Goal: Task Accomplishment & Management: Use online tool/utility

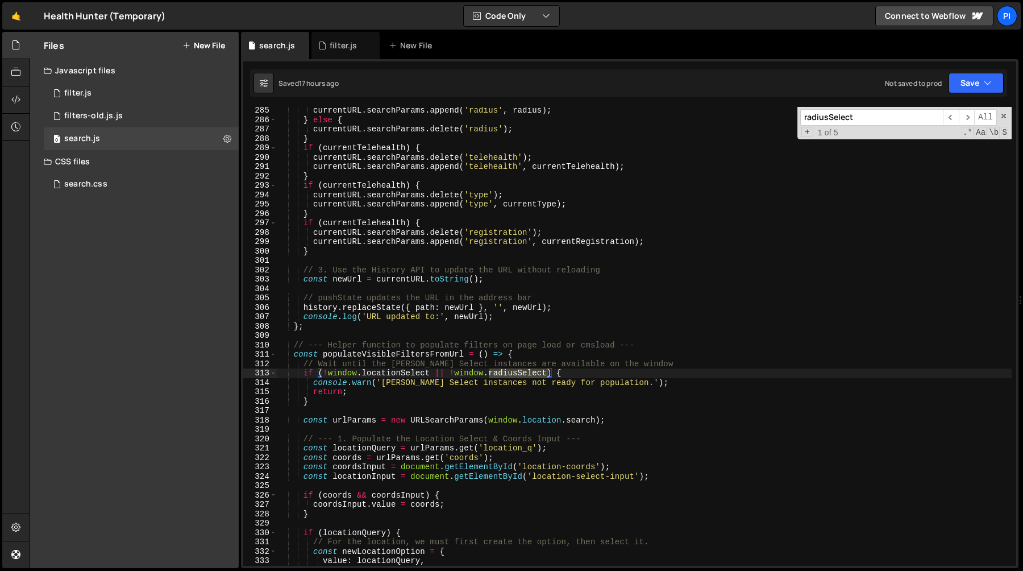
scroll to position [2664, 0]
type textarea "}"
click at [395, 138] on div "currentURL . searchParams . append ( 'radius' , radius ) ; } else { currentURL …" at bounding box center [644, 344] width 735 height 477
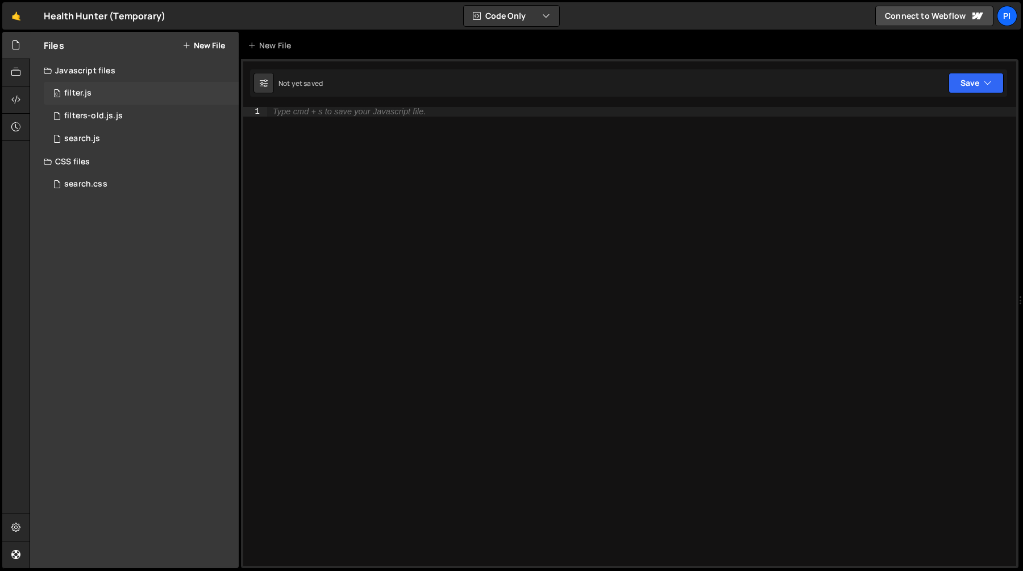
click at [127, 94] on div "0 filter.js 0" at bounding box center [141, 93] width 195 height 23
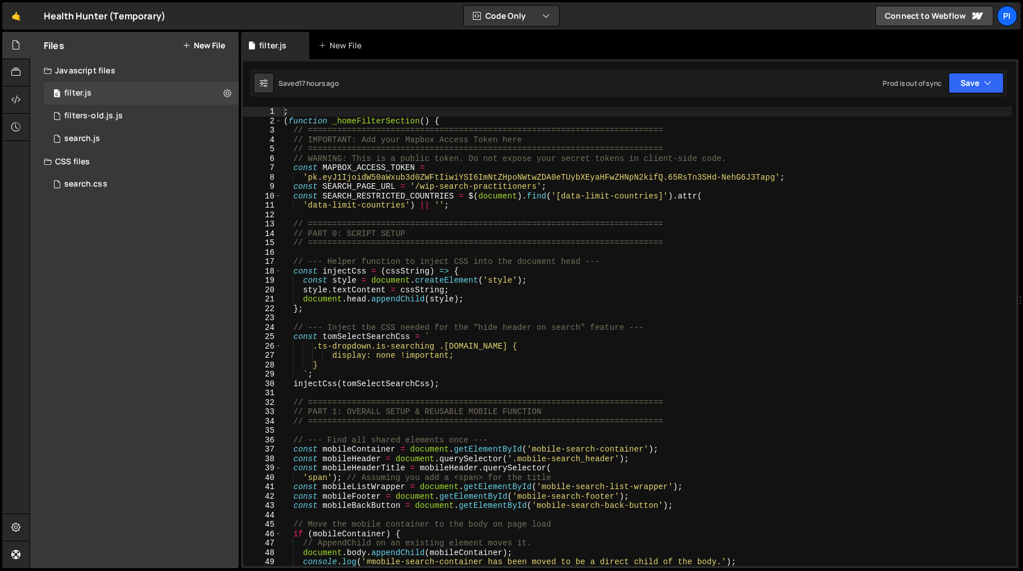
type textarea "const MAPBOX_ACCESS_TOKEN ="
click at [347, 165] on div "; ( function _homeFilterSection ( ) { // ======================================…" at bounding box center [646, 345] width 730 height 477
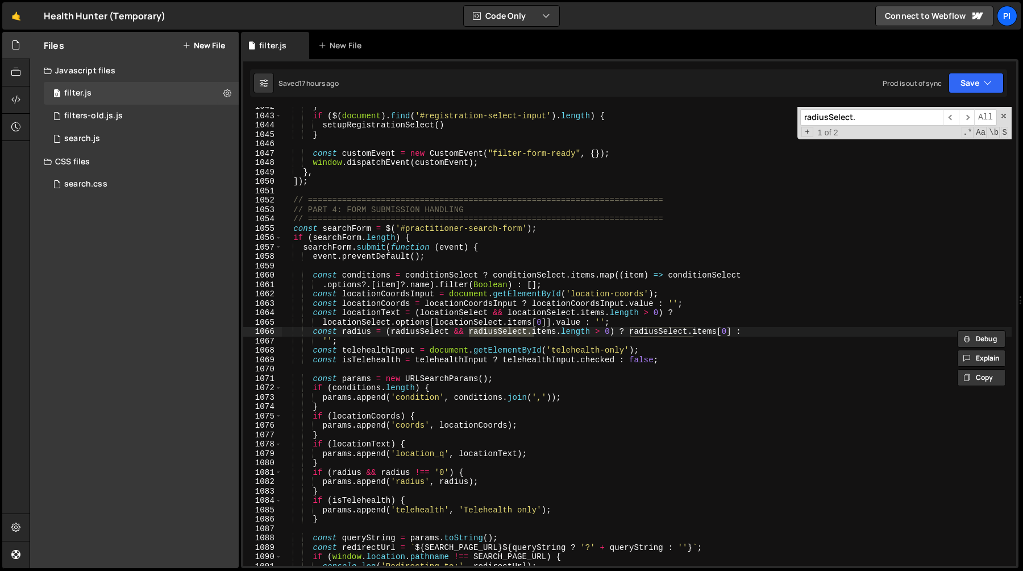
scroll to position [9926, 0]
type input "radiusSelect."
click at [969, 119] on span "​" at bounding box center [967, 117] width 16 height 16
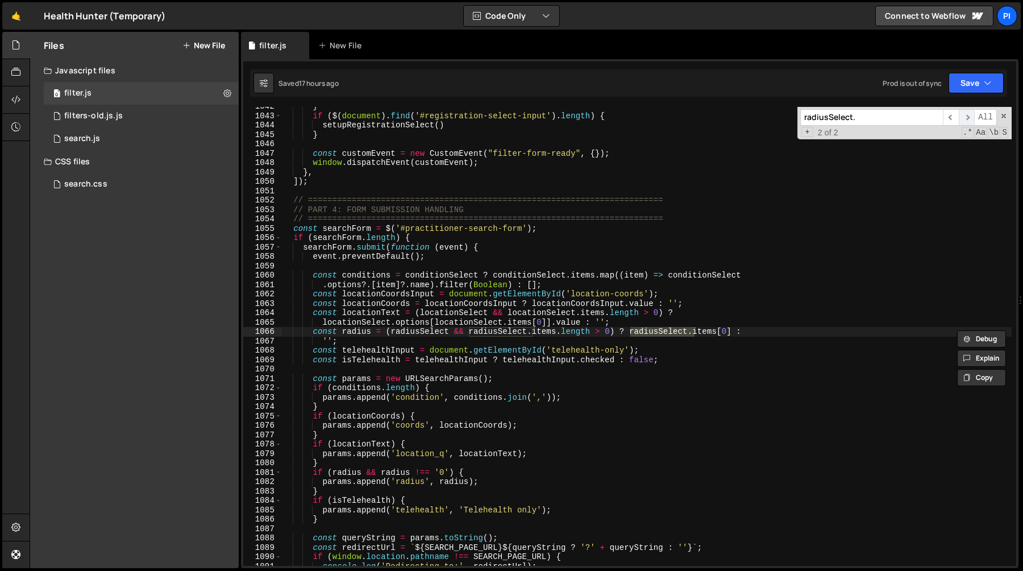
click at [969, 119] on span "​" at bounding box center [967, 117] width 16 height 16
click at [366, 324] on div "} if ( $ ( document ) . find ( '#registration-select-input' ) . length ) { setu…" at bounding box center [646, 340] width 730 height 477
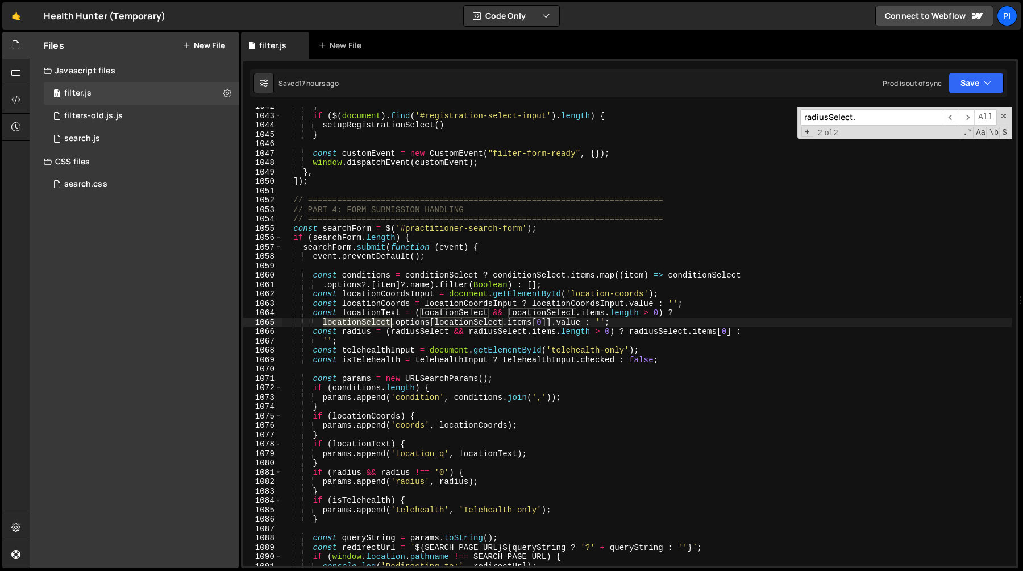
click at [366, 324] on div "} if ( $ ( document ) . find ( '#registration-select-input' ) . length ) { setu…" at bounding box center [646, 340] width 730 height 477
click at [360, 332] on div "} if ( $ ( document ) . find ( '#registration-select-input' ) . length ) { setu…" at bounding box center [646, 340] width 730 height 477
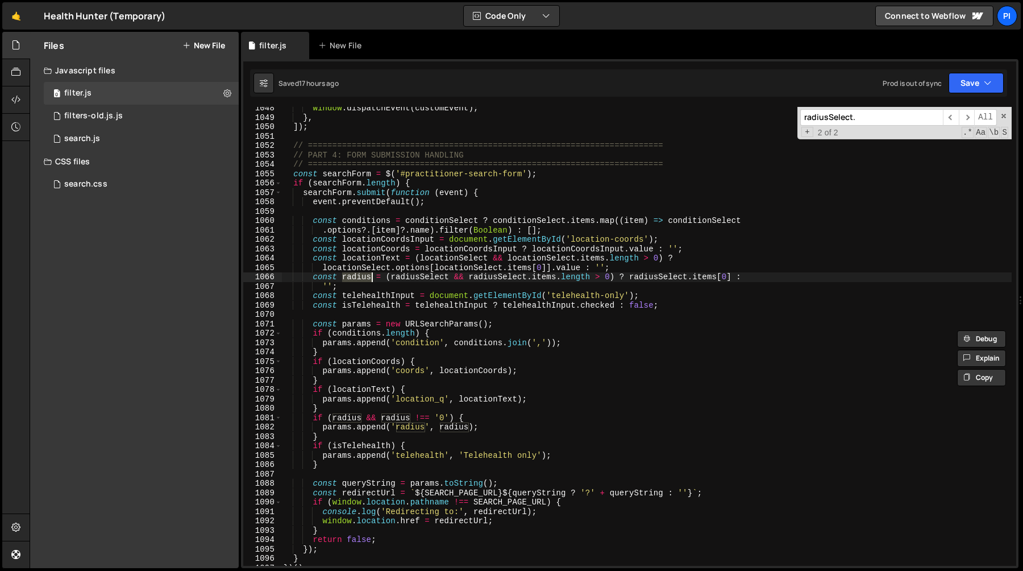
scroll to position [9980, 0]
click at [373, 425] on div "window . dispatchEvent ( customEvent ) ; } , ]) ; // ==========================…" at bounding box center [646, 342] width 730 height 477
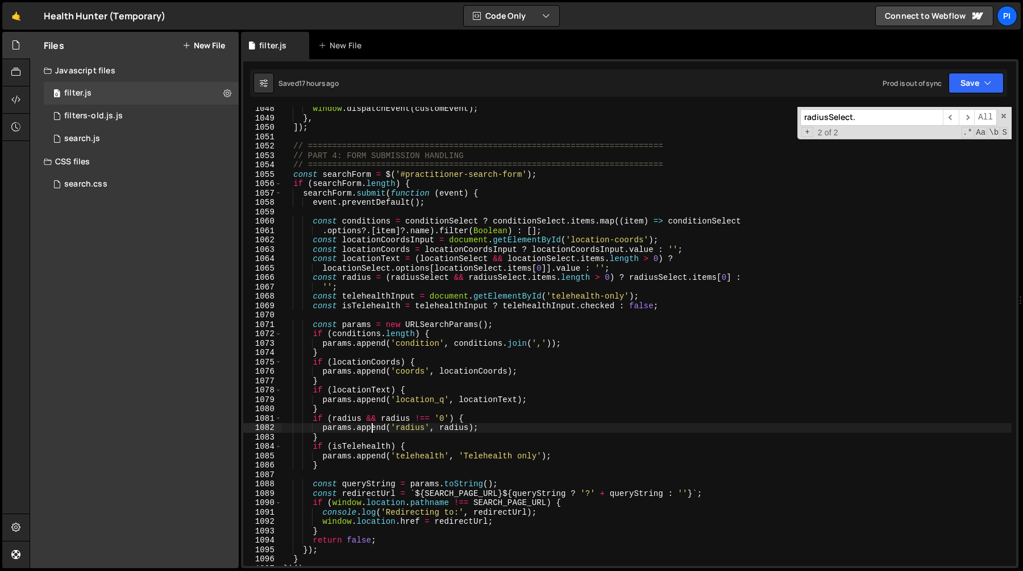
click at [373, 425] on div "window . dispatchEvent ( customEvent ) ; } , ]) ; // ==========================…" at bounding box center [646, 342] width 730 height 477
click at [456, 418] on div "window . dispatchEvent ( customEvent ) ; } , ]) ; // ==========================…" at bounding box center [646, 342] width 730 height 477
click at [448, 418] on div "window . dispatchEvent ( customEvent ) ; } , ]) ; // ==========================…" at bounding box center [646, 342] width 730 height 477
click at [400, 416] on div "window . dispatchEvent ( customEvent ) ; } , ]) ; // ==========================…" at bounding box center [646, 342] width 730 height 477
click at [522, 400] on div "window . dispatchEvent ( customEvent ) ; } , ]) ; // ==========================…" at bounding box center [646, 342] width 730 height 477
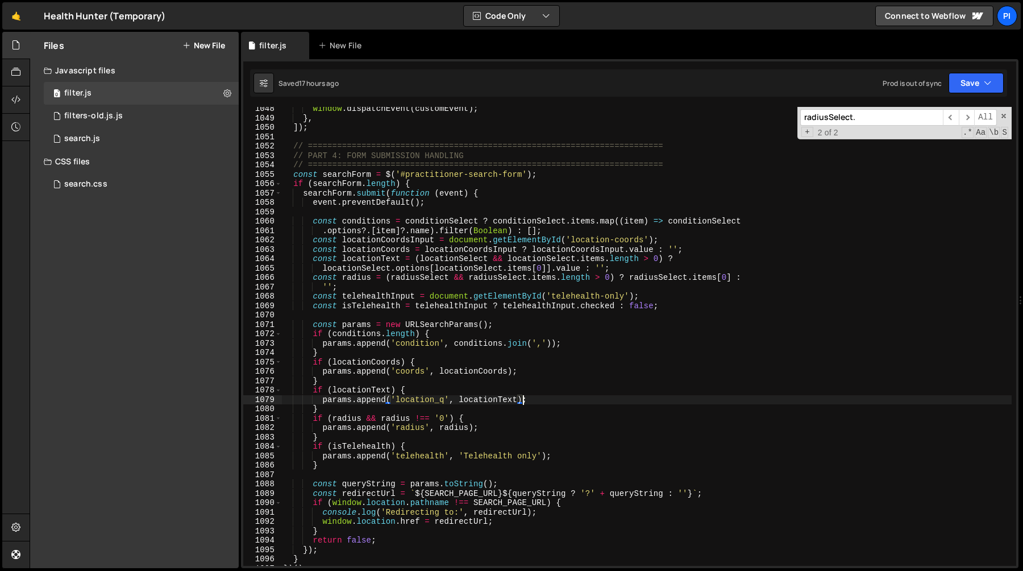
click at [657, 282] on div "window . dispatchEvent ( customEvent ) ; } , ]) ; // ==========================…" at bounding box center [646, 342] width 730 height 477
click at [334, 430] on div "window . dispatchEvent ( customEvent ) ; } , ]) ; // ==========================…" at bounding box center [646, 342] width 730 height 477
type textarea "params.append('radius', radius);"
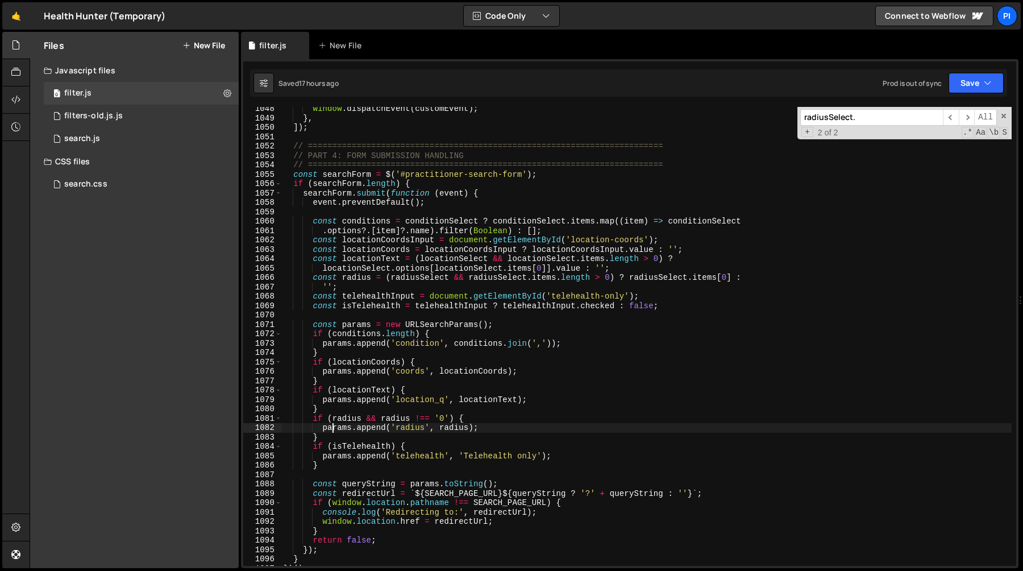
click at [334, 430] on div "window . dispatchEvent ( customEvent ) ; } , ]) ; // ==========================…" at bounding box center [646, 342] width 730 height 477
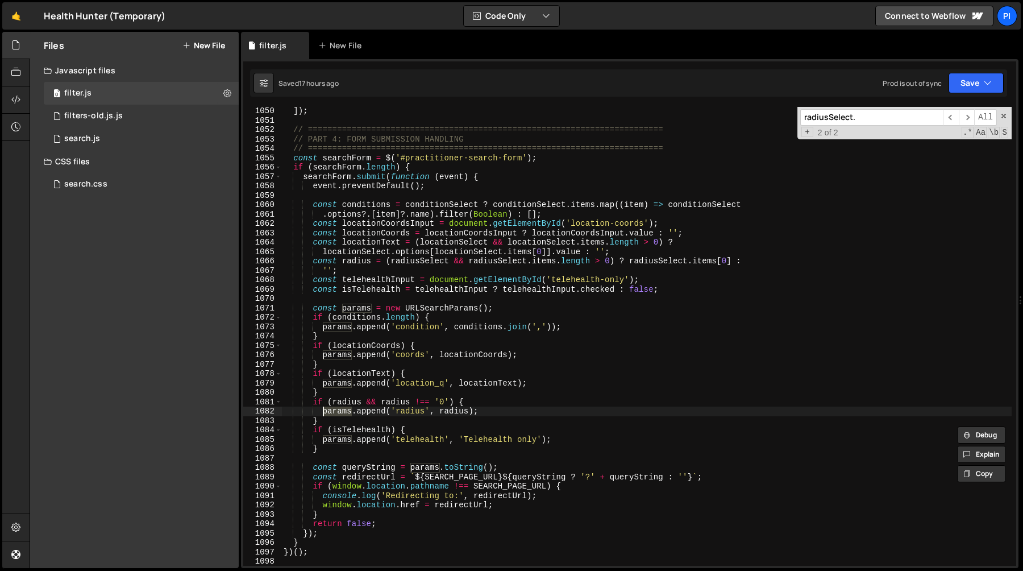
scroll to position [9996, 0]
click at [139, 136] on div "0 search.js 0" at bounding box center [141, 138] width 195 height 23
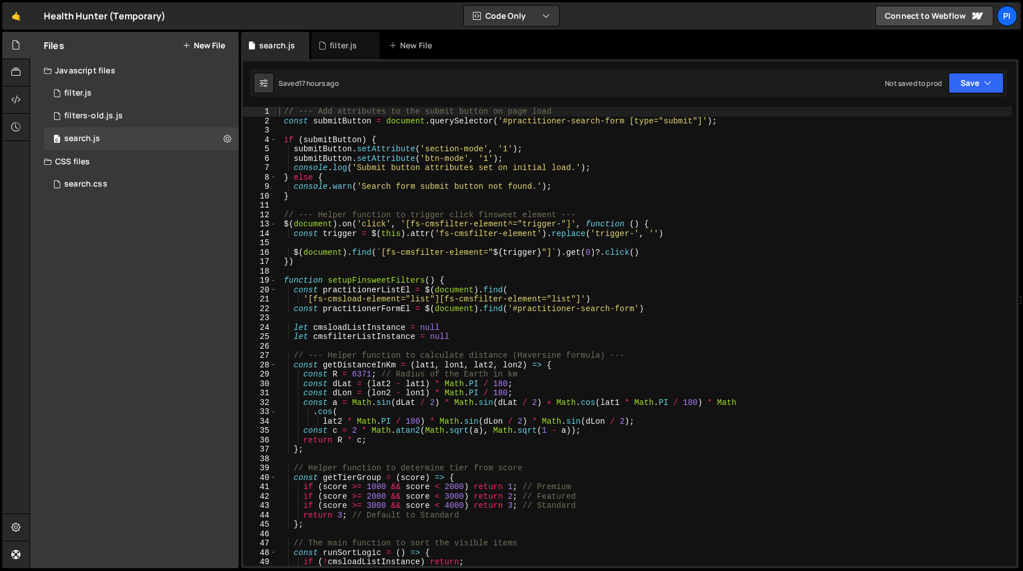
type textarea "}"
click at [498, 195] on div "// --- Add attributes to the submit button on page load const submitButton = do…" at bounding box center [644, 345] width 735 height 477
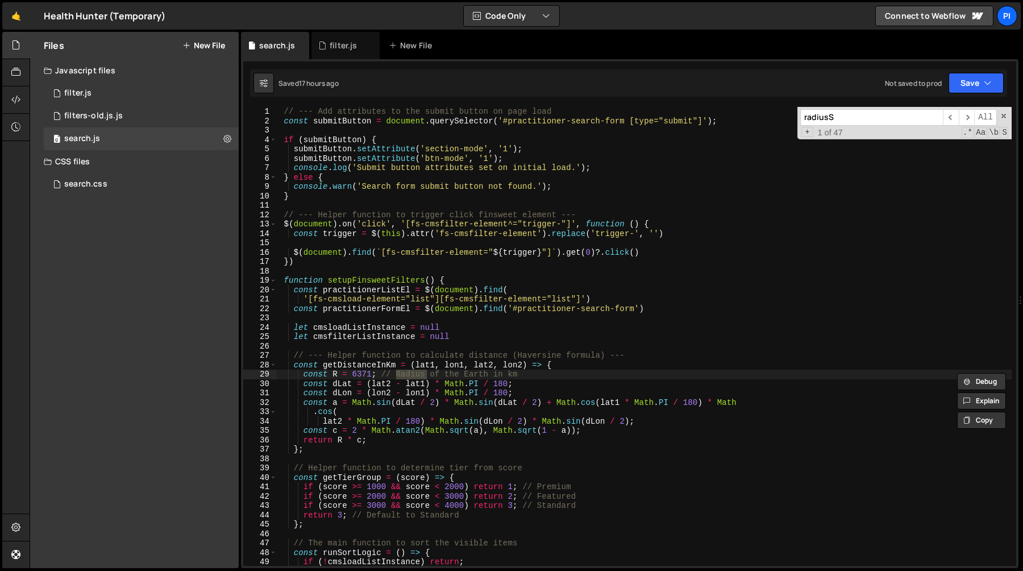
scroll to position [2706, 0]
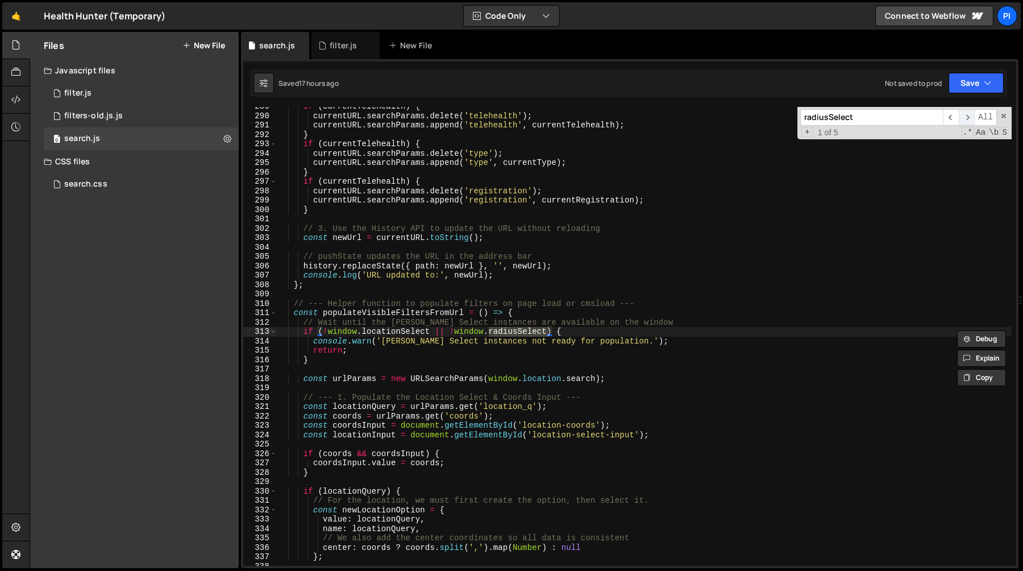
type input "radiusSelect"
click at [972, 113] on span "​" at bounding box center [967, 117] width 16 height 16
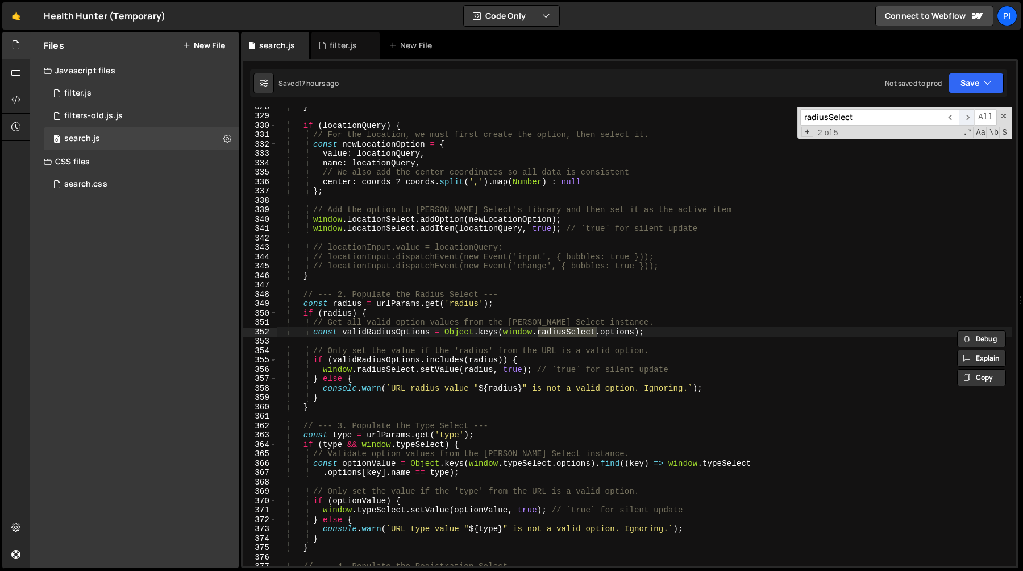
click at [971, 114] on span "​" at bounding box center [967, 117] width 16 height 16
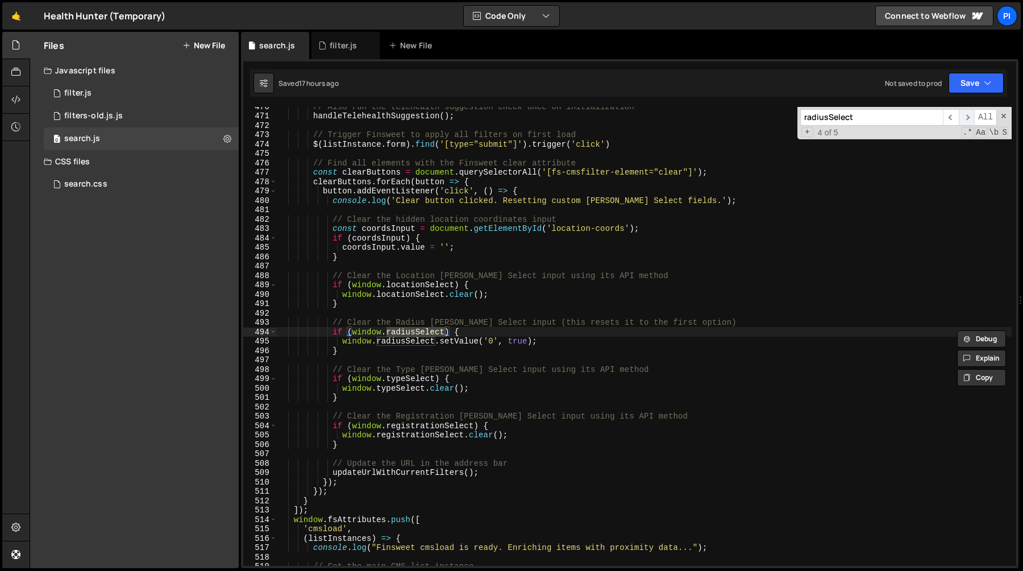
click at [971, 114] on span "​" at bounding box center [967, 117] width 16 height 16
click at [965, 116] on span "​" at bounding box center [967, 117] width 16 height 16
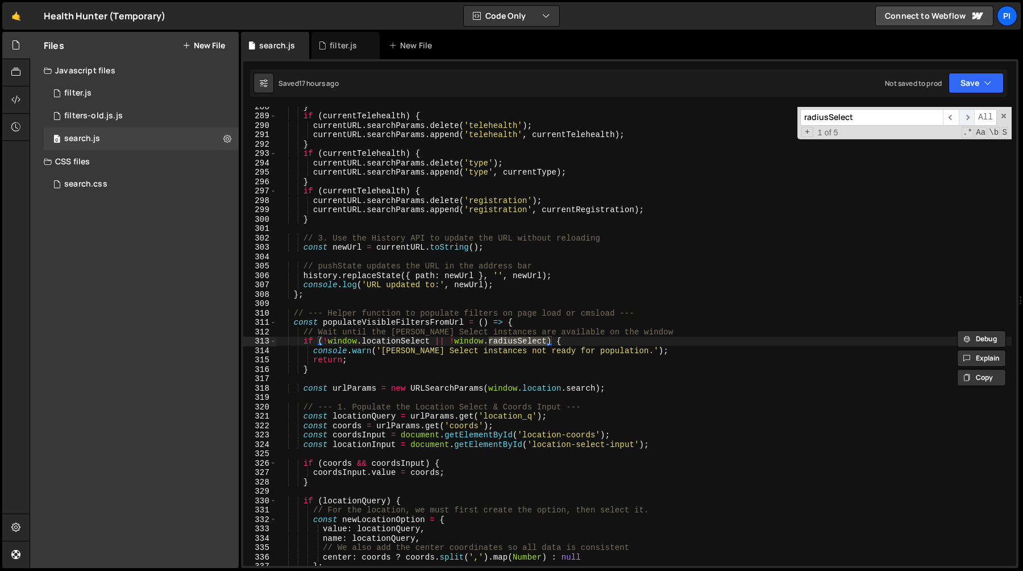
click at [967, 119] on span "​" at bounding box center [967, 117] width 16 height 16
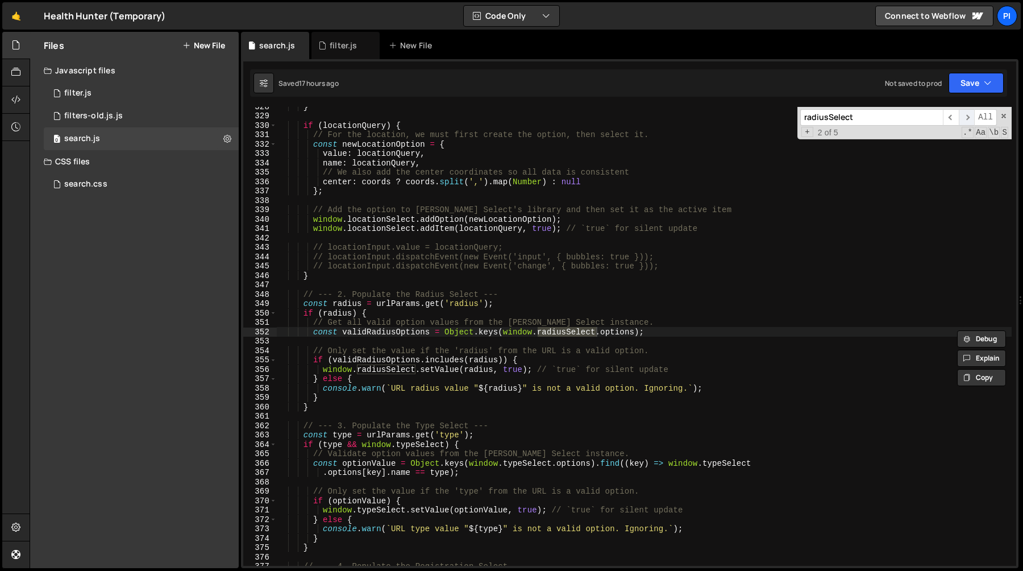
click at [967, 119] on span "​" at bounding box center [967, 117] width 16 height 16
click at [650, 335] on div "} if ( locationQuery ) { // For the location, we must first create the option, …" at bounding box center [644, 340] width 735 height 477
click at [311, 334] on div "} if ( locationQuery ) { // For the location, we must first create the option, …" at bounding box center [644, 340] width 735 height 477
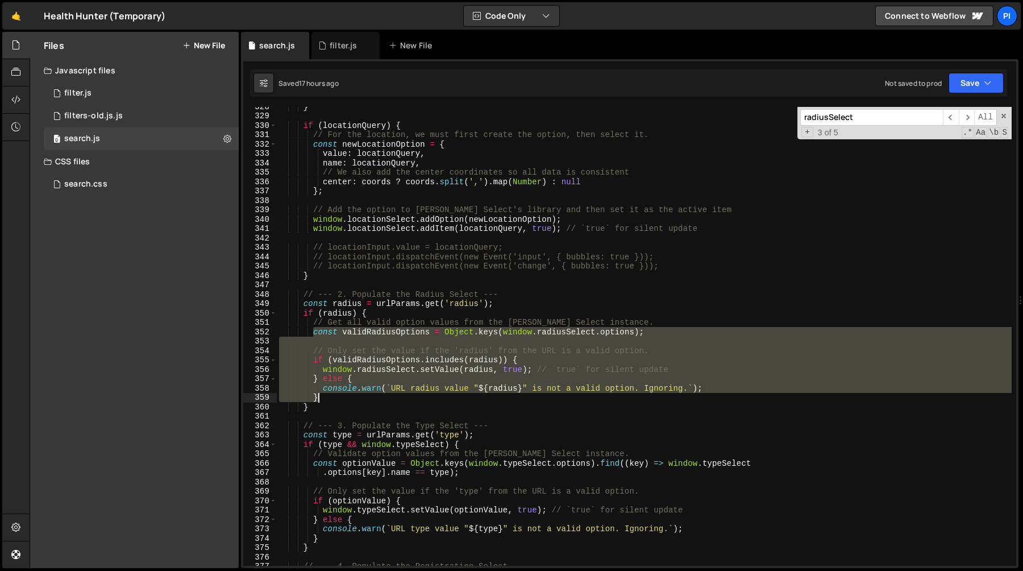
click at [353, 396] on div "} if ( locationQuery ) { // For the location, we must first create the option, …" at bounding box center [644, 340] width 735 height 477
click at [962, 117] on span "​" at bounding box center [967, 117] width 16 height 16
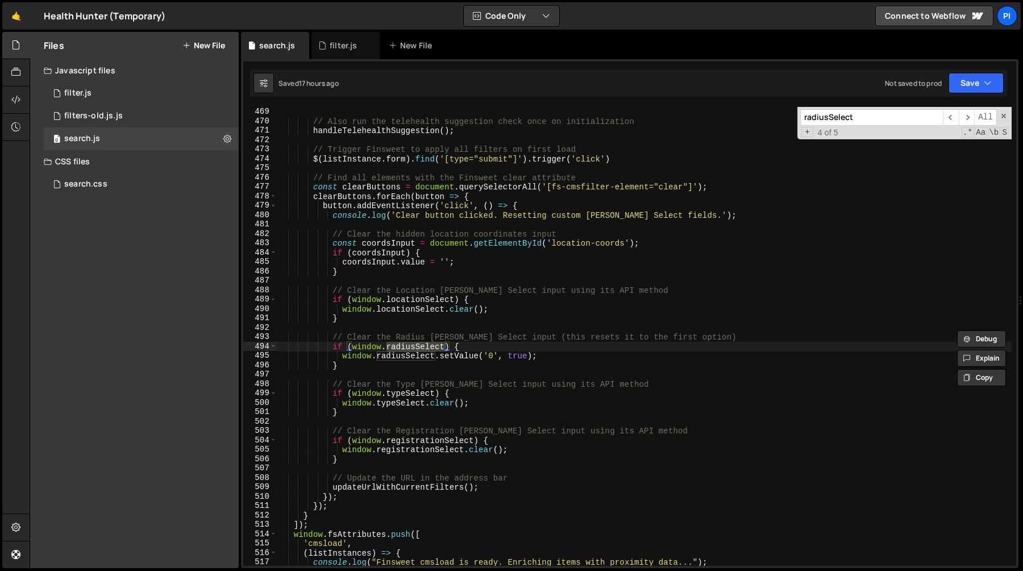
scroll to position [4387, 0]
click at [963, 119] on span "​" at bounding box center [967, 117] width 16 height 16
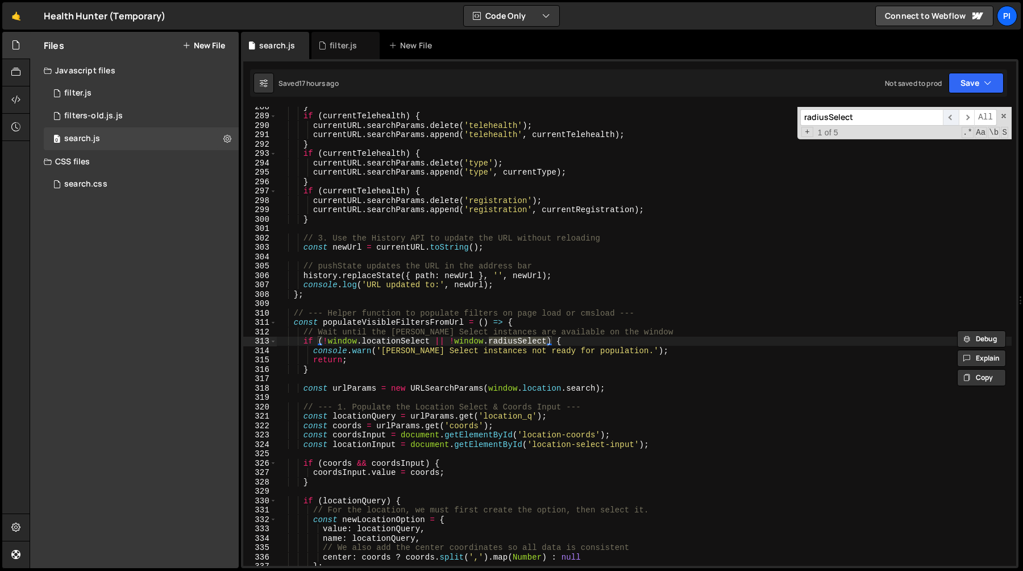
click at [948, 120] on span "​" at bounding box center [951, 117] width 16 height 16
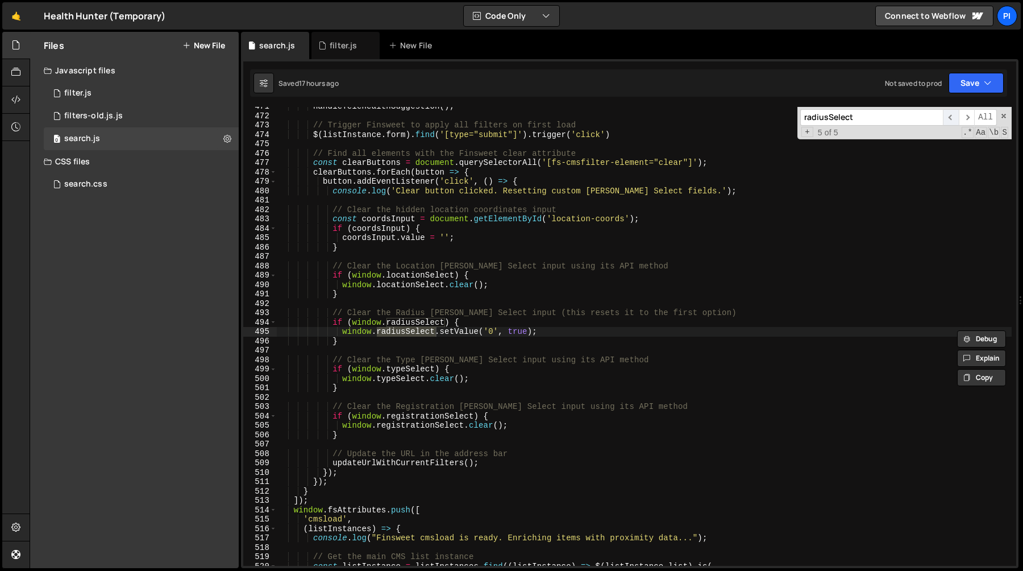
scroll to position [4412, 0]
click at [947, 118] on span "​" at bounding box center [951, 117] width 16 height 16
click at [488, 317] on div "handleTelehealthSuggestion ( ) ; // Trigger Finsweet to apply all filters on fi…" at bounding box center [644, 340] width 735 height 477
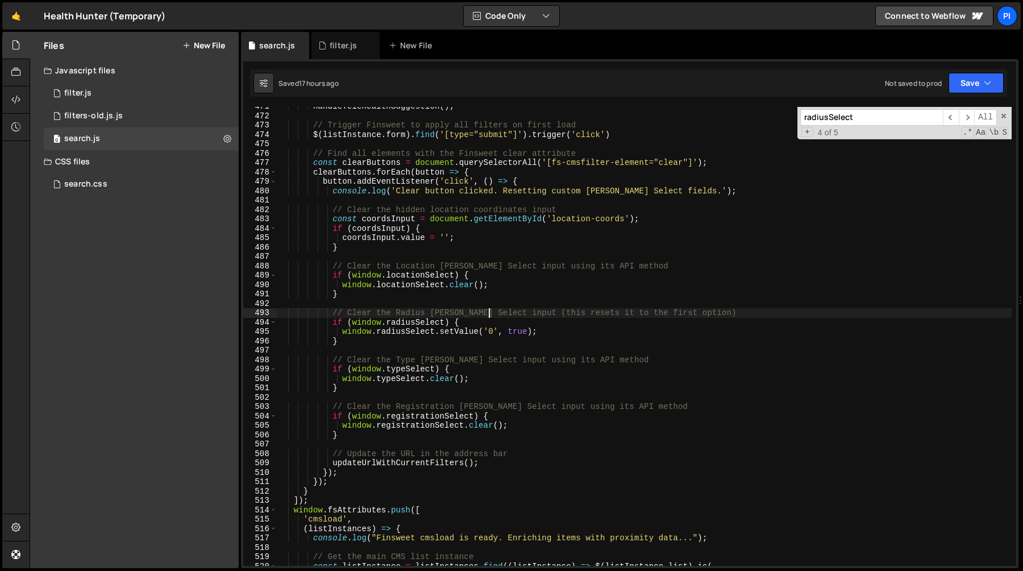
click at [486, 321] on div "handleTelehealthSuggestion ( ) ; // Trigger Finsweet to apply all filters on fi…" at bounding box center [644, 340] width 735 height 477
type textarea "if (window.radiusSelect) {"
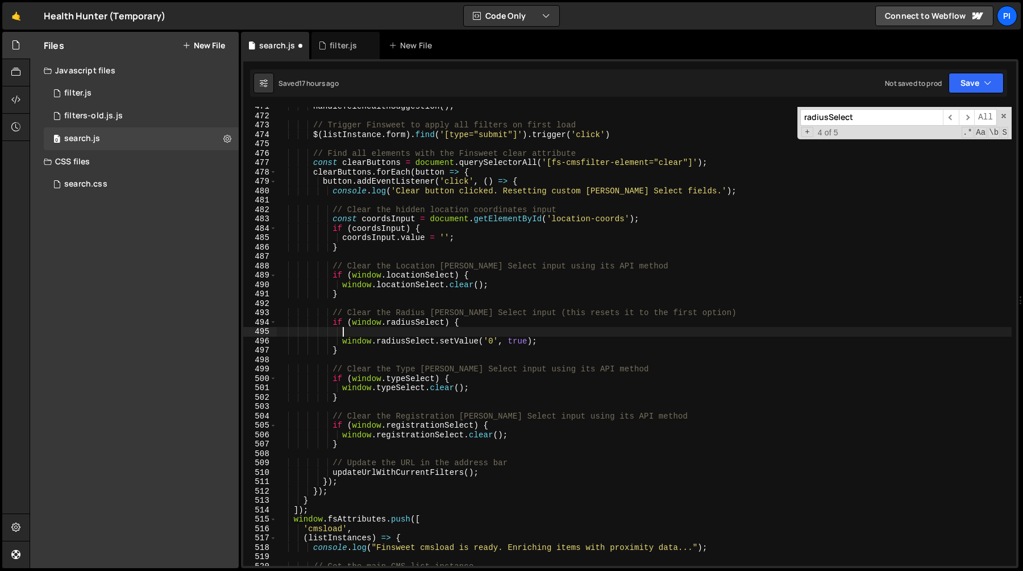
paste textarea "}"
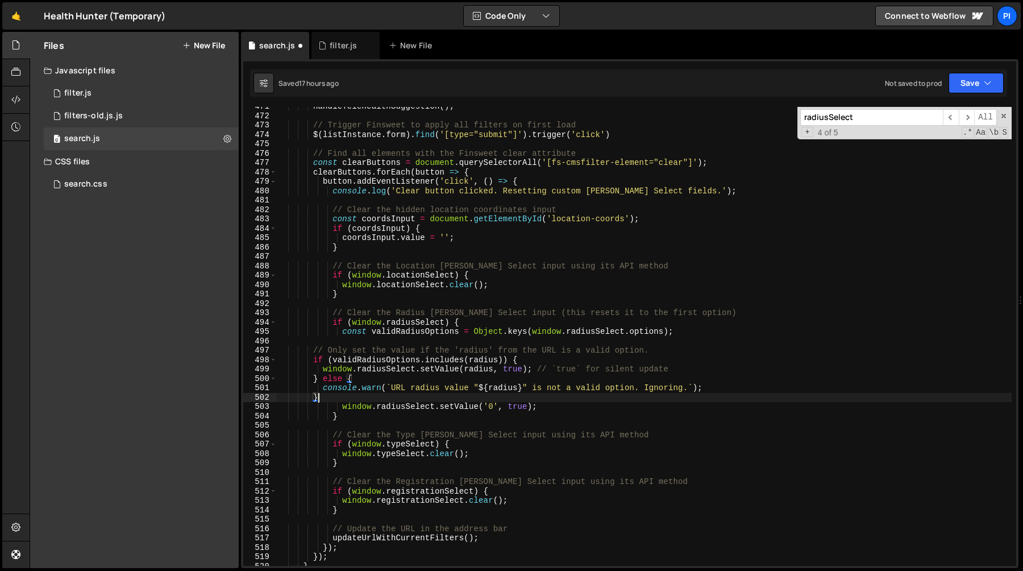
click at [475, 331] on div "handleTelehealthSuggestion ( ) ; // Trigger Finsweet to apply all filters on fi…" at bounding box center [644, 340] width 735 height 477
type textarea "const validRadiusOptions = Object.keys(window.radiusSelect.options);"
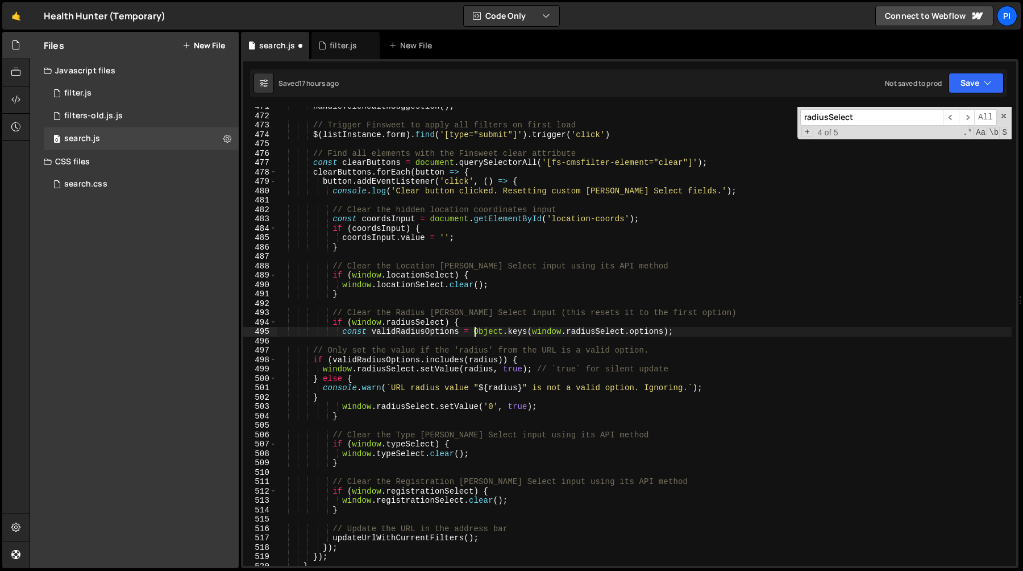
click at [665, 332] on div "handleTelehealthSuggestion ( ) ; // Trigger Finsweet to apply all filters on fi…" at bounding box center [644, 340] width 735 height 477
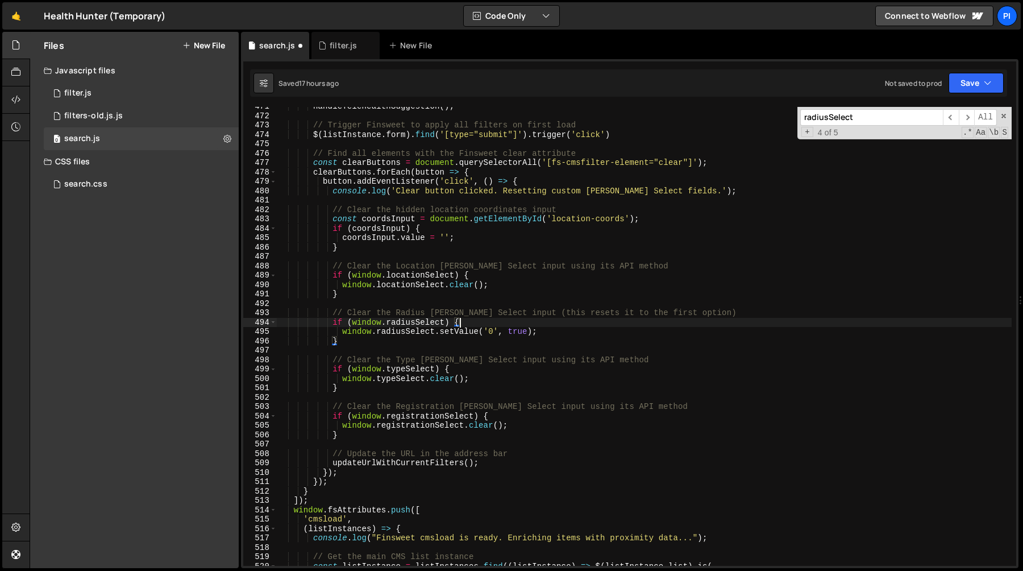
click at [497, 332] on div "handleTelehealthSuggestion ( ) ; // Trigger Finsweet to apply all filters on fi…" at bounding box center [644, 340] width 735 height 477
paste textarea "Object.keys(window.radiusSelect.options"
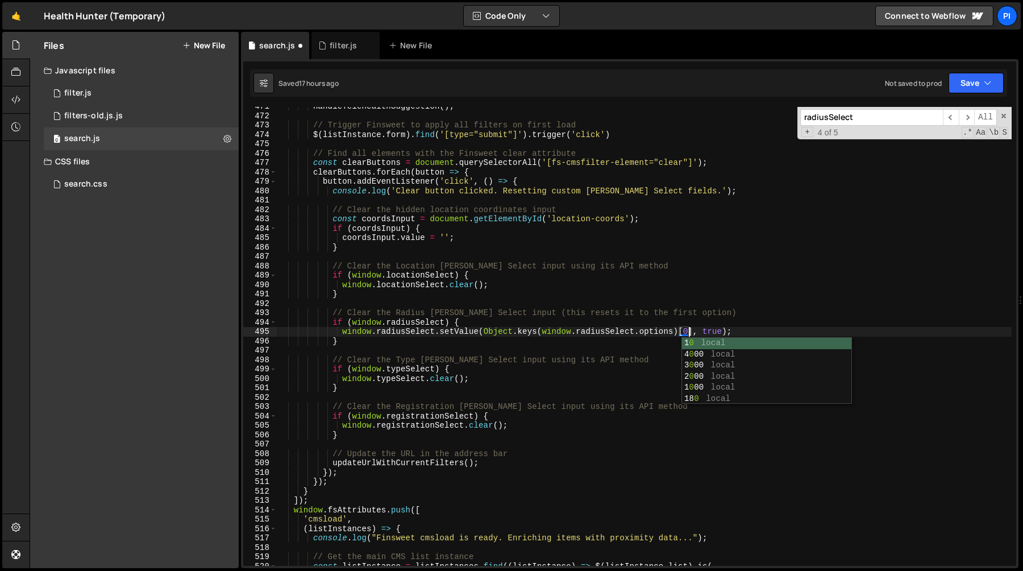
scroll to position [0, 28]
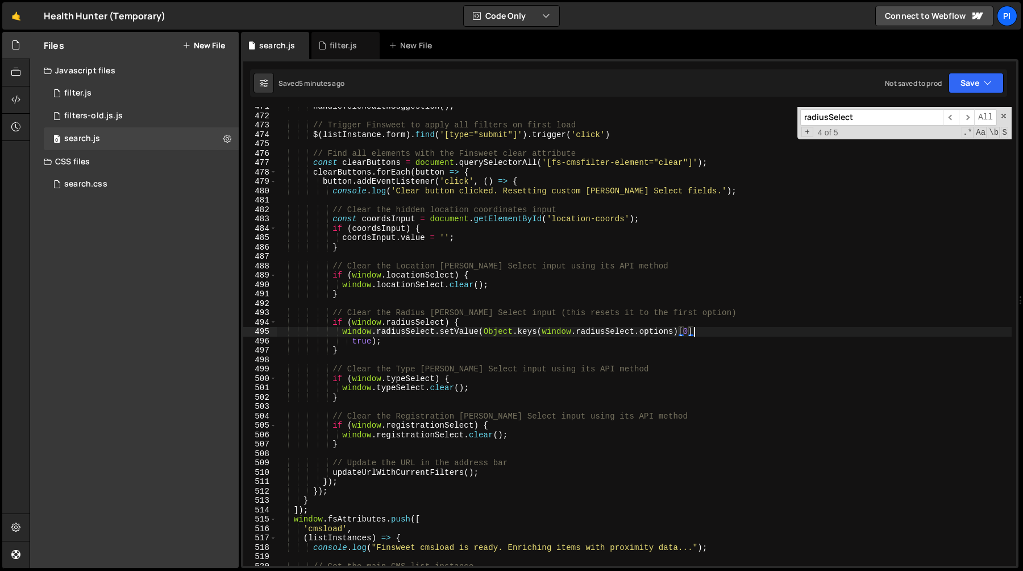
click at [367, 178] on div "handleTelehealthSuggestion ( ) ; // Trigger Finsweet to apply all filters on fi…" at bounding box center [644, 340] width 735 height 477
type textarea "button.addEventListener('click', () => {"
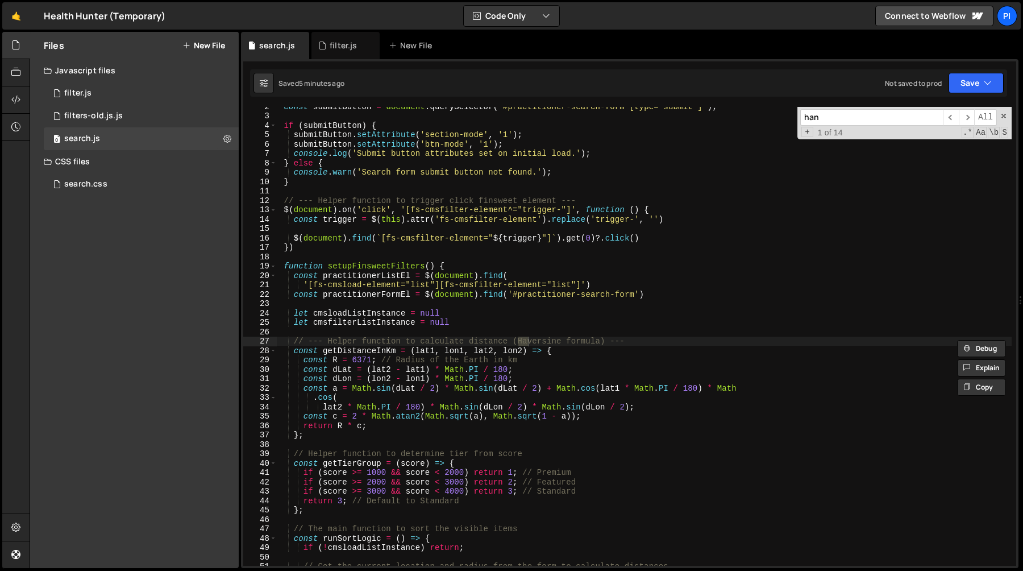
scroll to position [858, 0]
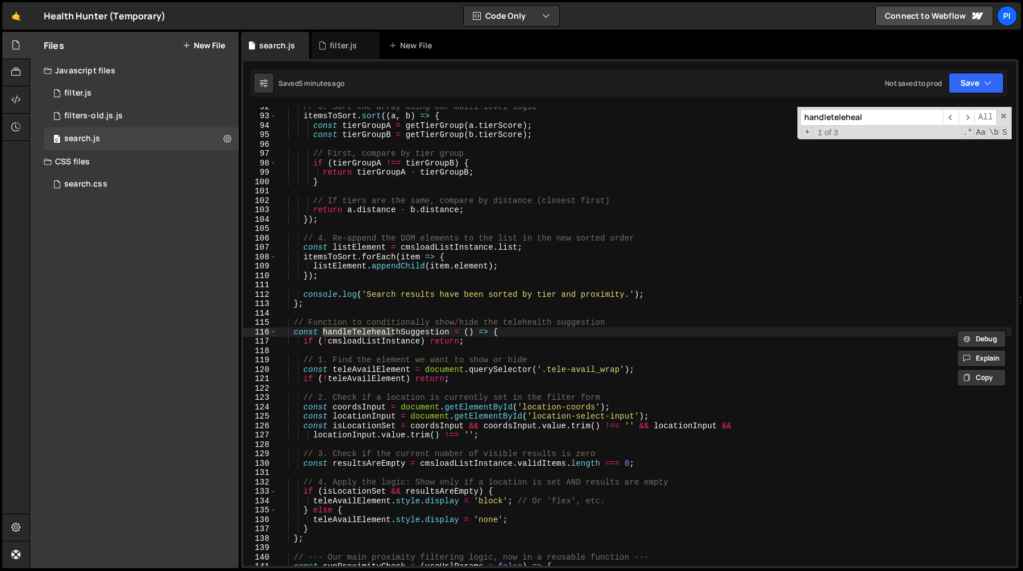
type input "handleteleheal"
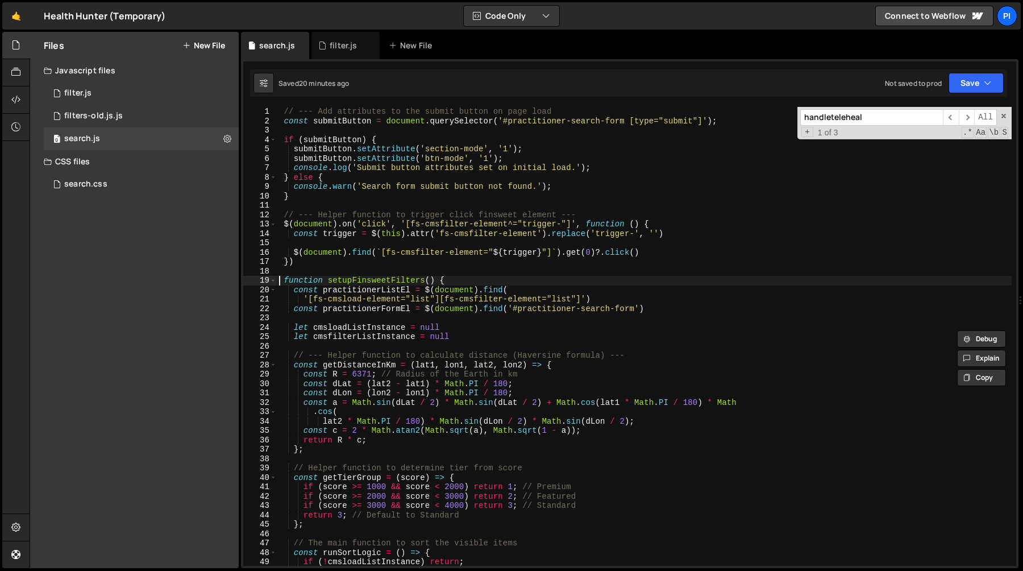
scroll to position [0, 11]
click at [277, 280] on div "// --- Add attributes to the submit button on page load const submitButton = do…" at bounding box center [644, 345] width 735 height 477
click at [273, 280] on span at bounding box center [273, 281] width 6 height 10
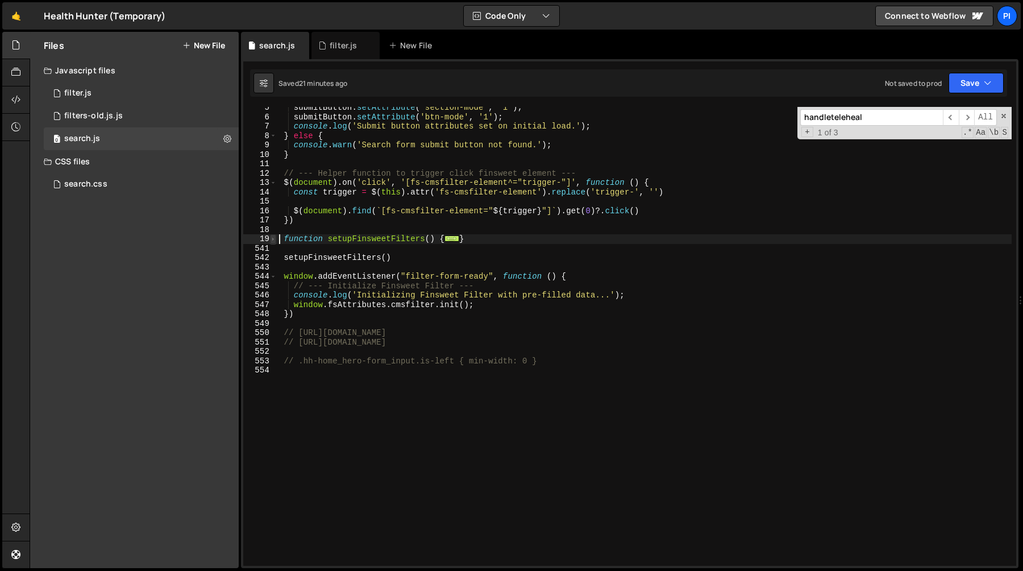
scroll to position [0, 0]
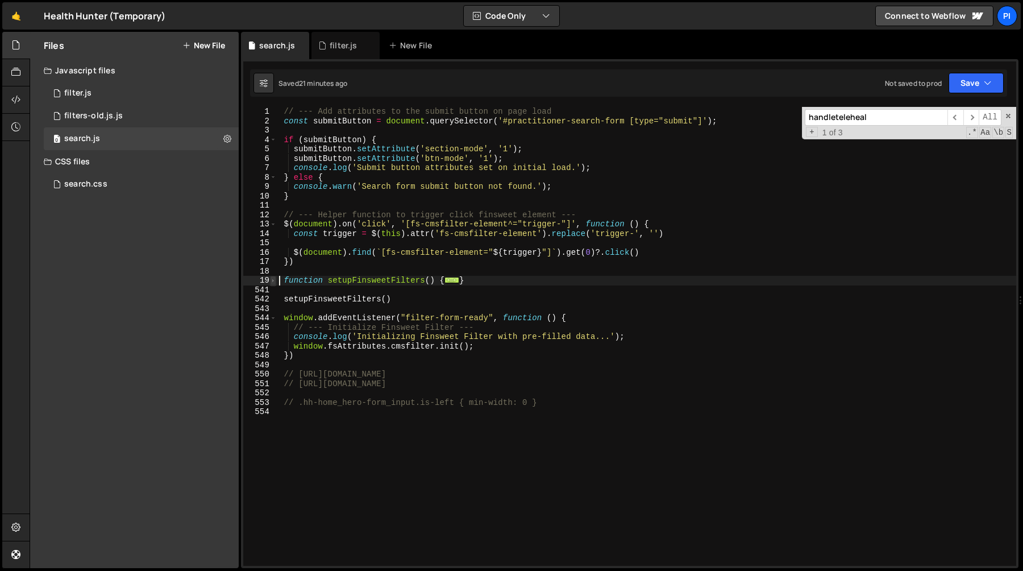
click at [273, 284] on span at bounding box center [273, 281] width 6 height 10
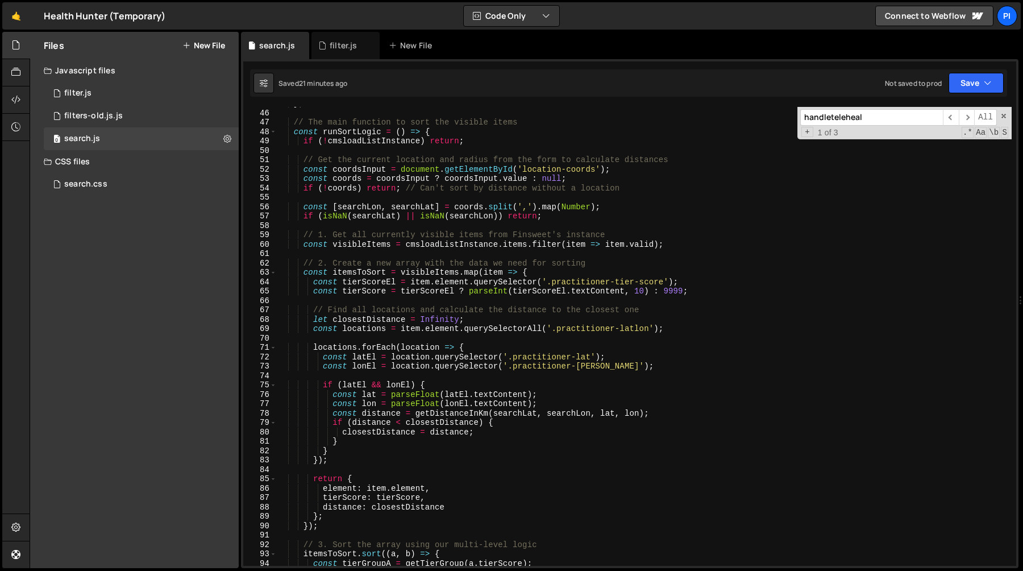
scroll to position [441, 0]
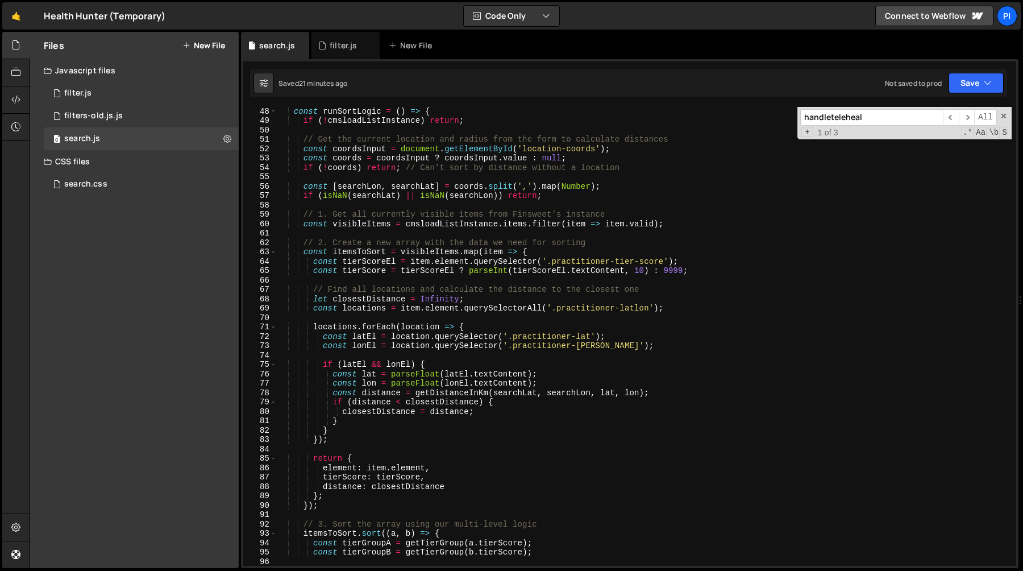
click at [364, 253] on div "const runSortLogic = ( ) => { if ( ! cmsloadListInstance ) return ; // Get the …" at bounding box center [644, 344] width 735 height 477
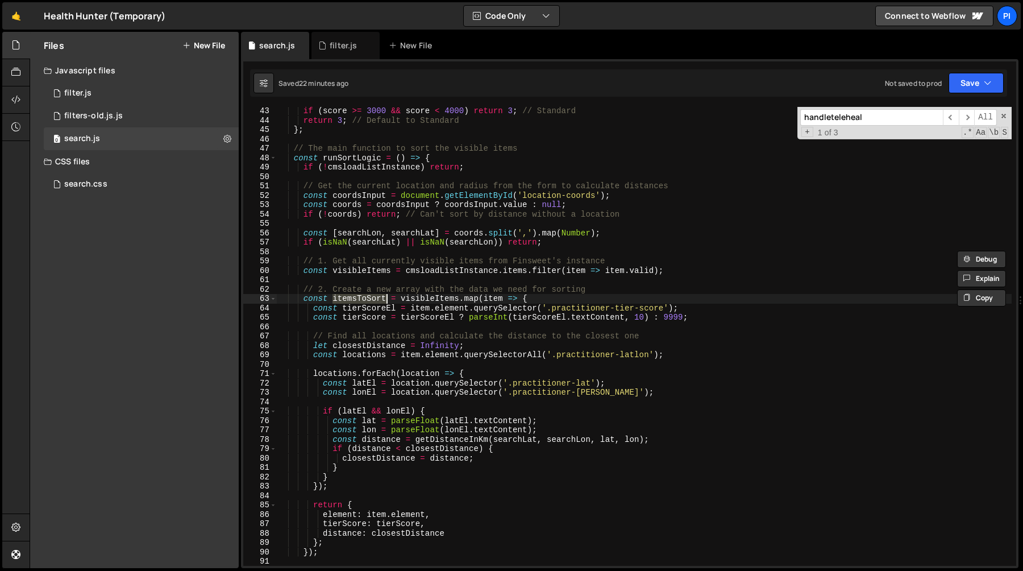
scroll to position [405, 0]
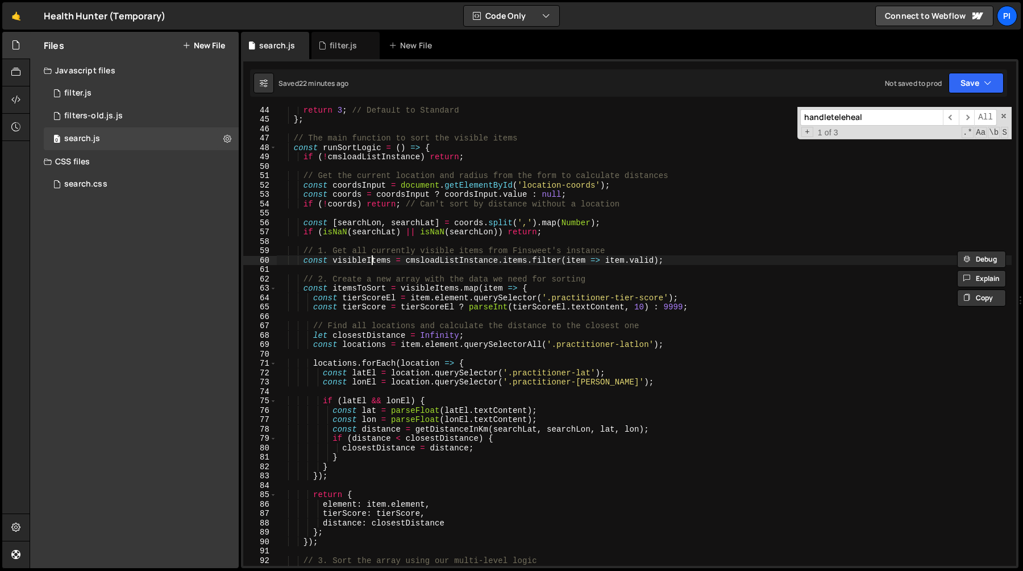
click at [372, 256] on div "return 3 ; // Default to Standard } ; // The main function to sort the visible …" at bounding box center [644, 343] width 735 height 477
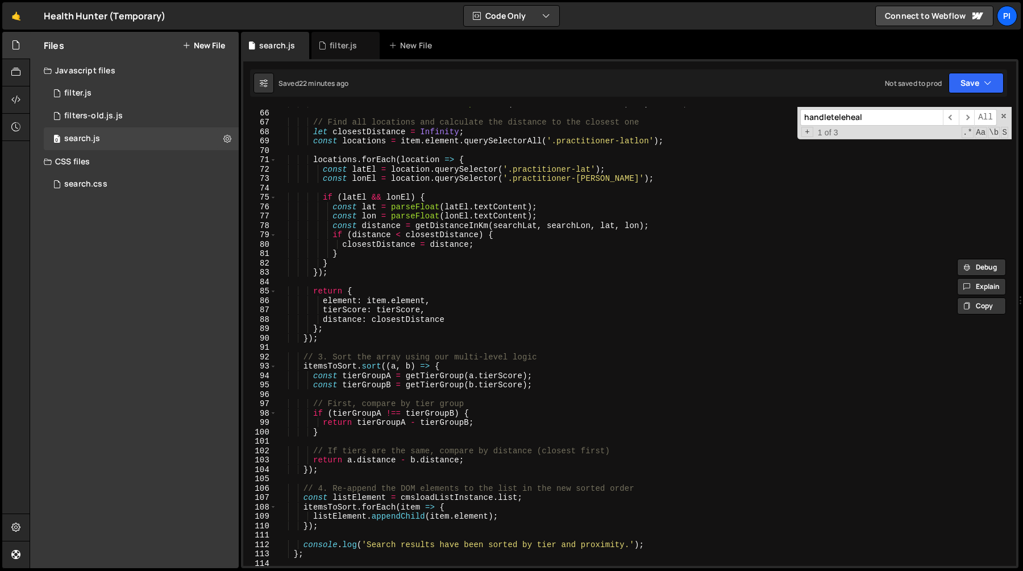
scroll to position [608, 0]
click at [337, 338] on div "const tierScore = tierScoreEl ? parseInt ( tierScoreEl . textContent , 10 ) : 9…" at bounding box center [644, 337] width 735 height 477
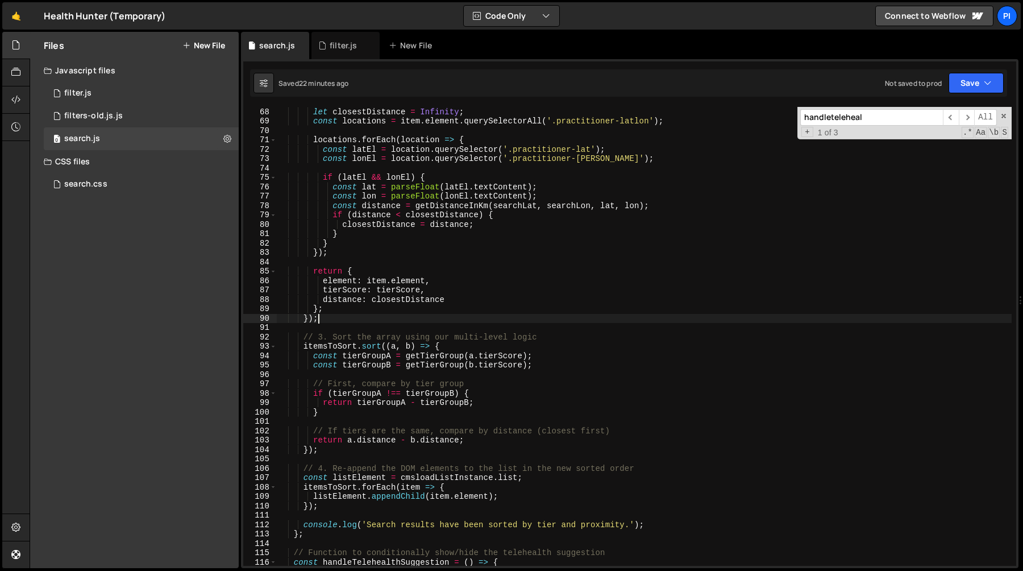
scroll to position [629, 0]
click at [328, 342] on div "let closestDistance = Infinity ; const locations = item . element . querySelect…" at bounding box center [644, 344] width 735 height 477
type textarea "itemsToSort.sort((a, b) => {"
click at [328, 342] on div "let closestDistance = Infinity ; const locations = item . element . querySelect…" at bounding box center [644, 344] width 735 height 477
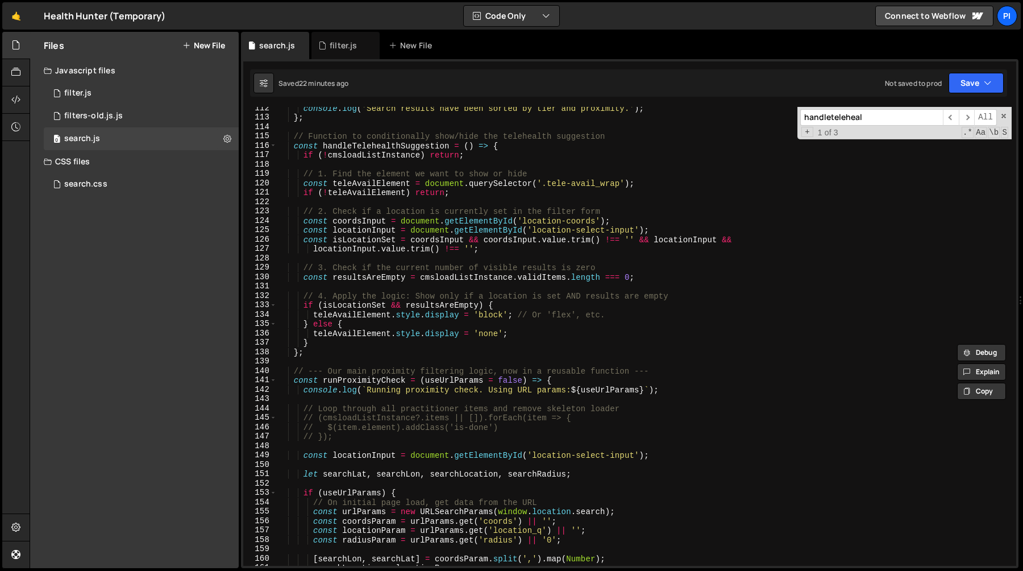
scroll to position [1046, 0]
click at [321, 356] on div "console . log ( 'Search results have been sorted by tier and proximity.' ) ; } …" at bounding box center [644, 339] width 735 height 477
click at [321, 353] on div "console . log ( 'Search results have been sorted by tier and proximity.' ) ; } …" at bounding box center [644, 339] width 735 height 477
type textarea "};"
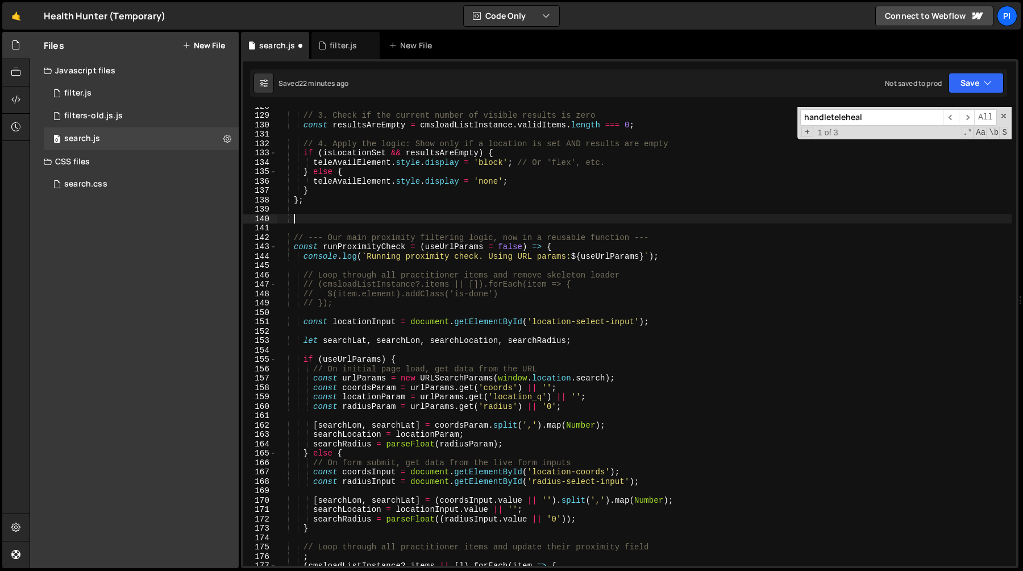
paste textarea "};"
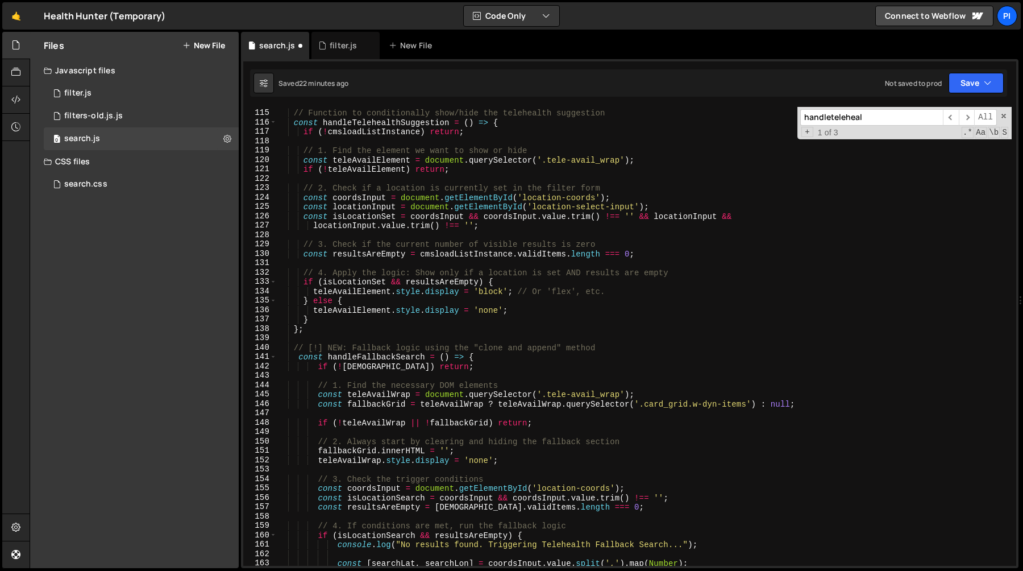
scroll to position [1056, 0]
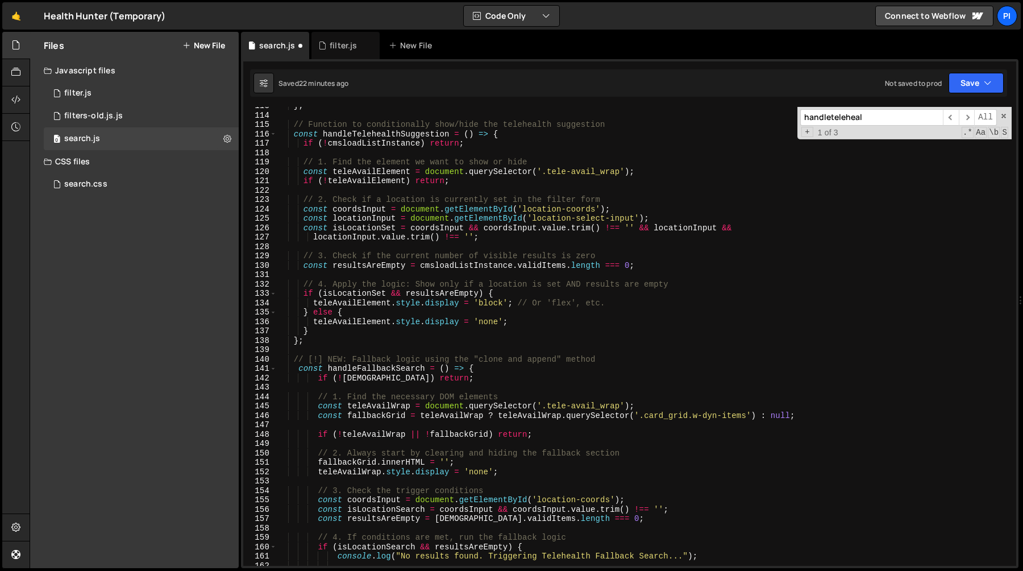
click at [309, 362] on div "} ; // Function to conditionally show/hide the telehealth suggestion const hand…" at bounding box center [644, 339] width 735 height 477
click at [352, 362] on div "} ; // Function to conditionally show/hide the telehealth suggestion const hand…" at bounding box center [644, 339] width 735 height 477
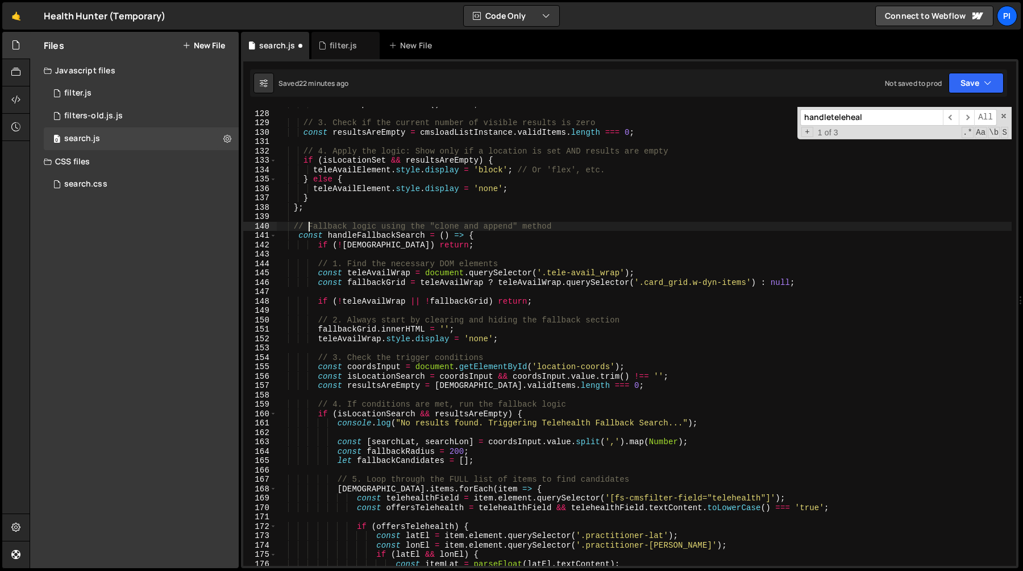
scroll to position [1188, 0]
click at [554, 225] on div "locationInput . value . trim ( ) !== '' ; // 3. Check if the current number of …" at bounding box center [644, 337] width 735 height 477
paste textarea "The advanced fallback search logic"
type textarea "// The advanced fallback search logic"
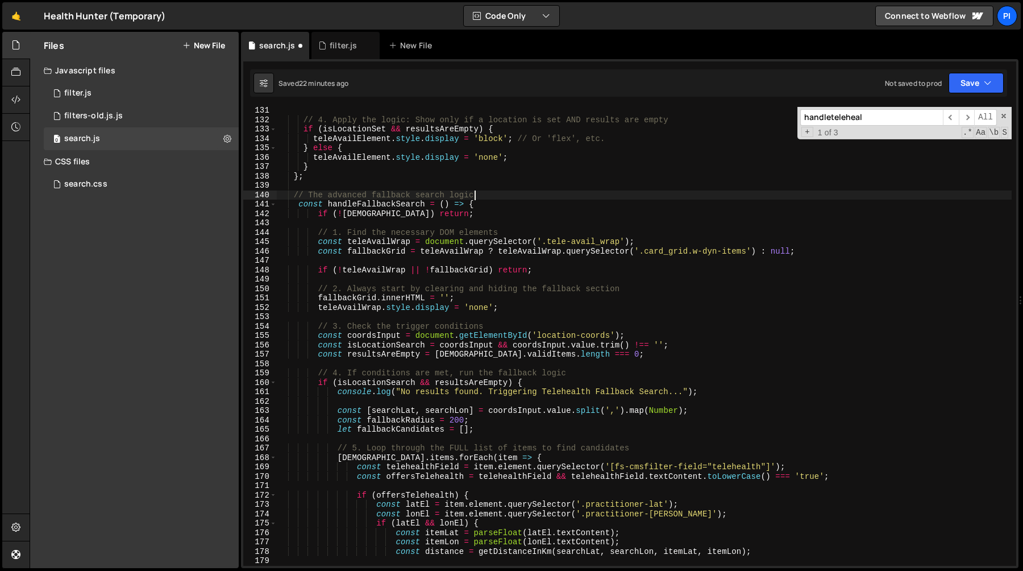
scroll to position [1221, 0]
click at [415, 220] on div "// 4. Apply the logic: Show only if a location is set AND results are empty if …" at bounding box center [644, 343] width 735 height 477
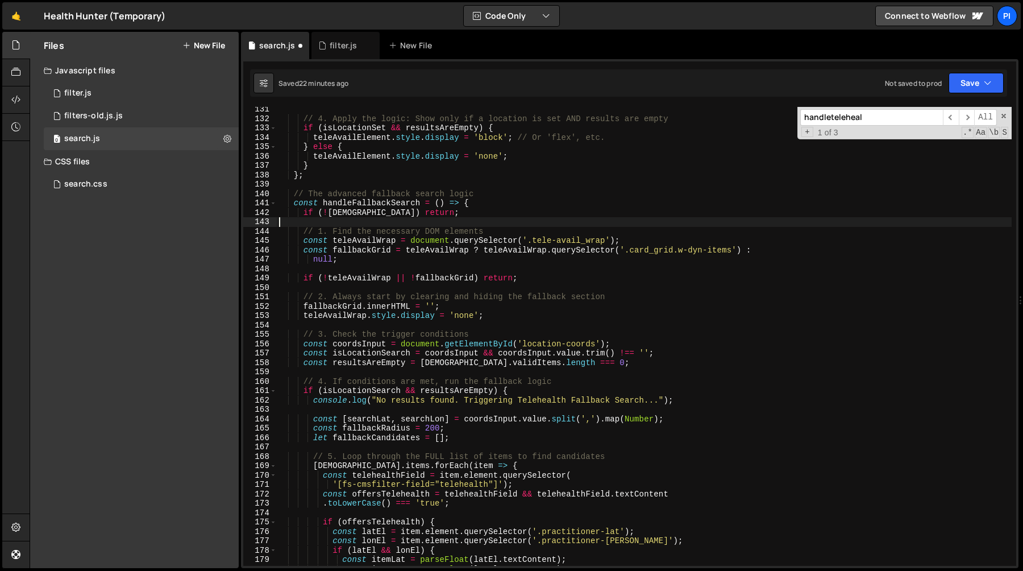
click at [352, 205] on div "// 4. Apply the logic: Show only if a location is set AND results are empty if …" at bounding box center [644, 343] width 735 height 477
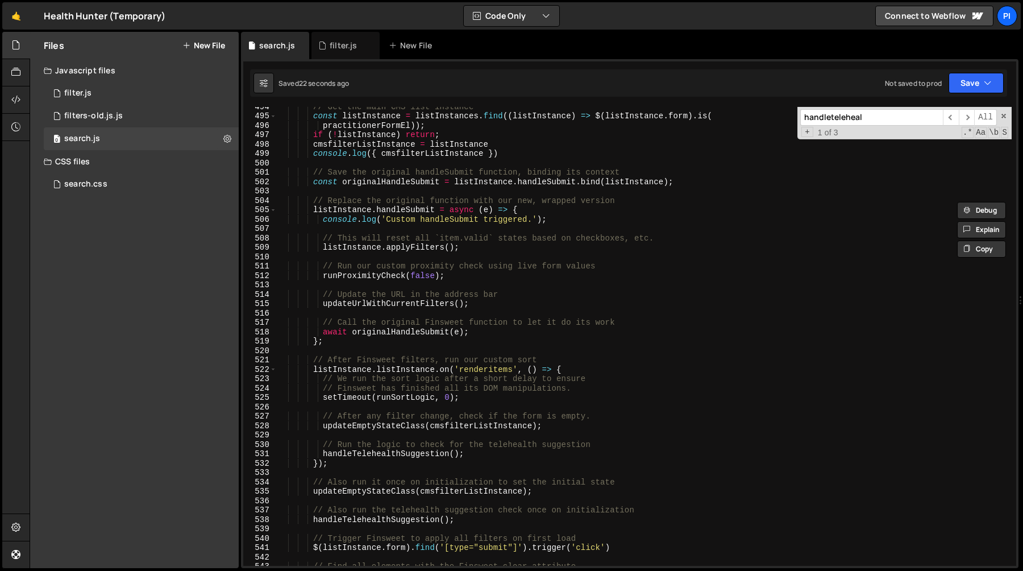
scroll to position [4628, 0]
click at [481, 453] on div "// Get the main CMS list instance const listInstance = listInstances . find (( …" at bounding box center [644, 340] width 735 height 477
click at [323, 452] on div "// Get the main CMS list instance const listInstance = listInstances . find (( …" at bounding box center [644, 340] width 735 height 477
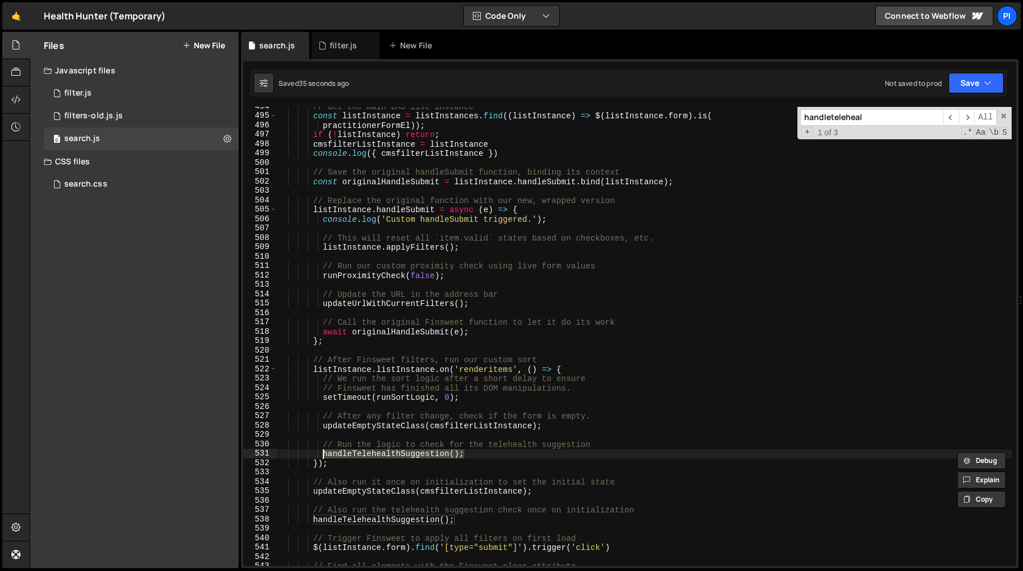
paste textarea "FallbackSearch"
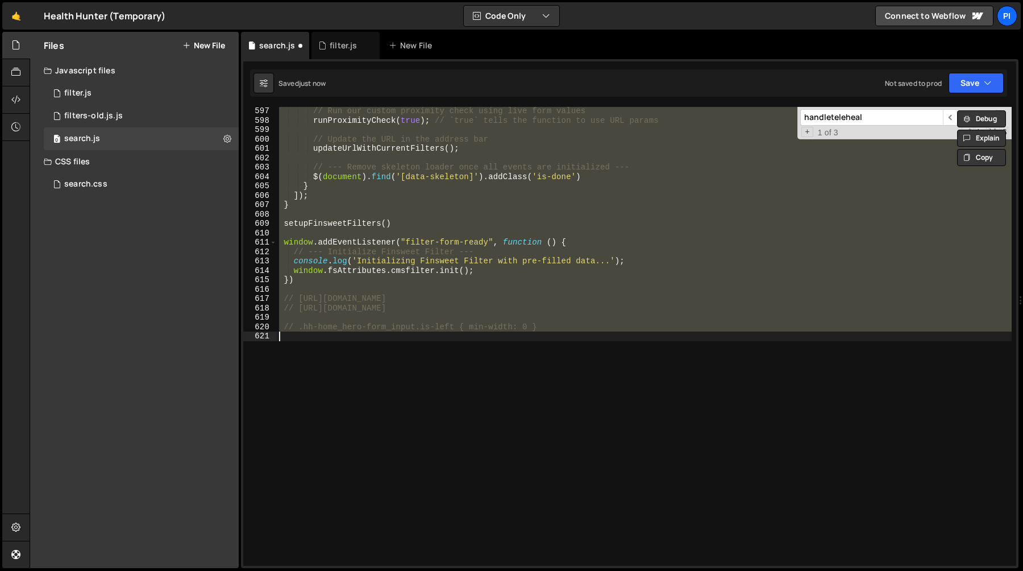
scroll to position [4740, 0]
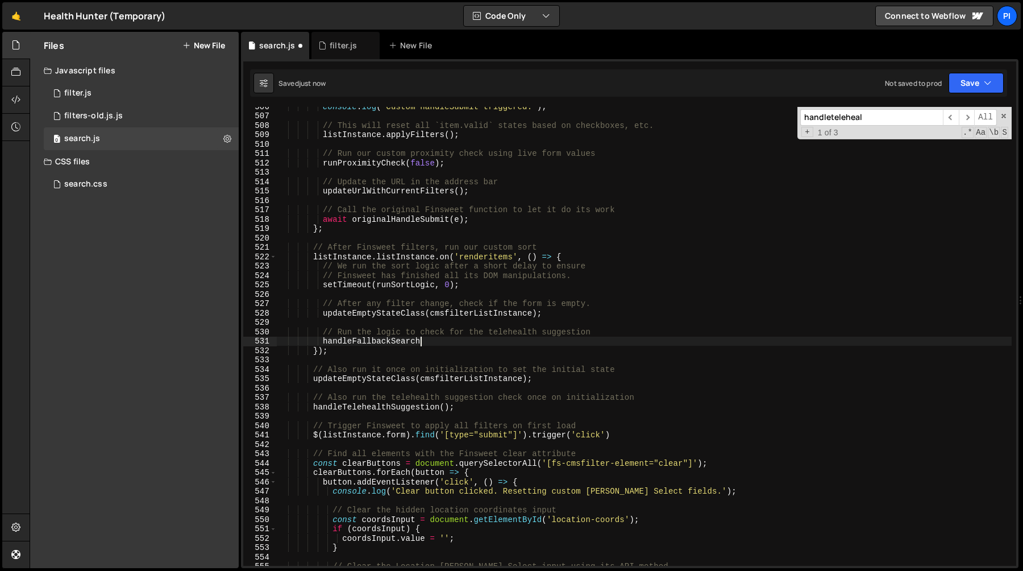
type textarea "handleTelehealthSuggestion();"
click at [379, 340] on div "console . log ( 'Custom handleSubmit triggered.' ) ; // This will reset all `it…" at bounding box center [644, 336] width 735 height 459
click at [379, 340] on div "console . log ( 'Custom handleSubmit triggered.' ) ; // This will reset all `it…" at bounding box center [644, 340] width 735 height 477
type input "handleTelehealthSuggestion"
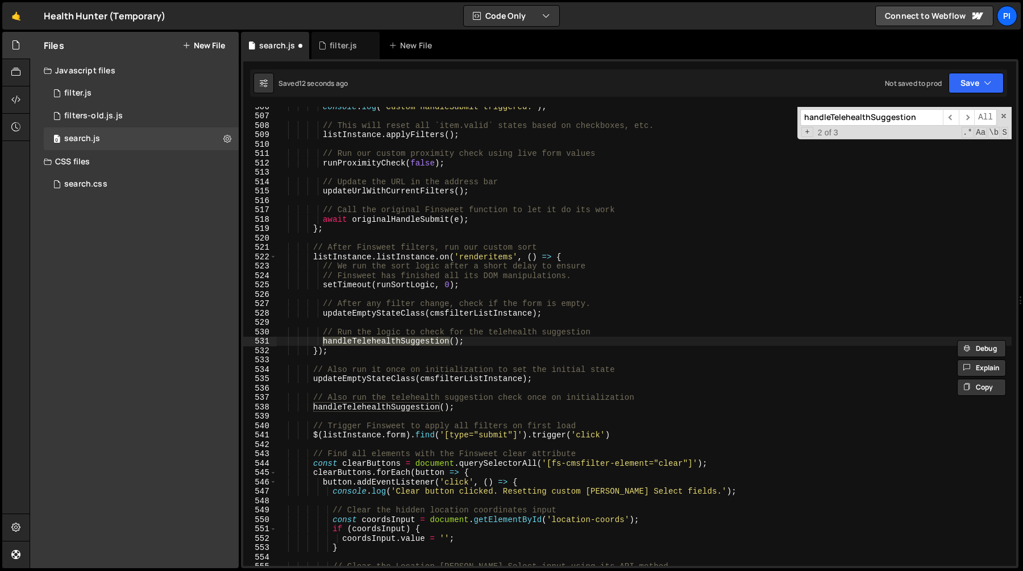
click at [495, 359] on div "console . log ( 'Custom handleSubmit triggered.' ) ; // This will reset all `it…" at bounding box center [644, 340] width 735 height 477
click at [397, 340] on div "console . log ( 'Custom handleSubmit triggered.' ) ; // This will reset all `it…" at bounding box center [644, 340] width 735 height 477
click at [396, 408] on div "console . log ( 'Custom handleSubmit triggered.' ) ; // This will reset all `it…" at bounding box center [644, 340] width 735 height 477
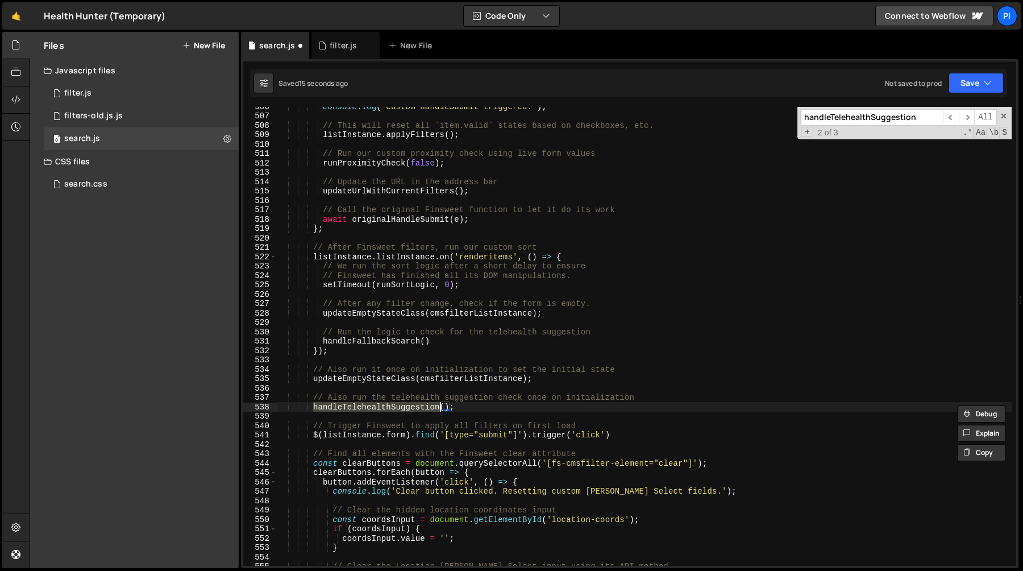
paste textarea "FallbackSearch"
click at [445, 345] on div "console . log ( 'Custom handleSubmit triggered.' ) ; // This will reset all `it…" at bounding box center [644, 340] width 735 height 477
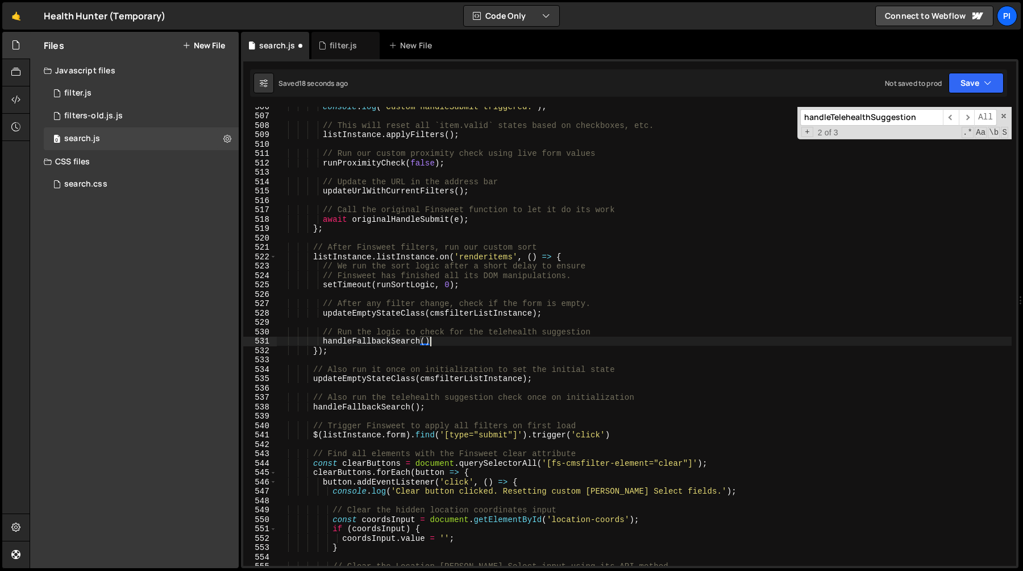
scroll to position [0, 10]
click at [954, 115] on span "​" at bounding box center [951, 117] width 16 height 16
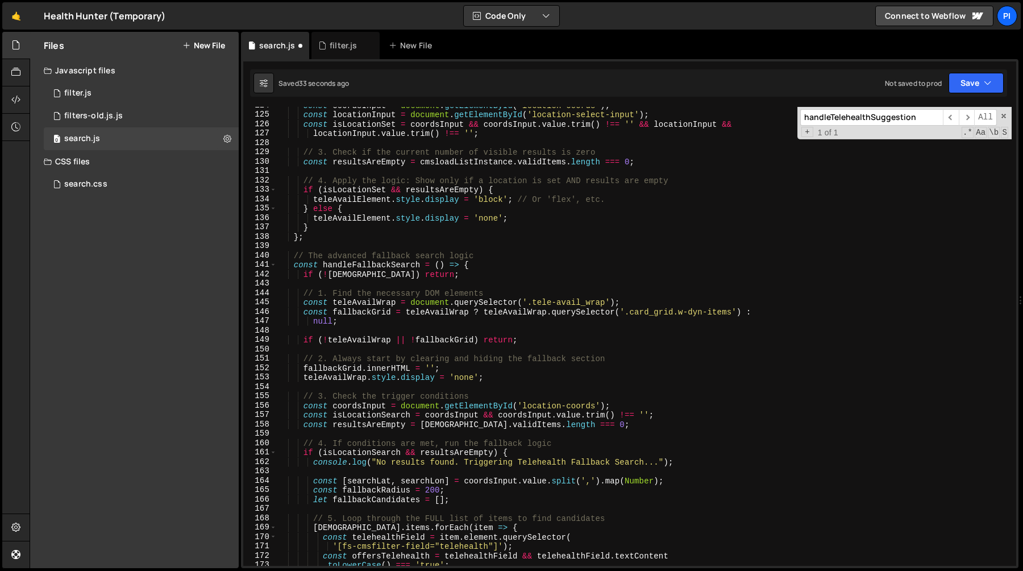
scroll to position [1181, 0]
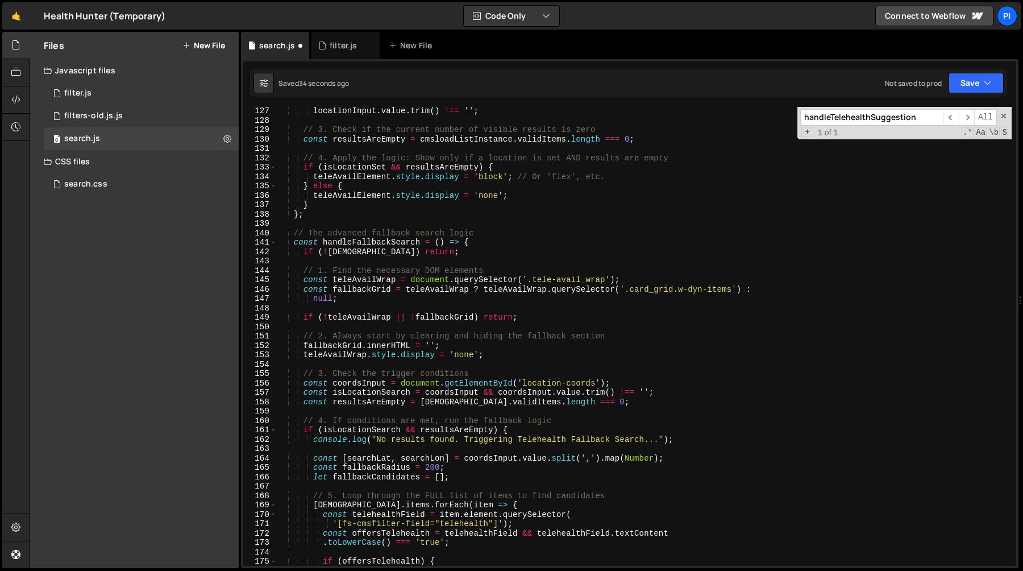
click at [361, 240] on div "locationInput . value . trim ( ) !== '' ; // 3. Check if the current number of …" at bounding box center [644, 344] width 735 height 477
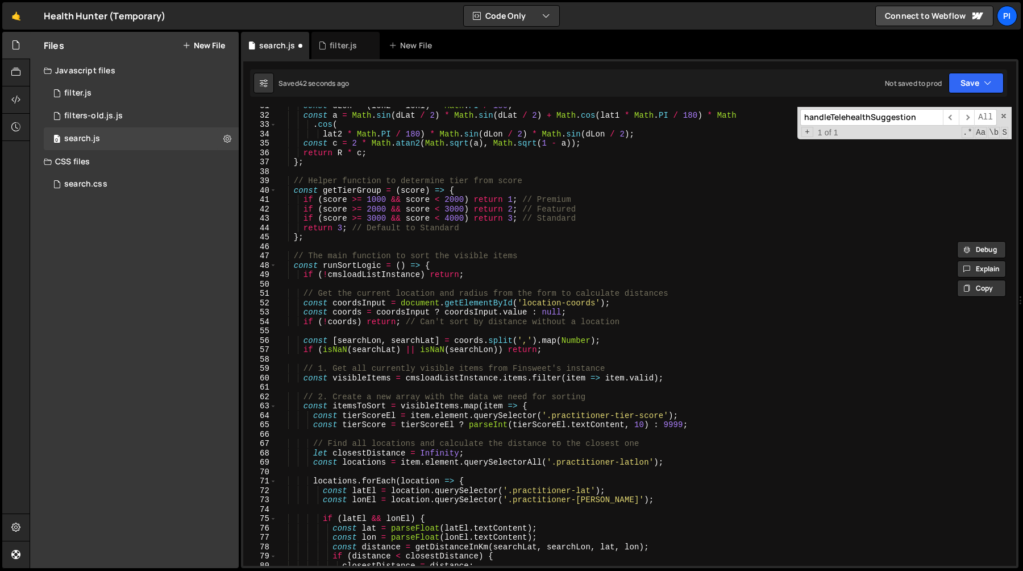
scroll to position [278, 0]
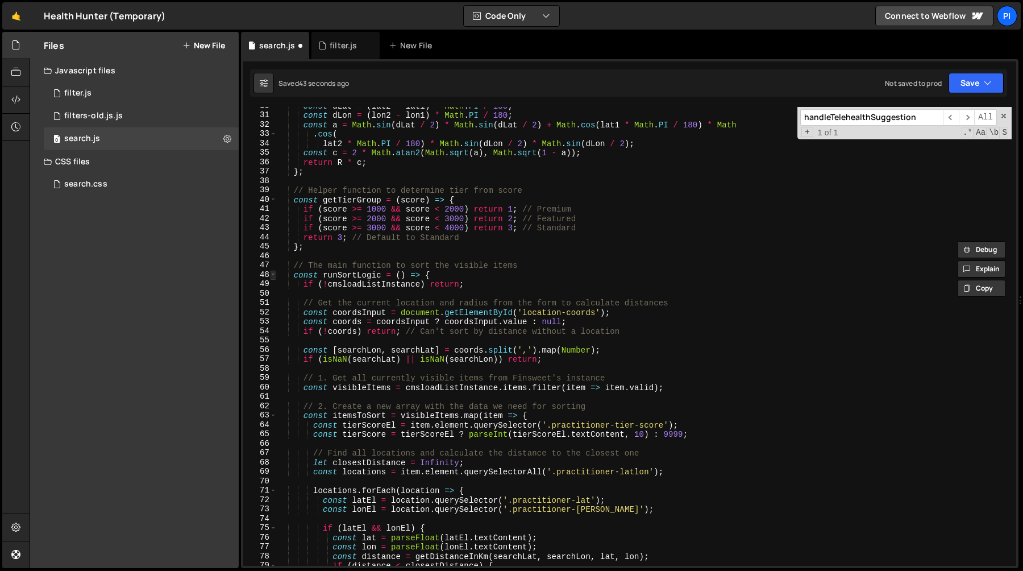
click at [272, 274] on span at bounding box center [273, 275] width 6 height 10
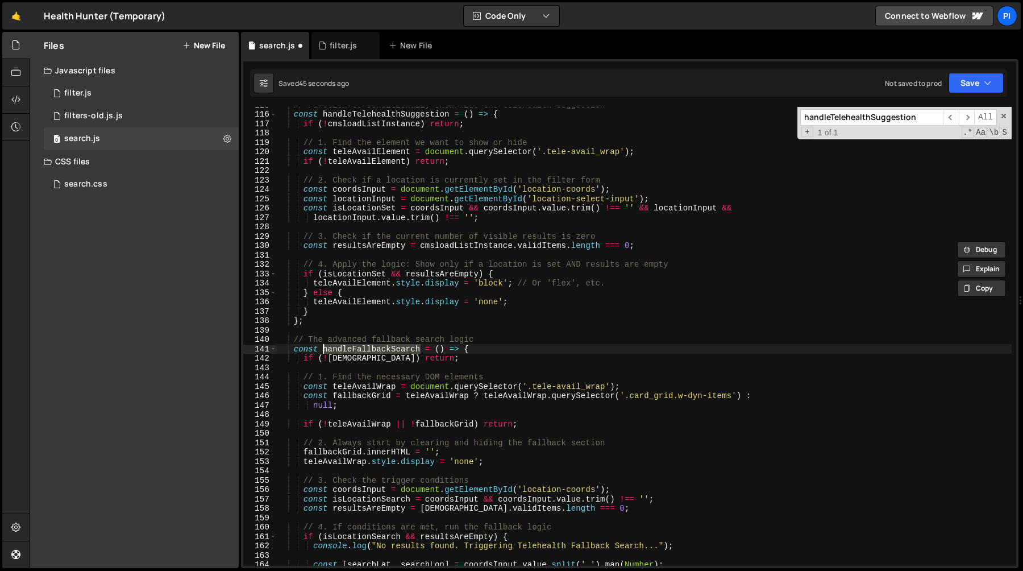
scroll to position [467, 0]
click at [363, 392] on div "// Function to conditionally show/hide the telehealth suggestion const handleTe…" at bounding box center [644, 338] width 735 height 477
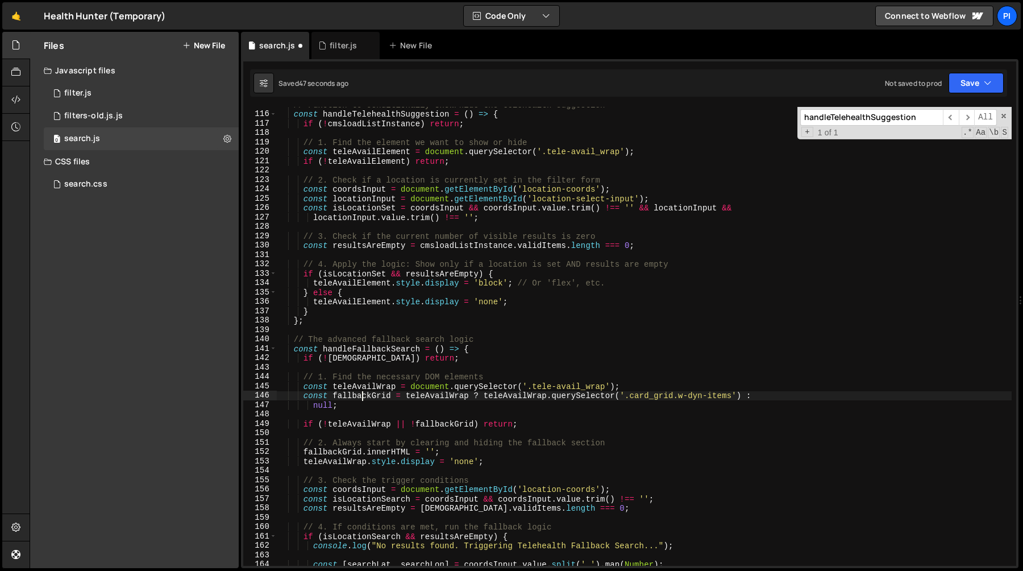
click at [363, 392] on div "// Function to conditionally show/hide the telehealth suggestion const handleTe…" at bounding box center [644, 338] width 735 height 477
click at [429, 393] on div "// Function to conditionally show/hide the telehealth suggestion const handleTe…" at bounding box center [644, 338] width 735 height 477
click at [493, 395] on div "// Function to conditionally show/hide the telehealth suggestion const handleTe…" at bounding box center [644, 338] width 735 height 477
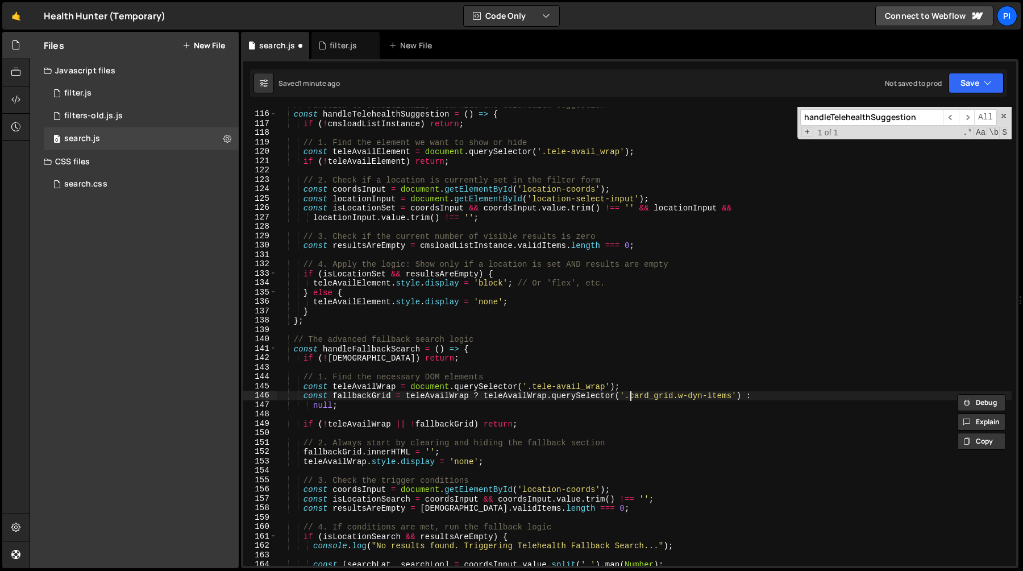
click at [628, 397] on div "// Function to conditionally show/hide the telehealth suggestion const handleTe…" at bounding box center [644, 338] width 735 height 477
click at [734, 398] on div "// Function to conditionally show/hide the telehealth suggestion const handleTe…" at bounding box center [644, 338] width 735 height 477
paste textarea "articles_wrap w-dyn-list"
click at [697, 399] on div "// Function to conditionally show/hide the telehealth suggestion const handleTe…" at bounding box center [644, 338] width 735 height 477
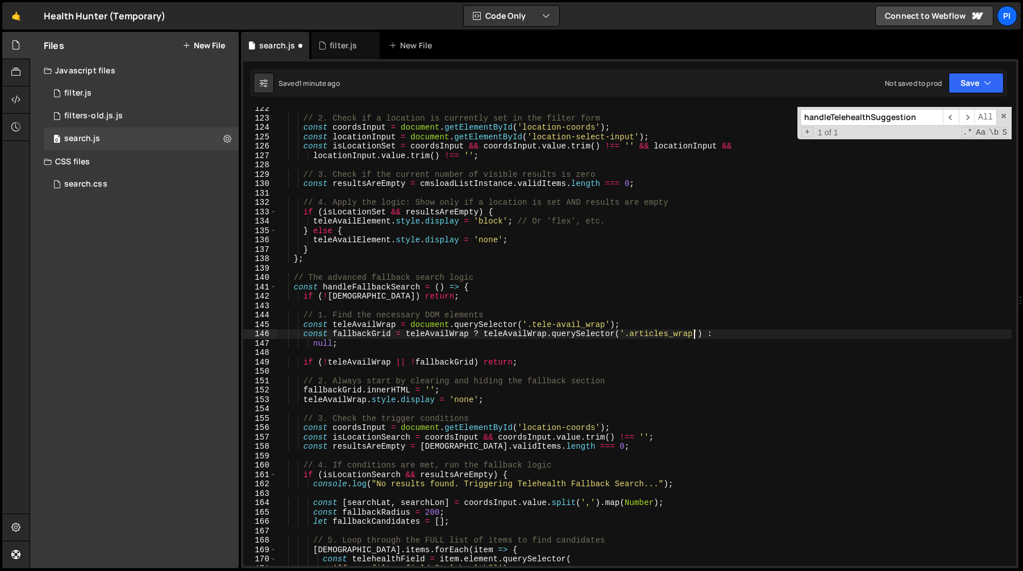
scroll to position [577, 0]
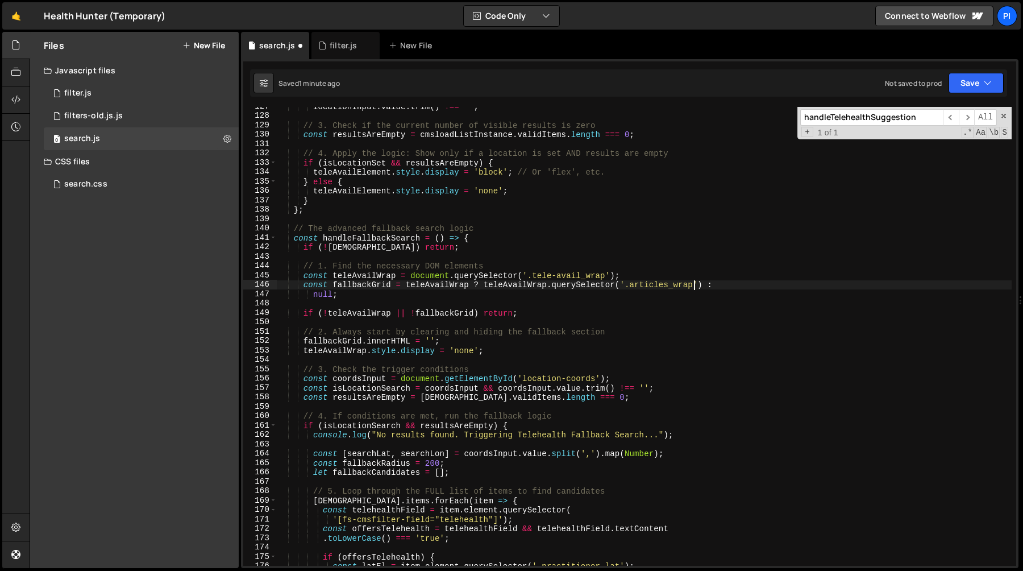
click at [391, 287] on div "locationInput . value . trim ( ) !== '' ; // 3. Check if the current number of …" at bounding box center [644, 340] width 735 height 477
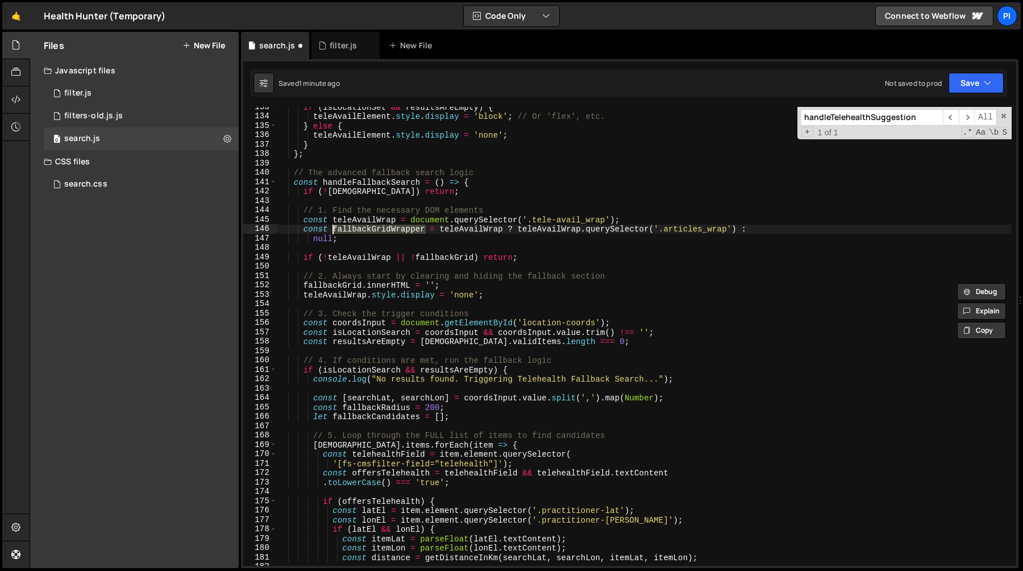
scroll to position [658, 0]
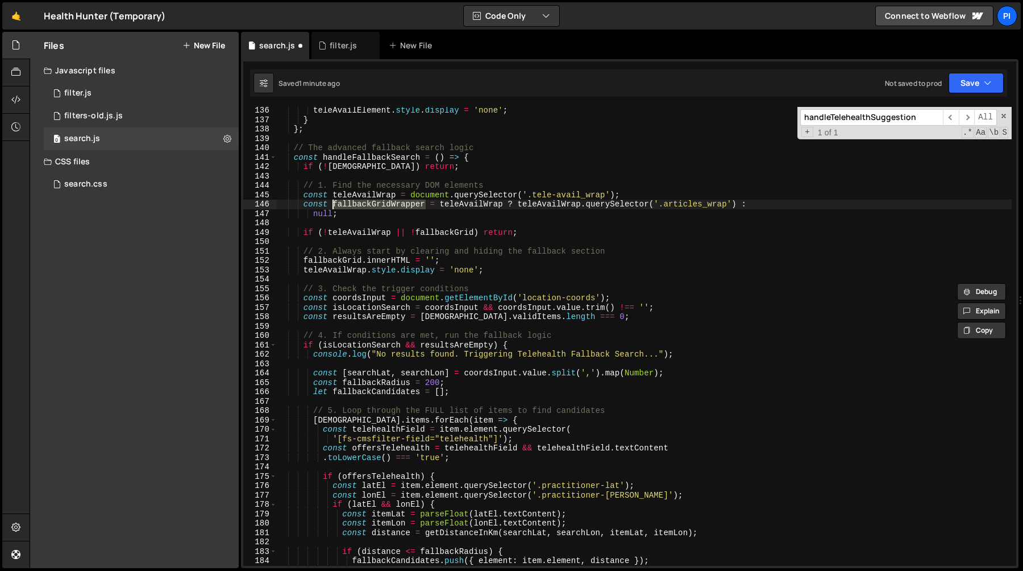
click at [453, 230] on div "teleAvailElement . style . display = 'none' ; } } ; // The advanced fallback se…" at bounding box center [644, 344] width 735 height 477
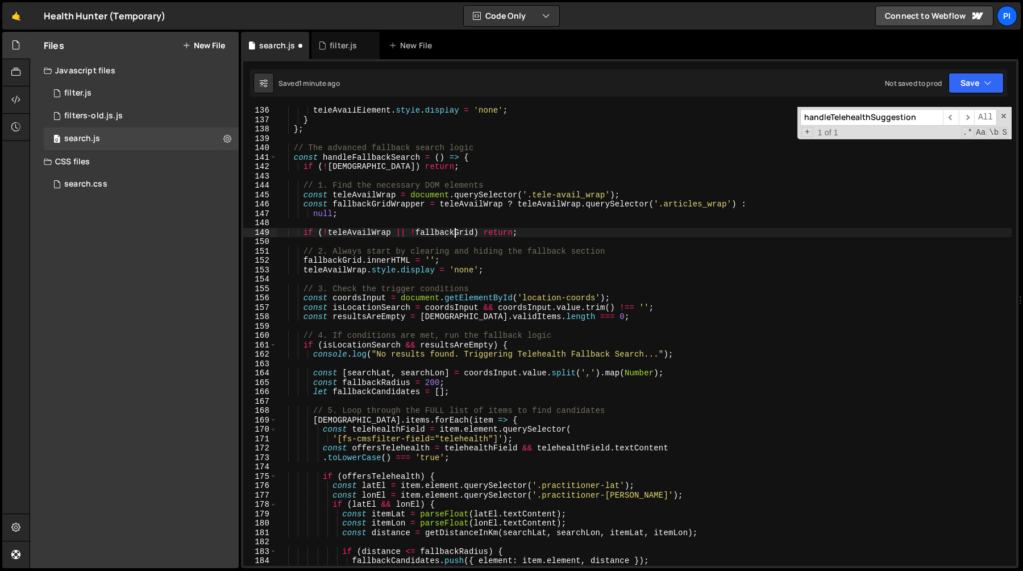
click at [453, 230] on div "teleAvailElement . style . display = 'none' ; } } ; // The advanced fallback se…" at bounding box center [644, 344] width 735 height 477
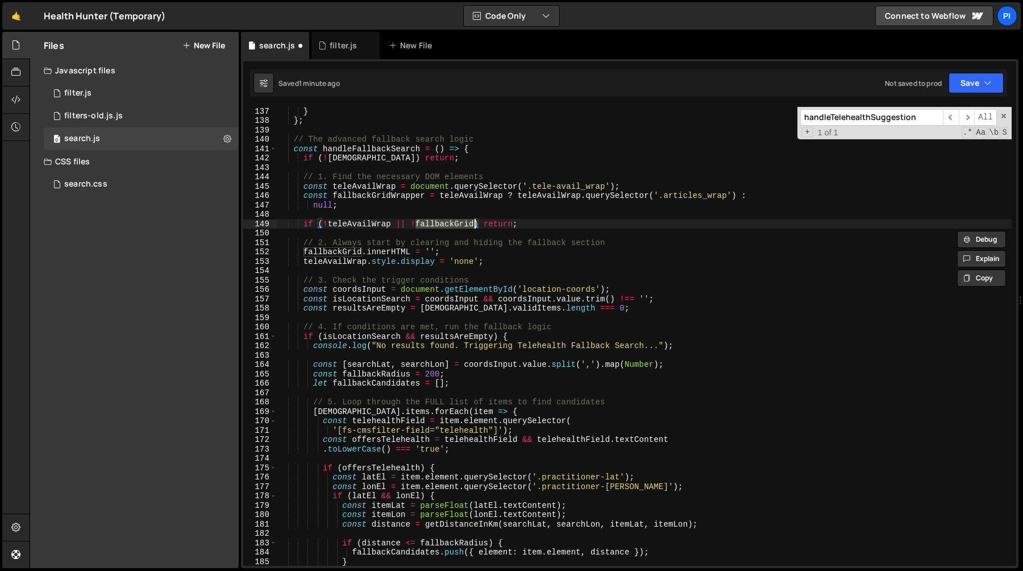
scroll to position [698, 0]
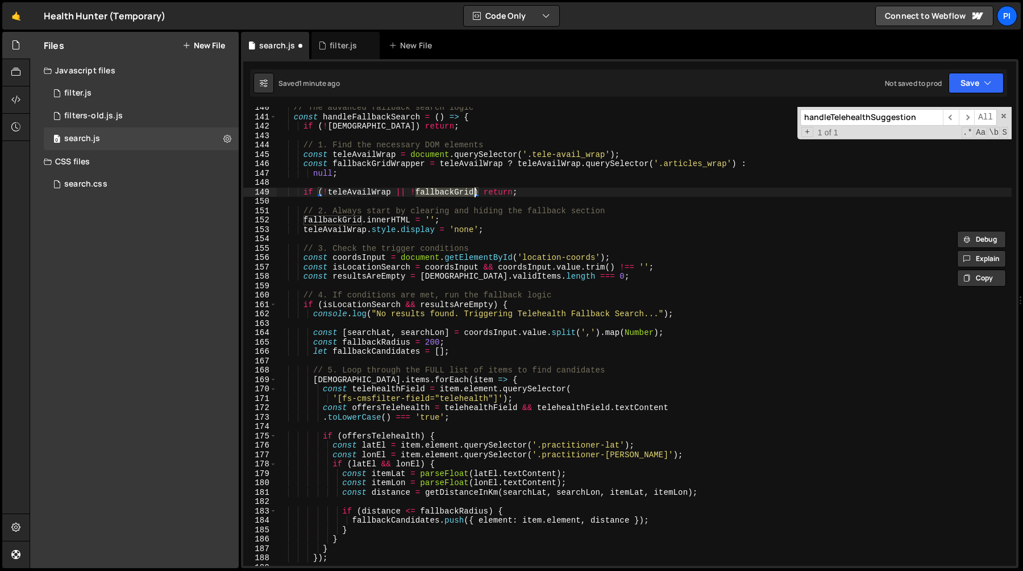
type textarea "if (!teleAvailWrap || !fallbackGrid) return;"
type input "fallbackGrid"
click at [448, 195] on div "// The advanced fallback search logic const handleFallbackSearch = ( ) => { if …" at bounding box center [644, 336] width 735 height 459
click at [448, 195] on div "// The advanced fallback search logic const handleFallbackSearch = ( ) => { if …" at bounding box center [644, 341] width 735 height 477
paste textarea "Wrapper"
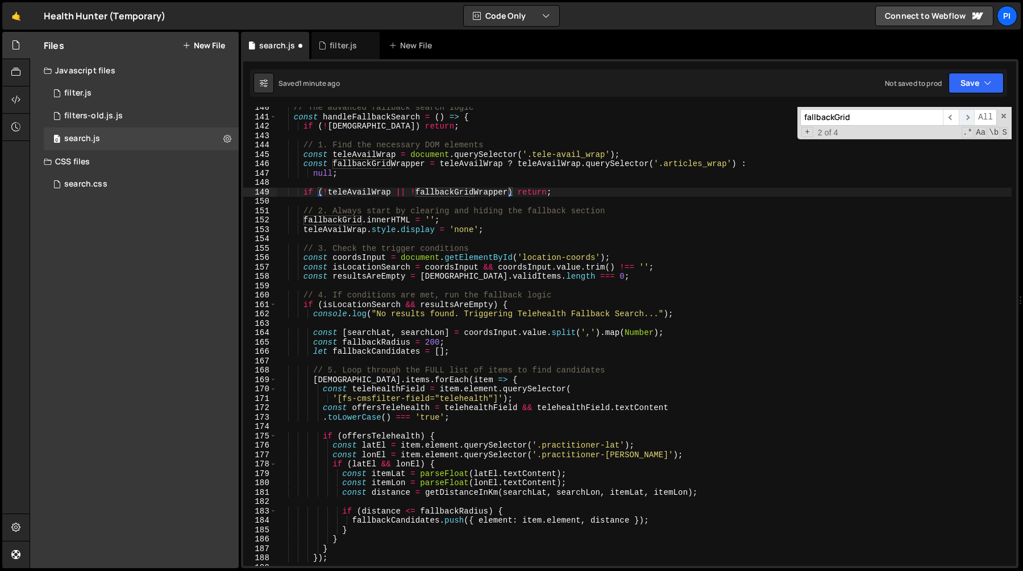
click at [963, 115] on span "​" at bounding box center [967, 117] width 16 height 16
click at [335, 222] on div "// The advanced fallback search logic const handleFallbackSearch = ( ) => { if …" at bounding box center [644, 336] width 735 height 459
click at [335, 222] on div "// The advanced fallback search logic const handleFallbackSearch = ( ) => { if …" at bounding box center [644, 341] width 735 height 477
paste textarea "Wrapper"
click at [964, 120] on span "​" at bounding box center [967, 117] width 16 height 16
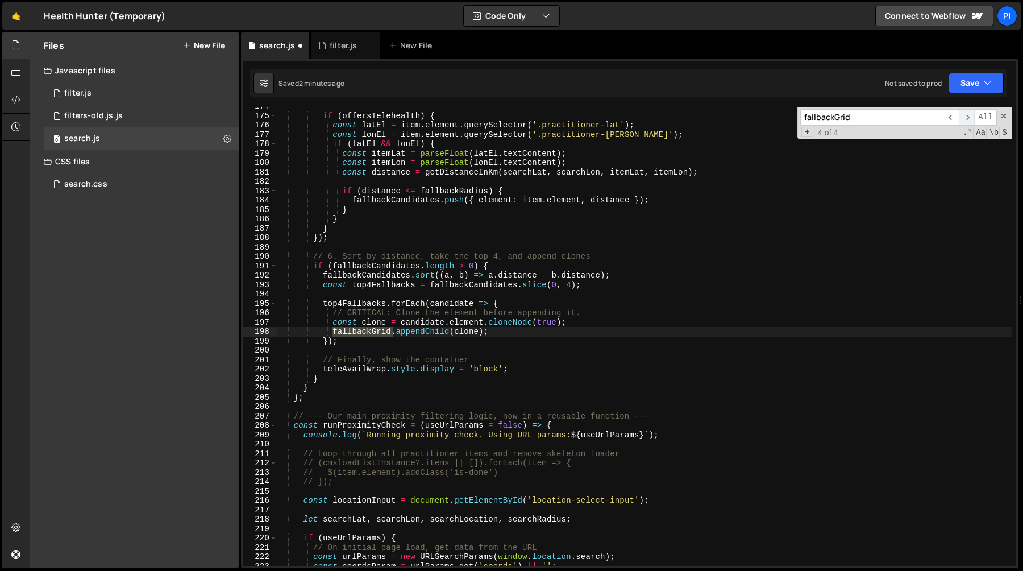
scroll to position [1018, 0]
type textarea "fallbackGrid.appendChild(clone);"
click at [363, 332] on div "if ( offersTelehealth ) { const latEl = item . element . querySelector ( '.prac…" at bounding box center [644, 336] width 735 height 459
click at [363, 332] on div "if ( offersTelehealth ) { const latEl = item . element . querySelector ( '.prac…" at bounding box center [644, 340] width 735 height 477
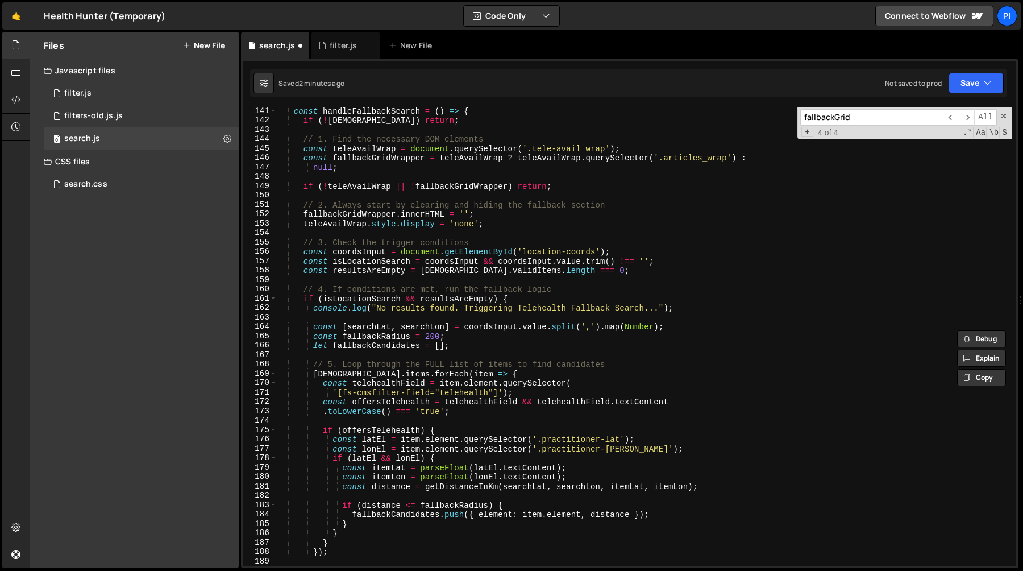
scroll to position [704, 0]
click at [421, 279] on div "const handleFallbackSearch = ( ) => { if ( ! cmsListInstance ) return ; // 1. F…" at bounding box center [644, 344] width 735 height 477
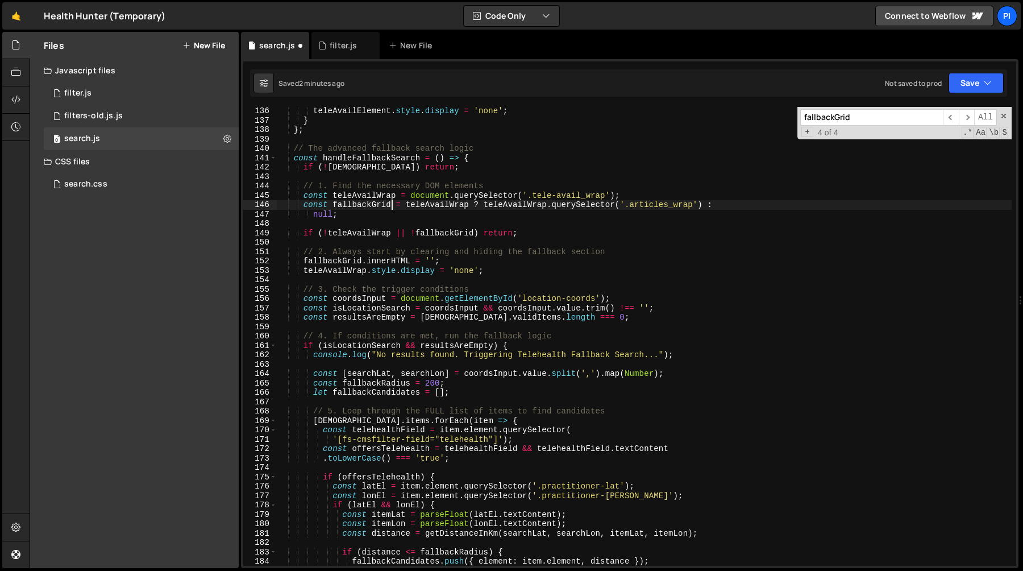
scroll to position [654, 0]
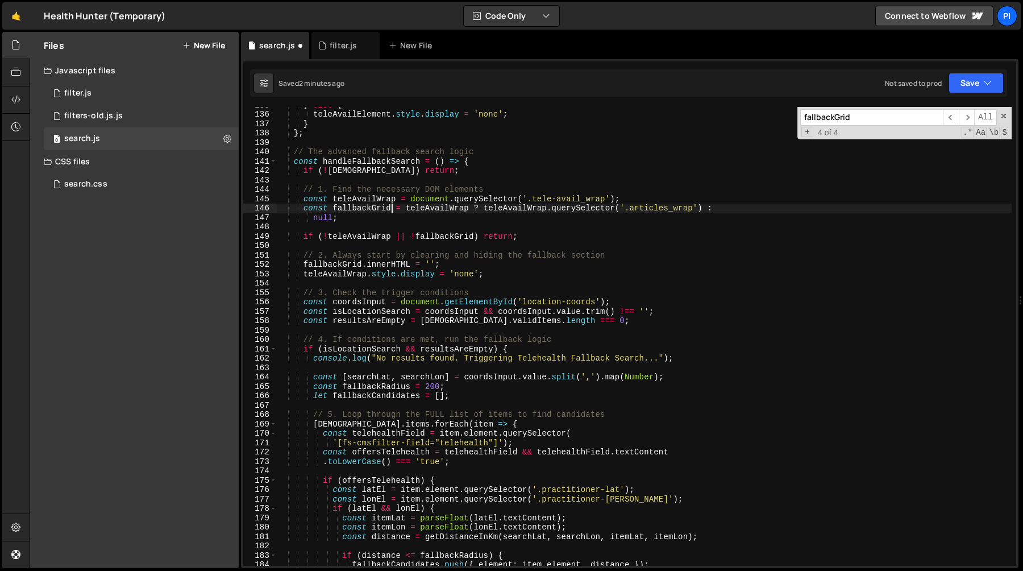
click at [596, 209] on div "} else { teleAvailElement . style . display = 'none' ; } } ; // The advanced fa…" at bounding box center [644, 338] width 735 height 477
click at [628, 209] on div "} else { teleAvailElement . style . display = 'none' ; } } ; // The advanced fa…" at bounding box center [644, 338] width 735 height 477
click at [693, 211] on div "} else { teleAvailElement . style . display = 'none' ; } } ; // The advanced fa…" at bounding box center [644, 338] width 735 height 477
click at [626, 211] on div "} else { teleAvailElement . style . display = 'none' ; } } ; // The advanced fa…" at bounding box center [644, 338] width 735 height 477
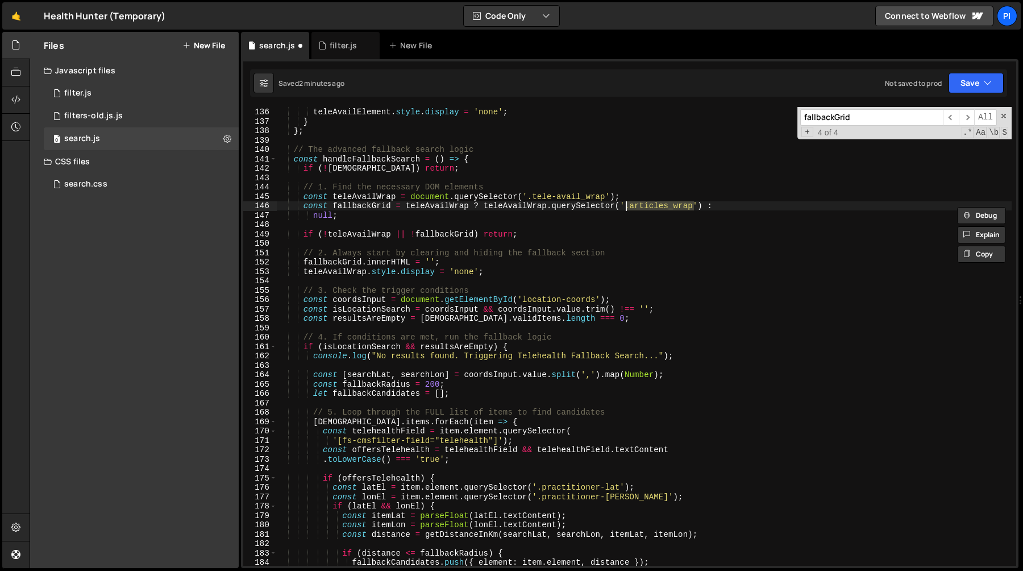
scroll to position [648, 0]
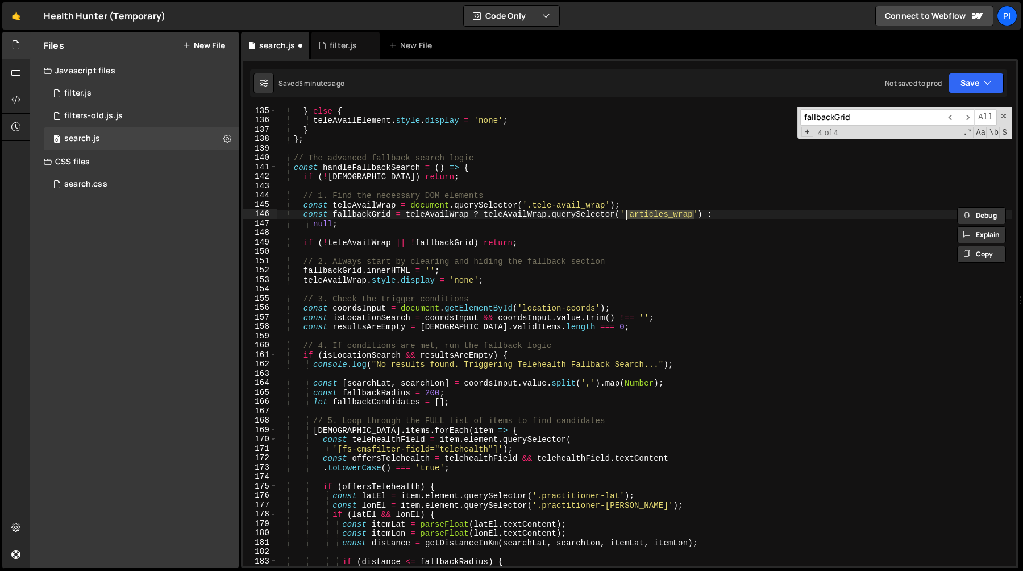
click at [300, 179] on div "} else { teleAvailElement . style . display = 'none' ; } } ; // The advanced fa…" at bounding box center [644, 344] width 735 height 477
click at [302, 179] on div "} else { teleAvailElement . style . display = 'none' ; } } ; // The advanced fa…" at bounding box center [644, 344] width 735 height 477
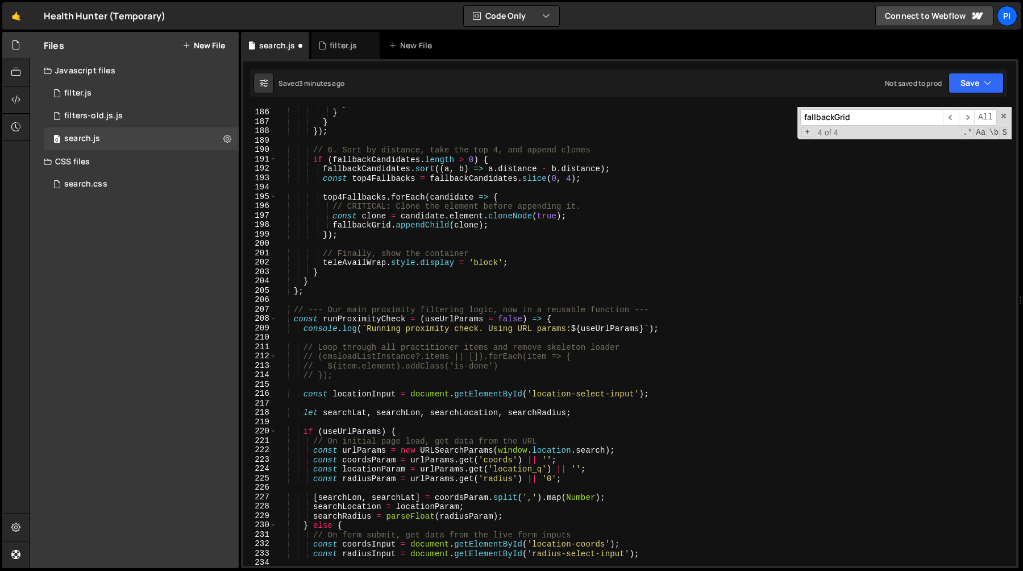
click at [314, 279] on div "} } } }) ; // 6. Sort by distance, take the top 4, and append clones if ( fallb…" at bounding box center [644, 336] width 735 height 477
type textarea "} }"
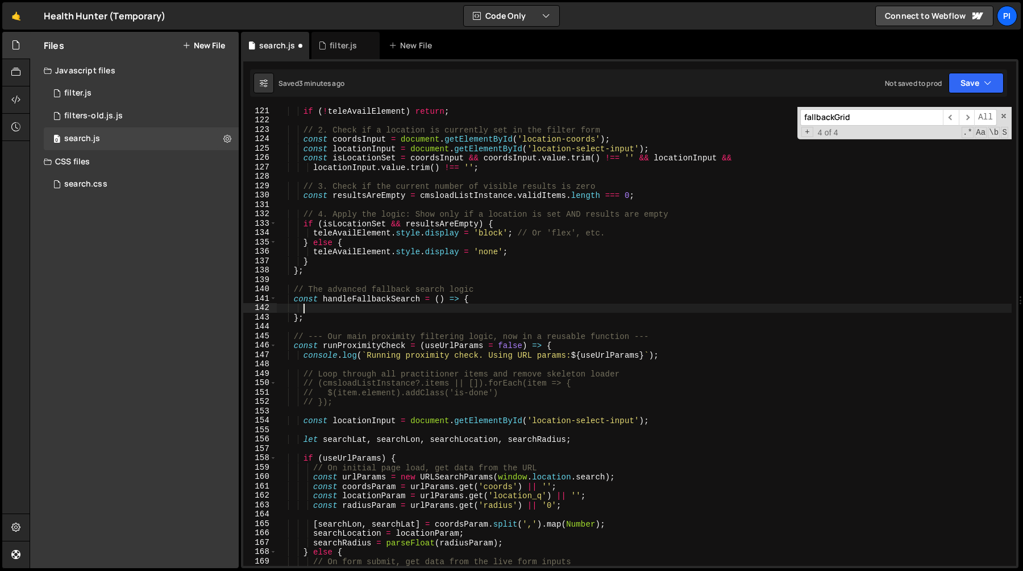
paste textarea "}"
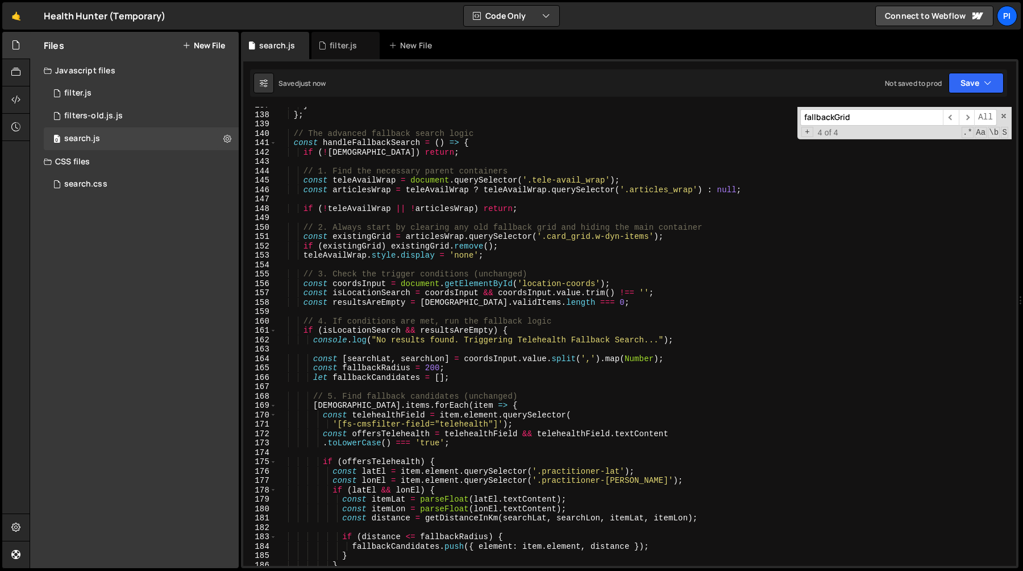
scroll to position [1277, 0]
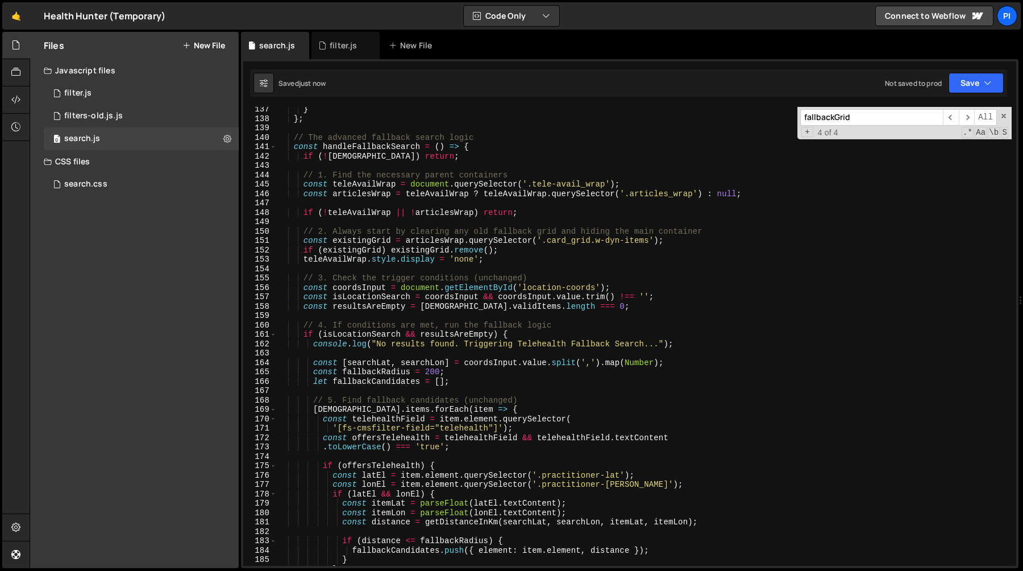
click at [440, 208] on div "} } ; // The advanced fallback search logic const handleFallbackSearch = ( ) =>…" at bounding box center [644, 343] width 735 height 477
click at [667, 197] on div "} } ; // The advanced fallback search logic const handleFallbackSearch = ( ) =>…" at bounding box center [644, 343] width 735 height 477
click at [538, 248] on div "} } ; // The advanced fallback search logic const handleFallbackSearch = ( ) =>…" at bounding box center [644, 343] width 735 height 477
click at [556, 240] on div "} } ; // The advanced fallback search logic const handleFallbackSearch = ( ) =>…" at bounding box center [644, 343] width 735 height 477
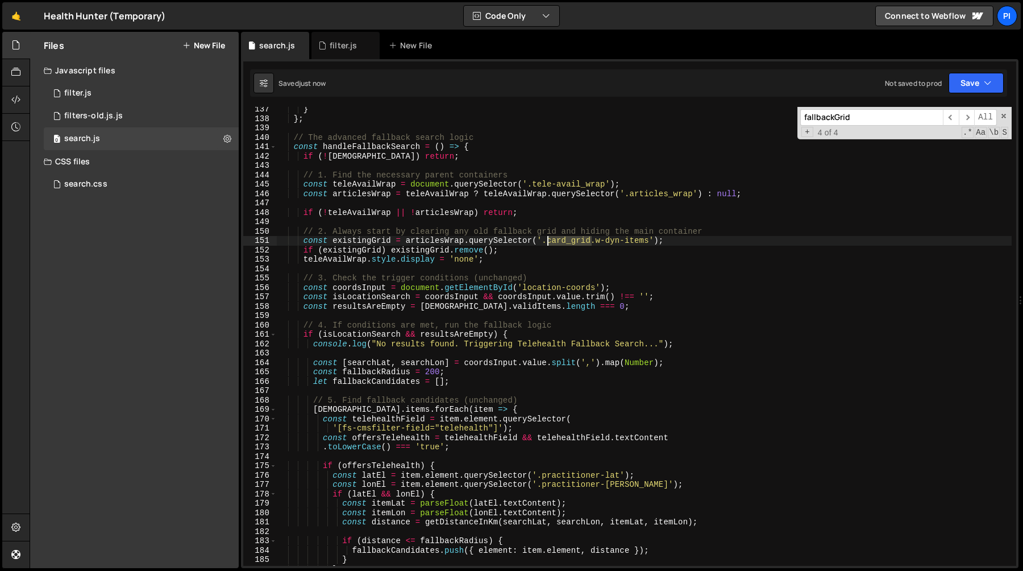
click at [556, 240] on div "} } ; // The advanced fallback search logic const handleFallbackSearch = ( ) =>…" at bounding box center [644, 343] width 735 height 477
click at [389, 232] on div "} } ; // The advanced fallback search logic const handleFallbackSearch = ( ) =>…" at bounding box center [644, 343] width 735 height 477
click at [453, 249] on div "} } ; // The advanced fallback search logic const handleFallbackSearch = ( ) =>…" at bounding box center [644, 343] width 735 height 477
click at [427, 249] on div "} } ; // The advanced fallback search logic const handleFallbackSearch = ( ) =>…" at bounding box center [644, 343] width 735 height 477
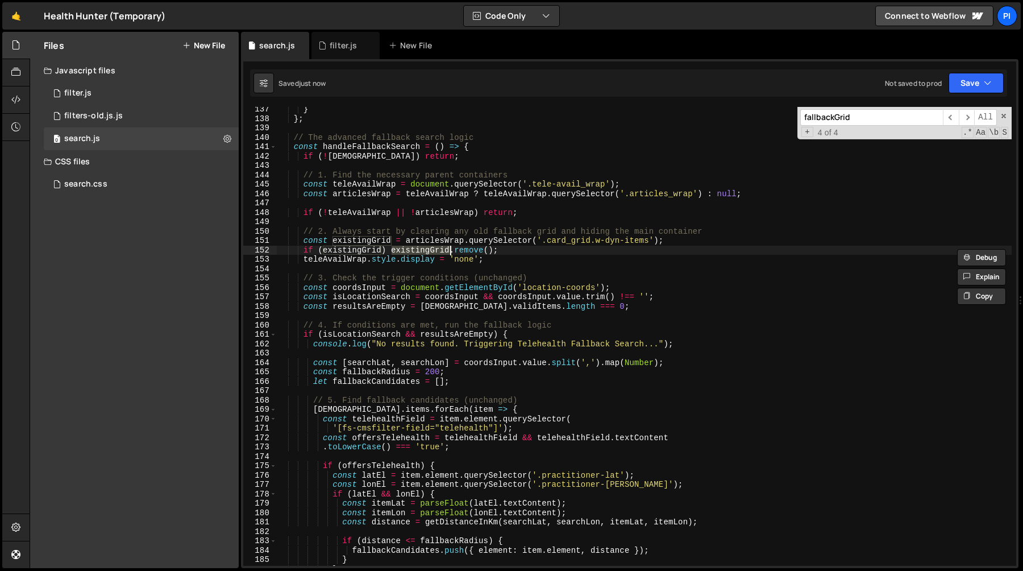
click at [556, 254] on div "} } ; // The advanced fallback search logic const handleFallbackSearch = ( ) =>…" at bounding box center [644, 343] width 735 height 477
click at [323, 252] on div "} } ; // The advanced fallback search logic const handleFallbackSearch = ( ) =>…" at bounding box center [644, 343] width 735 height 477
click at [357, 250] on div "} } ; // The advanced fallback search logic const handleFallbackSearch = ( ) =>…" at bounding box center [644, 343] width 735 height 477
click at [442, 251] on div "} } ; // The advanced fallback search logic const handleFallbackSearch = ( ) =>…" at bounding box center [644, 343] width 735 height 477
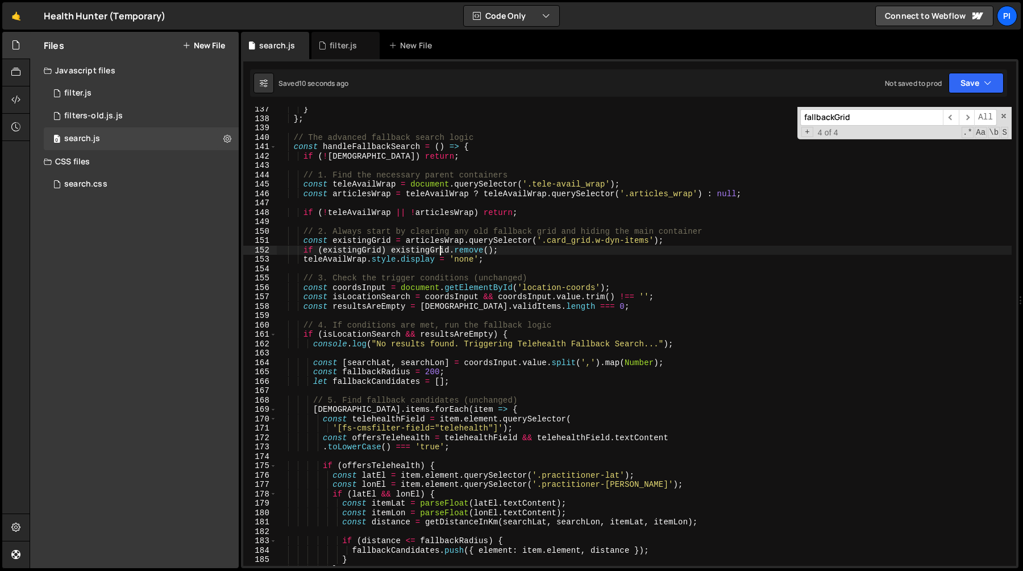
click at [442, 251] on div "} } ; // The advanced fallback search logic const handleFallbackSearch = ( ) =>…" at bounding box center [644, 343] width 735 height 477
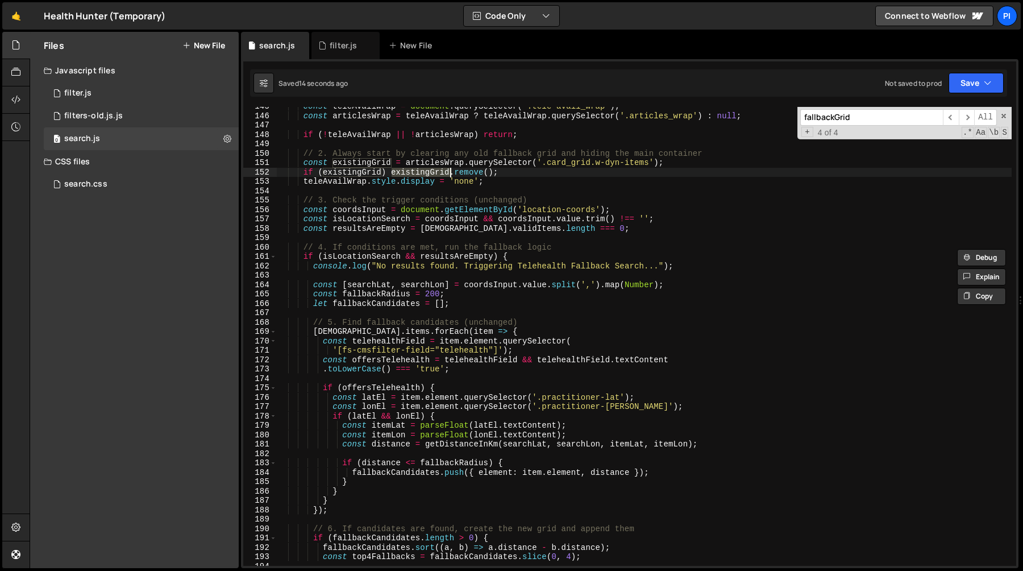
scroll to position [1382, 0]
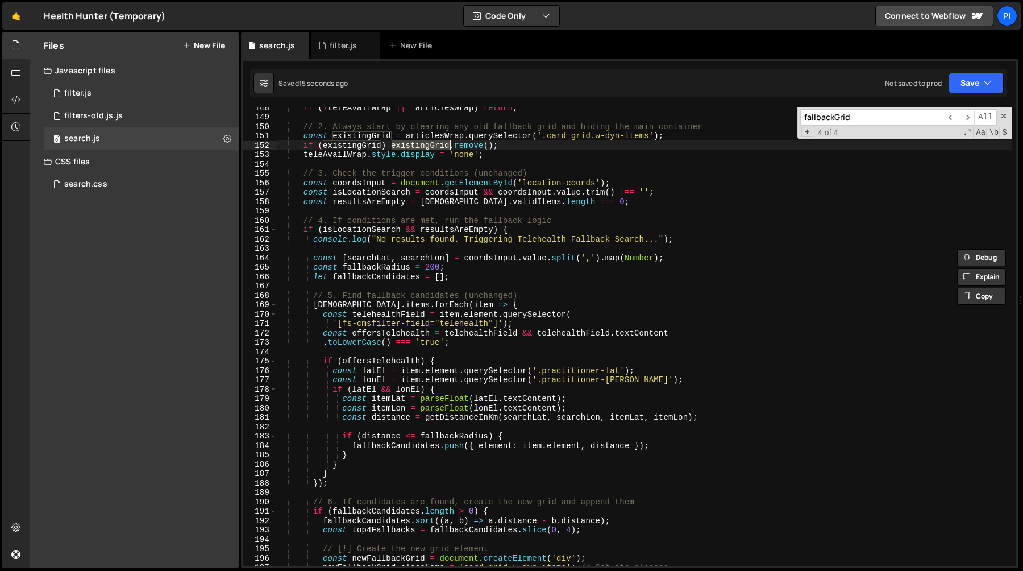
click at [354, 155] on div "if ( ! teleAvailWrap || ! articlesWrap ) return ; // 2. Always start by clearin…" at bounding box center [644, 341] width 735 height 477
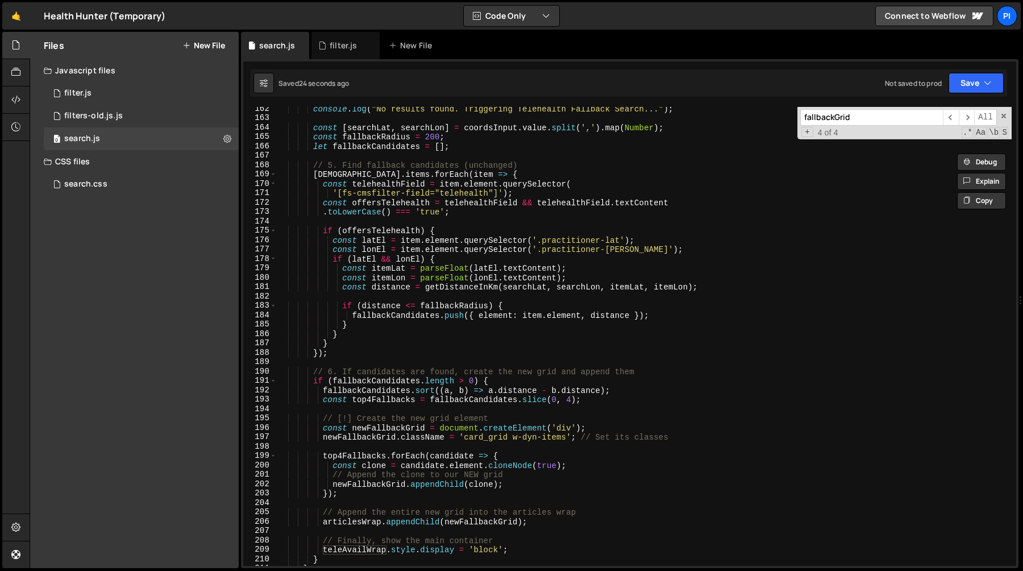
scroll to position [1513, 0]
click at [512, 439] on div "console . log ( "No results found. Triggering Telehealth Fallback Search..." ) …" at bounding box center [644, 342] width 735 height 477
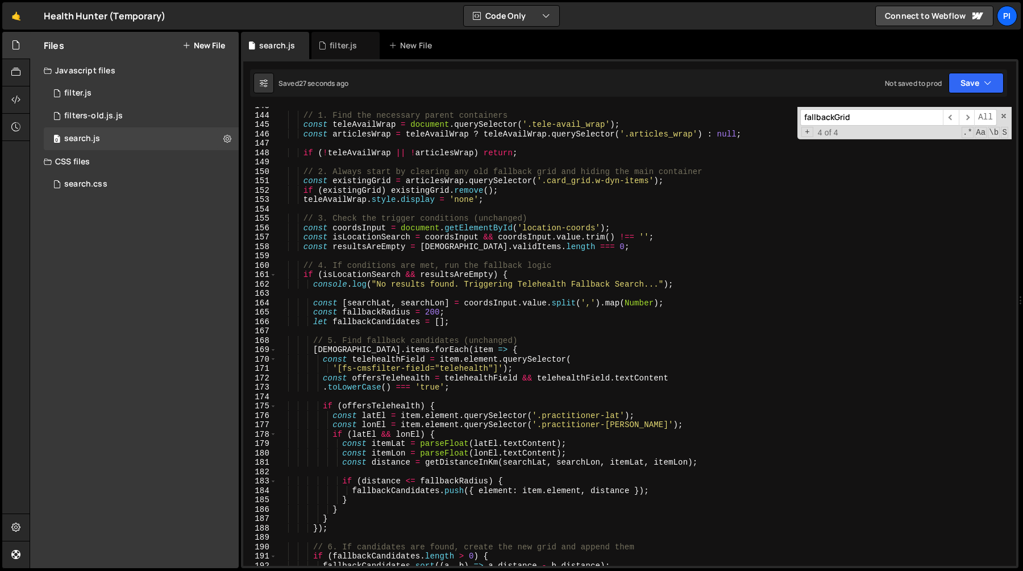
scroll to position [1332, 0]
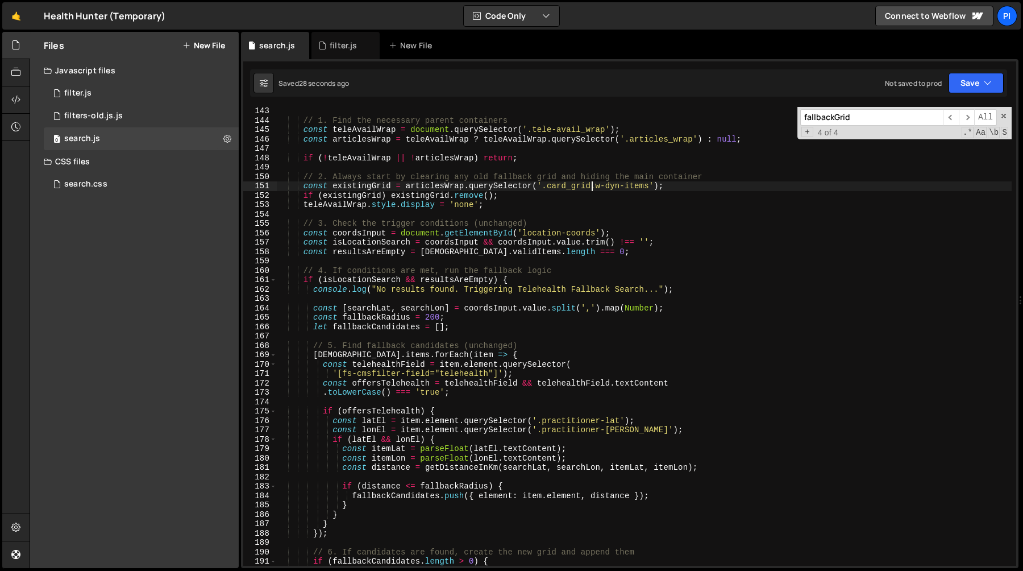
click at [593, 187] on div "// 1. Find the necessary parent containers const teleAvailWrap = document . que…" at bounding box center [644, 344] width 735 height 477
type textarea "const existingGrid = articlesWrap.querySelector('.card_grid.w-dyn-items');"
click at [650, 186] on div "// 1. Find the necessary parent containers const teleAvailWrap = document . que…" at bounding box center [644, 344] width 735 height 477
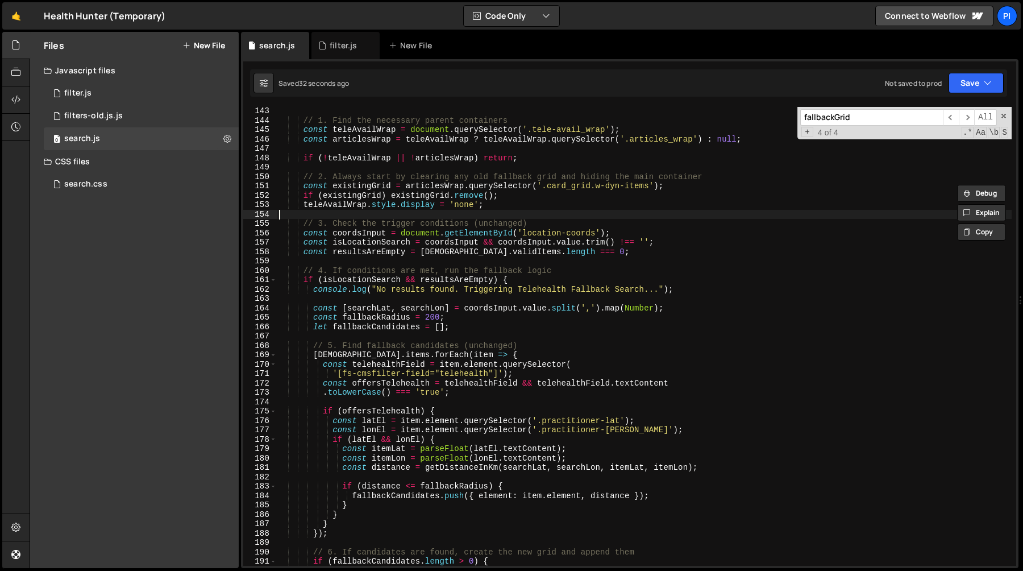
click at [684, 215] on div "// 1. Find the necessary parent containers const teleAvailWrap = document . que…" at bounding box center [644, 344] width 735 height 477
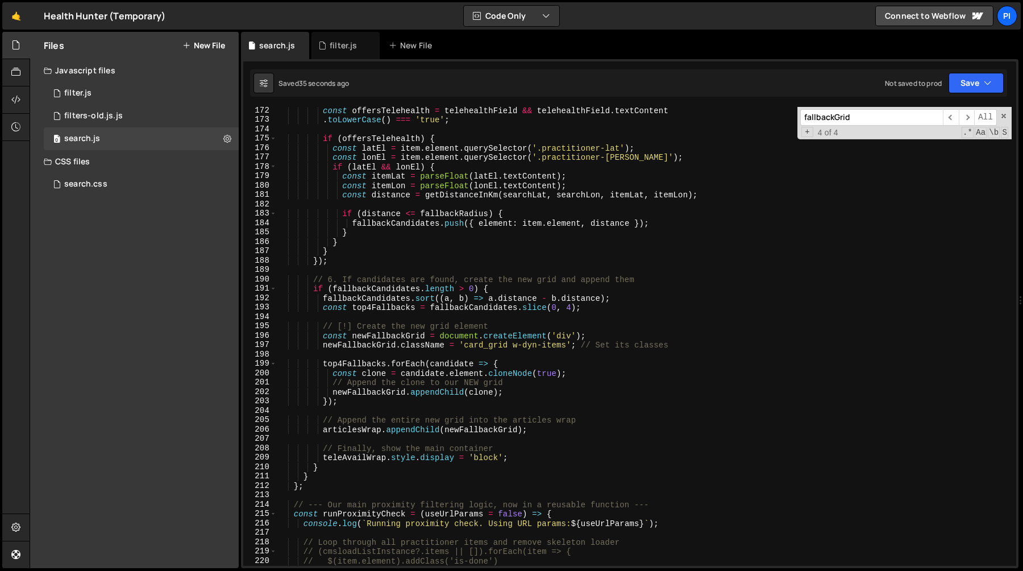
scroll to position [1593, 0]
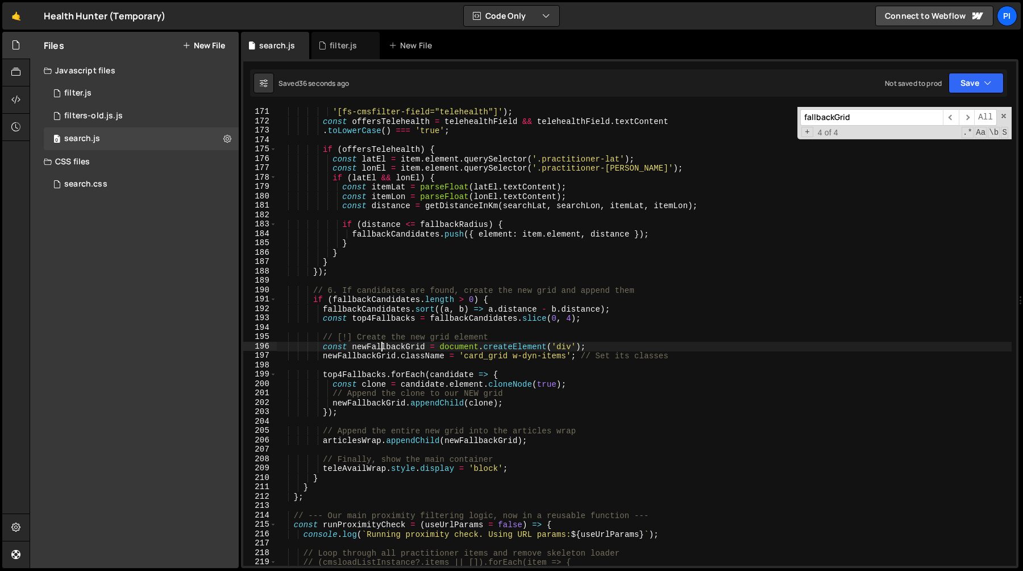
click at [382, 344] on div "const telehealthField = item . element . querySelector ( '[fs-cmsfilter-field="…" at bounding box center [644, 336] width 735 height 477
click at [366, 438] on div "const telehealthField = item . element . querySelector ( '[fs-cmsfilter-field="…" at bounding box center [644, 336] width 735 height 477
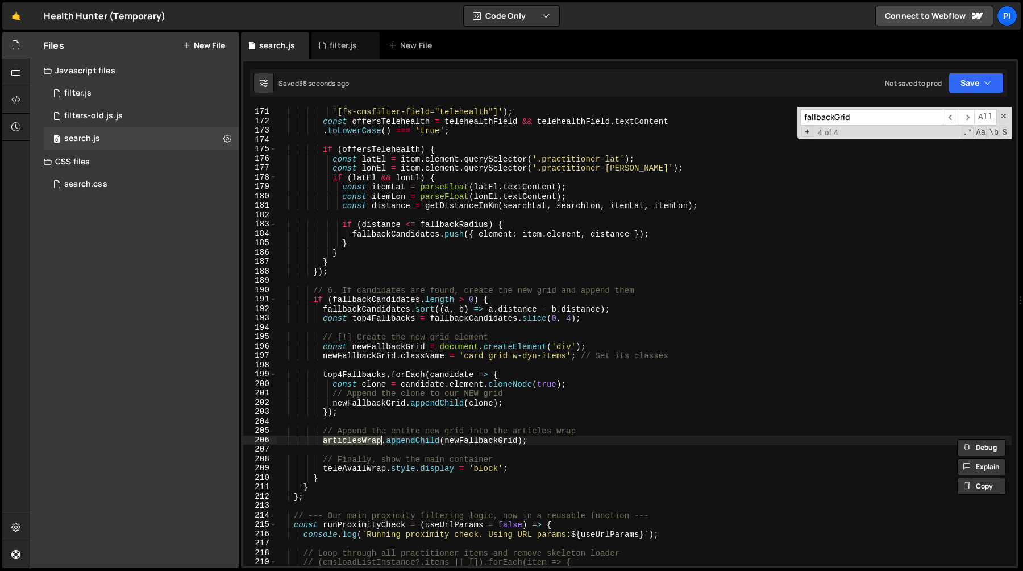
click at [421, 440] on div "const telehealthField = item . element . querySelector ( '[fs-cmsfilter-field="…" at bounding box center [644, 336] width 735 height 477
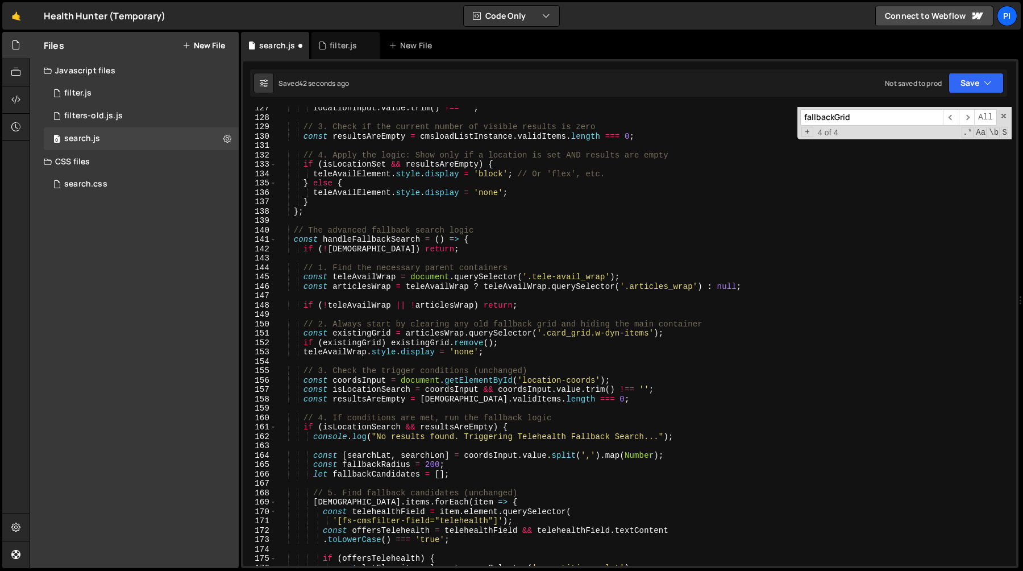
scroll to position [1185, 0]
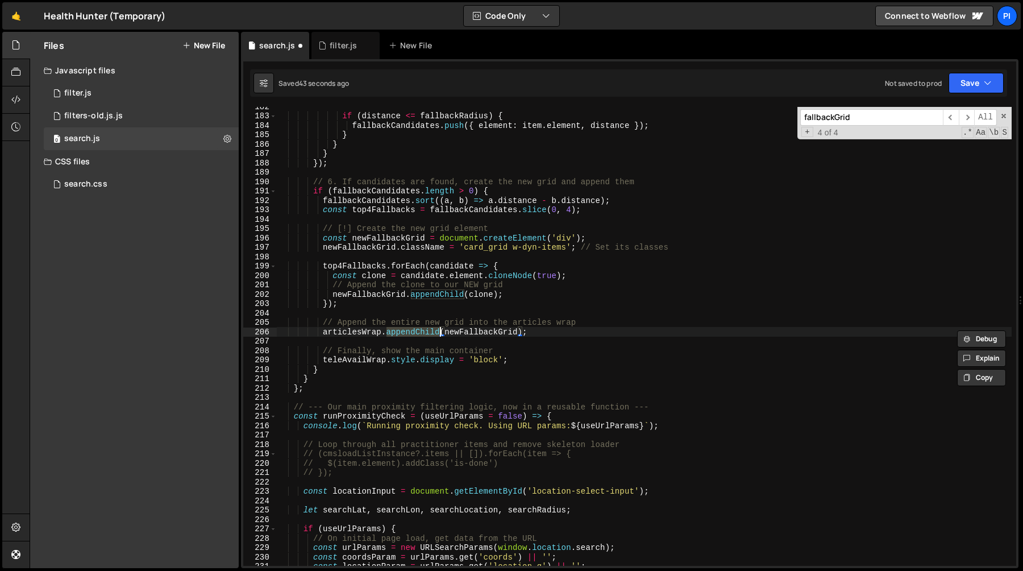
type textarea "// .hh-home_hero-form_input.is-left { min-width: 0 }"
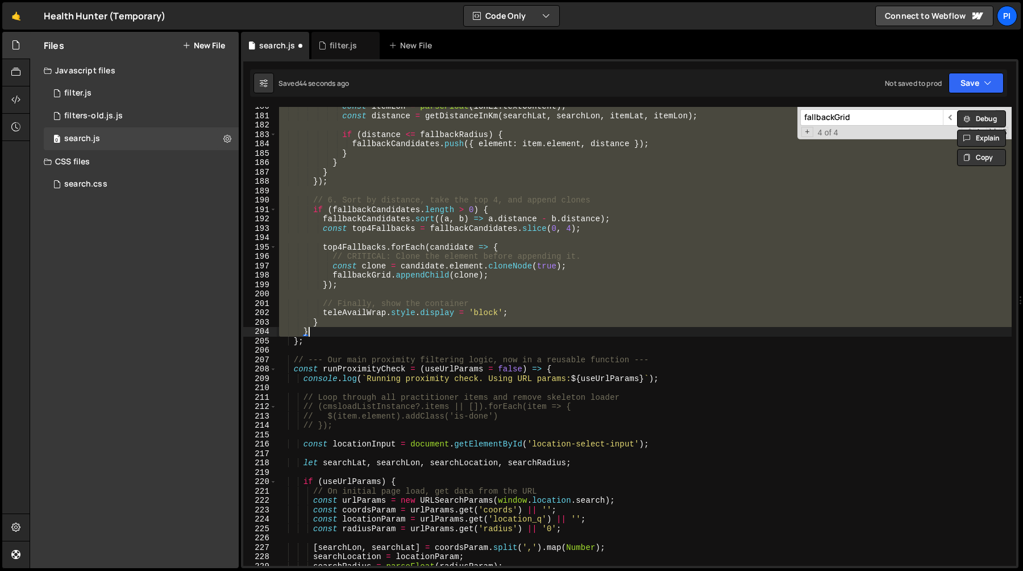
scroll to position [521, 0]
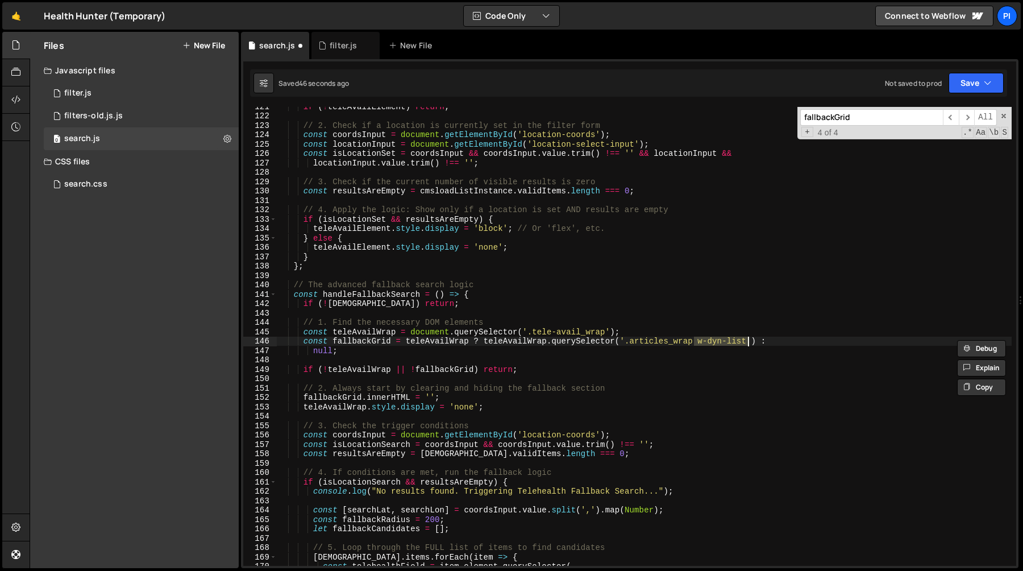
type textarea "const fallbackGrid = teleAvailWrap ? teleAvailWrap.querySelector('.articles_wra…"
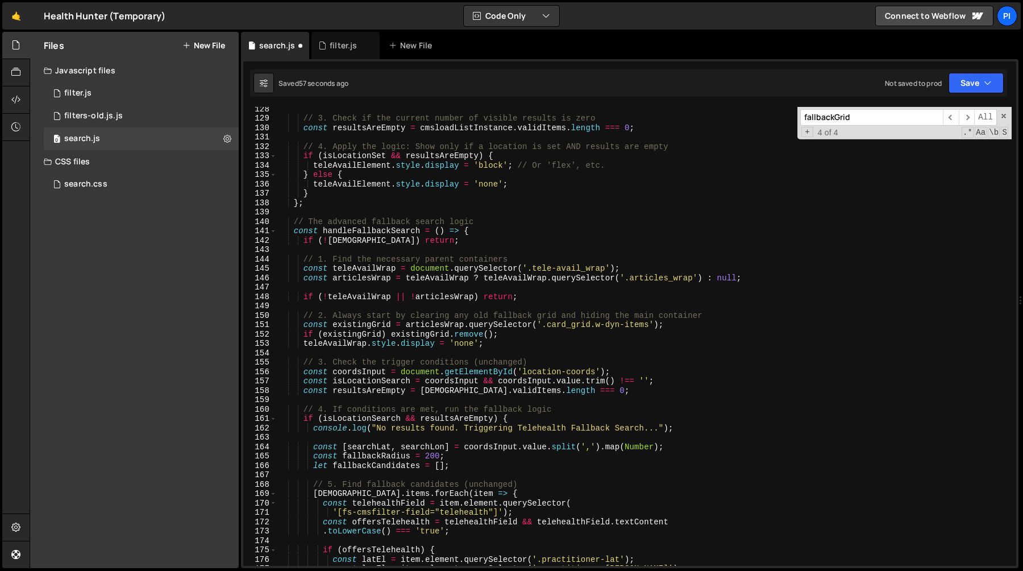
scroll to position [1206, 0]
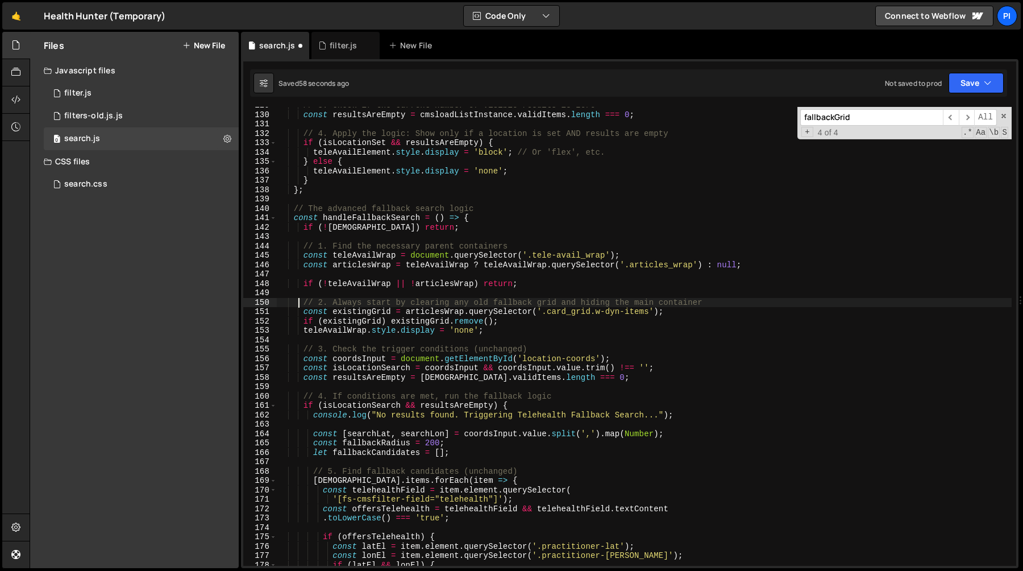
click at [298, 302] on div "// 3. Check if the current number of visible results is zero const resultsAreEm…" at bounding box center [644, 339] width 735 height 477
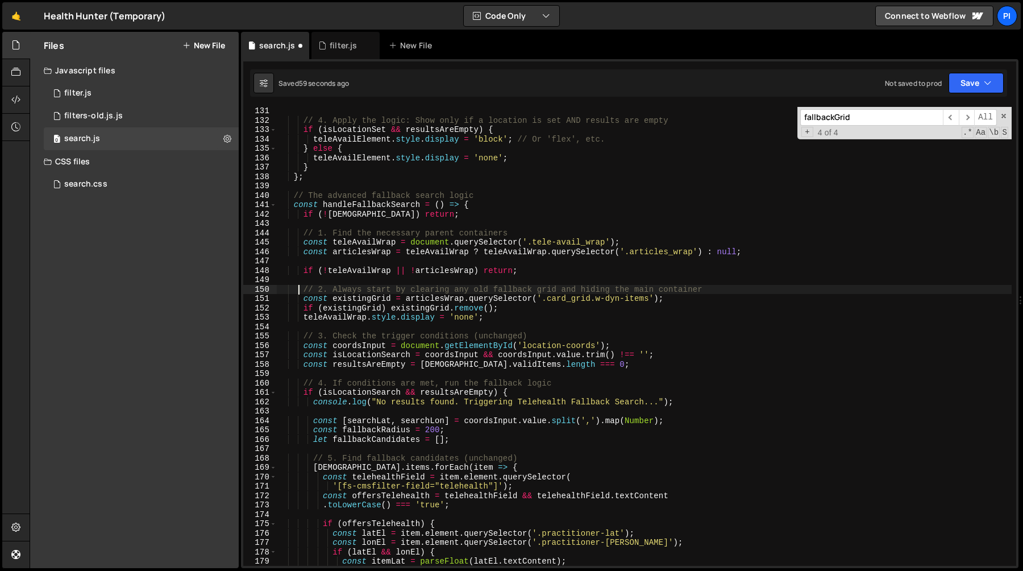
scroll to position [1219, 0]
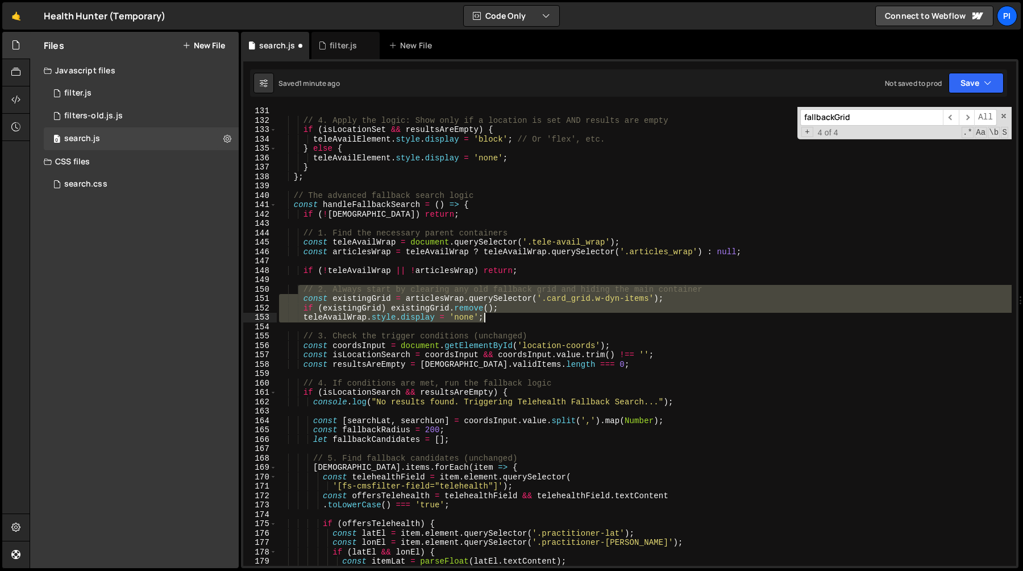
click at [497, 318] on div "// 4. Apply the logic: Show only if a location is set AND results are empty if …" at bounding box center [644, 344] width 735 height 477
type textarea "if (existingGrid) existingGrid.remove(); teleAvailWrap.style.display = 'none';"
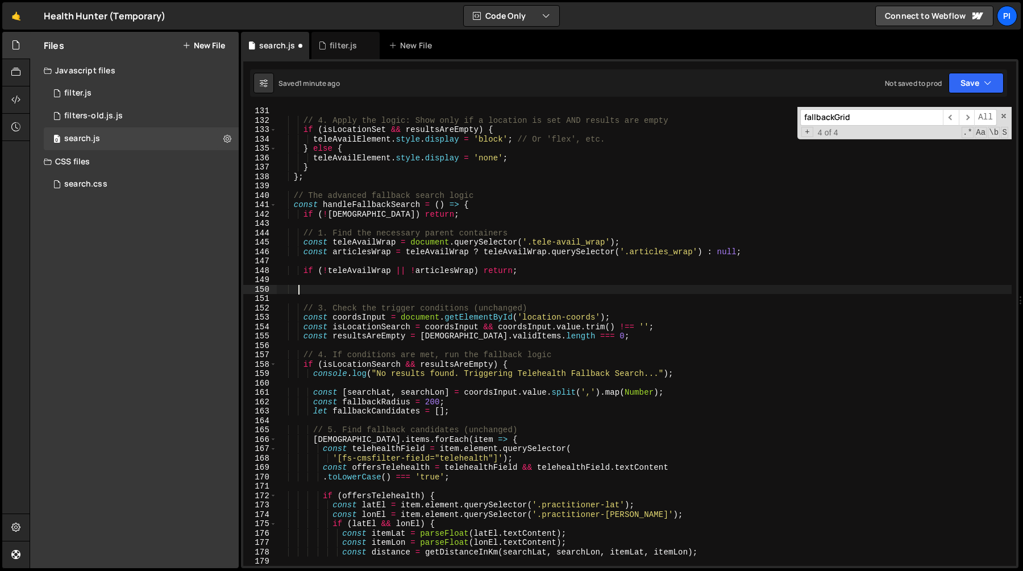
scroll to position [0, 0]
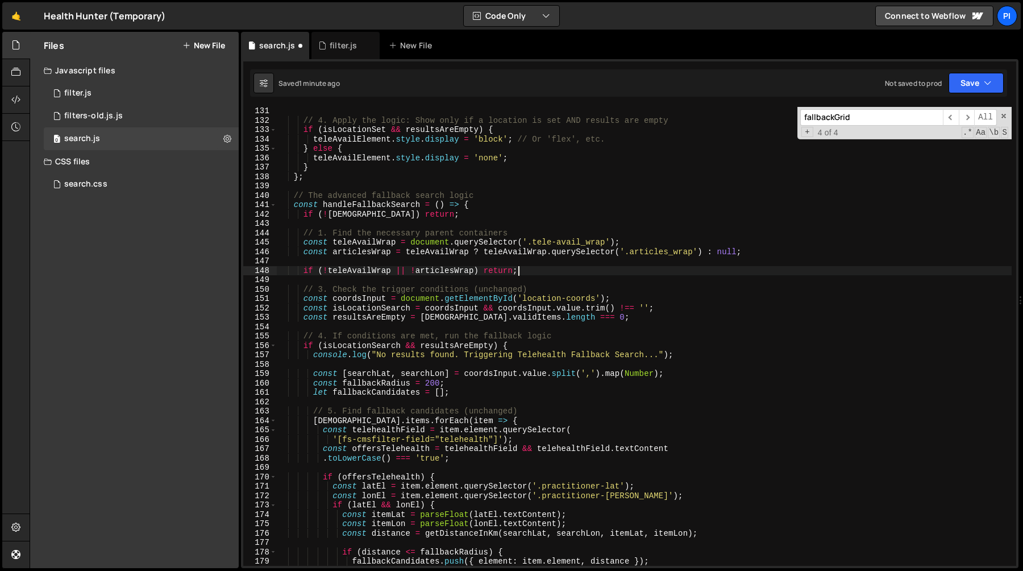
click at [326, 293] on div "// 4. Apply the logic: Show only if a location is set AND results are empty if …" at bounding box center [644, 344] width 735 height 477
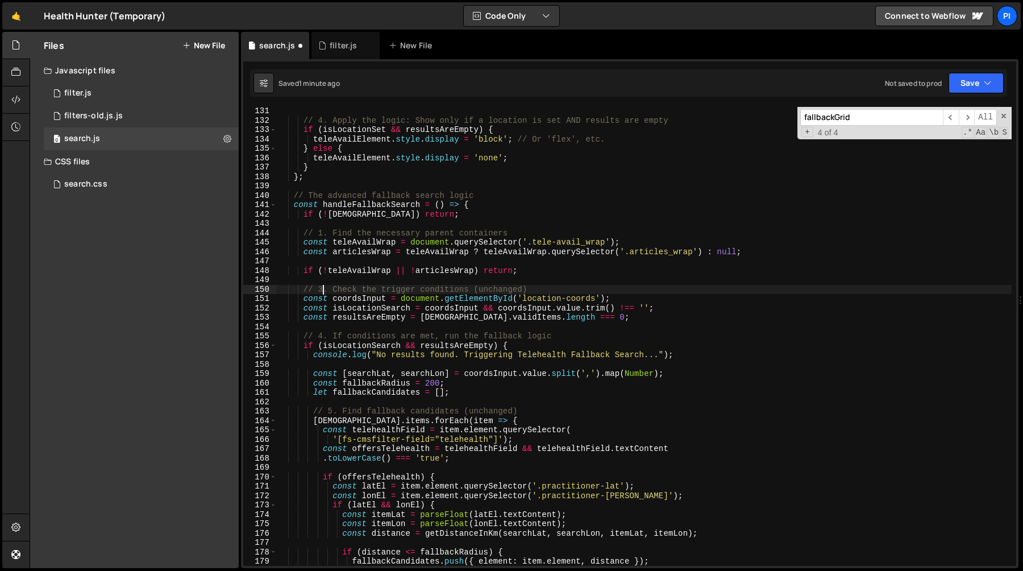
type textarea "// 2. Check the trigger conditions (unchanged)"
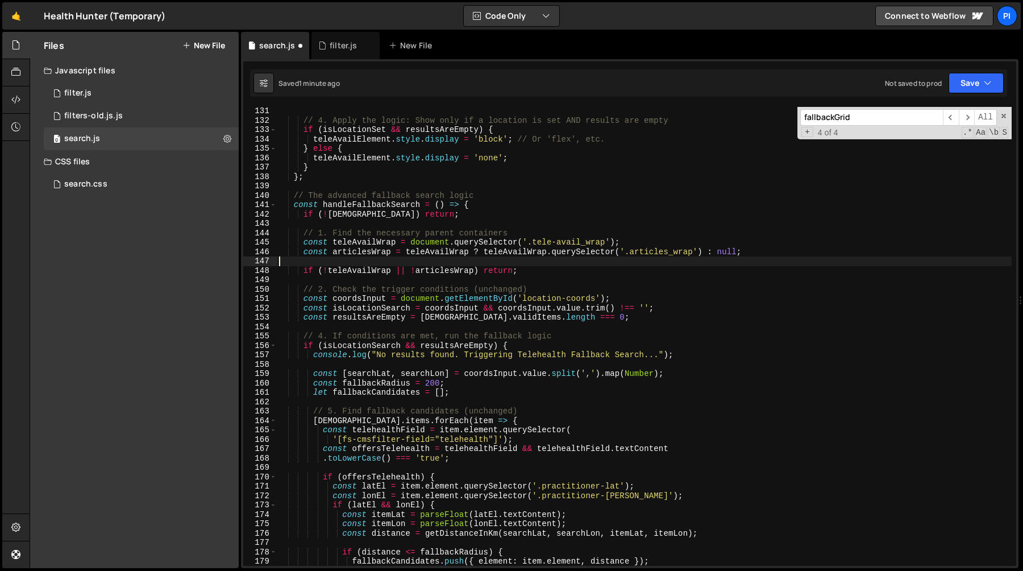
click at [517, 263] on div "// 4. Apply the logic: Show only if a location is set AND results are empty if …" at bounding box center [644, 344] width 735 height 477
click at [500, 295] on div "// 4. Apply the logic: Show only if a location is set AND results are empty if …" at bounding box center [644, 344] width 735 height 477
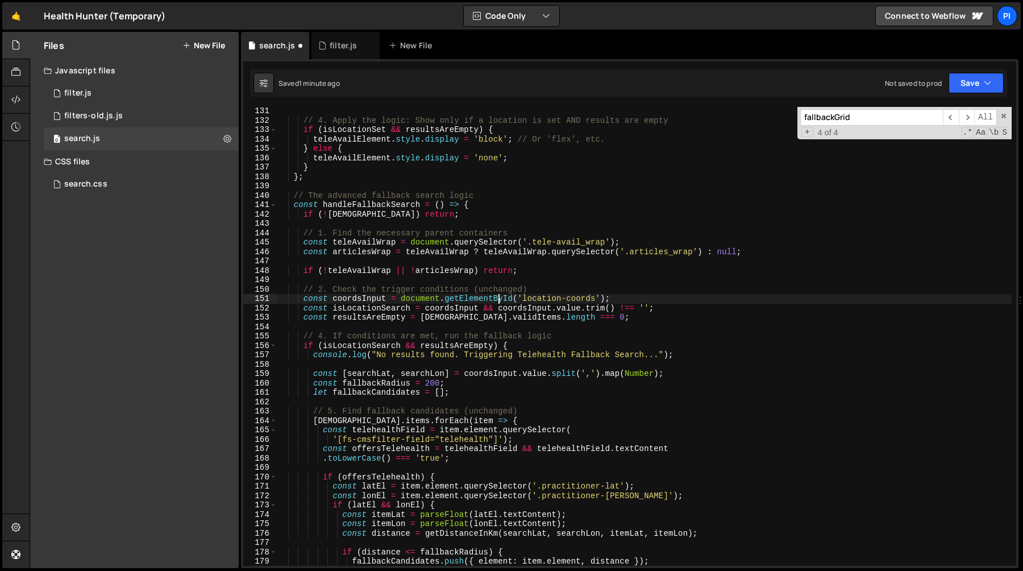
click at [463, 298] on div "// 4. Apply the logic: Show only if a location is set AND results are empty if …" at bounding box center [644, 344] width 735 height 477
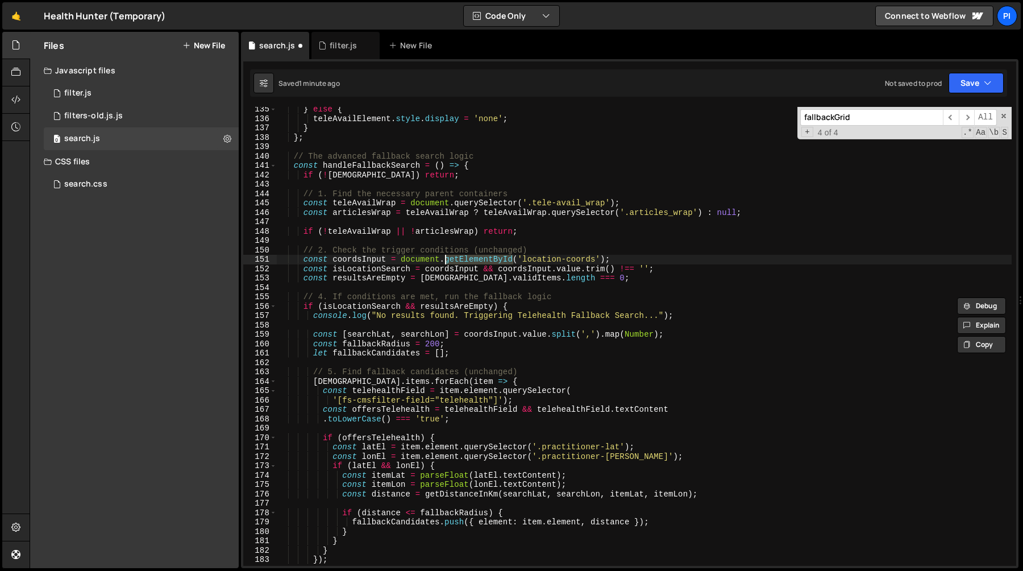
scroll to position [1266, 0]
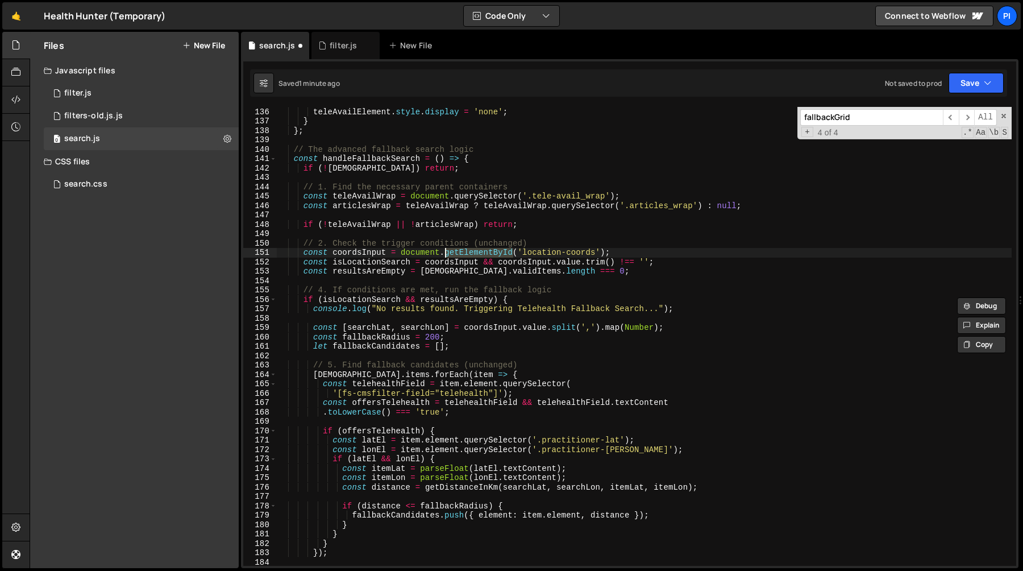
click at [382, 264] on div "} else { teleAvailElement . style . display = 'none' ; } } ; // The advanced fa…" at bounding box center [644, 336] width 735 height 477
click at [474, 264] on div "} else { teleAvailElement . style . display = 'none' ; } } ; // The advanced fa…" at bounding box center [644, 336] width 735 height 477
click at [552, 260] on div "} else { teleAvailElement . style . display = 'none' ; } } ; // The advanced fa…" at bounding box center [644, 336] width 735 height 477
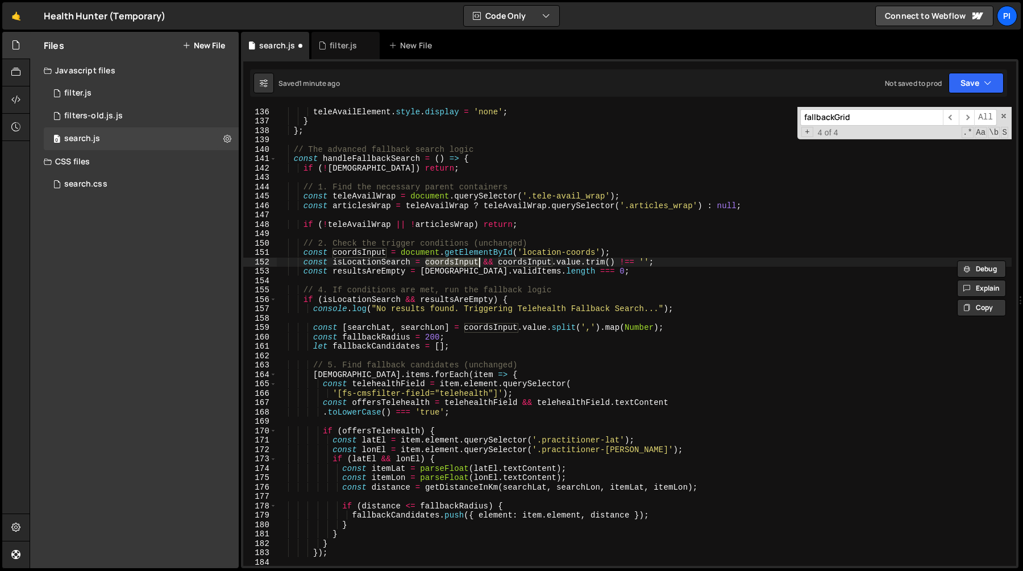
click at [552, 260] on div "} else { teleAvailElement . style . display = 'none' ; } } ; // The advanced fa…" at bounding box center [644, 336] width 735 height 477
click at [563, 260] on div "} else { teleAvailElement . style . display = 'none' ; } } ; // The advanced fa…" at bounding box center [644, 336] width 735 height 477
click at [530, 264] on div "} else { teleAvailElement . style . display = 'none' ; } } ; // The advanced fa…" at bounding box center [644, 336] width 735 height 477
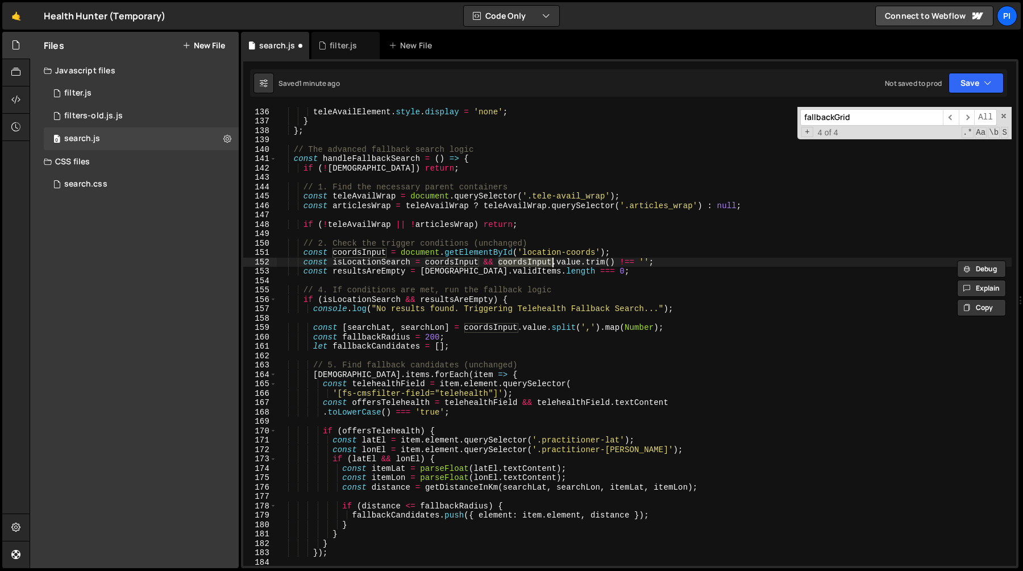
click at [474, 269] on div "} else { teleAvailElement . style . display = 'none' ; } } ; // The advanced fa…" at bounding box center [644, 336] width 735 height 477
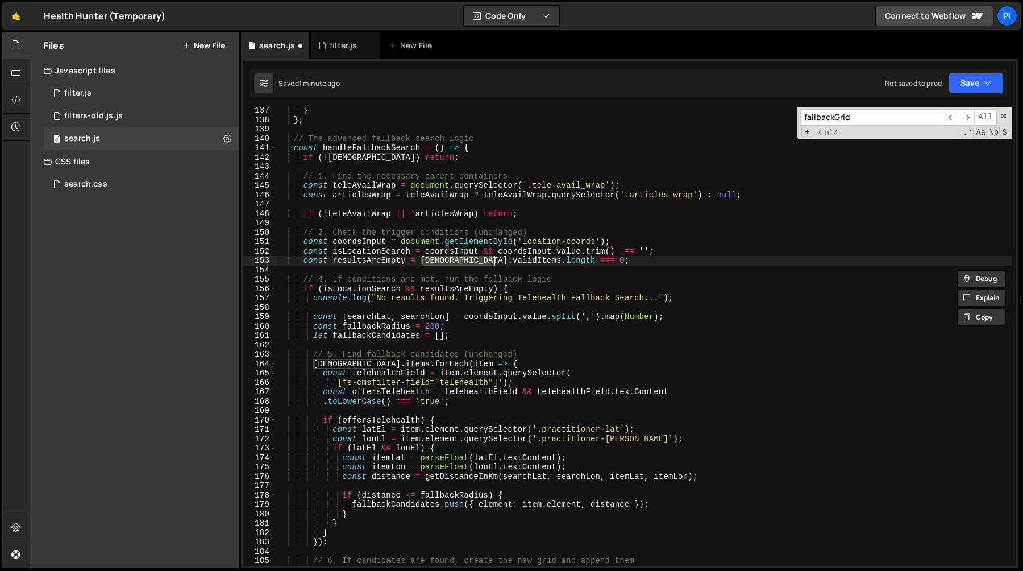
scroll to position [1278, 0]
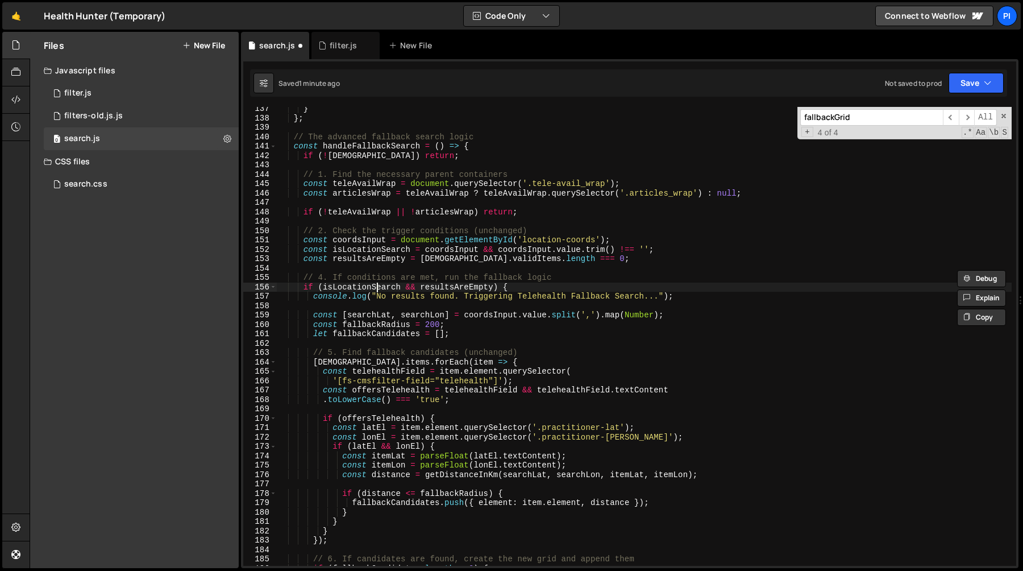
click at [377, 290] on div "} } ; // The advanced fallback search logic const handleFallbackSearch = ( ) =>…" at bounding box center [644, 342] width 735 height 477
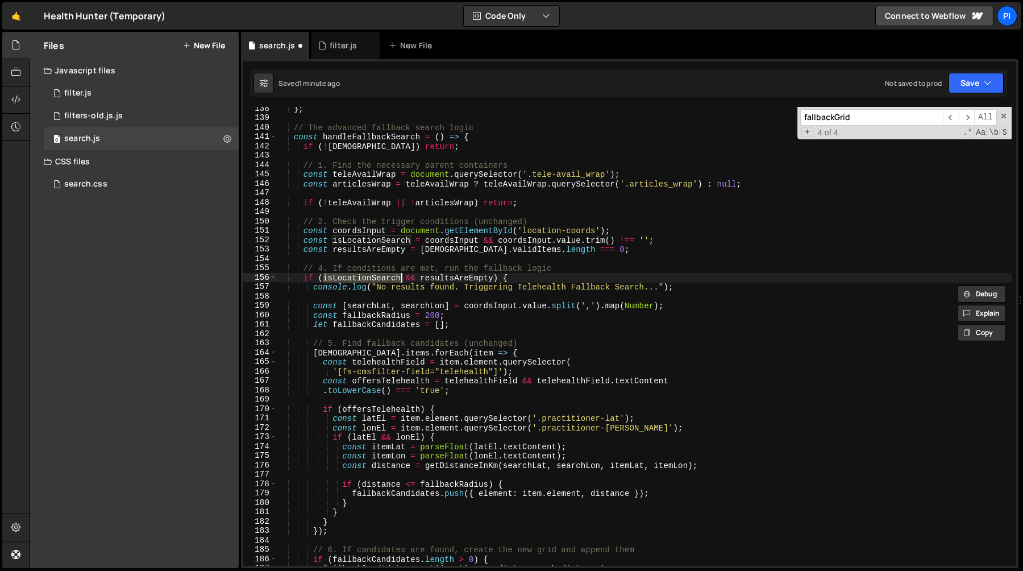
scroll to position [1287, 0]
click at [437, 280] on div "} ; // The advanced fallback search logic const handleFallbackSearch = ( ) => {…" at bounding box center [644, 343] width 735 height 477
click at [376, 280] on div "} ; // The advanced fallback search logic const handleFallbackSearch = ( ) => {…" at bounding box center [644, 343] width 735 height 477
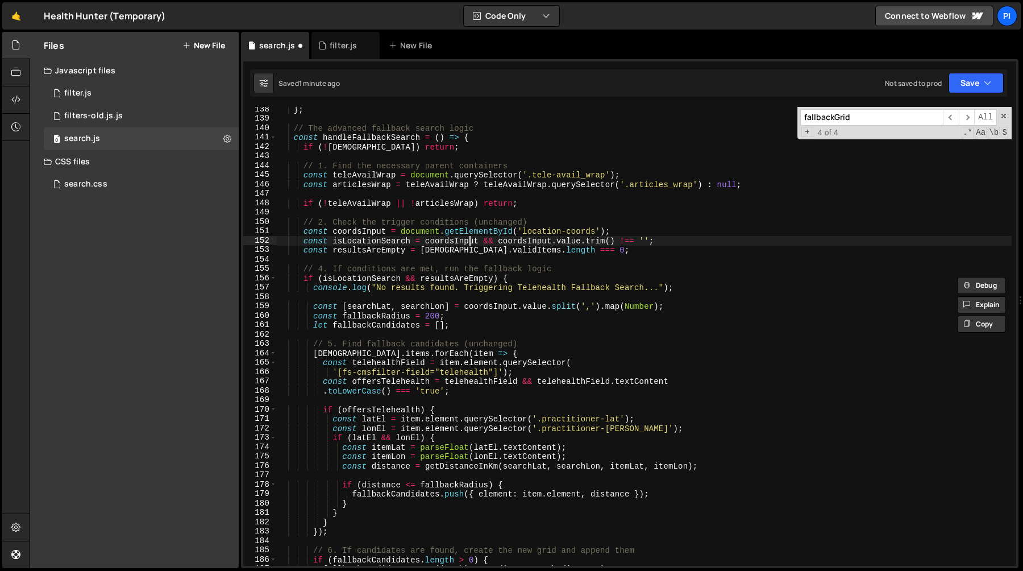
click at [469, 243] on div "} ; // The advanced fallback search logic const handleFallbackSearch = ( ) => {…" at bounding box center [644, 343] width 735 height 477
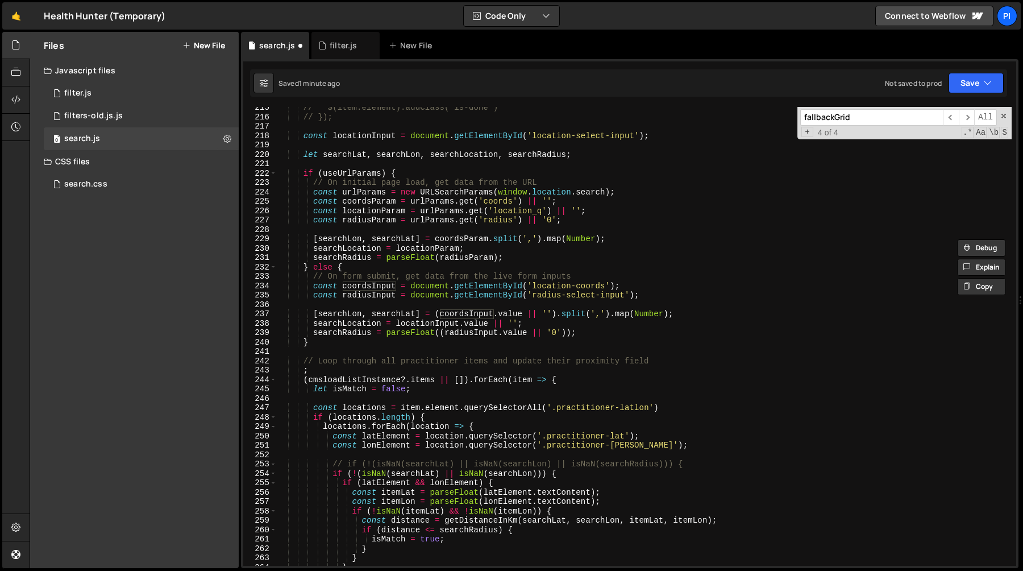
scroll to position [1986, 0]
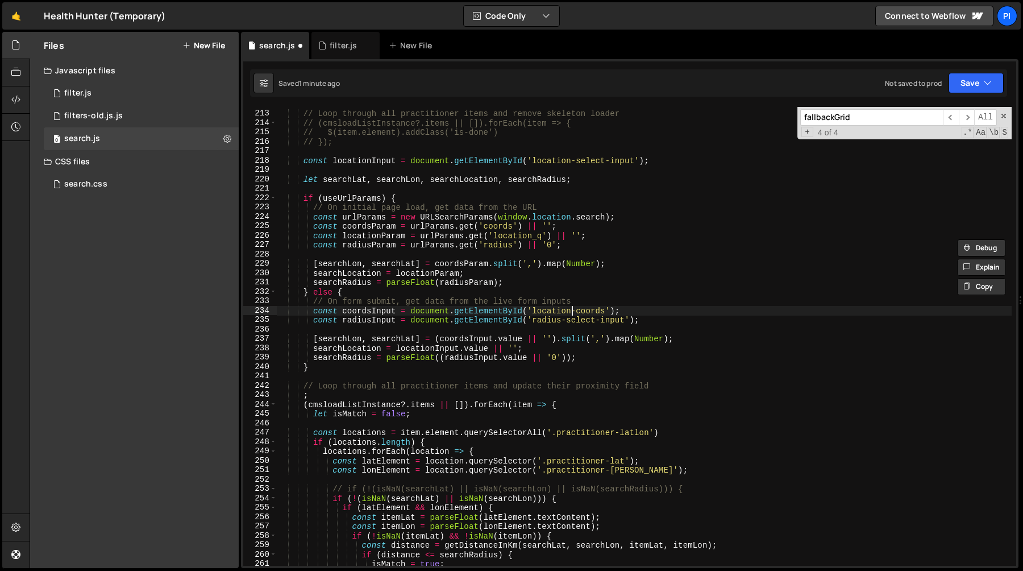
click at [574, 309] on div "// Loop through all practitioner items and remove skeleton loader // (cmsloadLi…" at bounding box center [644, 337] width 735 height 477
click at [368, 313] on div "// Loop through all practitioner items and remove skeleton loader // (cmsloadLi…" at bounding box center [644, 337] width 735 height 477
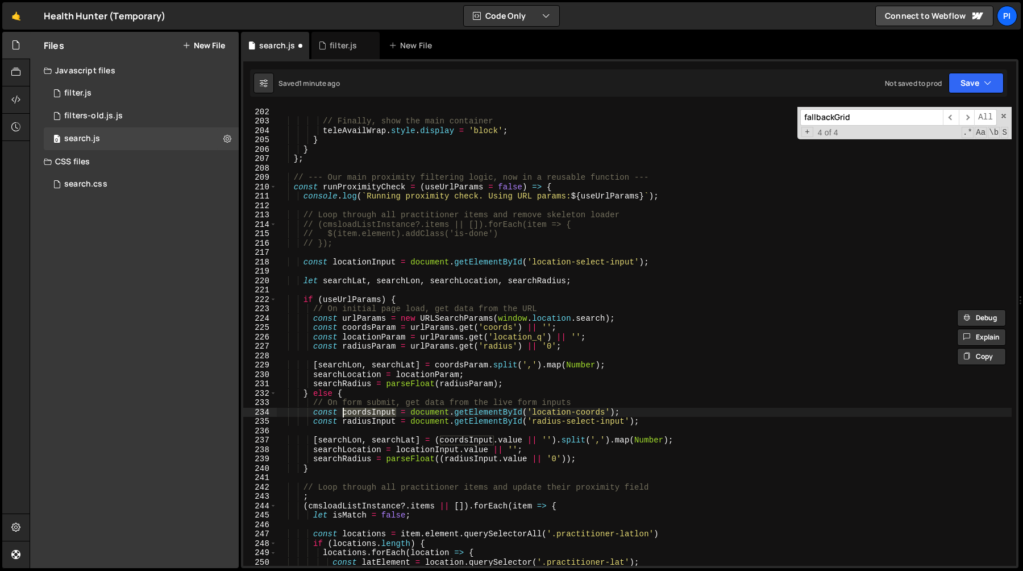
scroll to position [1869, 0]
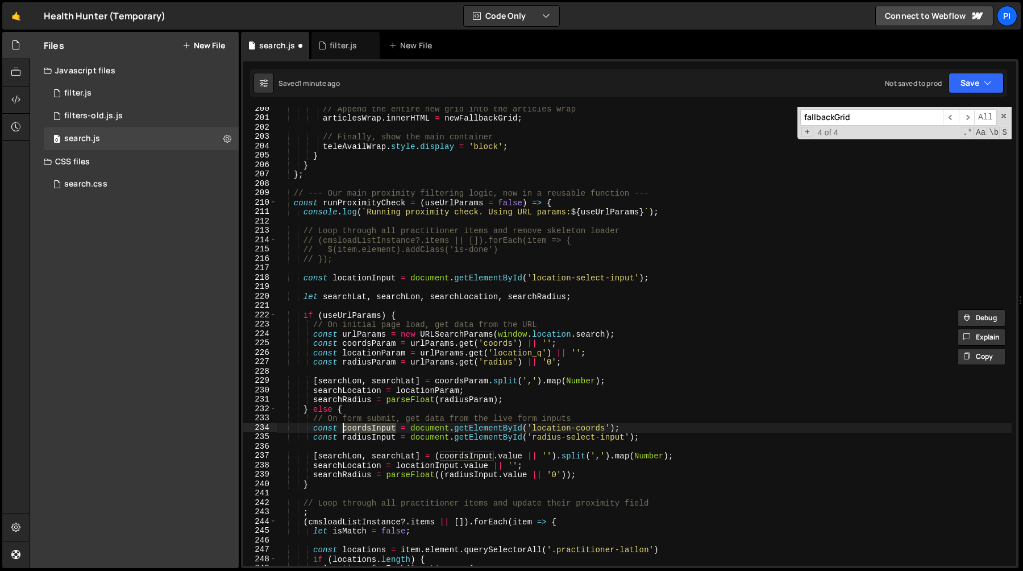
click at [661, 279] on div "// Append the entire new grid into the articles wrap articlesWrap . innerHTML =…" at bounding box center [644, 342] width 735 height 477
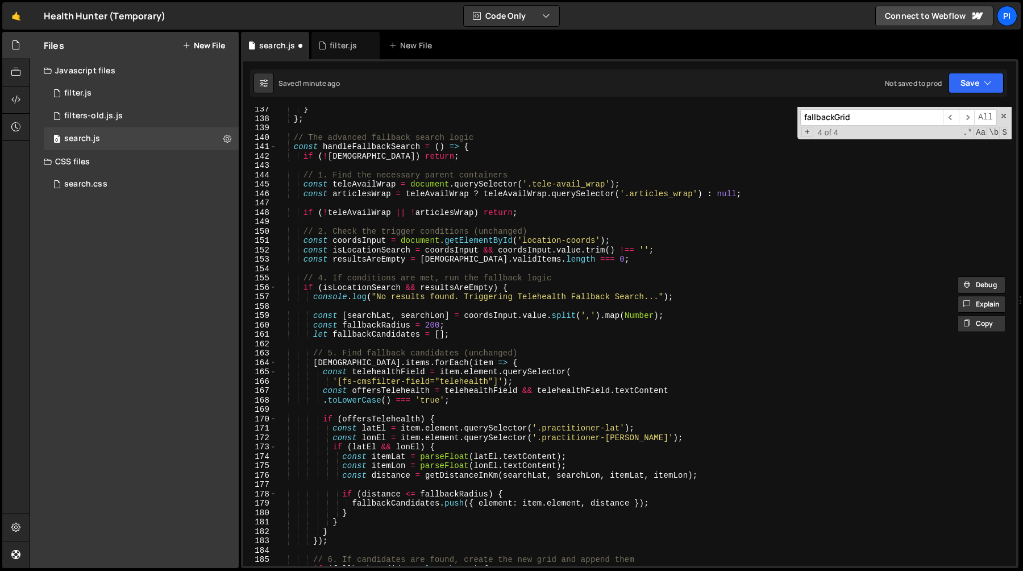
scroll to position [1277, 0]
click at [685, 247] on div "} } ; // The advanced fallback search logic const handleFallbackSearch = ( ) =>…" at bounding box center [644, 343] width 735 height 477
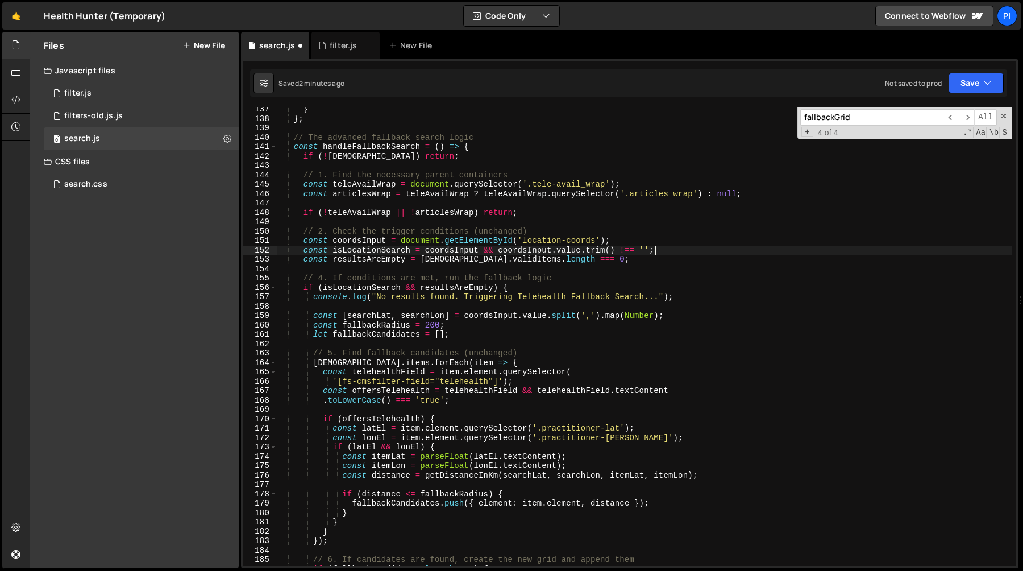
click at [651, 244] on div "} } ; // The advanced fallback search logic const handleFallbackSearch = ( ) =>…" at bounding box center [644, 343] width 735 height 477
paste textarea "const locationInput = document.getElementById('location-select-input');"
type textarea "const coordsInput = document.getElementById('location-coords');"
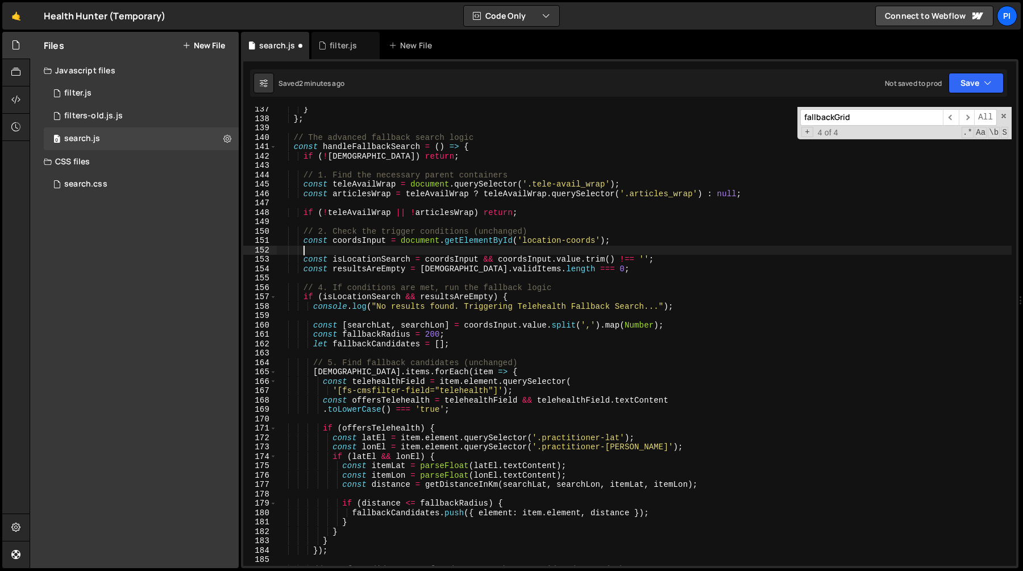
scroll to position [0, 1]
paste textarea "const locationInput = document.getElementById('location-select-input');"
click at [383, 251] on div "} } ; // The advanced fallback search logic const handleFallbackSearch = ( ) =>…" at bounding box center [644, 343] width 735 height 477
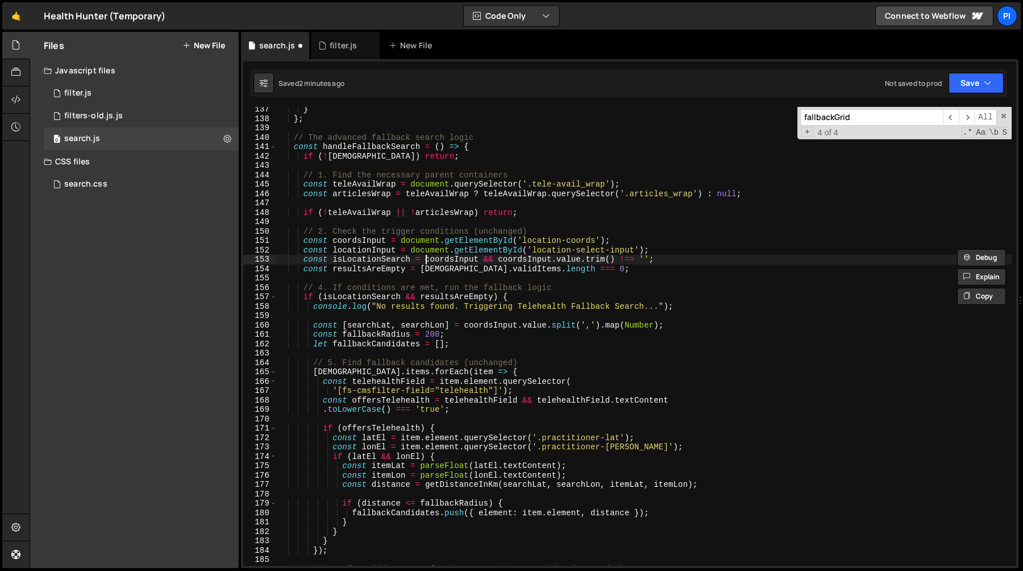
click at [425, 261] on div "} } ; // The advanced fallback search logic const handleFallbackSearch = ( ) =>…" at bounding box center [644, 343] width 735 height 477
paste textarea "locationInput"
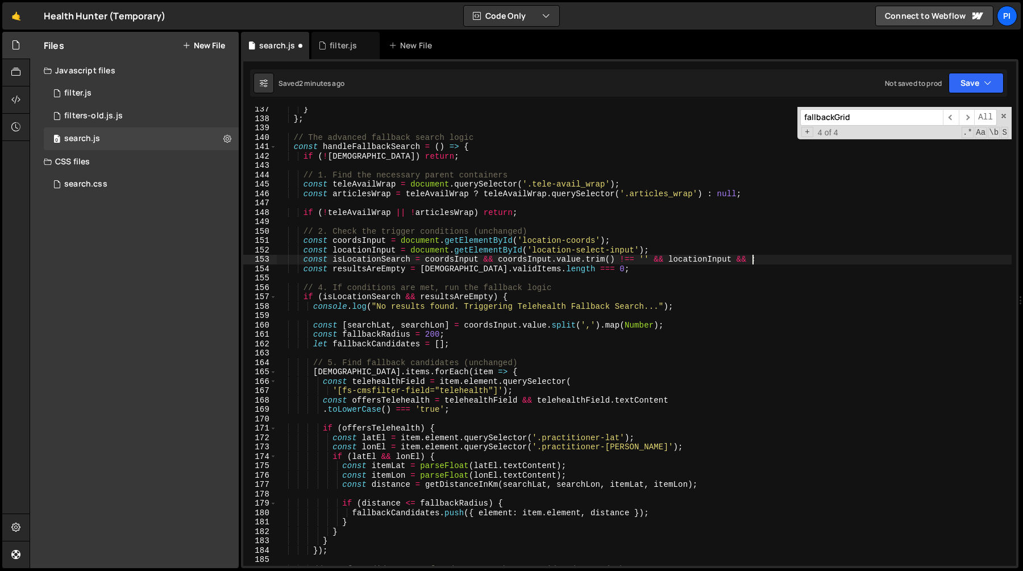
paste textarea "locationInput"
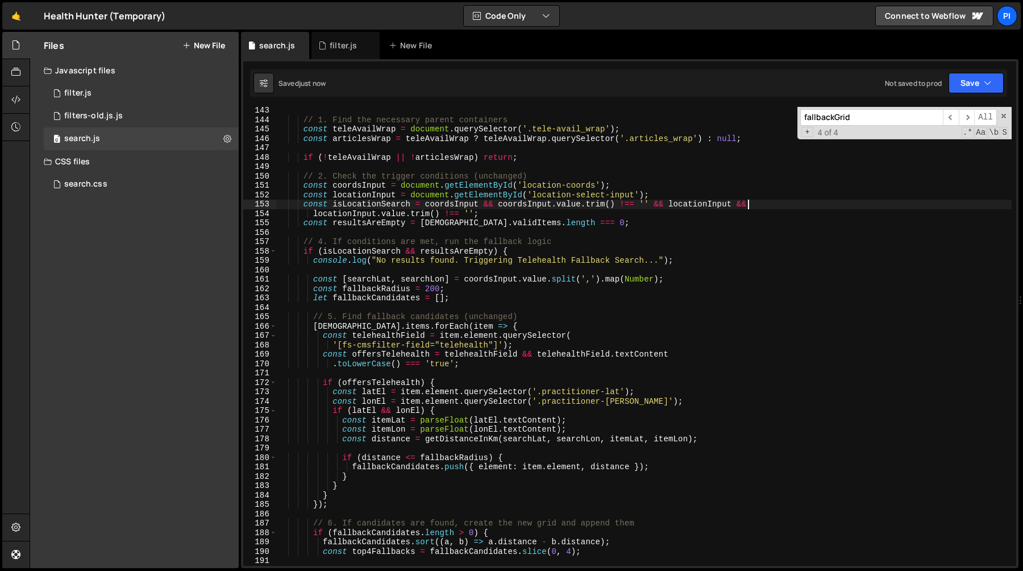
scroll to position [1337, 0]
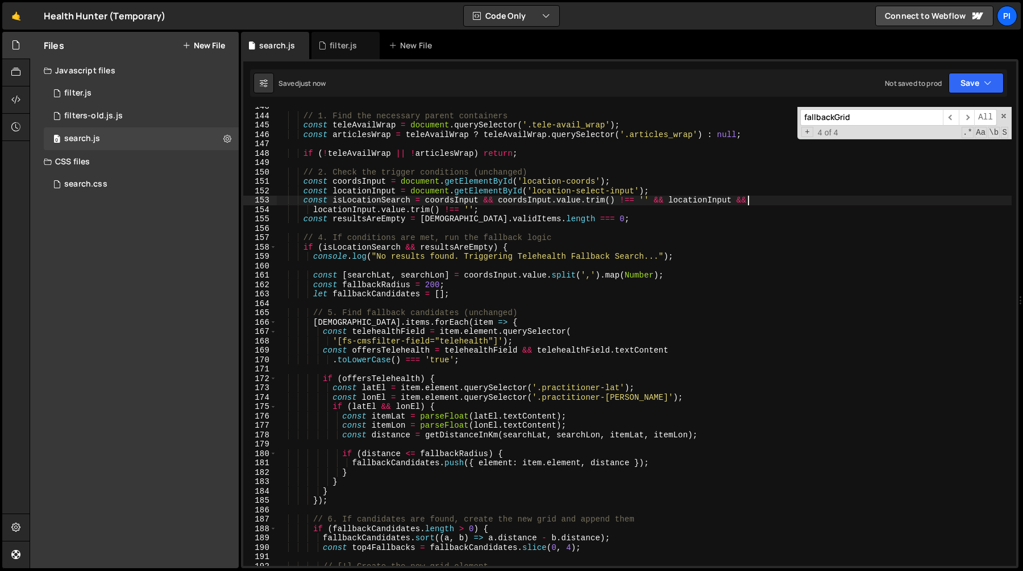
click at [382, 216] on div "// 1. Find the necessary parent containers const teleAvailWrap = document . que…" at bounding box center [644, 340] width 735 height 477
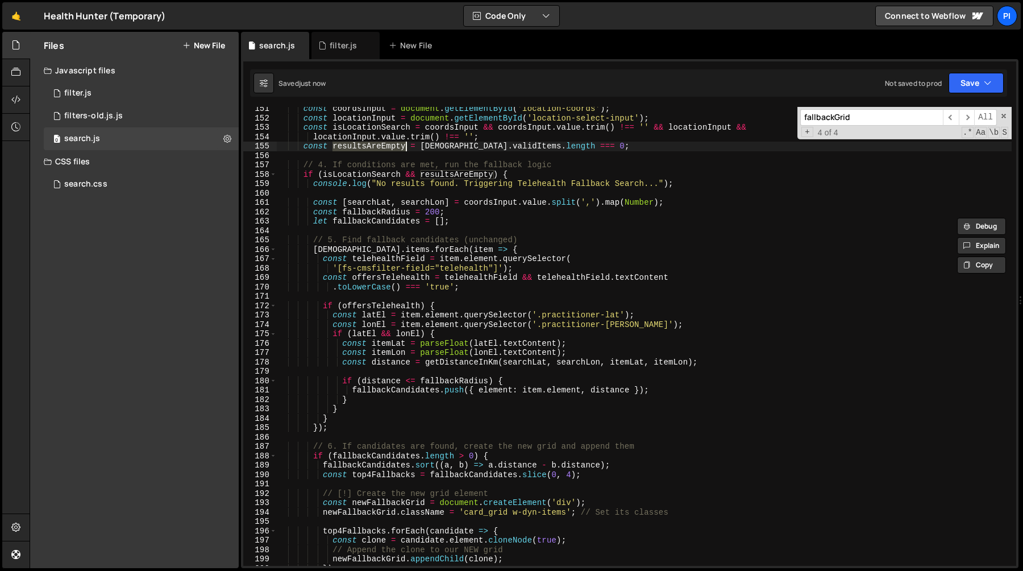
scroll to position [1409, 0]
click at [359, 177] on div "const coordsInput = document . getElementById ( 'location-coords' ) ; const loc…" at bounding box center [644, 342] width 735 height 477
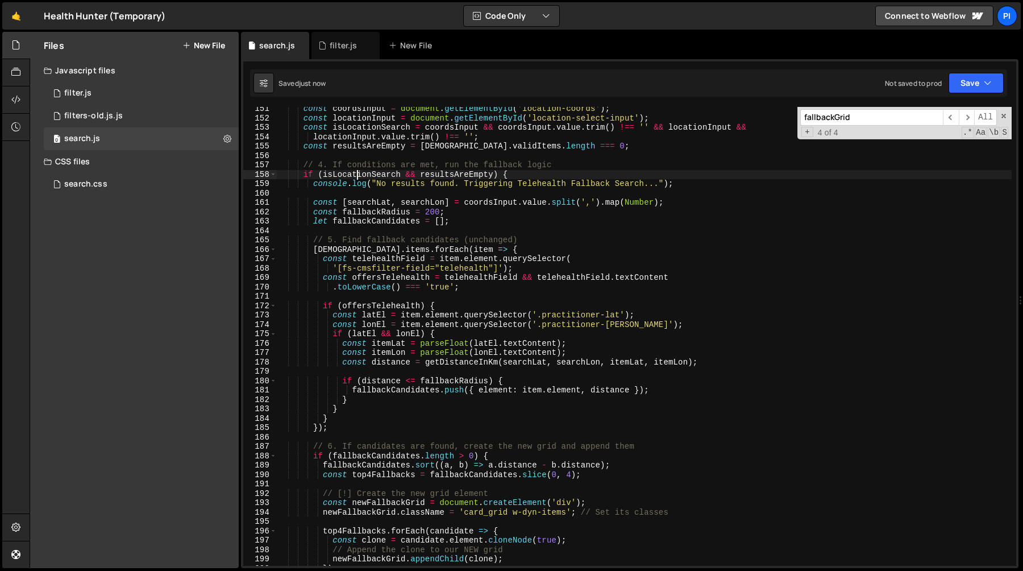
scroll to position [0, 15]
click at [359, 177] on div "const coordsInput = document . getElementById ( 'location-coords' ) ; const loc…" at bounding box center [644, 342] width 735 height 477
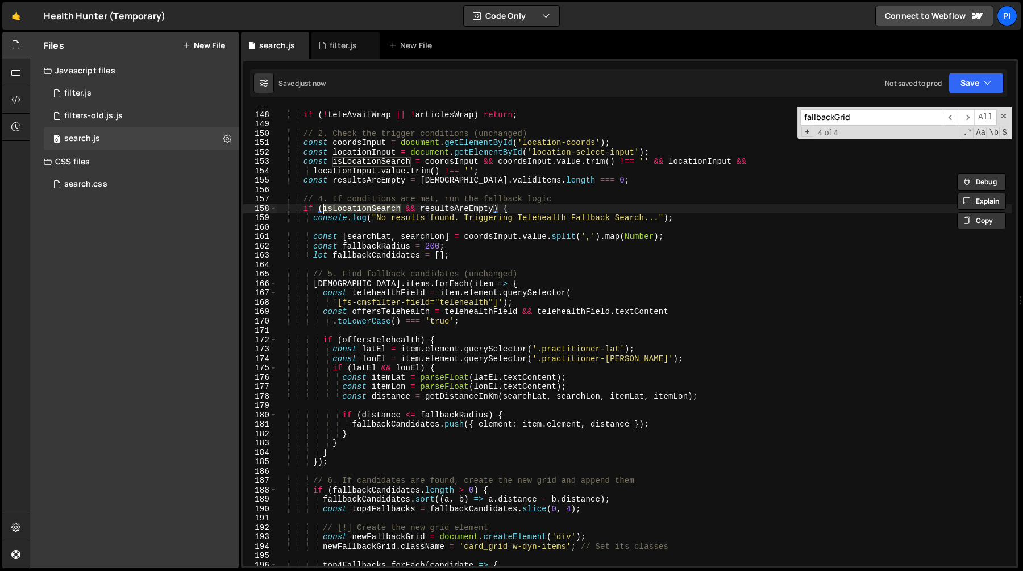
scroll to position [1369, 0]
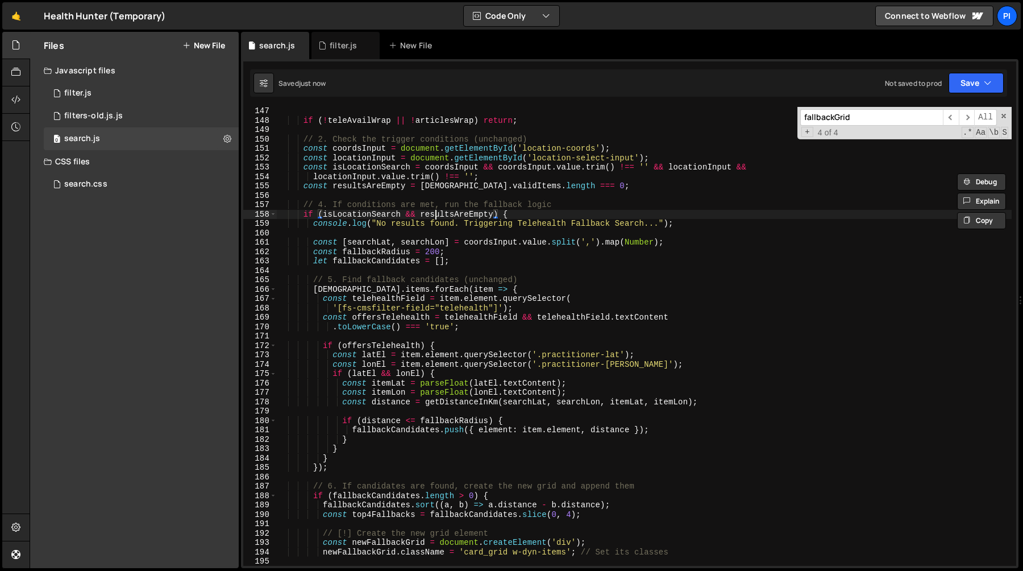
click at [434, 216] on div "if ( ! teleAvailWrap || ! articlesWrap ) return ; // 2. Check the trigger condi…" at bounding box center [644, 344] width 735 height 477
click at [361, 209] on div "if ( ! teleAvailWrap || ! articlesWrap ) return ; // 2. Check the trigger condi…" at bounding box center [644, 343] width 735 height 477
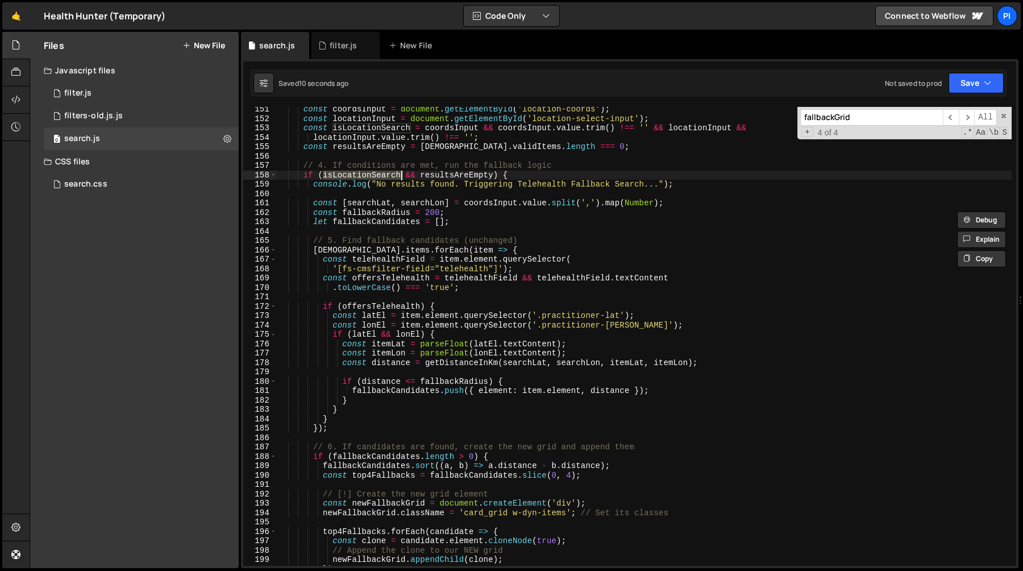
scroll to position [1408, 0]
type textarea "if (isLocationSearch && resultsAreEmpty) {"
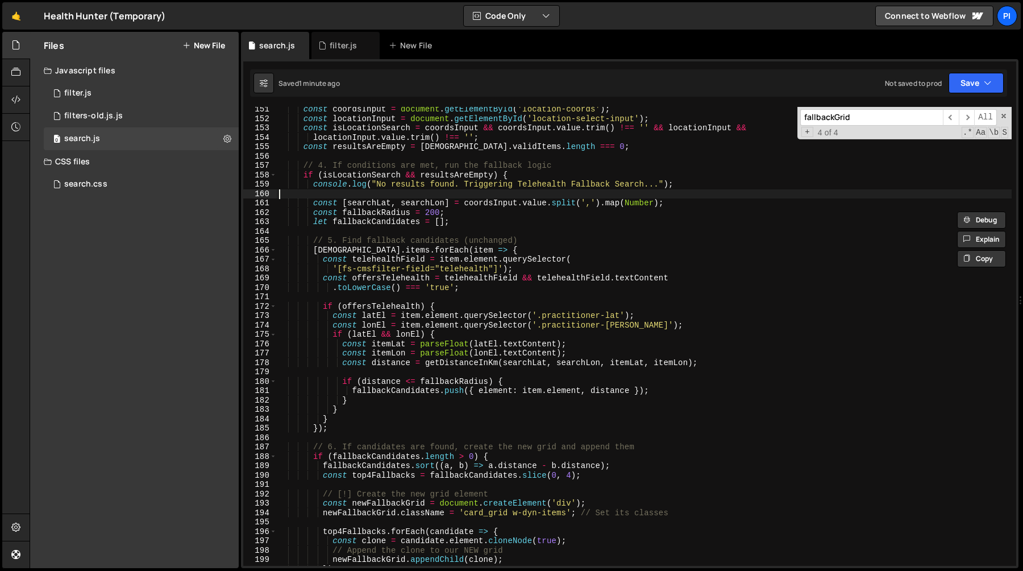
click at [402, 189] on div "const coordsInput = document . getElementById ( 'location-coords' ) ; const loc…" at bounding box center [644, 343] width 735 height 477
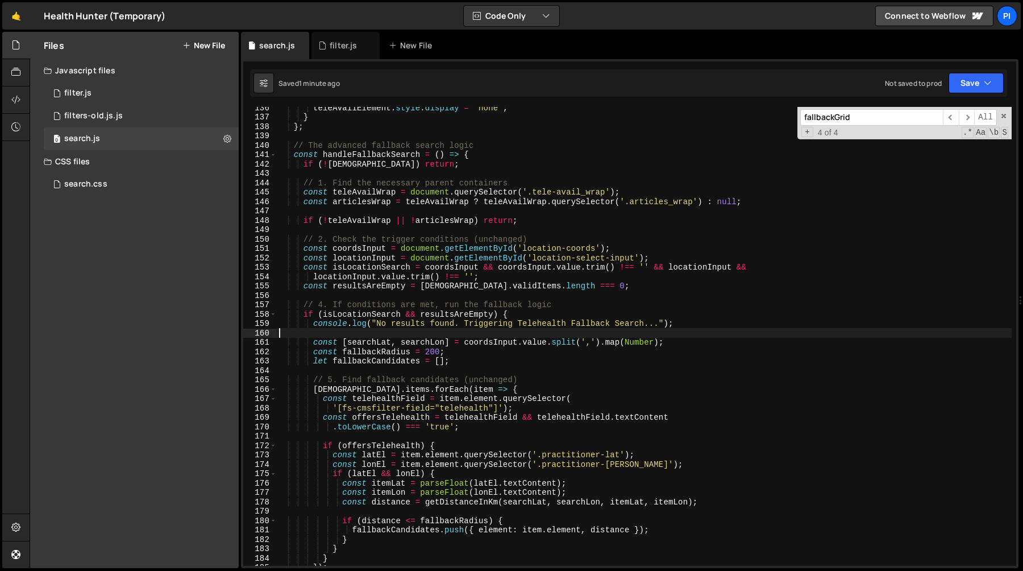
scroll to position [1248, 0]
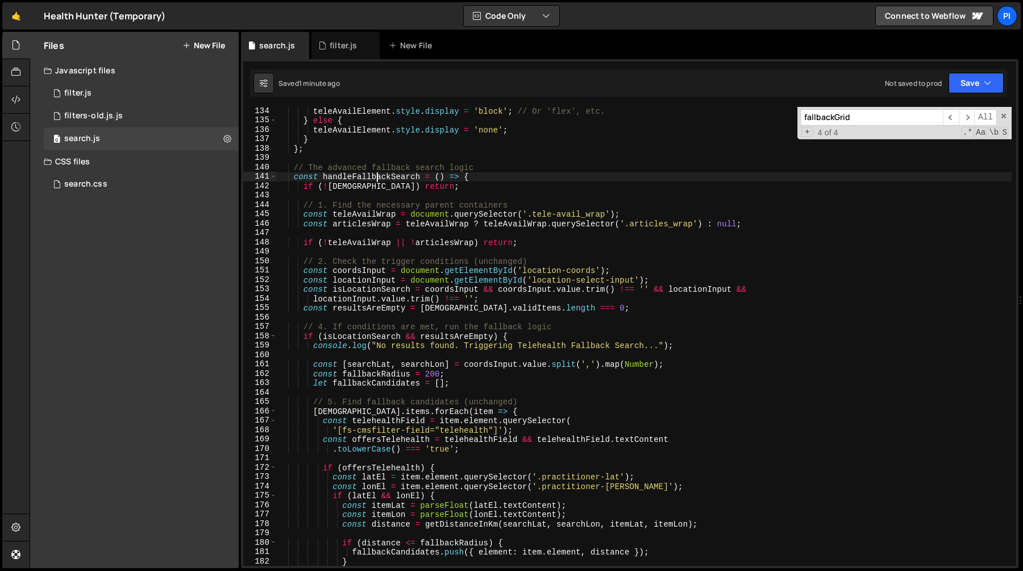
click at [374, 175] on div "teleAvailElement . style . display = 'block' ; // Or 'flex', etc. } else { tele…" at bounding box center [644, 344] width 735 height 477
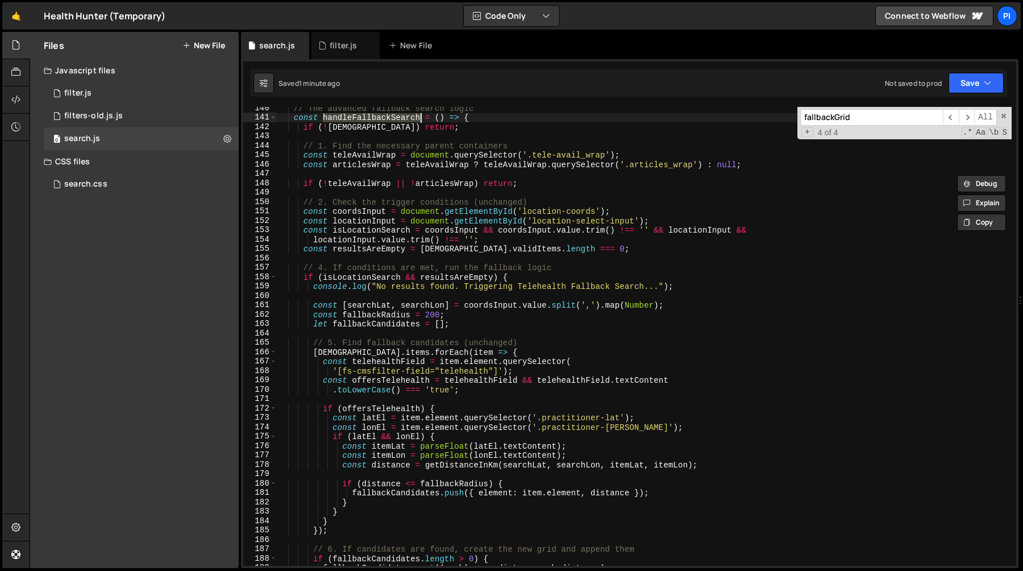
scroll to position [1307, 0]
click at [379, 248] on div "// The advanced fallback search logic const handleFallbackSearch = ( ) => { if …" at bounding box center [644, 341] width 735 height 477
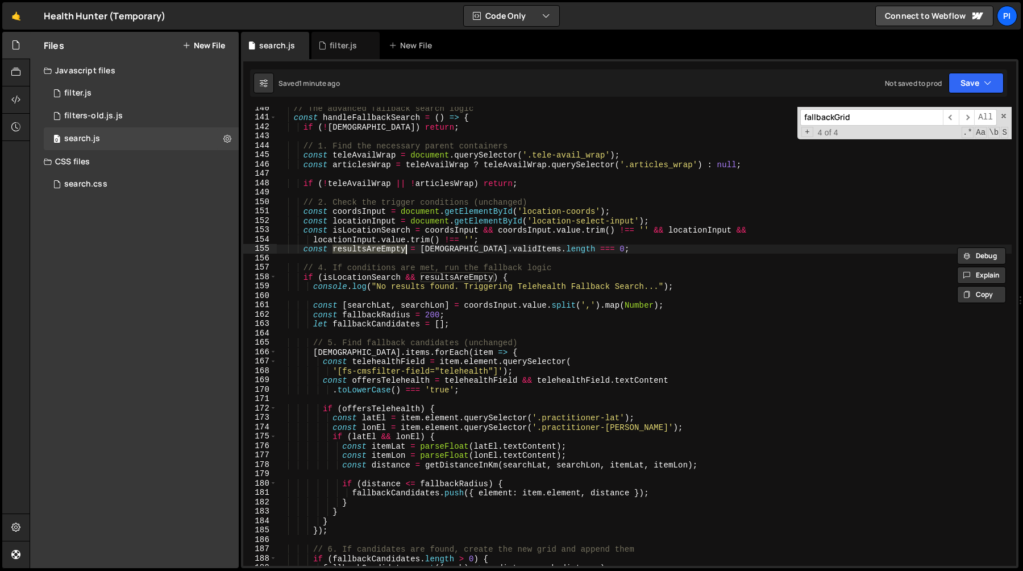
click at [450, 274] on div "// The advanced fallback search logic const handleFallbackSearch = ( ) => { if …" at bounding box center [644, 341] width 735 height 477
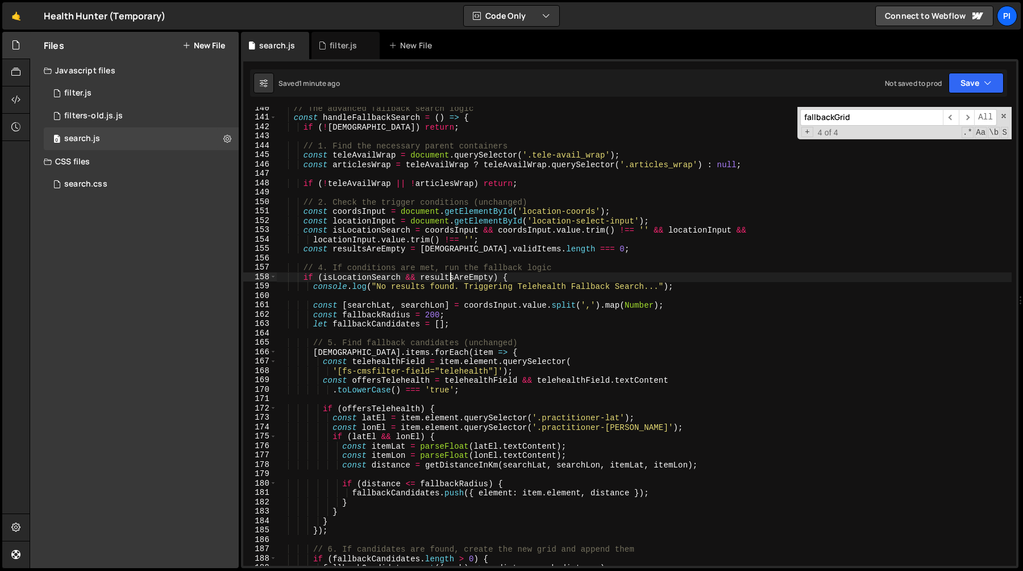
click at [450, 274] on div "// The advanced fallback search logic const handleFallbackSearch = ( ) => { if …" at bounding box center [644, 341] width 735 height 477
click at [388, 251] on div "// The advanced fallback search logic const handleFallbackSearch = ( ) => { if …" at bounding box center [644, 341] width 735 height 477
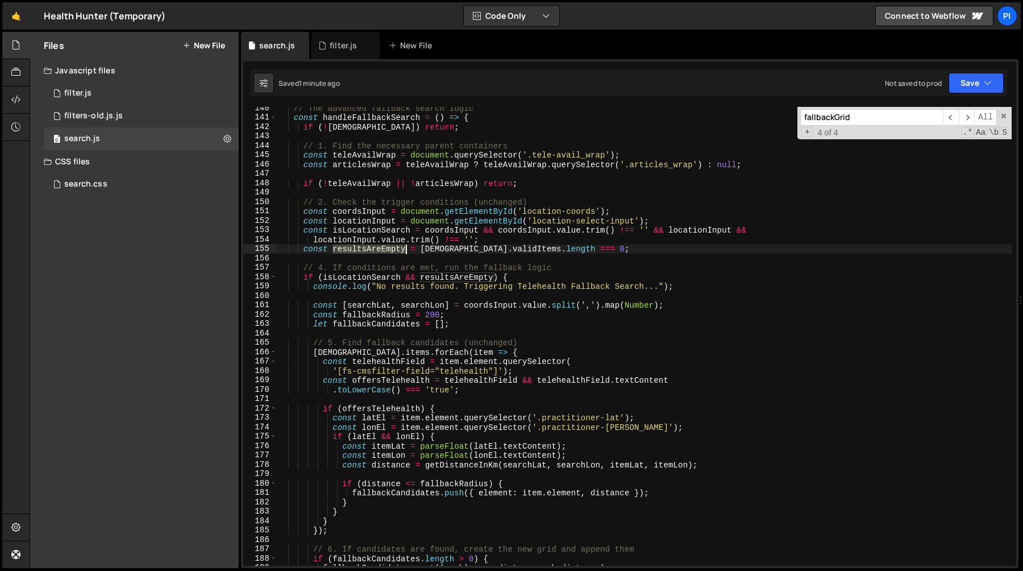
click at [388, 251] on div "// The advanced fallback search logic const handleFallbackSearch = ( ) => { if …" at bounding box center [644, 341] width 735 height 477
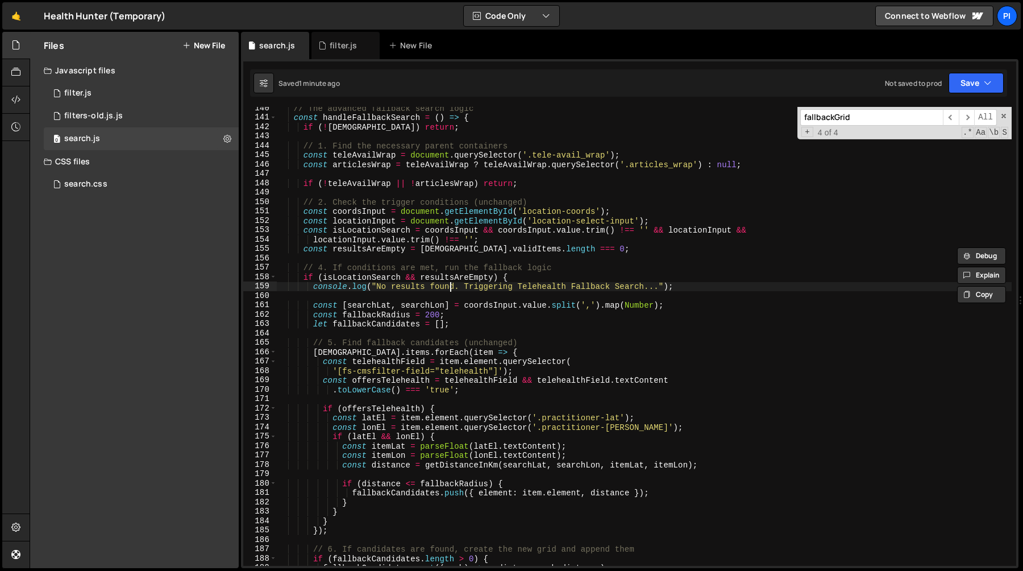
click at [450, 282] on div "// The advanced fallback search logic const handleFallbackSearch = ( ) => { if …" at bounding box center [644, 341] width 735 height 477
click at [453, 272] on div "// The advanced fallback search logic const handleFallbackSearch = ( ) => { if …" at bounding box center [644, 341] width 735 height 477
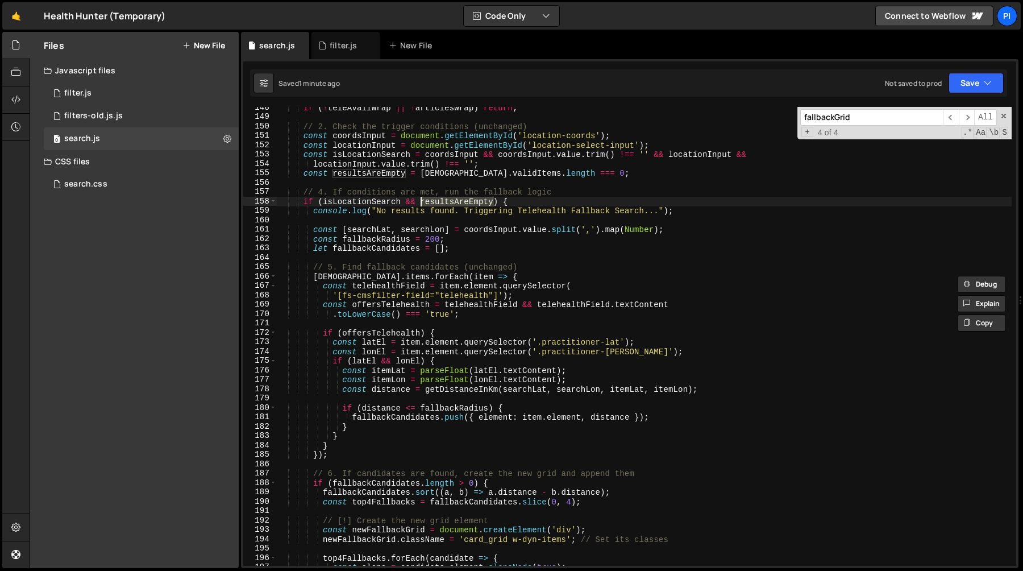
scroll to position [1375, 0]
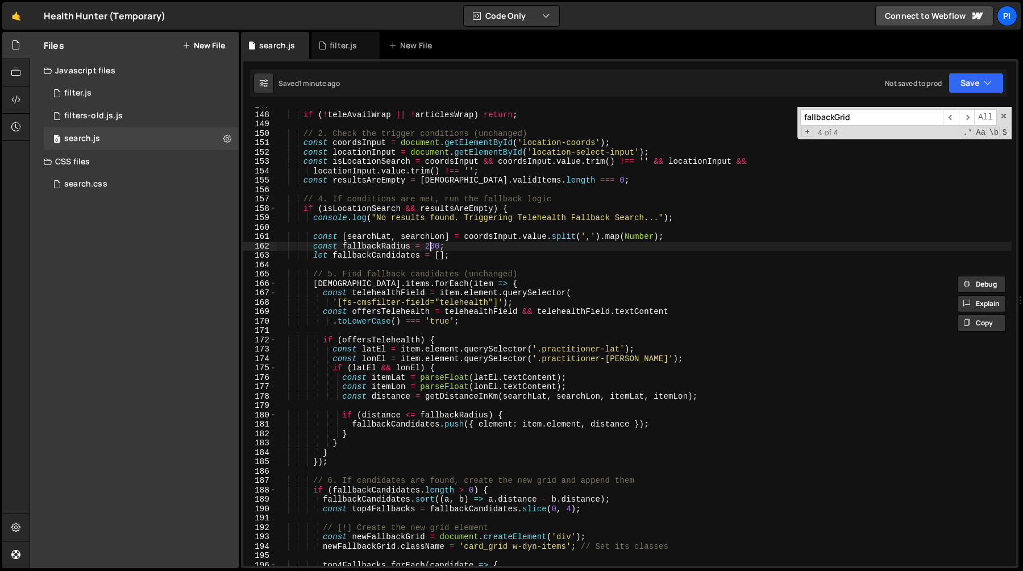
click at [432, 244] on div "if ( ! teleAvailWrap || ! articlesWrap ) return ; // 2. Check the trigger condi…" at bounding box center [644, 339] width 735 height 477
click at [381, 244] on div "if ( ! teleAvailWrap || ! articlesWrap ) return ; // 2. Check the trigger condi…" at bounding box center [644, 339] width 735 height 477
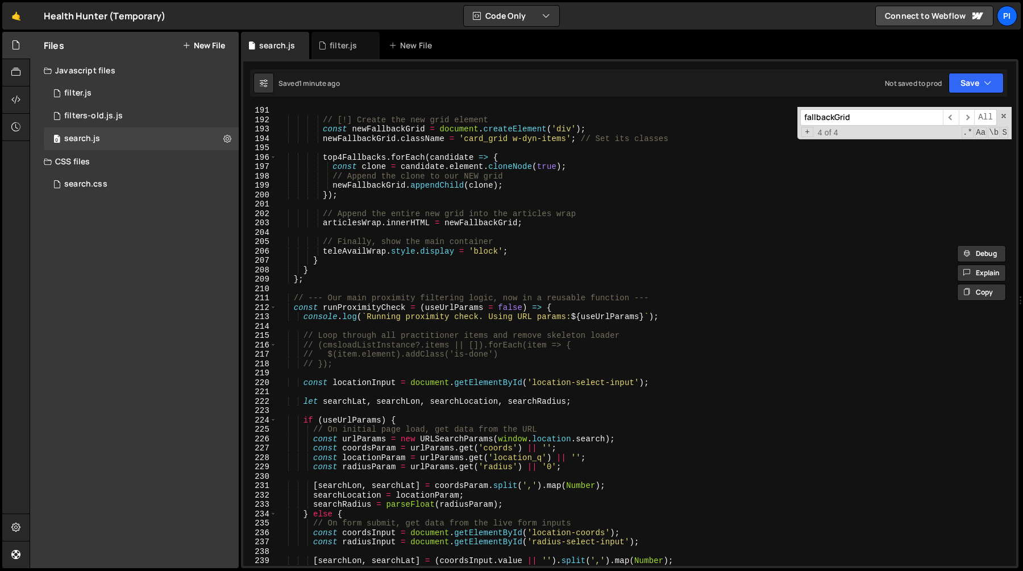
scroll to position [2008, 0]
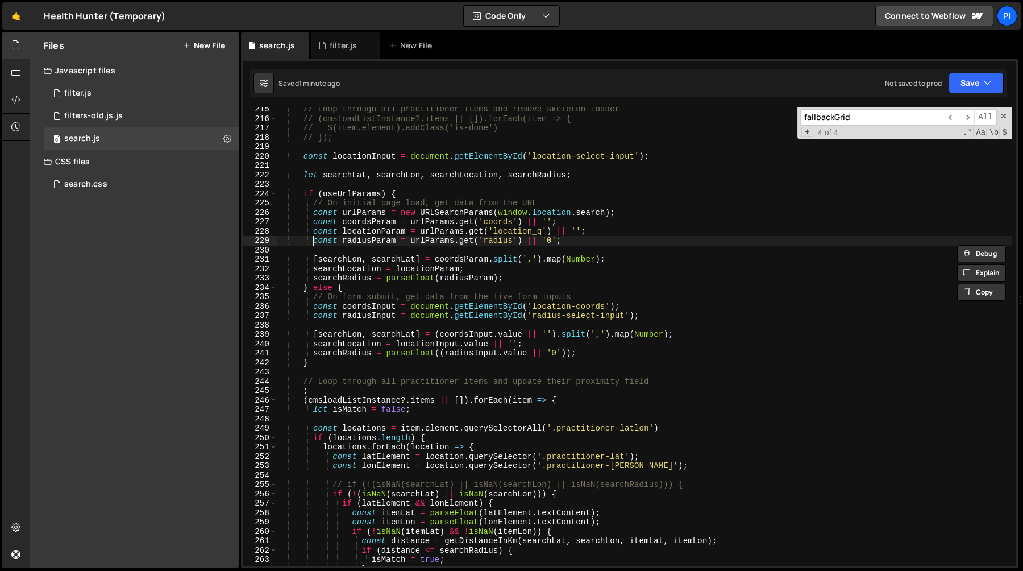
click at [315, 239] on div "// Loop through all practitioner items and remove skeleton loader // (cmsloadLi…" at bounding box center [644, 343] width 735 height 477
click at [309, 317] on div "// Loop through all practitioner items and remove skeleton loader // (cmsloadLi…" at bounding box center [644, 343] width 735 height 477
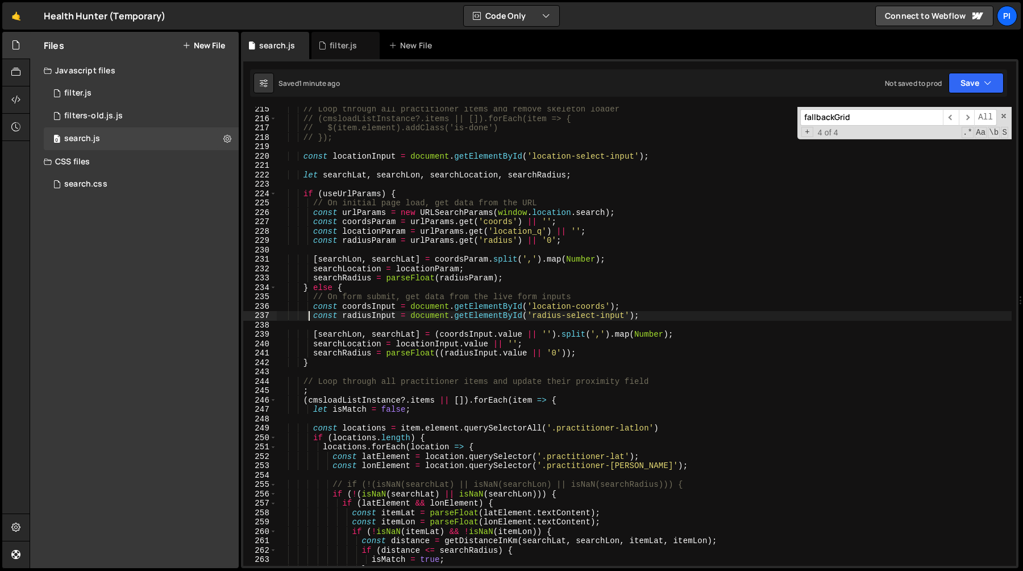
click at [693, 319] on div "// Loop through all practitioner items and remove skeleton loader // (cmsloadLi…" at bounding box center [644, 343] width 735 height 477
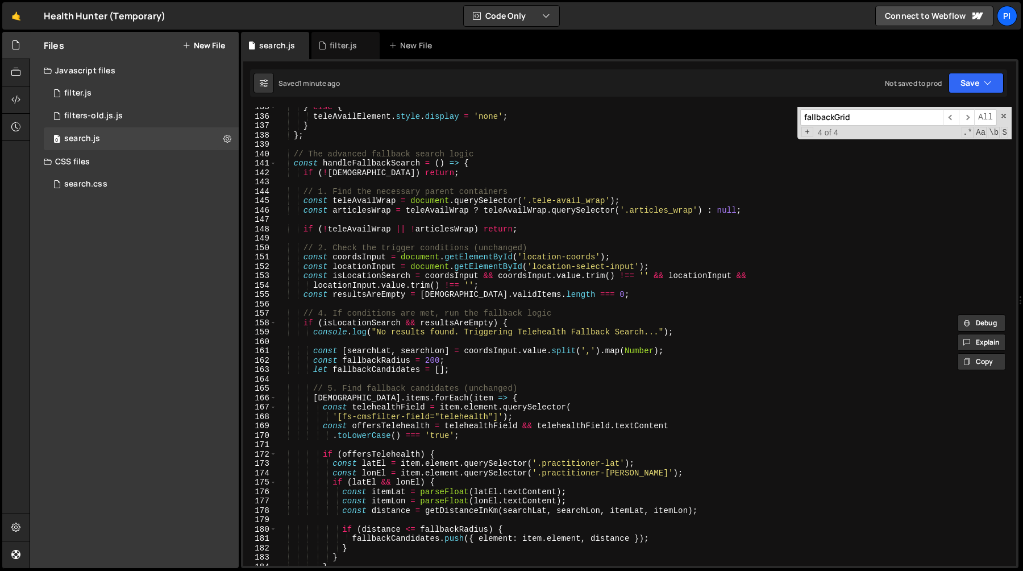
scroll to position [1260, 0]
click at [667, 268] on div "} else { teleAvailElement . style . display = 'none' ; } } ; // The advanced fa…" at bounding box center [644, 341] width 735 height 477
type textarea "const locationInput = document.getElementById('location-select-input');"
paste textarea "const radiusInput = document.getElementById('radius-select-input');"
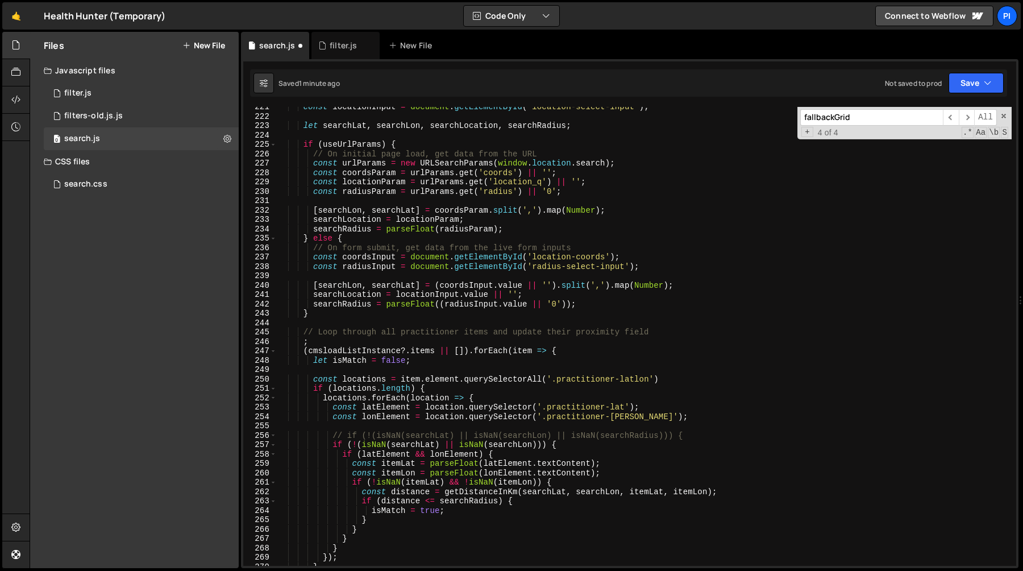
scroll to position [2043, 0]
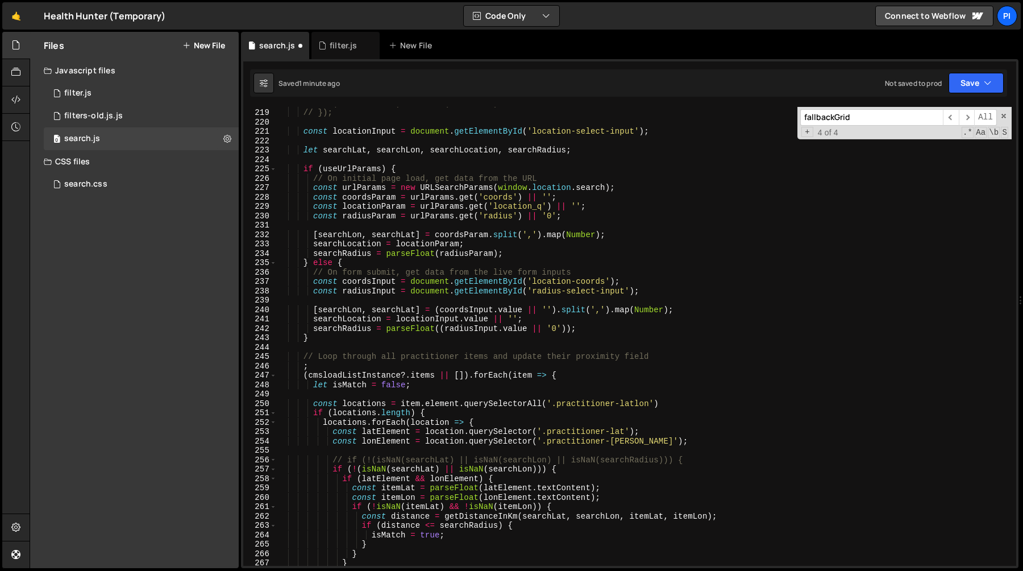
click at [348, 328] on div "// $(item.element).addClass('is-done') // }); const locationInput = document . …" at bounding box center [644, 336] width 735 height 477
type textarea "searchRadius = parseFloat((radiusInput.value || '0'));"
click at [313, 327] on div "// $(item.element).addClass('is-done') // }); const locationInput = document . …" at bounding box center [644, 336] width 735 height 459
click at [584, 324] on div "// $(item.element).addClass('is-done') // }); const locationInput = document . …" at bounding box center [644, 336] width 735 height 477
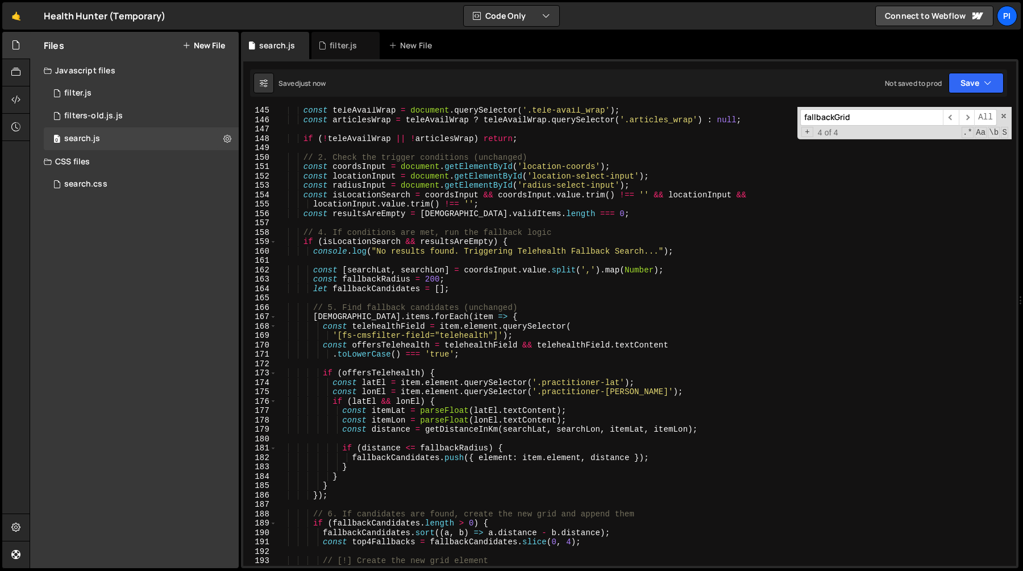
scroll to position [1351, 0]
click at [419, 257] on div "const teleAvailWrap = document . querySelector ( '.tele-avail_wrap' ) ; const a…" at bounding box center [644, 344] width 735 height 477
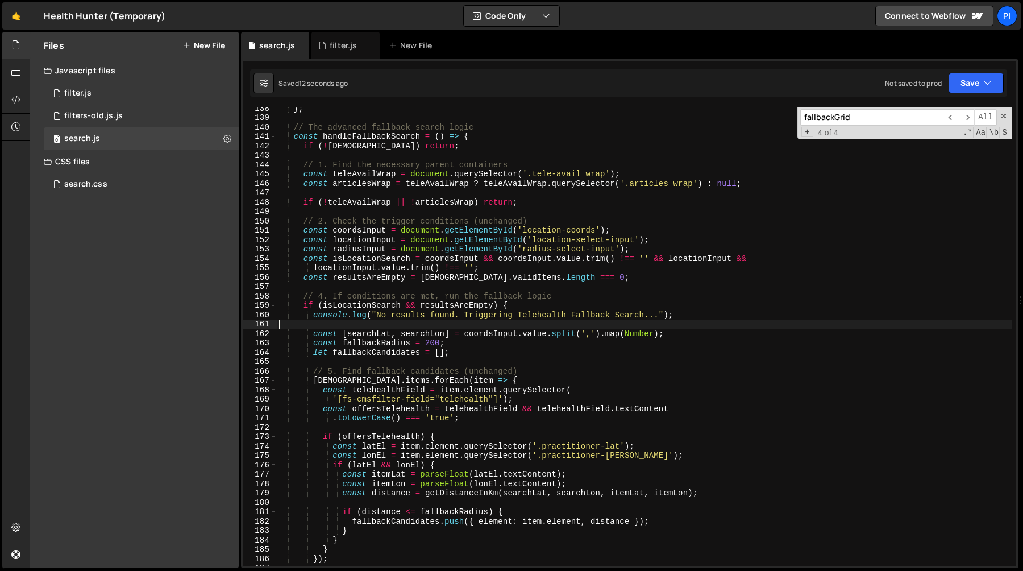
scroll to position [1296, 0]
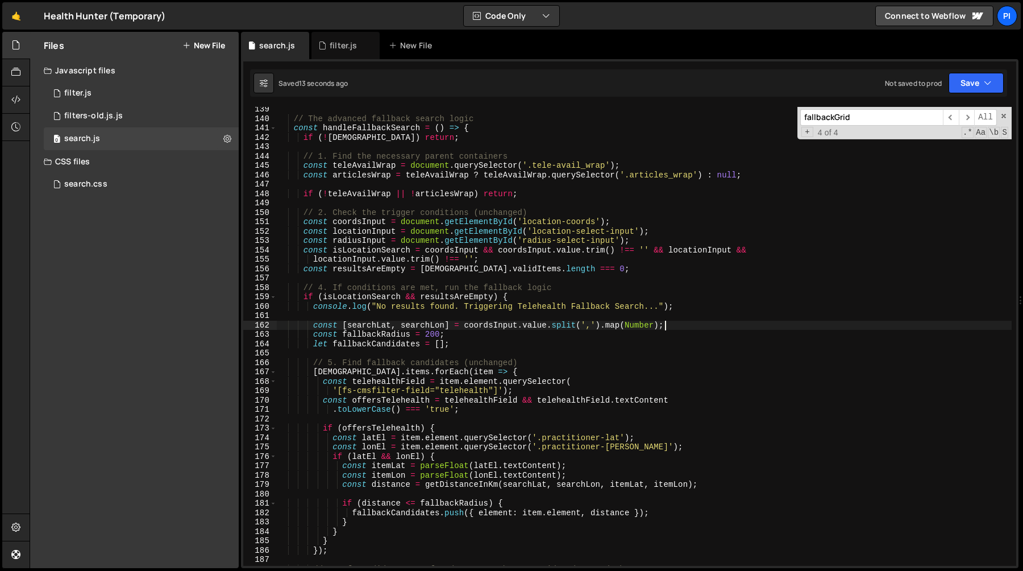
click at [684, 328] on div "// The advanced fallback search logic const handleFallbackSearch = ( ) => { if …" at bounding box center [644, 343] width 735 height 477
type textarea "const [searchLat, searchLon] = coordsInput.value.split(',').map(Number);"
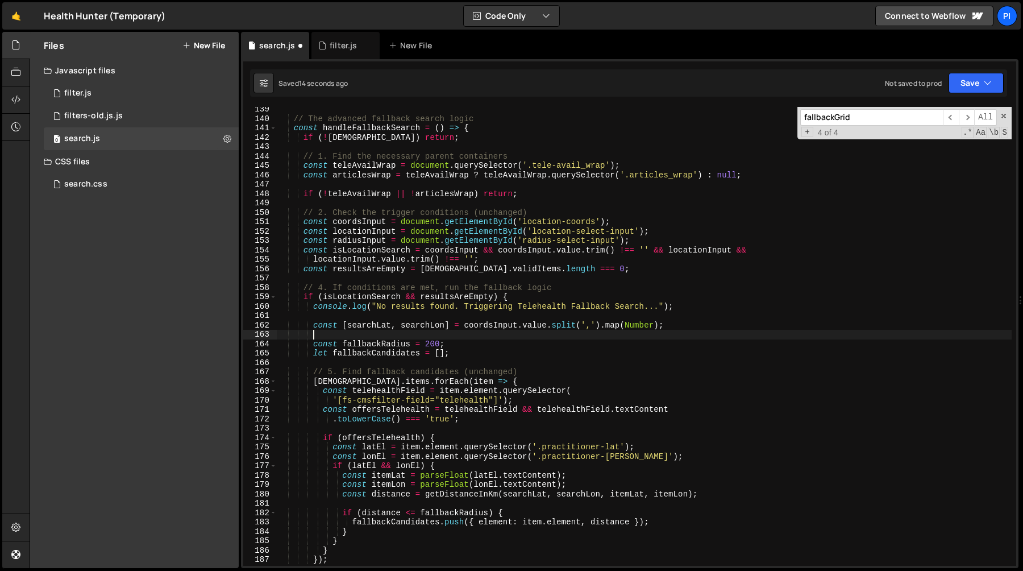
paste textarea "searchRadius = parseFloat((radiusInput.value || '0'));"
click at [315, 336] on div "// The advanced fallback search logic const handleFallbackSearch = ( ) => { if …" at bounding box center [644, 343] width 735 height 477
click at [367, 338] on div "// The advanced fallback search logic const handleFallbackSearch = ( ) => { if …" at bounding box center [644, 343] width 735 height 477
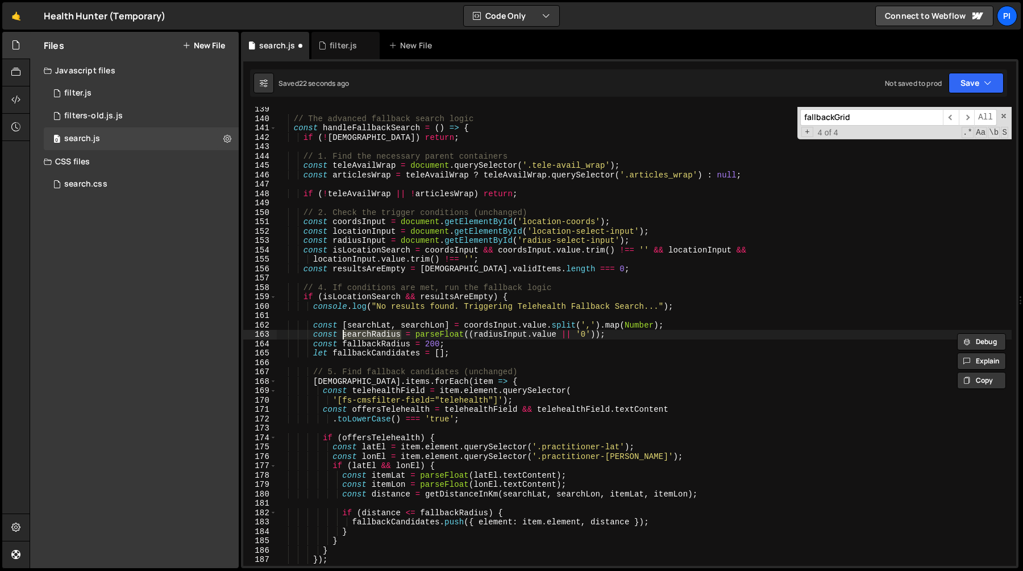
click at [425, 347] on div "// The advanced fallback search logic const handleFallbackSearch = ( ) => { if …" at bounding box center [644, 343] width 735 height 477
paste textarea "searchRadius"
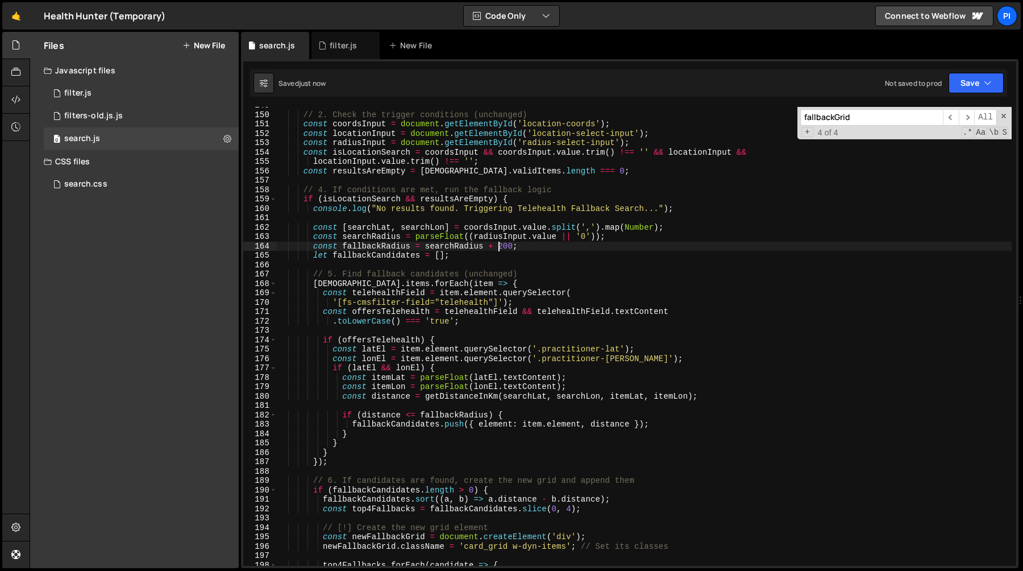
scroll to position [1398, 0]
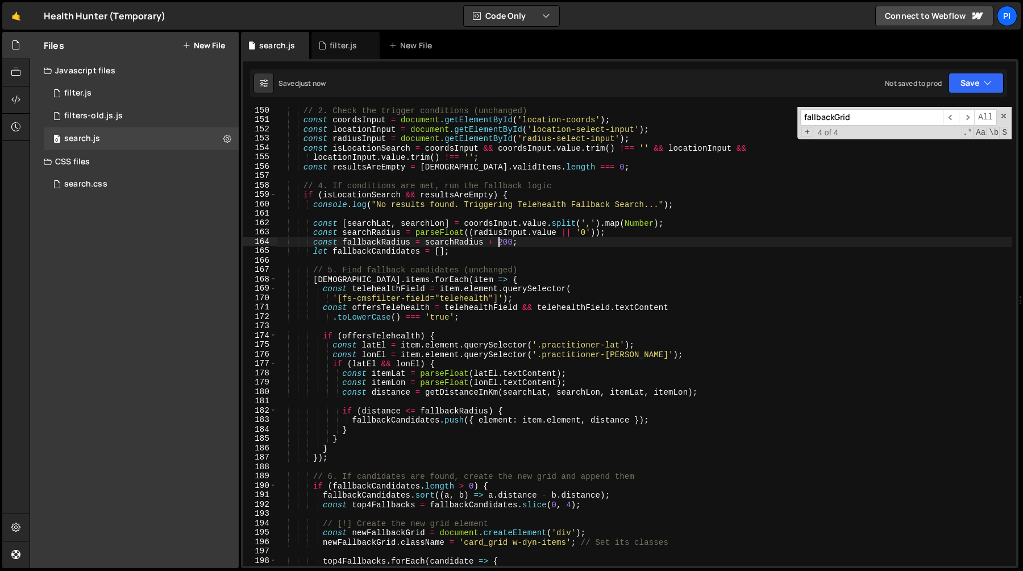
click at [472, 311] on div "// 2. Check the trigger conditions (unchanged) const coordsInput = document . g…" at bounding box center [644, 344] width 735 height 477
click at [527, 297] on div "// 2. Check the trigger conditions (unchanged) const coordsInput = document . g…" at bounding box center [644, 344] width 735 height 477
click at [398, 308] on div "// 2. Check the trigger conditions (unchanged) const coordsInput = document . g…" at bounding box center [644, 344] width 735 height 477
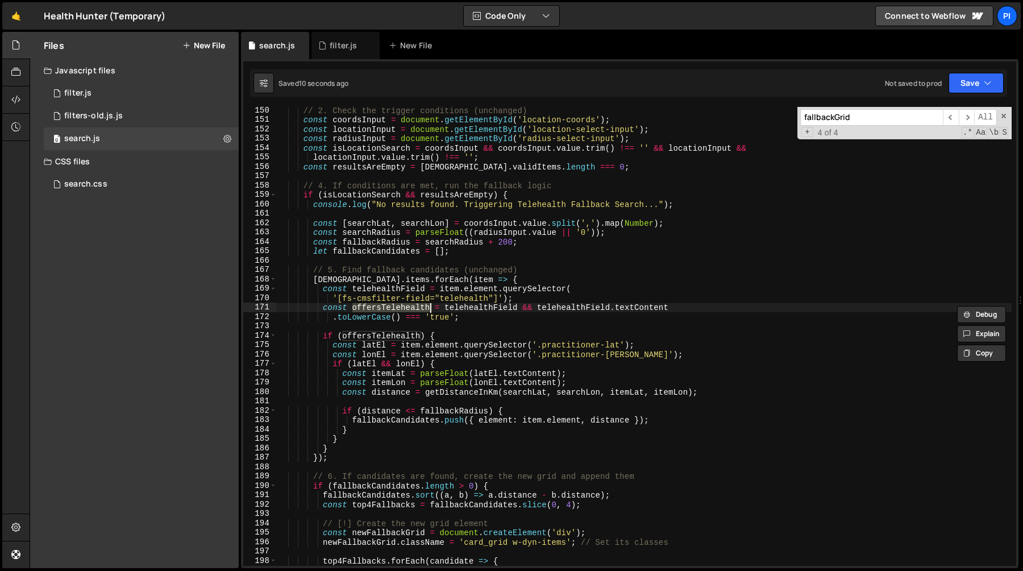
click at [468, 308] on div "// 2. Check the trigger conditions (unchanged) const coordsInput = document . g…" at bounding box center [644, 344] width 735 height 477
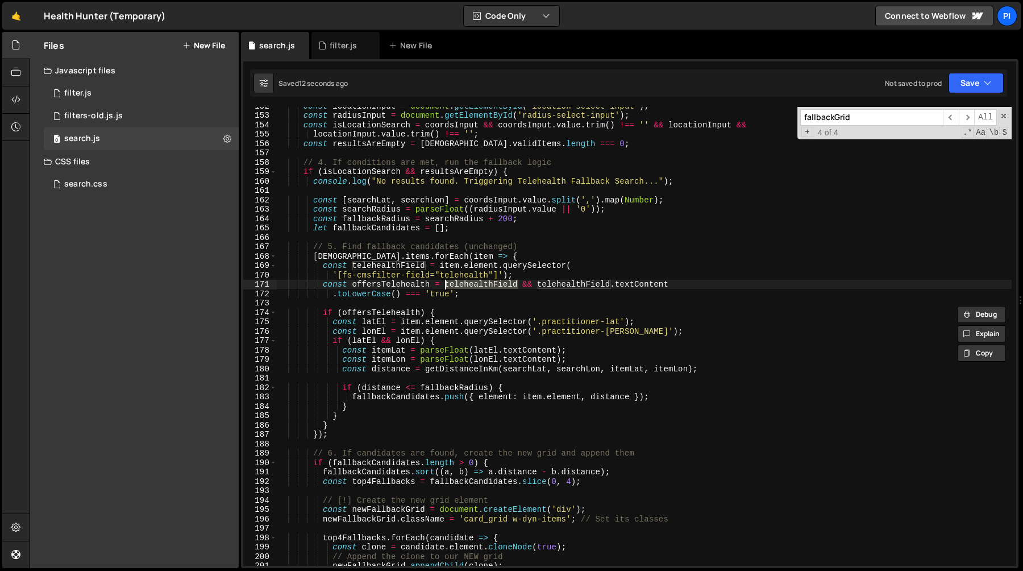
scroll to position [1423, 0]
click at [333, 294] on div "const locationInput = document . getElementById ( 'location-select-input' ) ; c…" at bounding box center [644, 337] width 735 height 477
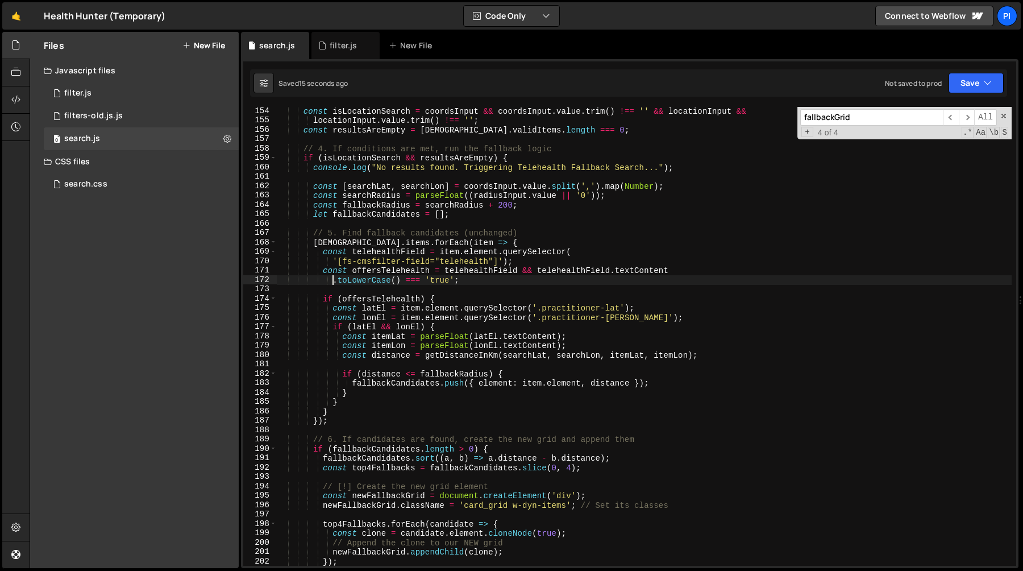
scroll to position [1450, 0]
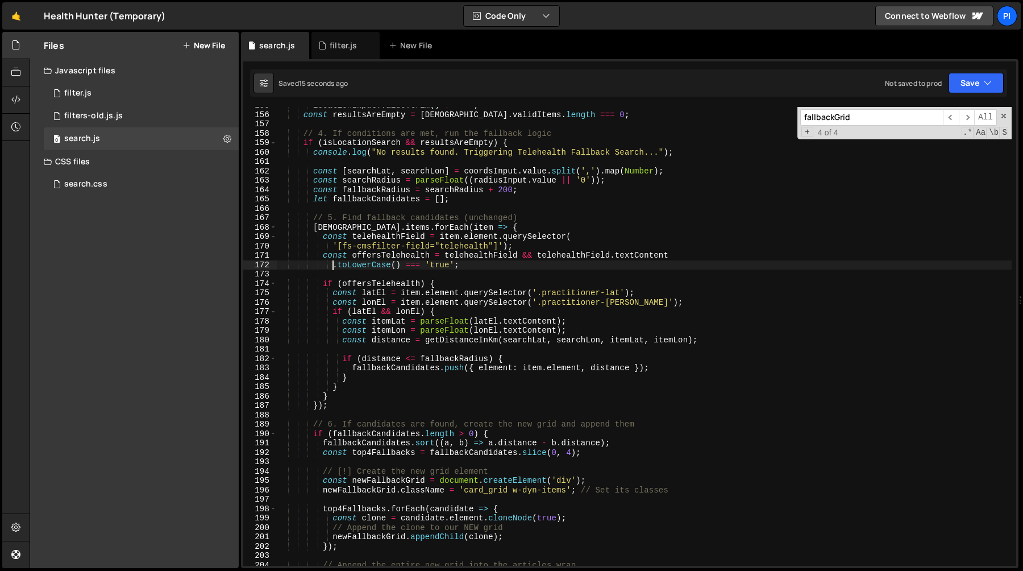
click at [430, 292] on div "locationInput . value . trim ( ) !== '' ; const resultsAreEmpty = cmsListInstan…" at bounding box center [644, 339] width 735 height 477
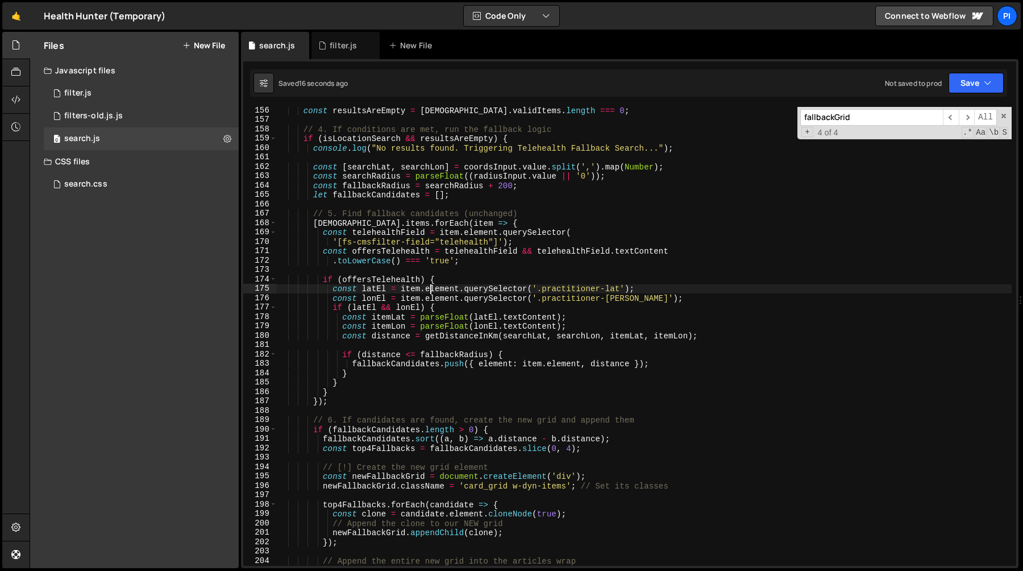
scroll to position [1460, 0]
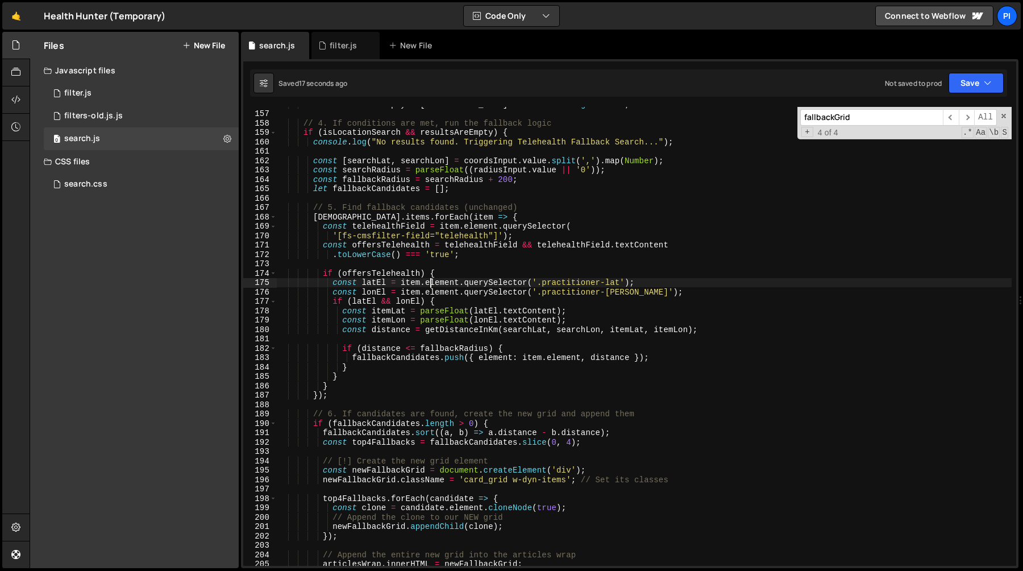
click at [461, 329] on div "const resultsAreEmpty = cmsListInstance . validItems . length === 0 ; // 4. If …" at bounding box center [644, 337] width 735 height 477
click at [460, 334] on div "const resultsAreEmpty = cmsListInstance . validItems . length === 0 ; // 4. If …" at bounding box center [644, 337] width 735 height 477
click at [489, 334] on div "const resultsAreEmpty = cmsListInstance . validItems . length === 0 ; // 4. If …" at bounding box center [644, 336] width 735 height 459
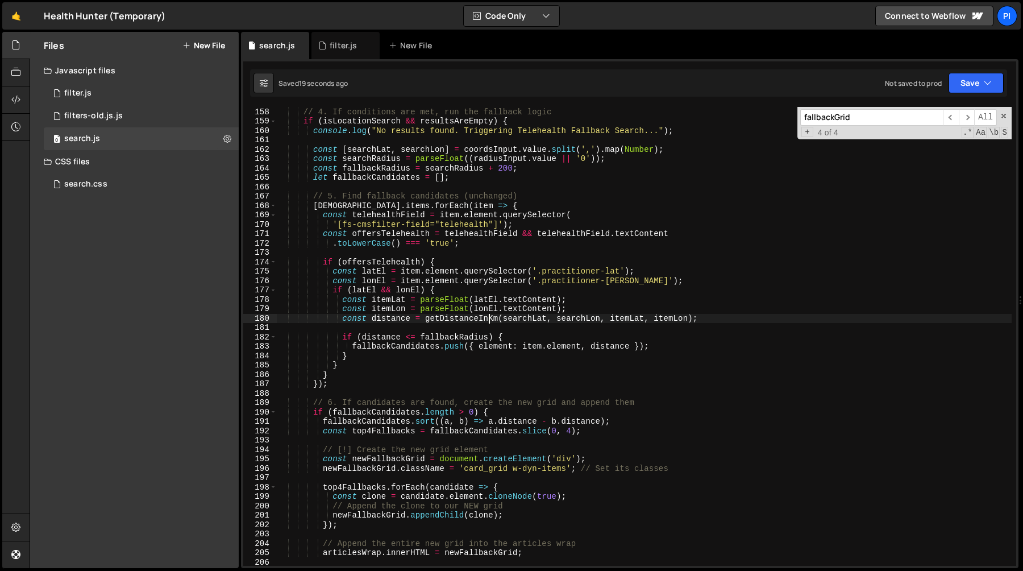
click at [409, 351] on div "// 4. If conditions are met, run the fallback logic if ( isLocationSearch && re…" at bounding box center [644, 336] width 735 height 477
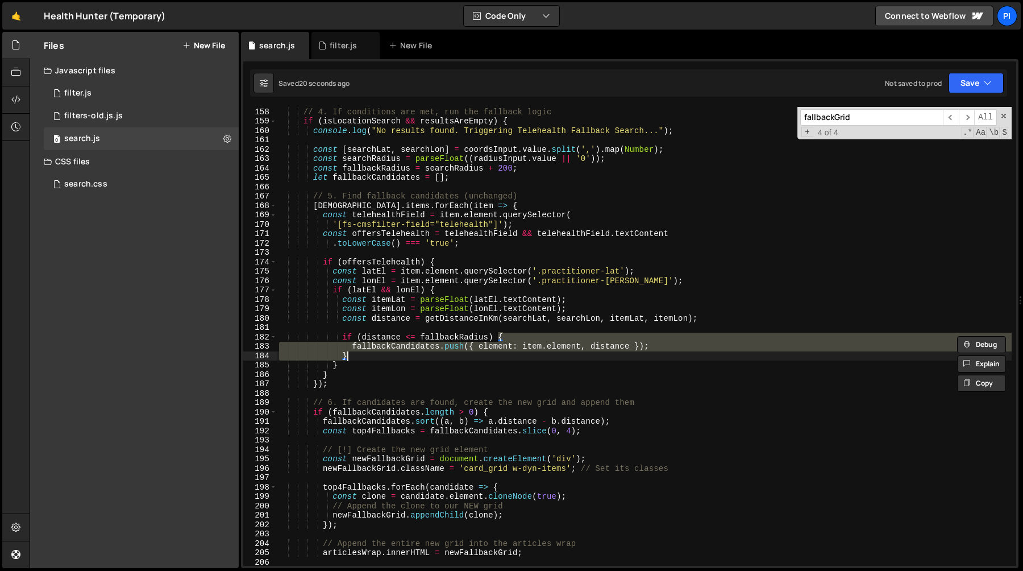
click at [416, 347] on div "// 4. If conditions are met, run the fallback logic if ( isLocationSearch && re…" at bounding box center [644, 336] width 735 height 459
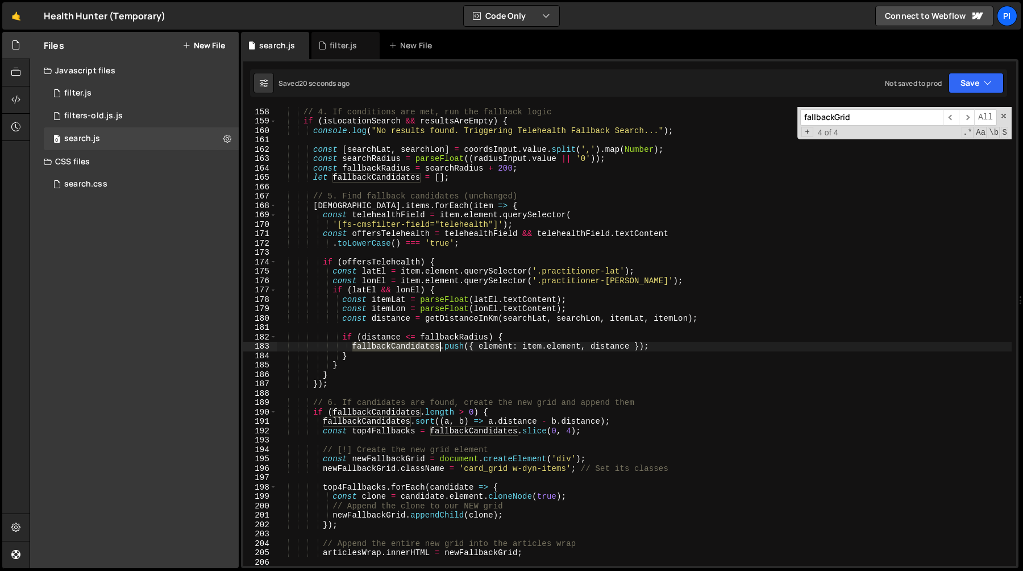
click at [416, 347] on div "// 4. If conditions are met, run the fallback logic if ( isLocationSearch && re…" at bounding box center [644, 336] width 735 height 477
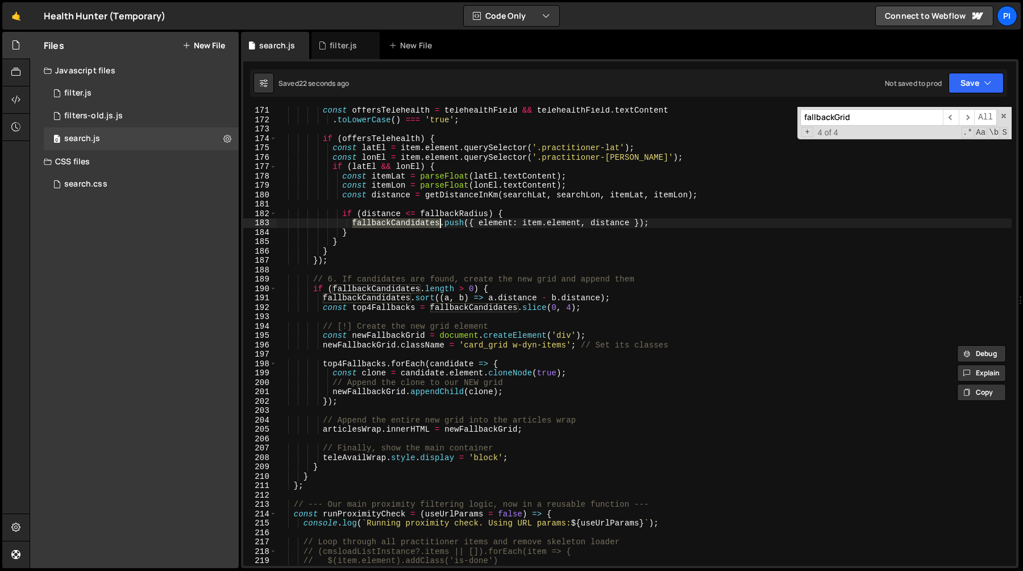
scroll to position [1605, 0]
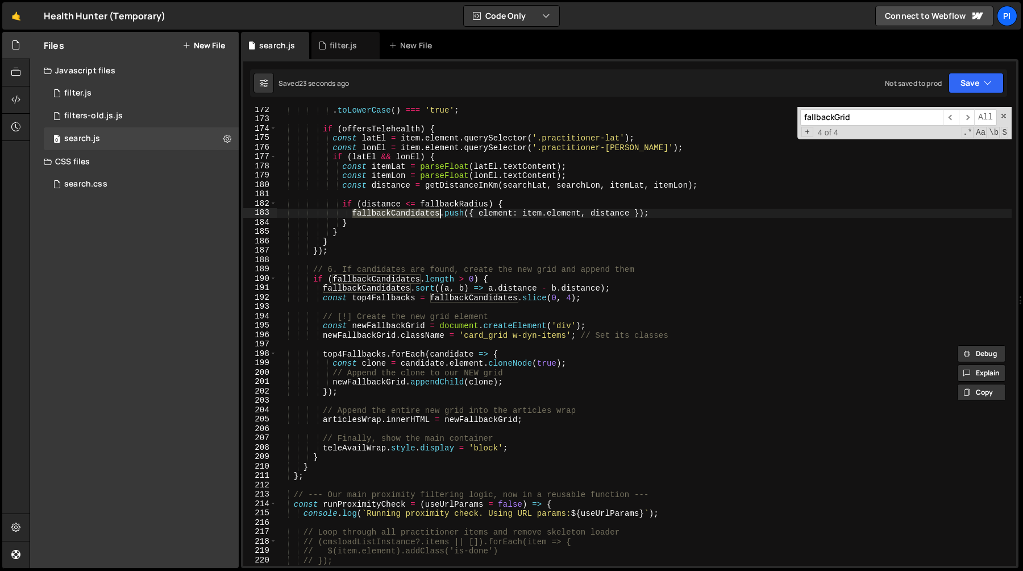
click at [386, 286] on div ". toLowerCase ( ) === 'true' ; if ( offersTelehealth ) { const latEl = item . e…" at bounding box center [644, 343] width 735 height 477
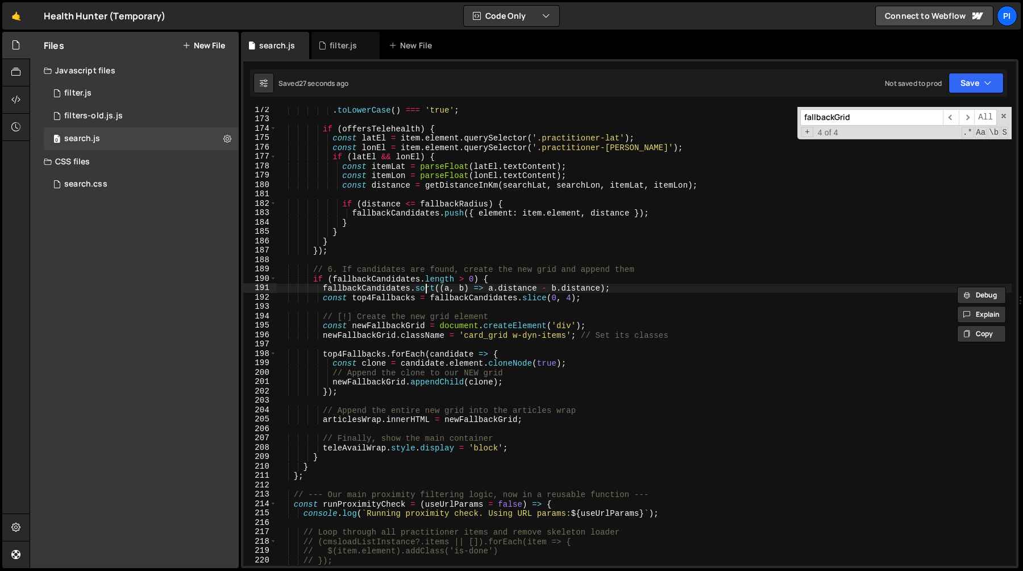
click at [426, 291] on div ". toLowerCase ( ) === 'true' ; if ( offersTelehealth ) { const latEl = item . e…" at bounding box center [644, 343] width 735 height 477
click at [486, 292] on div ". toLowerCase ( ) === 'true' ; if ( offersTelehealth ) { const latEl = item . e…" at bounding box center [644, 343] width 735 height 477
click at [524, 292] on div ". toLowerCase ( ) === 'true' ; if ( offersTelehealth ) { const latEl = item . e…" at bounding box center [644, 343] width 735 height 477
click at [584, 292] on div ". toLowerCase ( ) === 'true' ; if ( offersTelehealth ) { const latEl = item . e…" at bounding box center [644, 343] width 735 height 477
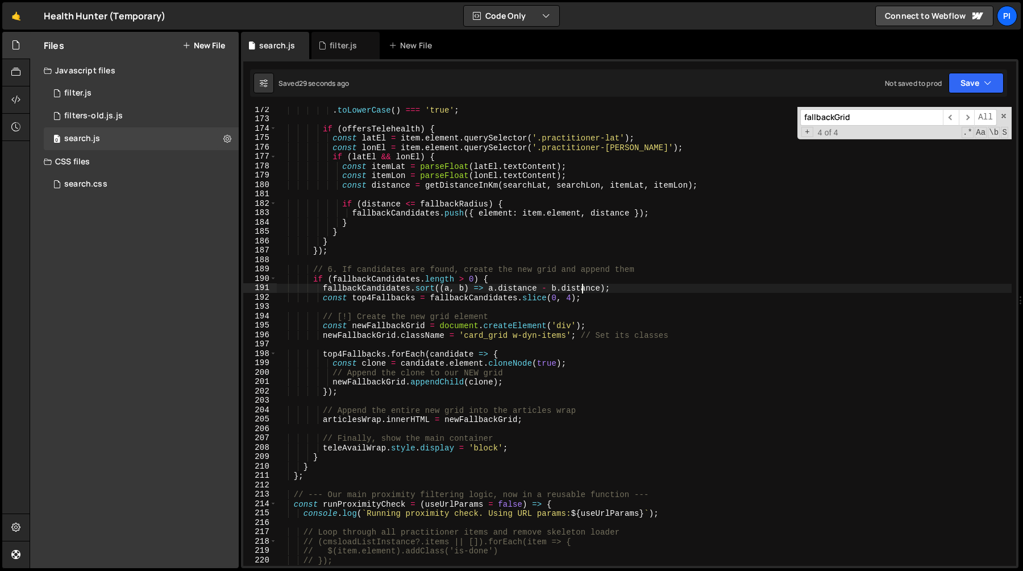
click at [515, 301] on div ". toLowerCase ( ) === 'true' ; if ( offersTelehealth ) { const latEl = item . e…" at bounding box center [644, 343] width 735 height 477
click at [615, 299] on div ". toLowerCase ( ) === 'true' ; if ( offersTelehealth ) { const latEl = item . e…" at bounding box center [644, 343] width 735 height 477
click at [397, 325] on div ". toLowerCase ( ) === 'true' ; if ( offersTelehealth ) { const latEl = item . e…" at bounding box center [644, 343] width 735 height 477
click at [399, 293] on div ". toLowerCase ( ) === 'true' ; if ( offersTelehealth ) { const latEl = item . e…" at bounding box center [644, 343] width 735 height 477
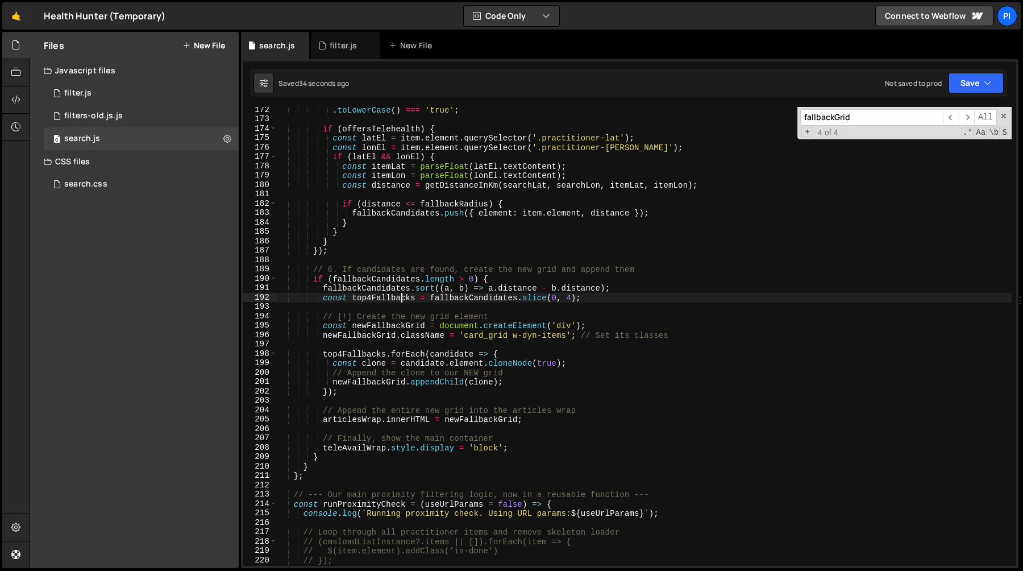
click at [399, 293] on div ". toLowerCase ( ) === 'true' ; if ( offersTelehealth ) { const latEl = item . e…" at bounding box center [644, 343] width 735 height 477
click at [364, 353] on div ". toLowerCase ( ) === 'true' ; if ( offersTelehealth ) { const latEl = item . e…" at bounding box center [644, 343] width 735 height 477
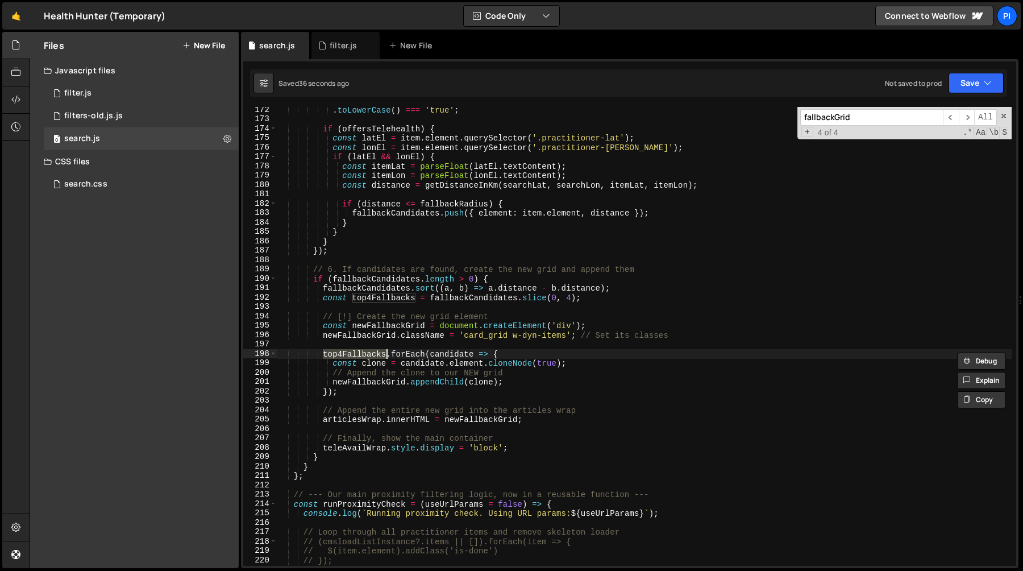
click at [415, 353] on div ". toLowerCase ( ) === 'true' ; if ( offersTelehealth ) { const latEl = item . e…" at bounding box center [644, 343] width 735 height 477
click at [374, 378] on div ". toLowerCase ( ) === 'true' ; if ( offersTelehealth ) { const latEl = item . e…" at bounding box center [644, 343] width 735 height 477
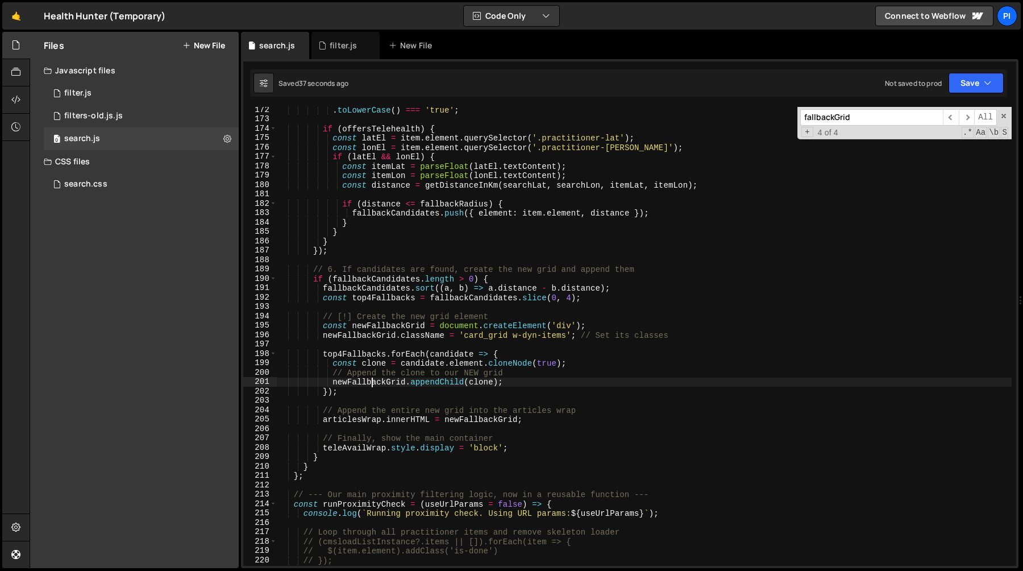
click at [374, 378] on div ". toLowerCase ( ) === 'true' ; if ( offersTelehealth ) { const latEl = item . e…" at bounding box center [644, 343] width 735 height 477
click at [350, 422] on div ". toLowerCase ( ) === 'true' ; if ( offersTelehealth ) { const latEl = item . e…" at bounding box center [644, 343] width 735 height 477
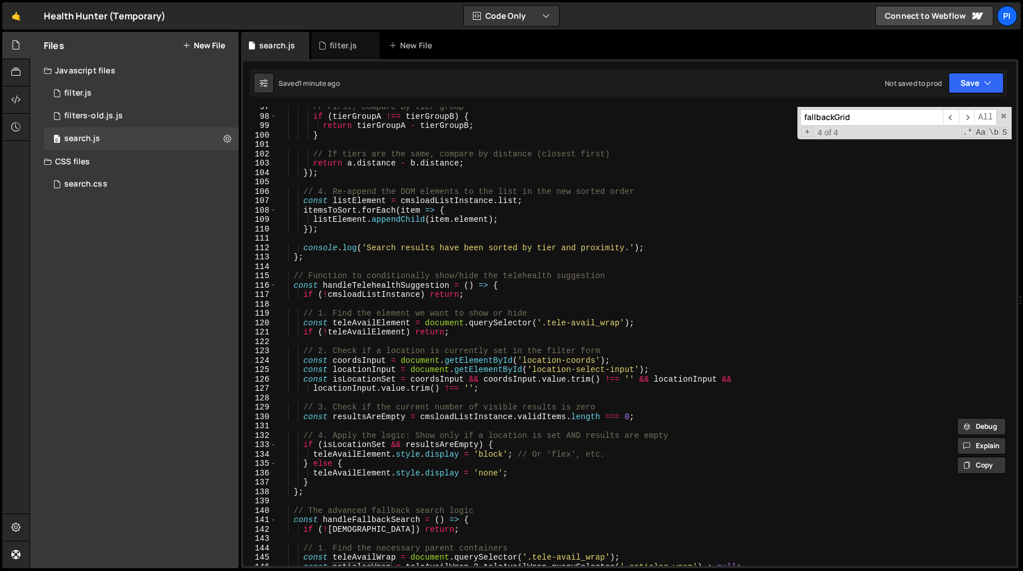
scroll to position [896, 0]
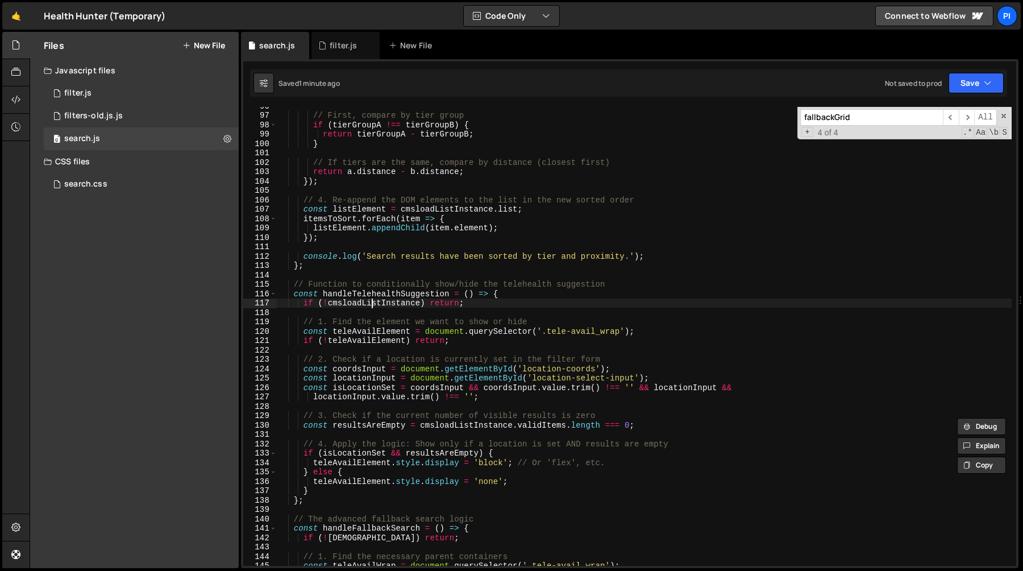
click at [372, 304] on div "// First, compare by tier group if ( tierGroupA !== tierGroupB ) { return tierG…" at bounding box center [644, 339] width 735 height 477
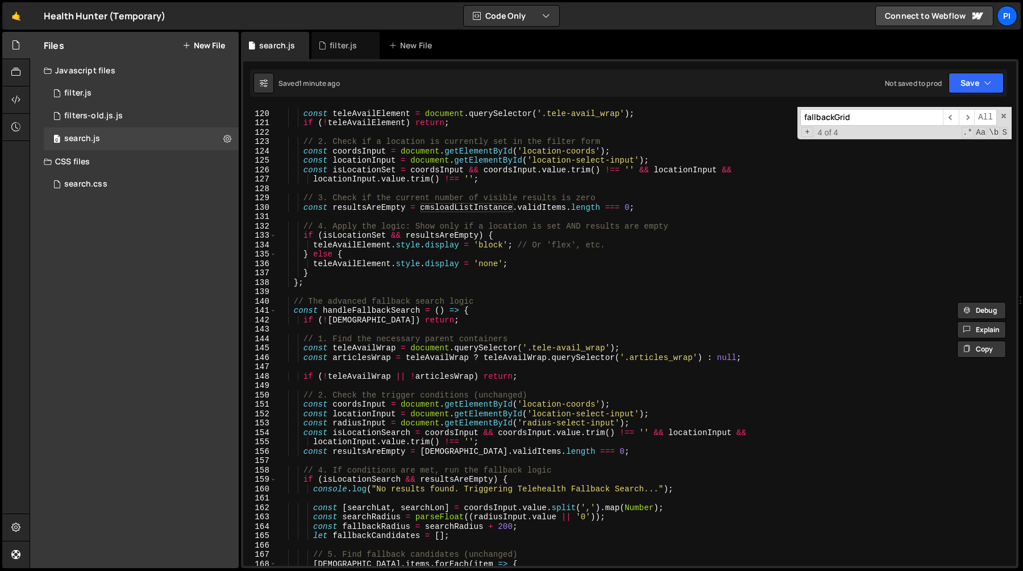
scroll to position [1116, 0]
click at [352, 318] on div "const teleAvailElement = document . querySelector ( '.tele-avail_wrap' ) ; if (…" at bounding box center [644, 345] width 735 height 477
type textarea "if (!cmsListInstance) return;"
click at [352, 318] on div "const teleAvailElement = document . querySelector ( '.tele-avail_wrap' ) ; if (…" at bounding box center [644, 345] width 735 height 477
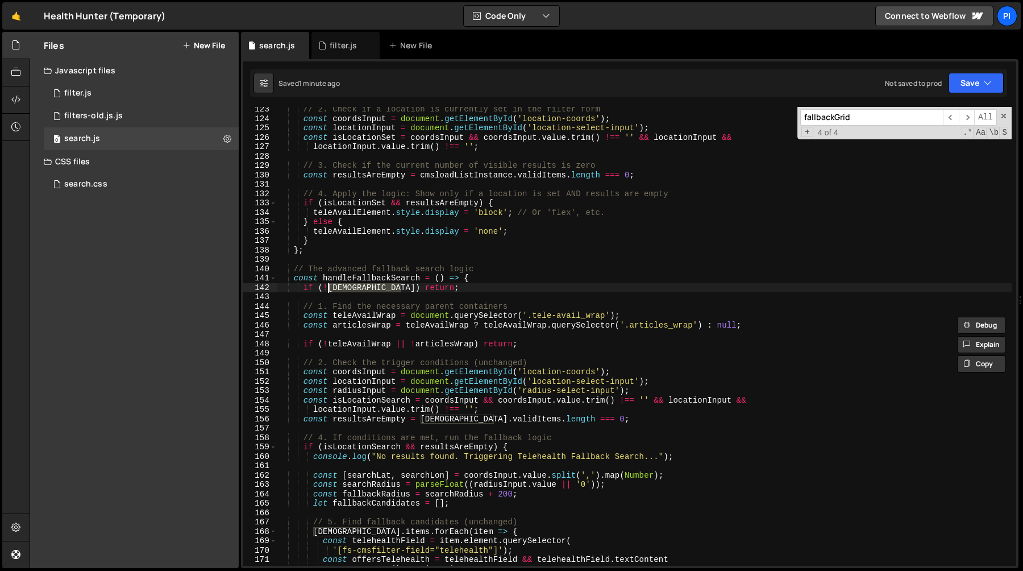
scroll to position [1152, 0]
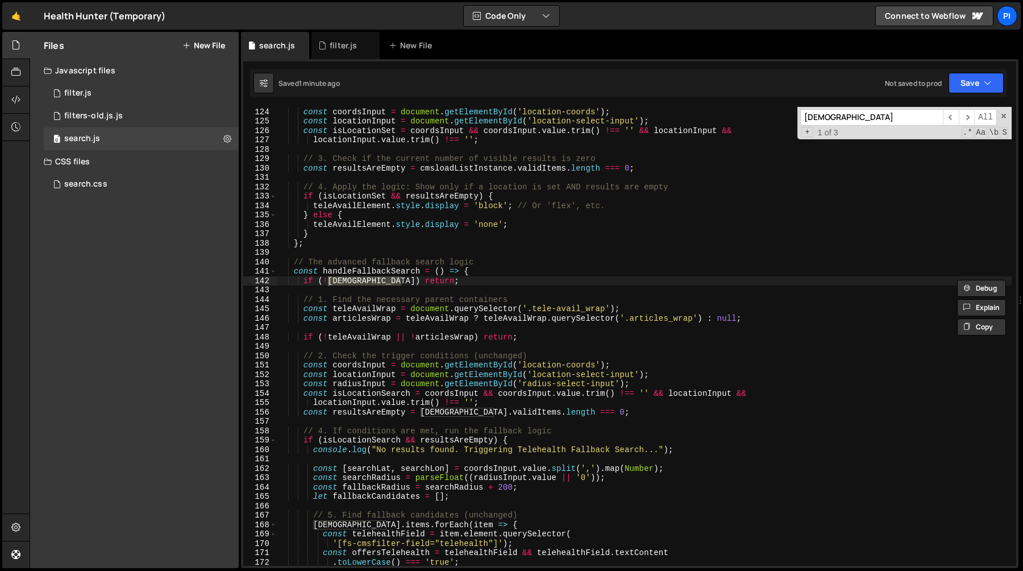
paste input "load"
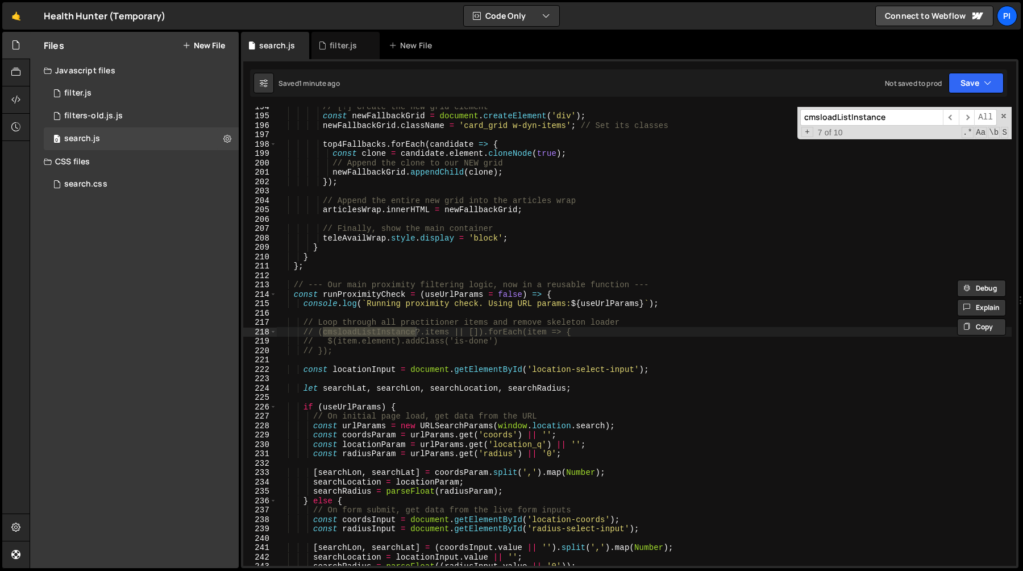
type input "[DEMOGRAPHIC_DATA]"
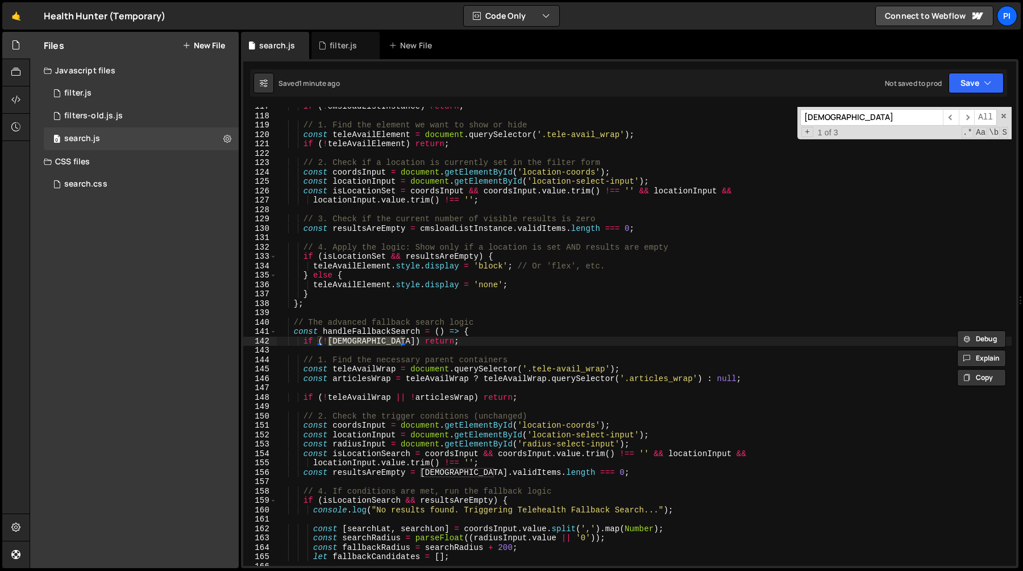
click at [369, 346] on div "if ( ! cmsloadListInstance ) return ; // 1. Find the element we want to show or…" at bounding box center [644, 340] width 735 height 477
click at [365, 339] on div "if ( ! cmsloadListInstance ) return ; // 1. Find the element we want to show or…" at bounding box center [644, 340] width 735 height 477
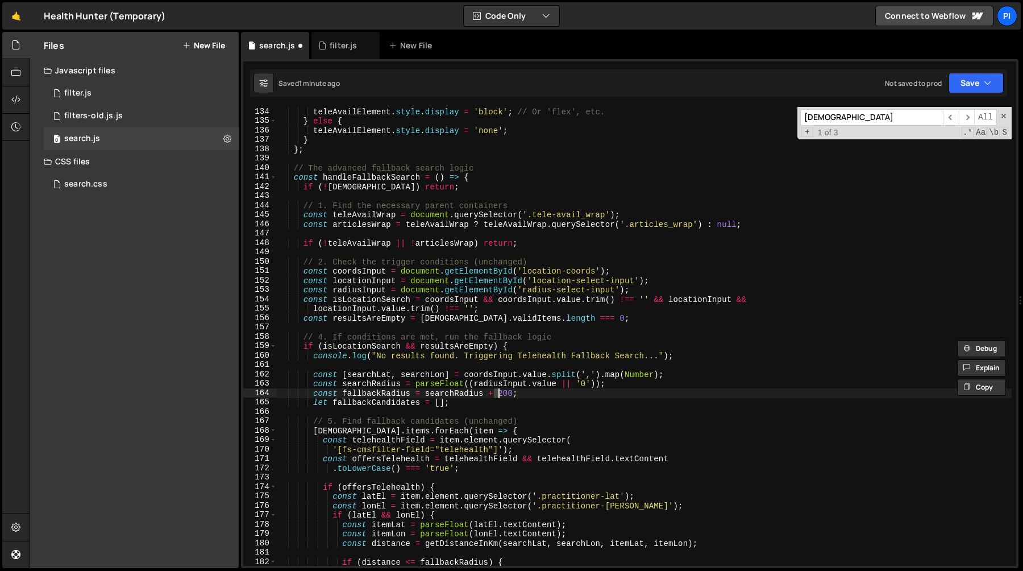
scroll to position [1243, 0]
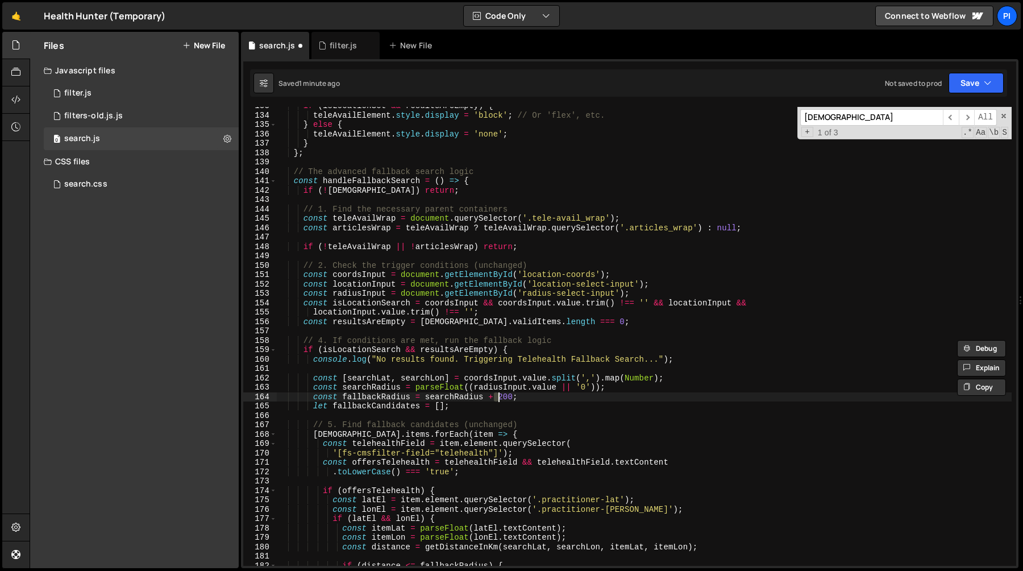
click at [362, 193] on div "if ( isLocationSet && resultsAreEmpty ) { teleAvailElement . style . display = …" at bounding box center [644, 339] width 735 height 477
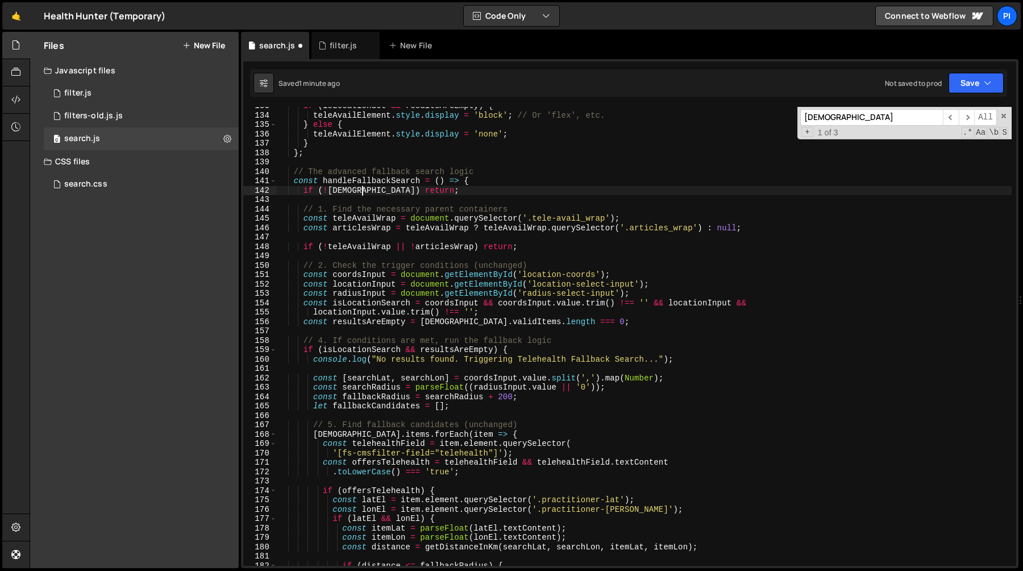
click at [362, 193] on div "if ( isLocationSet && resultsAreEmpty ) { teleAvailElement . style . display = …" at bounding box center [644, 339] width 735 height 477
paste textarea "load"
click at [460, 324] on div "if ( isLocationSet && resultsAreEmpty ) { teleAvailElement . style . display = …" at bounding box center [644, 339] width 735 height 477
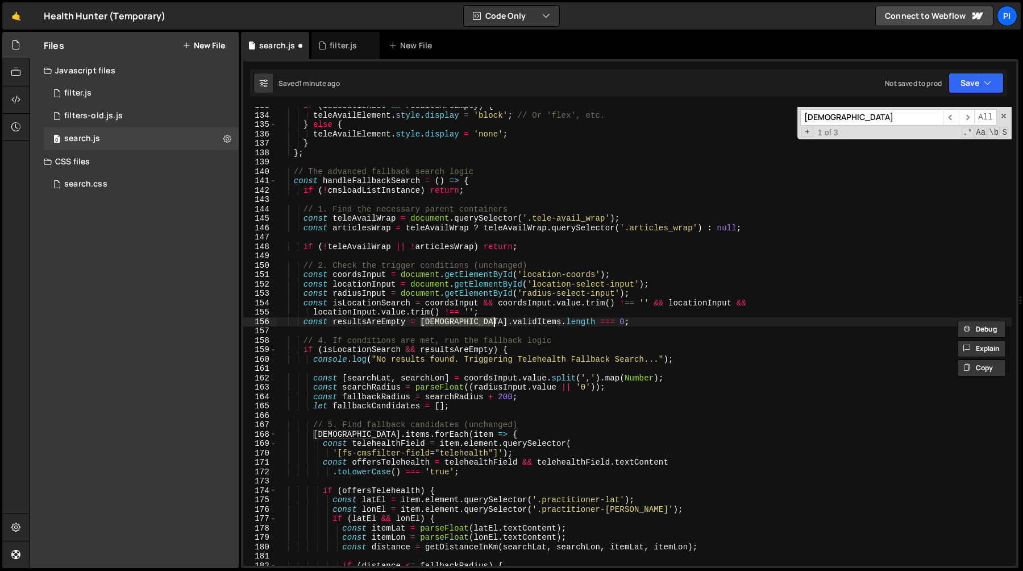
paste textarea "load"
click at [349, 434] on div "if ( isLocationSet && resultsAreEmpty ) { teleAvailElement . style . display = …" at bounding box center [644, 339] width 735 height 477
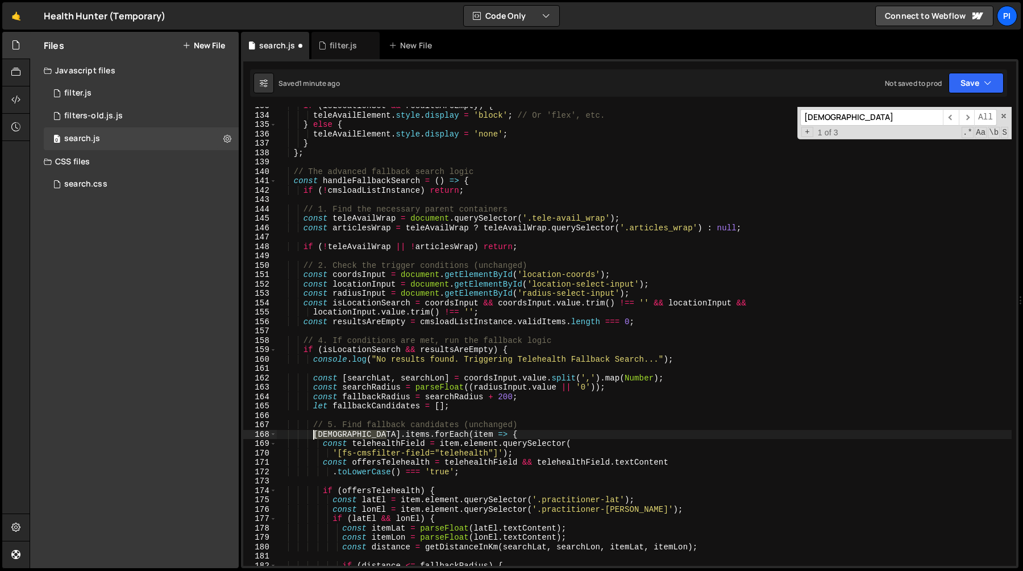
click at [349, 434] on div "if ( isLocationSet && resultsAreEmpty ) { teleAvailElement . style . display = …" at bounding box center [644, 339] width 735 height 477
paste textarea "load"
type textarea "cmsloadListInstance.items.forEach(item => {"
click at [425, 334] on div "if ( isLocationSet && resultsAreEmpty ) { teleAvailElement . style . display = …" at bounding box center [644, 339] width 735 height 477
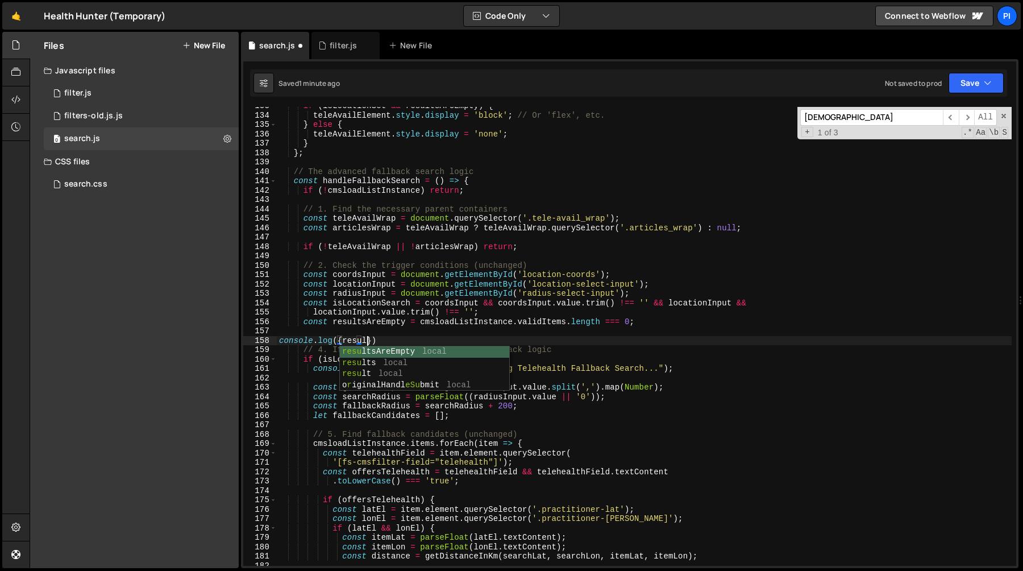
scroll to position [0, 6]
click at [355, 361] on div "if ( isLocationSet && resultsAreEmpty ) { teleAvailElement . style . display = …" at bounding box center [644, 339] width 735 height 477
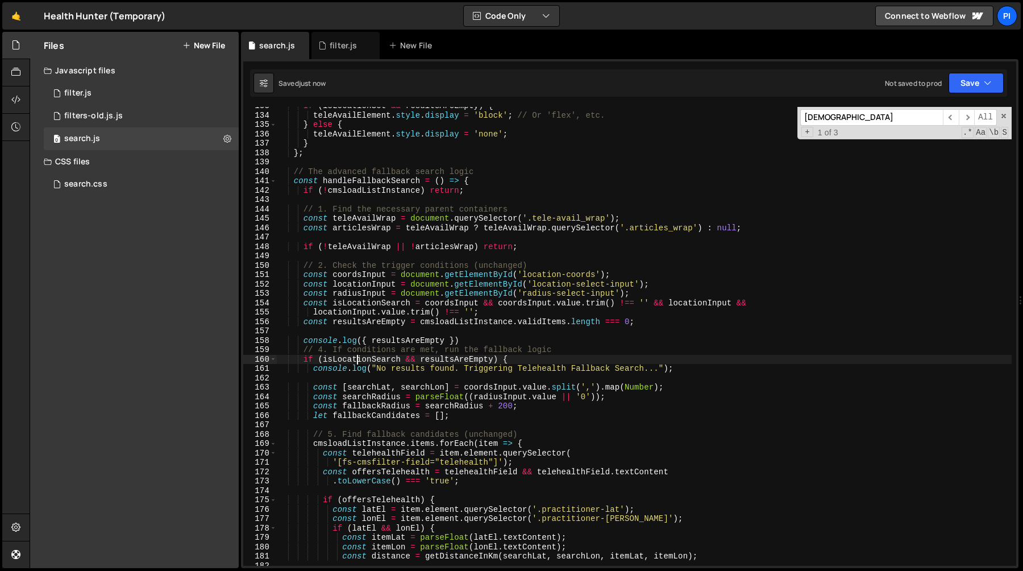
click at [355, 361] on div "if ( isLocationSet && resultsAreEmpty ) { teleAvailElement . style . display = …" at bounding box center [644, 339] width 735 height 477
click at [446, 342] on div "if ( isLocationSet && resultsAreEmpty ) { teleAvailElement . style . display = …" at bounding box center [644, 339] width 735 height 477
paste textarea "isLocationSearch"
click at [580, 344] on div "if ( isLocationSet && resultsAreEmpty ) { teleAvailElement . style . display = …" at bounding box center [644, 339] width 735 height 477
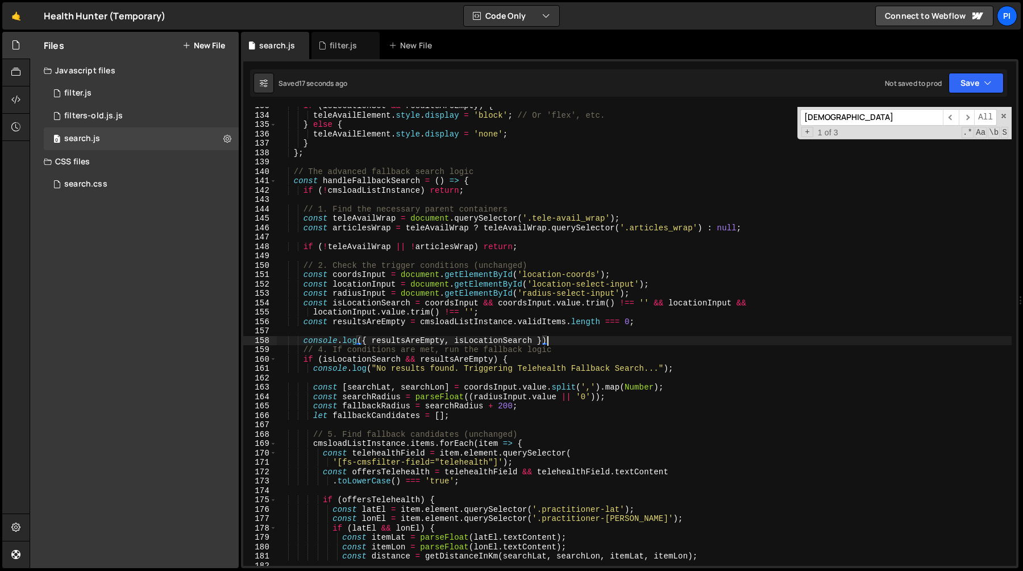
click at [565, 334] on div "if ( isLocationSet && resultsAreEmpty ) { teleAvailElement . style . display = …" at bounding box center [644, 339] width 735 height 477
type textarea "console.log({ resultsAreEmpty, isLocationSearch })"
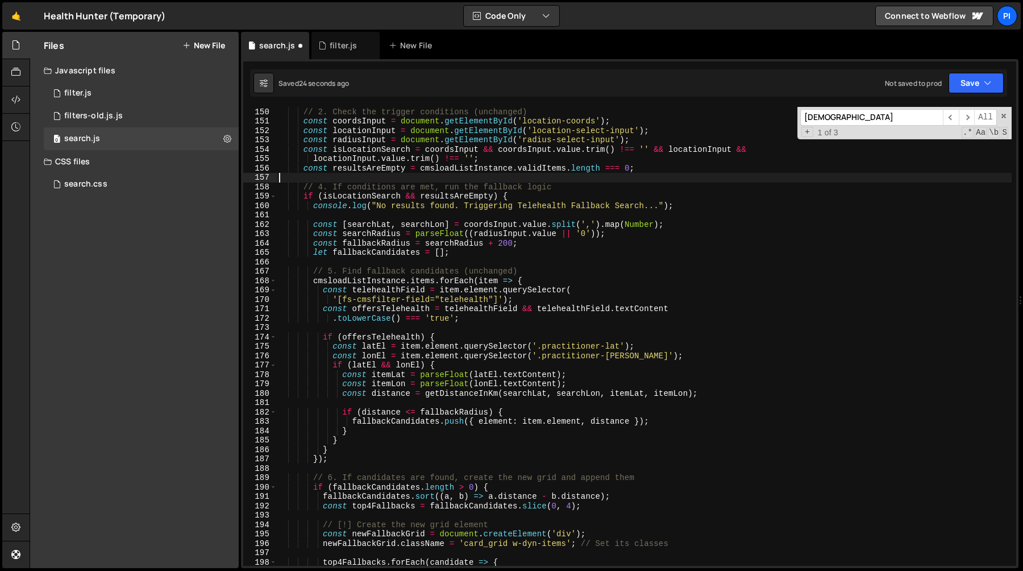
scroll to position [1396, 0]
click at [400, 278] on div "// 2. Check the trigger conditions (unchanged) const coordsInput = document . g…" at bounding box center [644, 336] width 735 height 477
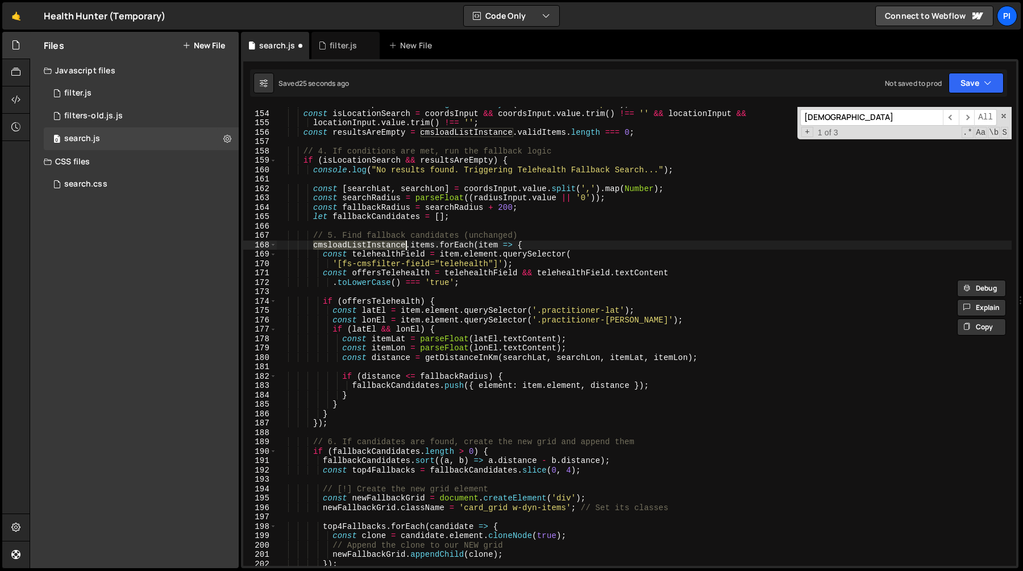
scroll to position [1434, 0]
click at [405, 251] on div "const radiusInput = document . getElementById ( 'radius-select-input' ) ; const…" at bounding box center [644, 336] width 735 height 477
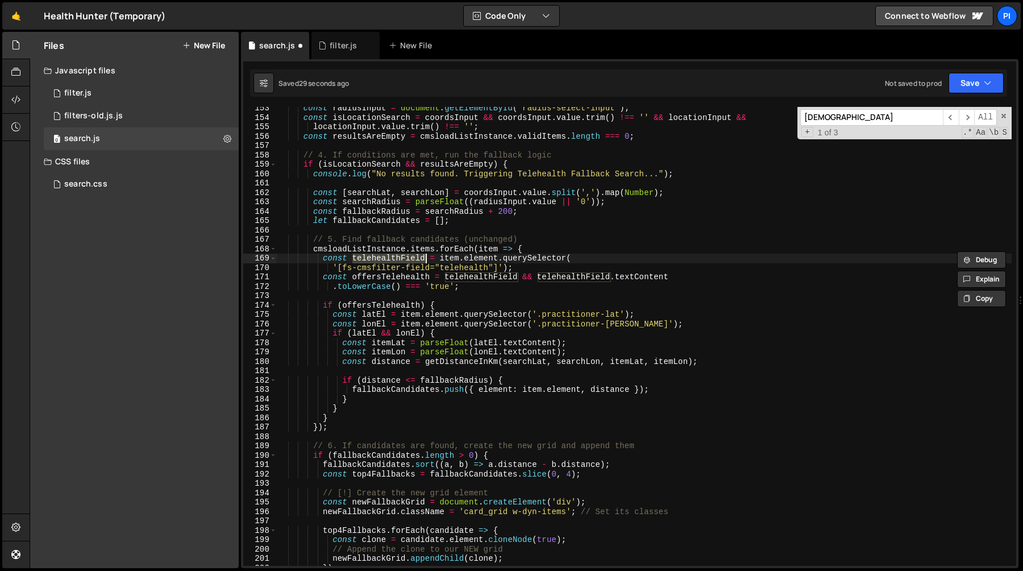
scroll to position [1425, 0]
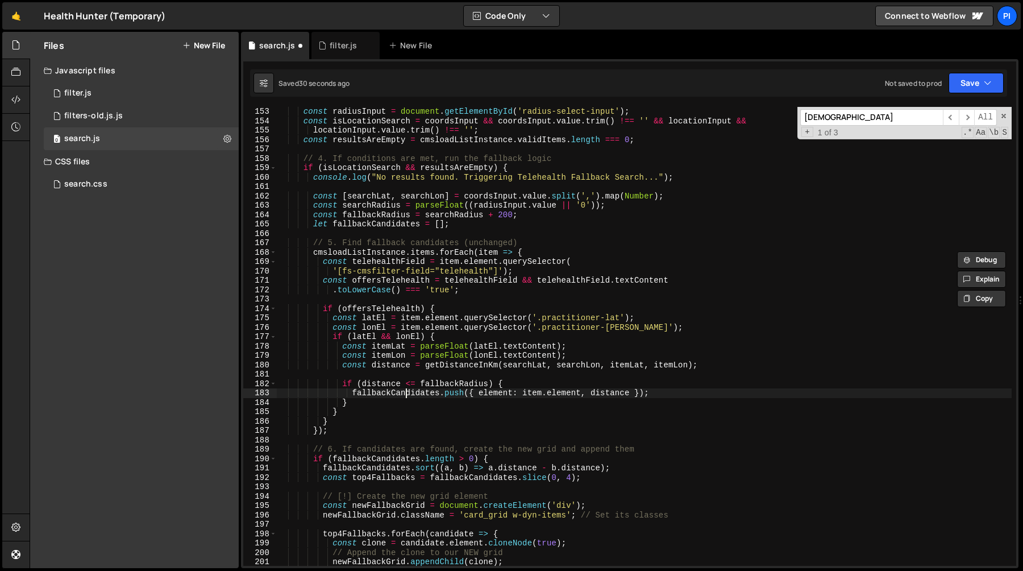
click at [405, 393] on div "const radiusInput = document . getElementById ( 'radius-select-input' ) ; const…" at bounding box center [644, 345] width 735 height 477
type textarea "fallbackCandidates.push({ element: item.element, distance });"
click at [405, 393] on div "const radiusInput = document . getElementById ( 'radius-select-input' ) ; const…" at bounding box center [644, 345] width 735 height 477
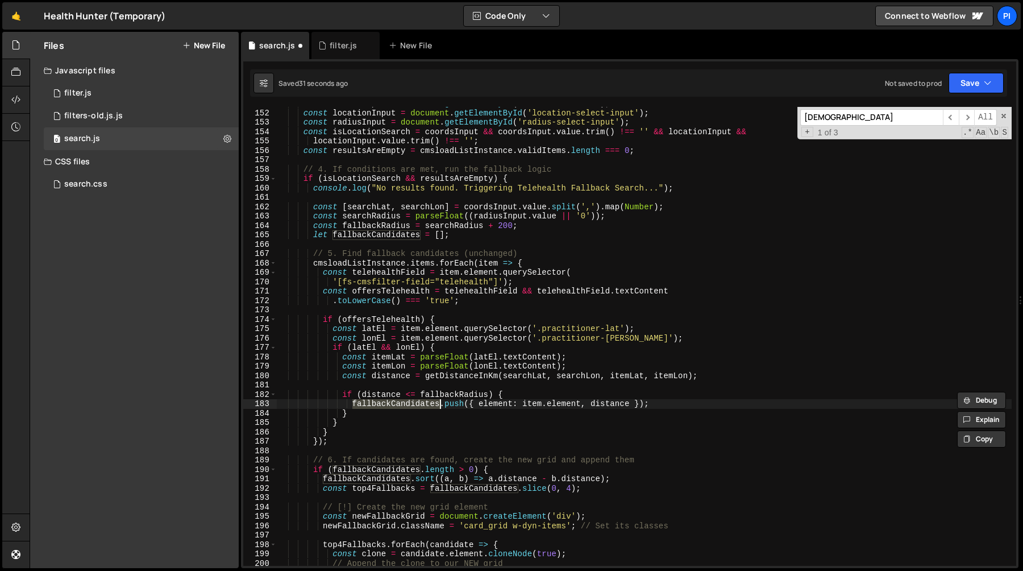
scroll to position [1403, 0]
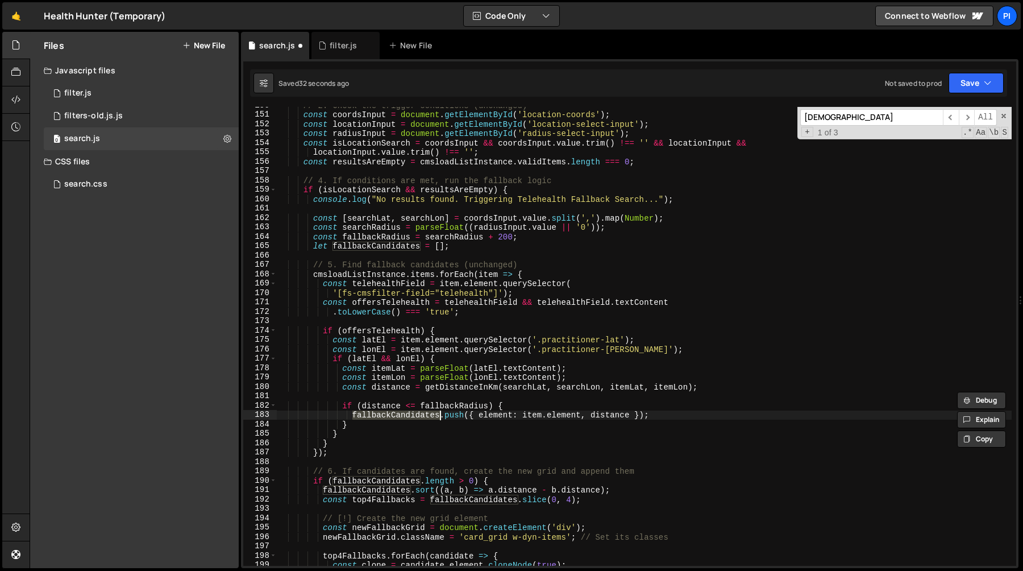
click at [480, 392] on div "// 2. Check the trigger conditions (unchanged) const coordsInput = document . g…" at bounding box center [644, 339] width 735 height 477
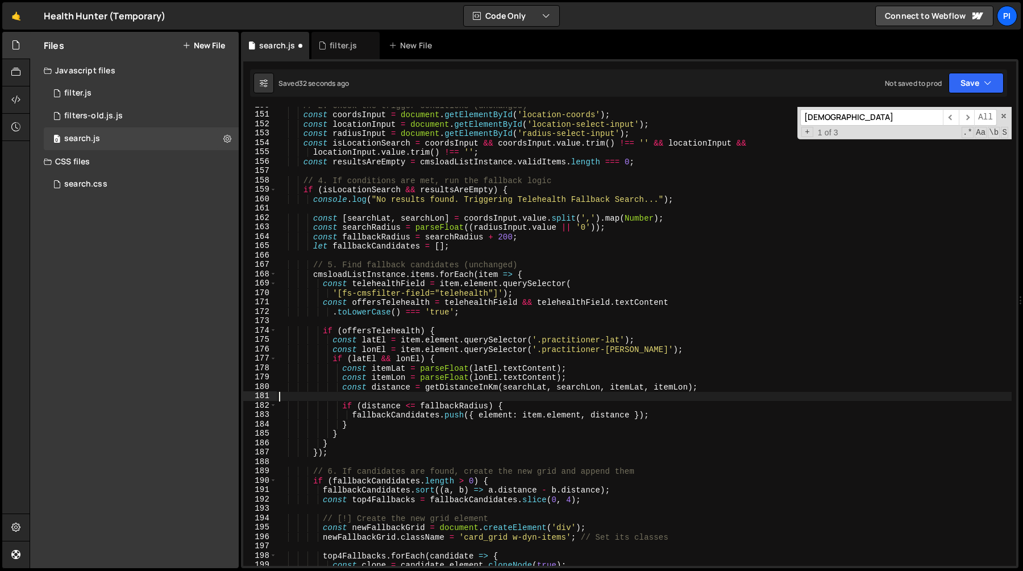
click at [480, 392] on div "// 2. Check the trigger conditions (unchanged) const coordsInput = document . g…" at bounding box center [644, 339] width 735 height 477
click at [481, 383] on div "// 2. Check the trigger conditions (unchanged) const coordsInput = document . g…" at bounding box center [644, 339] width 735 height 477
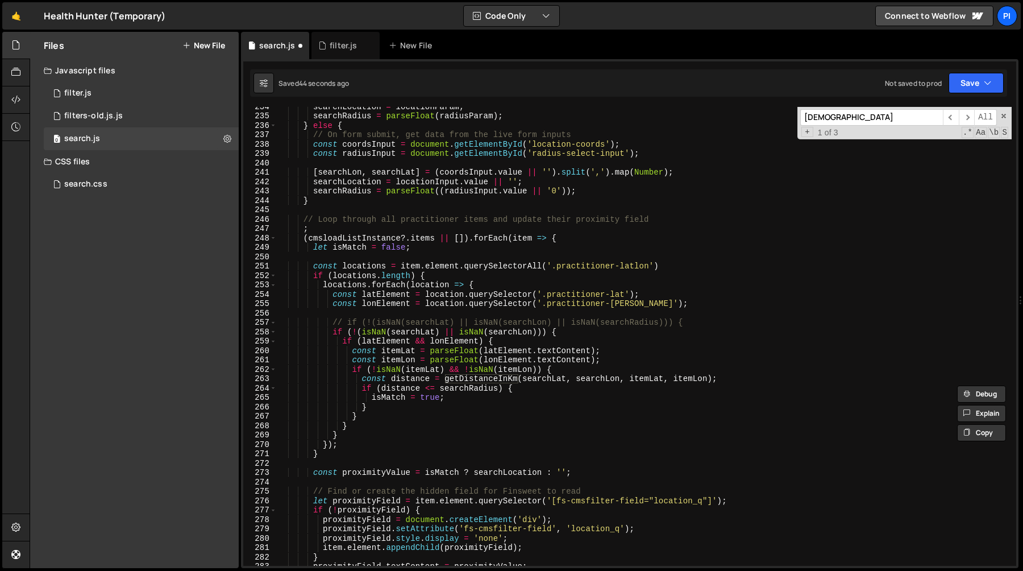
scroll to position [2190, 0]
click at [313, 268] on div "searchLocation = locationParam ; searchRadius = parseFloat ( radiusParam ) ; } …" at bounding box center [644, 340] width 735 height 477
click at [335, 455] on div "searchLocation = locationParam ; searchRadius = parseFloat ( radiusParam ) ; } …" at bounding box center [644, 340] width 735 height 477
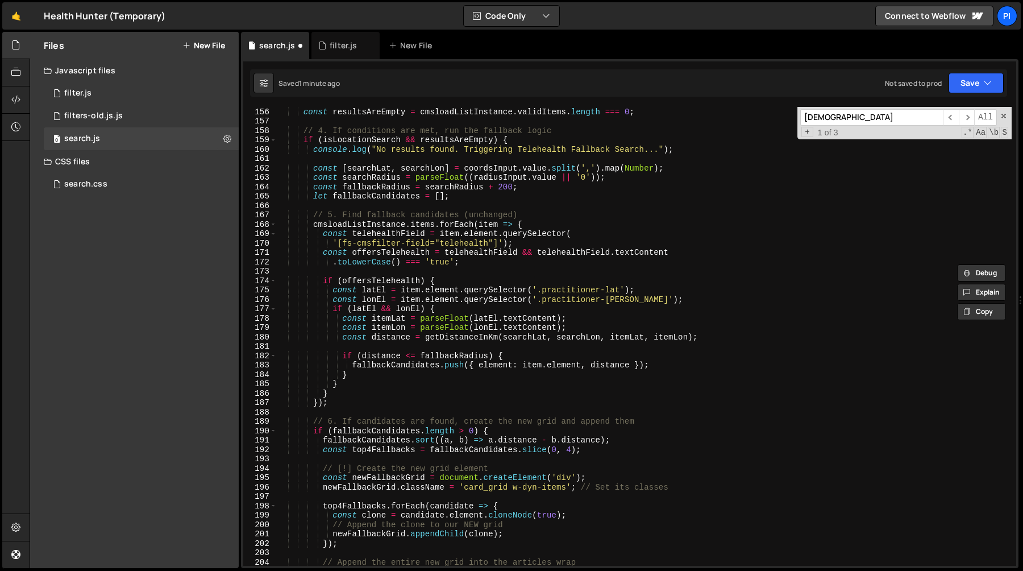
scroll to position [1461, 0]
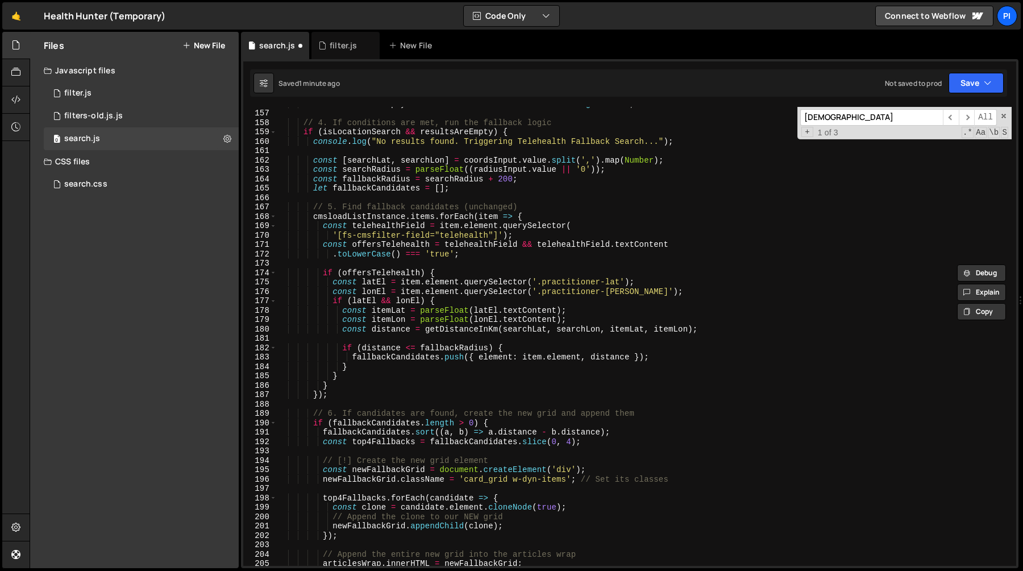
click at [386, 226] on div "const resultsAreEmpty = cmsloadListInstance . validItems . length === 0 ; // 4.…" at bounding box center [644, 337] width 735 height 477
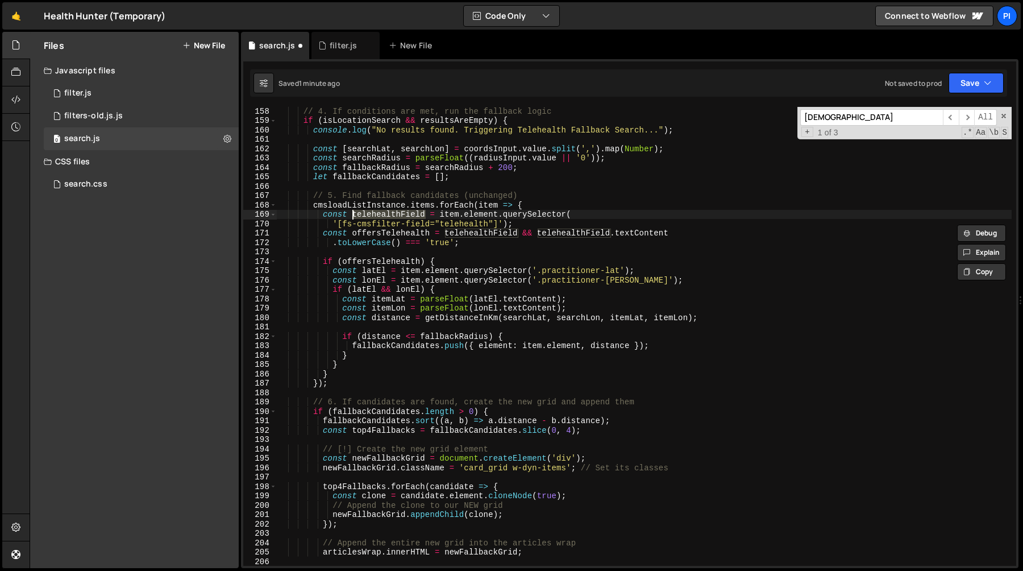
scroll to position [1472, 0]
click at [436, 260] on div "// 4. If conditions are met, run the fallback logic if ( isLocationSearch && re…" at bounding box center [644, 344] width 735 height 477
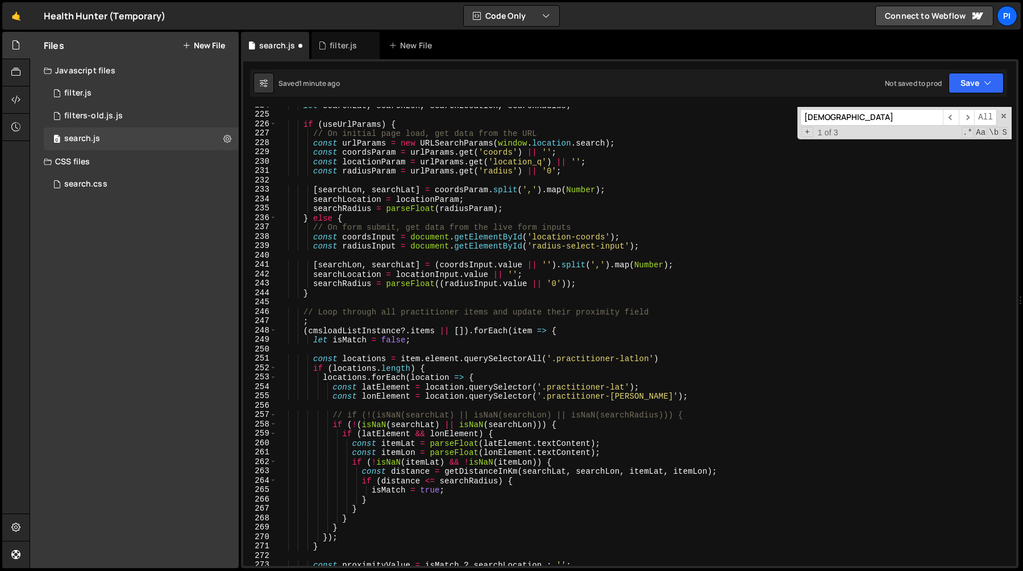
scroll to position [2097, 0]
click at [311, 359] on div "let searchLat , searchLon , searchLocation , searchRadius ; if ( useUrlParams )…" at bounding box center [644, 339] width 735 height 477
click at [694, 359] on div "let searchLat , searchLon , searchLocation , searchRadius ; if ( useUrlParams )…" at bounding box center [644, 339] width 735 height 477
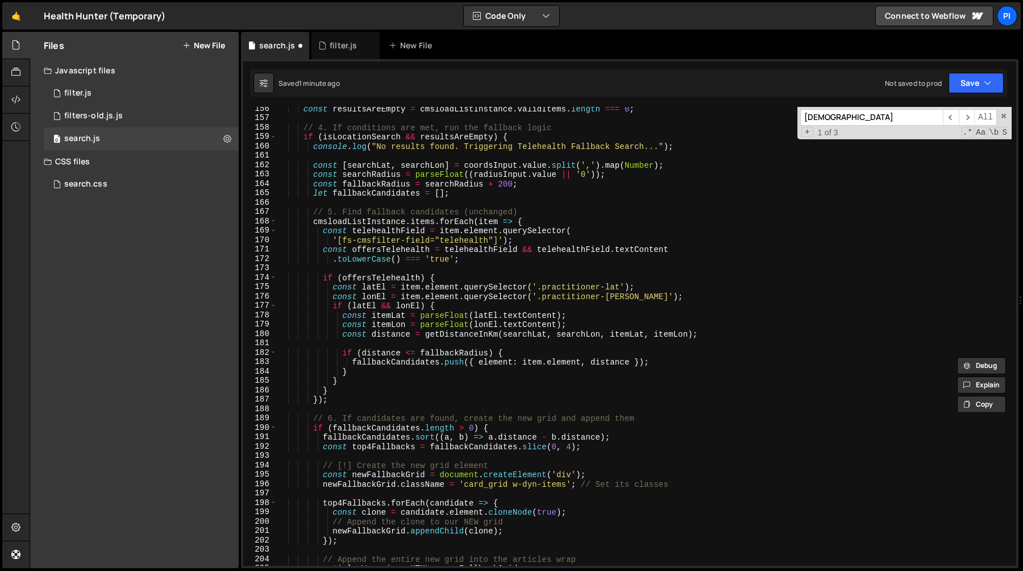
scroll to position [1439, 0]
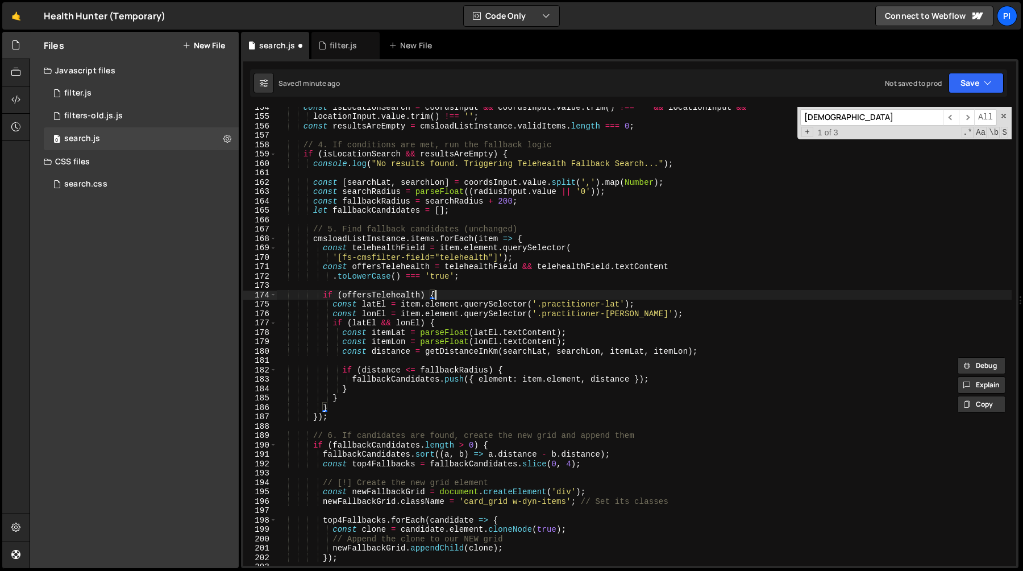
click at [454, 293] on div "const isLocationSearch = coordsInput && coordsInput . value . trim ( ) !== '' &…" at bounding box center [644, 340] width 735 height 477
type textarea "if (offersTelehealth) {"
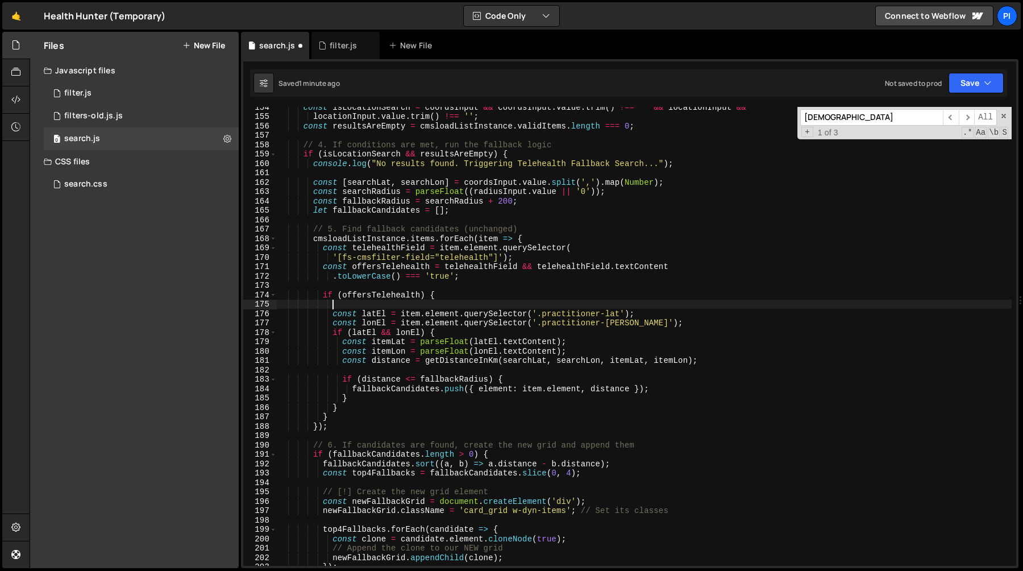
scroll to position [0, 3]
paste textarea "const locations = item.element.querySelectorAll('.practitioner-latlon')"
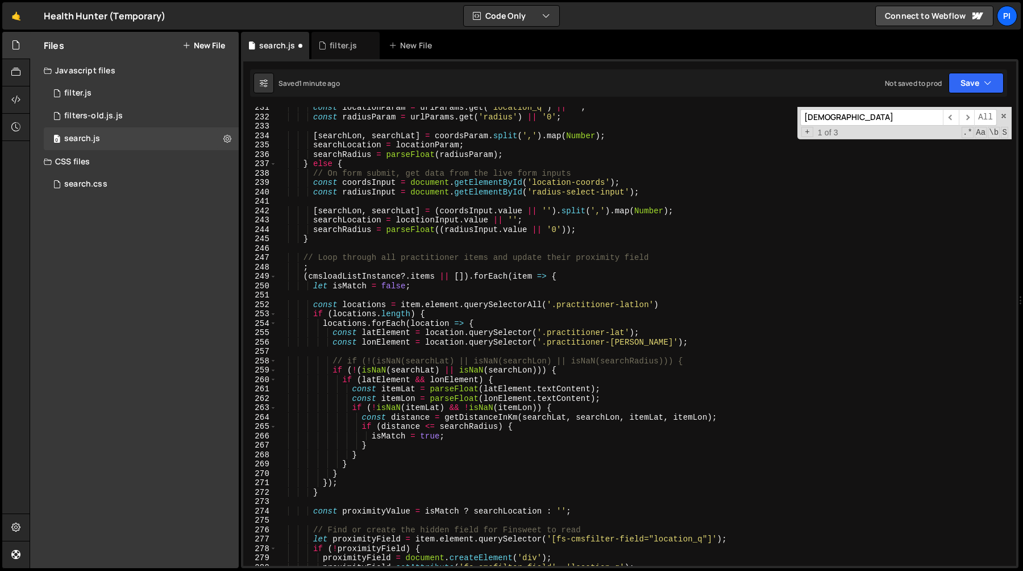
scroll to position [2162, 0]
click at [324, 321] on div "const locationParam = urlParams . get ( 'location_q' ) || '' ; const radiusPara…" at bounding box center [644, 340] width 735 height 477
click at [557, 320] on div "const locationParam = urlParams . get ( 'location_q' ) || '' ; const radiusPara…" at bounding box center [644, 340] width 735 height 477
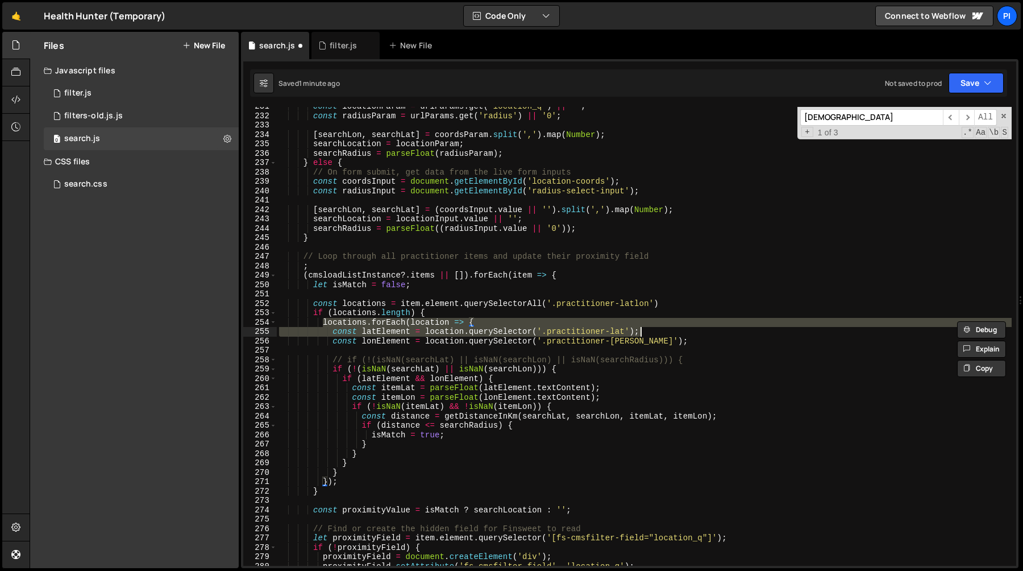
click at [668, 334] on div "const locationParam = urlParams . get ( 'location_q' ) || '' ; const radiusPara…" at bounding box center [644, 340] width 735 height 477
click at [658, 342] on div "const locationParam = urlParams . get ( 'location_q' ) || '' ; const radiusPara…" at bounding box center [644, 340] width 735 height 477
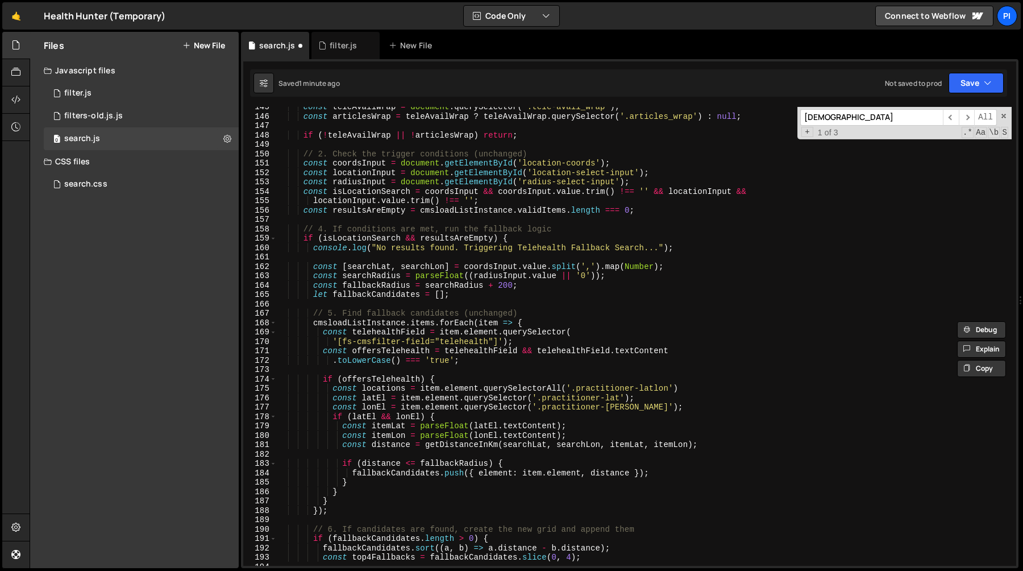
scroll to position [1367, 0]
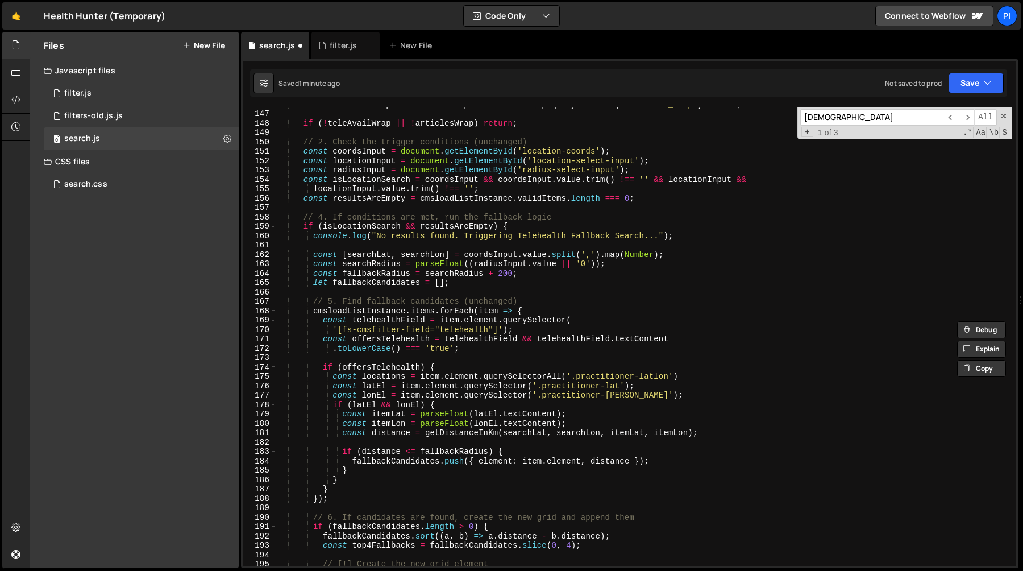
click at [703, 376] on div "const articlesWrap = teleAvailWrap ? teleAvailWrap . querySelector ( '.articles…" at bounding box center [644, 337] width 735 height 477
type textarea "const locations = item.element.querySelectorAll('.practitioner-latlon')"
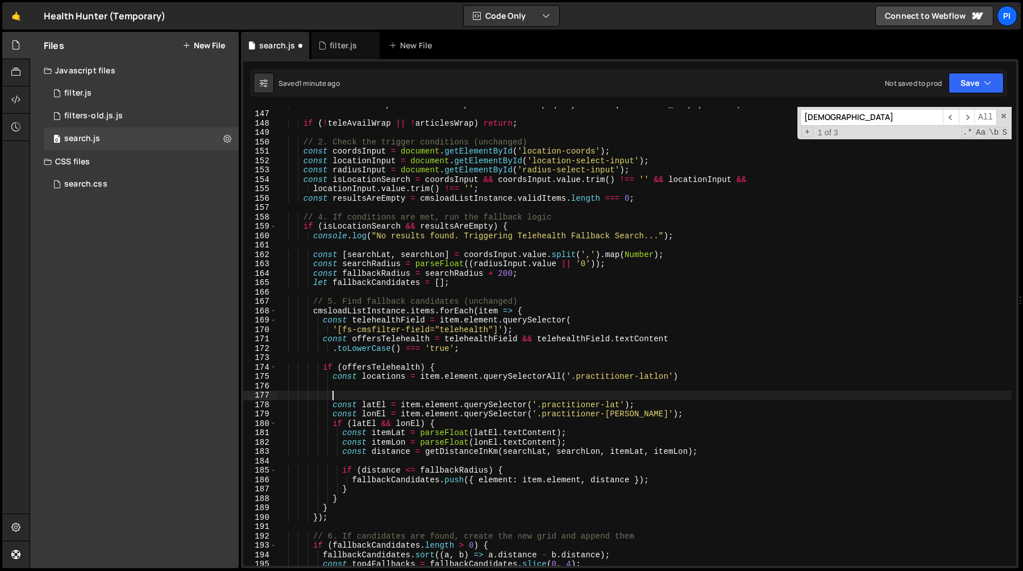
paste textarea "const lonElement = location.querySelector('.practitioner-lon');"
type textarea "const lonElement = location.querySelector('.practitioner-lon');"
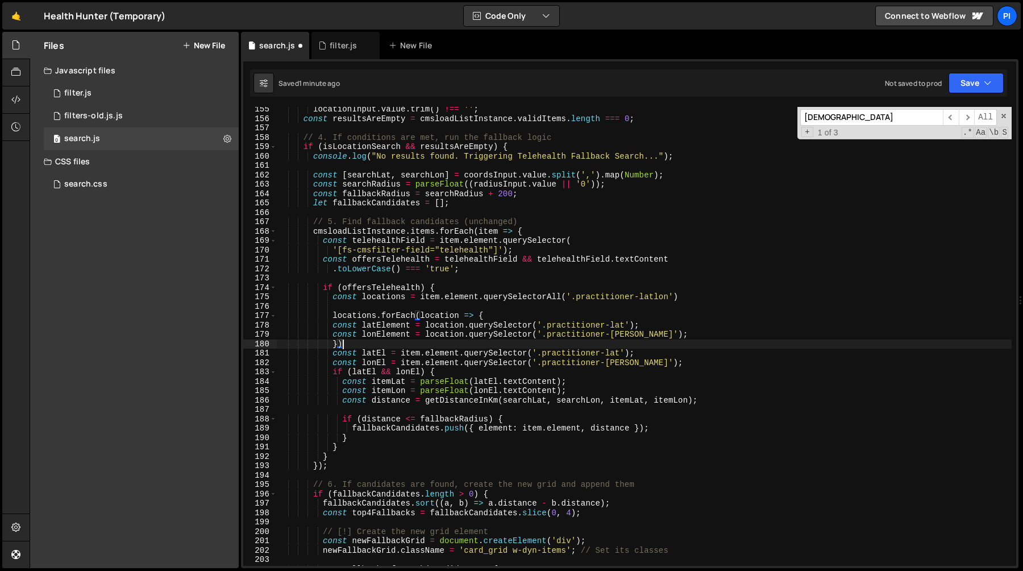
scroll to position [1446, 0]
click at [373, 356] on div "locationInput . value . trim ( ) !== '' ; const resultsAreEmpty = cmsloadListIn…" at bounding box center [644, 343] width 735 height 477
click at [384, 326] on div "locationInput . value . trim ( ) !== '' ; const resultsAreEmpty = cmsloadListIn…" at bounding box center [644, 343] width 735 height 477
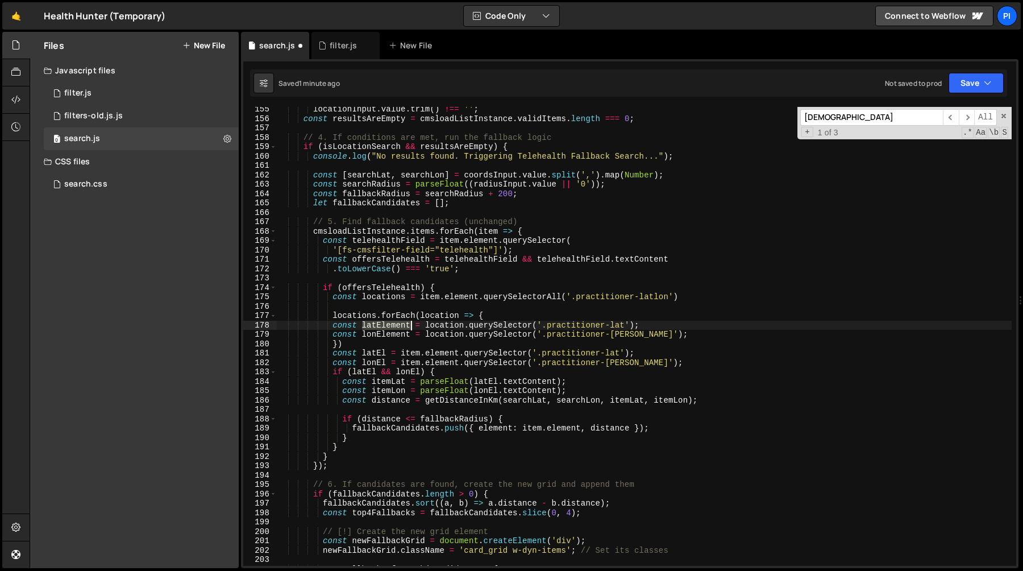
click at [384, 326] on div "locationInput . value . trim ( ) !== '' ; const resultsAreEmpty = cmsloadListIn…" at bounding box center [644, 343] width 735 height 477
paste textarea
click at [377, 361] on div "locationInput . value . trim ( ) !== '' ; const resultsAreEmpty = cmsloadListIn…" at bounding box center [644, 343] width 735 height 477
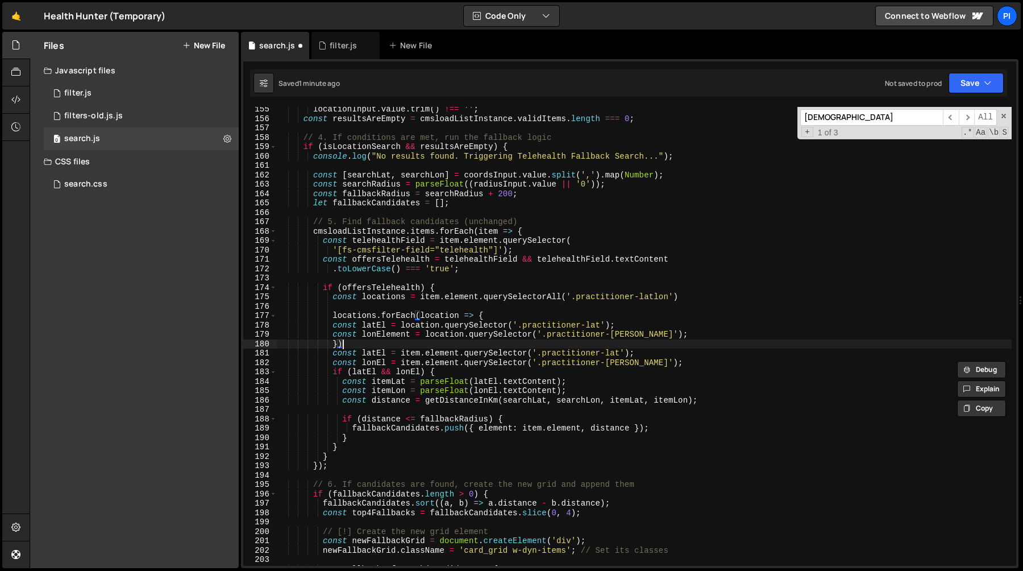
click at [381, 340] on div "locationInput . value . trim ( ) !== '' ; const resultsAreEmpty = cmsloadListIn…" at bounding box center [644, 343] width 735 height 477
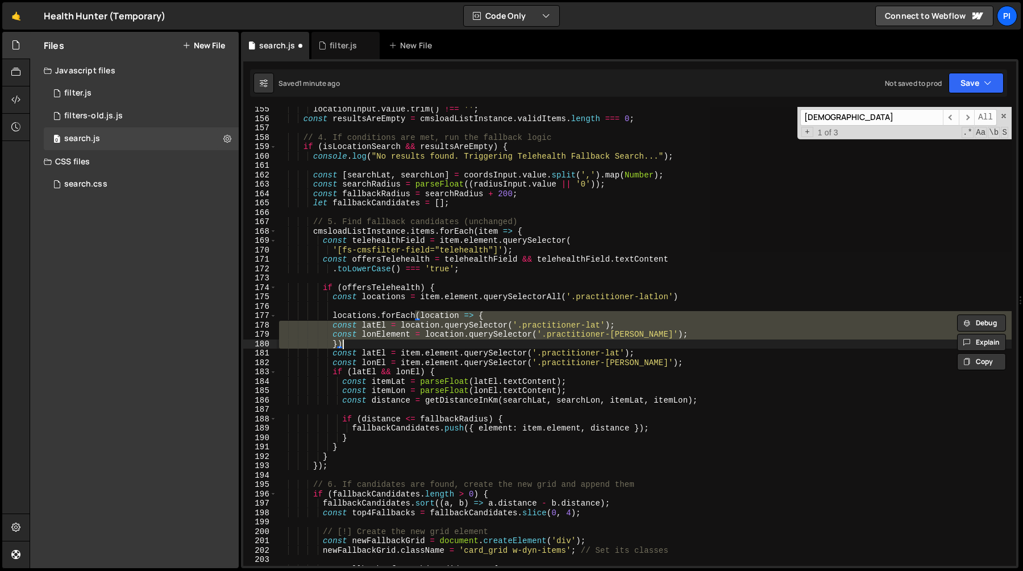
click at [381, 335] on div "locationInput . value . trim ( ) !== '' ; const resultsAreEmpty = cmsloadListIn…" at bounding box center [644, 336] width 735 height 459
click at [381, 335] on div "locationInput . value . trim ( ) !== '' ; const resultsAreEmpty = cmsloadListIn…" at bounding box center [644, 343] width 735 height 477
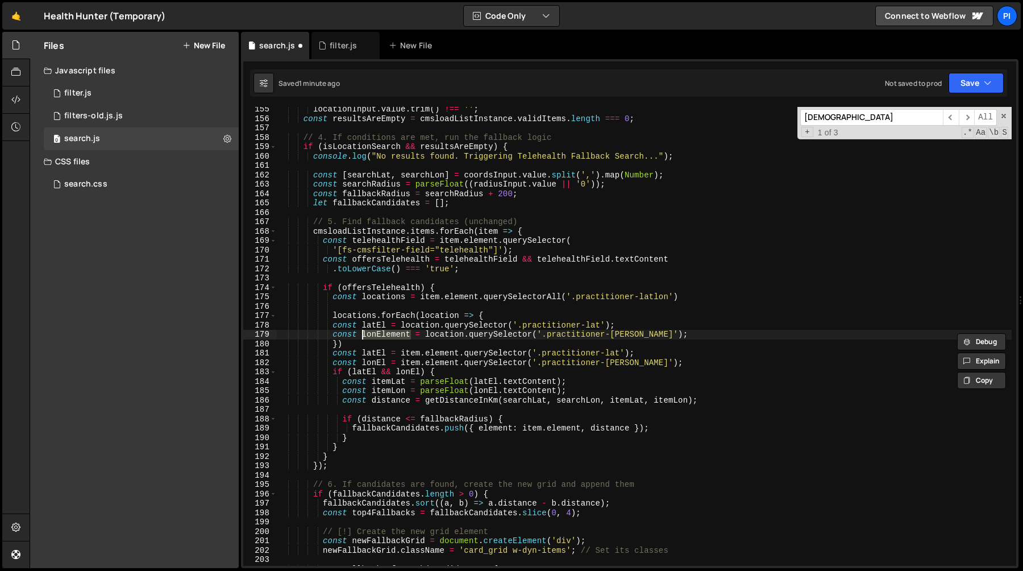
paste textarea
click at [660, 363] on div "locationInput . value . trim ( ) !== '' ; const resultsAreEmpty = cmsloadListIn…" at bounding box center [644, 343] width 735 height 477
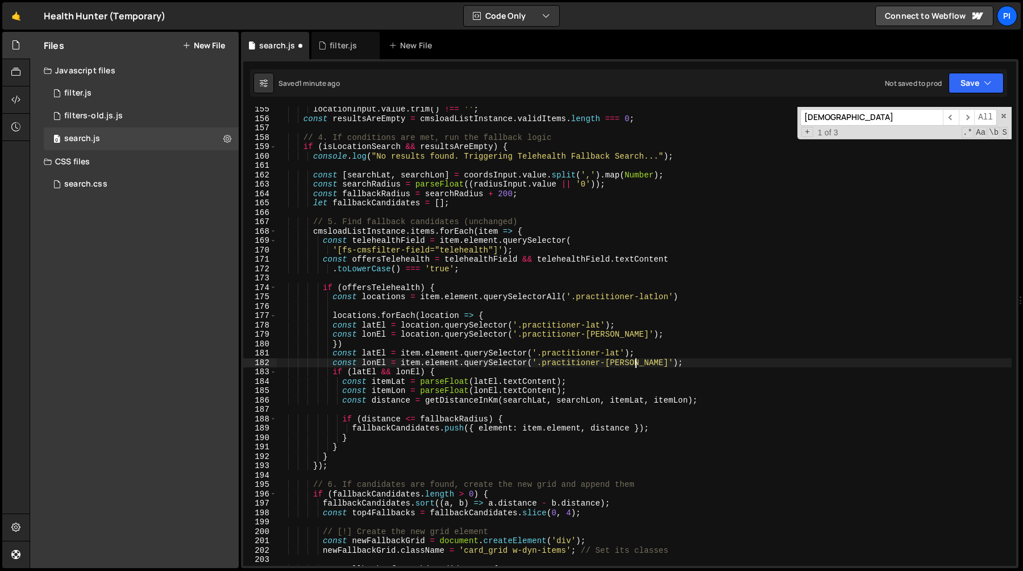
click at [580, 355] on div "locationInput . value . trim ( ) !== '' ; const resultsAreEmpty = cmsloadListIn…" at bounding box center [644, 343] width 735 height 477
click at [621, 355] on div "locationInput . value . trim ( ) !== '' ; const resultsAreEmpty = cmsloadListIn…" at bounding box center [644, 343] width 735 height 477
click at [648, 367] on div "locationInput . value . trim ( ) !== '' ; const resultsAreEmpty = cmsloadListIn…" at bounding box center [644, 343] width 735 height 477
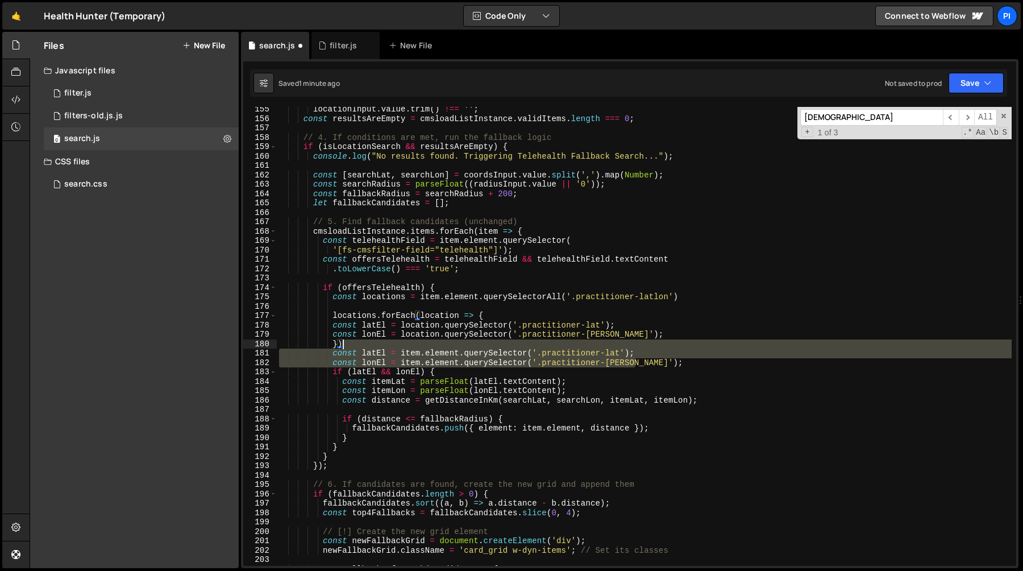
click at [638, 340] on div "locationInput . value . trim ( ) !== '' ; const resultsAreEmpty = cmsloadListIn…" at bounding box center [644, 343] width 735 height 477
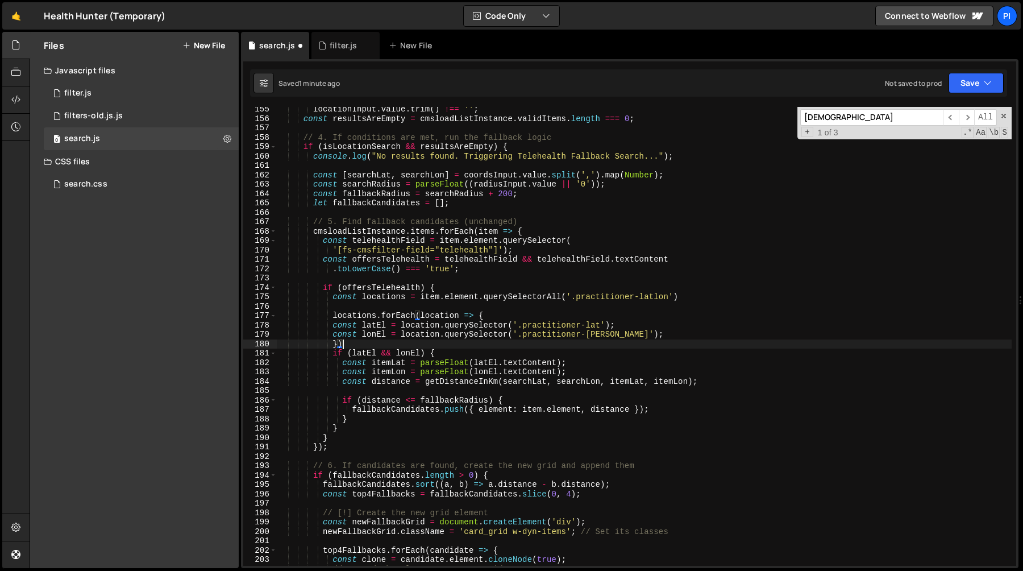
click at [332, 354] on div "locationInput . value . trim ( ) !== '' ; const resultsAreEmpty = cmsloadListIn…" at bounding box center [644, 343] width 735 height 477
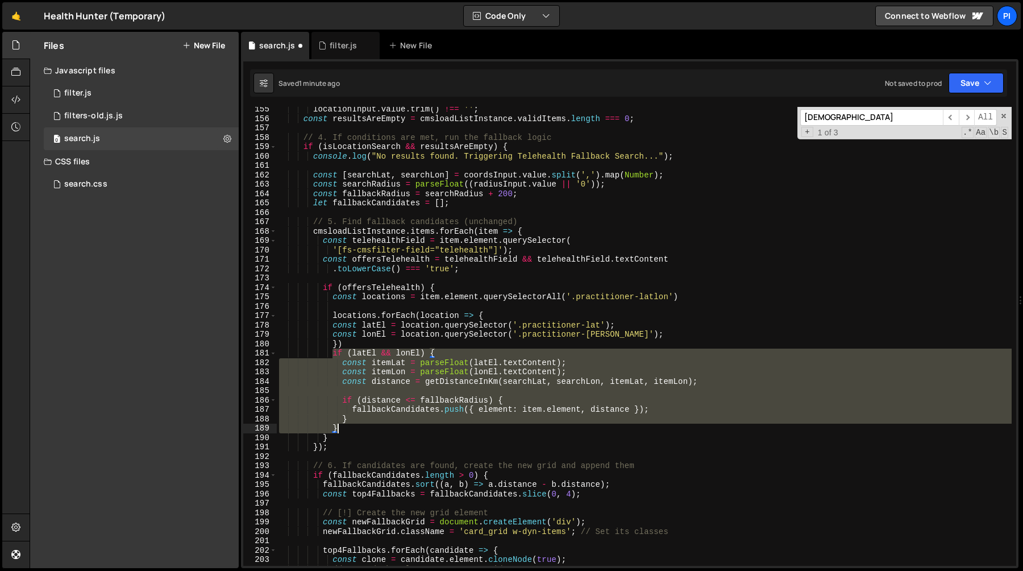
click at [351, 426] on div "locationInput . value . trim ( ) !== '' ; const resultsAreEmpty = cmsloadListIn…" at bounding box center [644, 343] width 735 height 477
type textarea "} }"
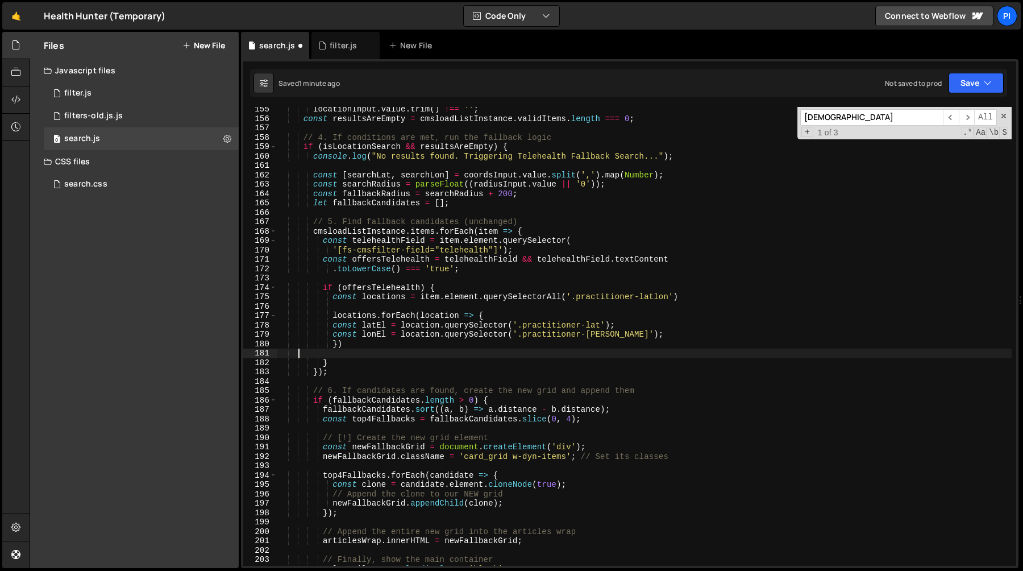
scroll to position [0, 0]
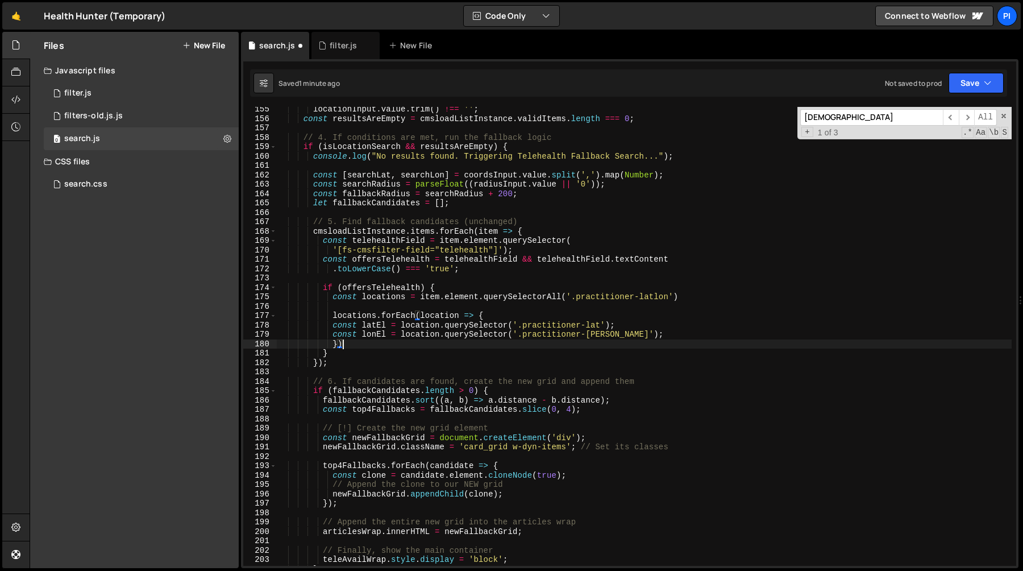
type textarea "const lonEl = location.querySelector('.practitioner-lon');"
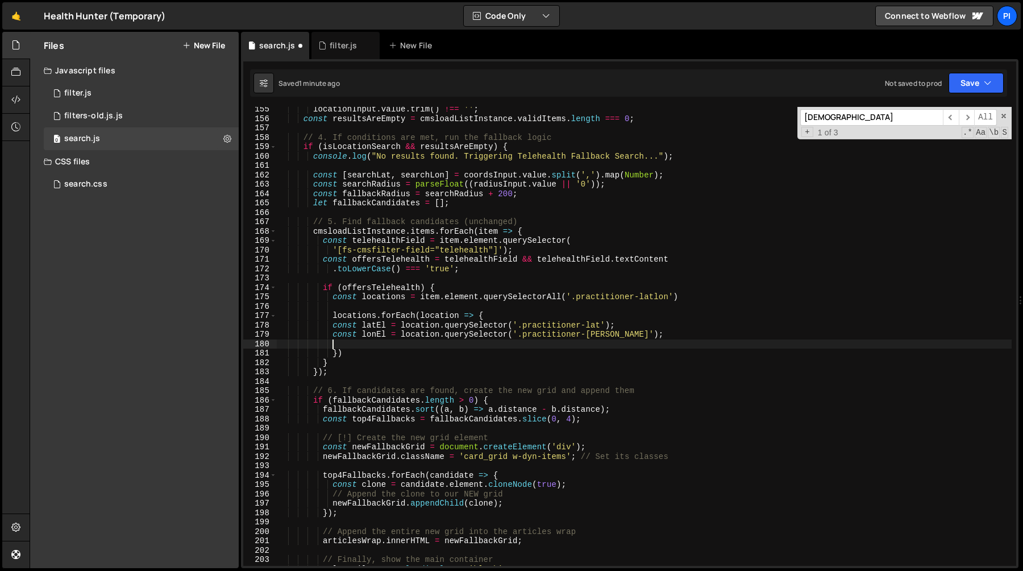
scroll to position [0, 3]
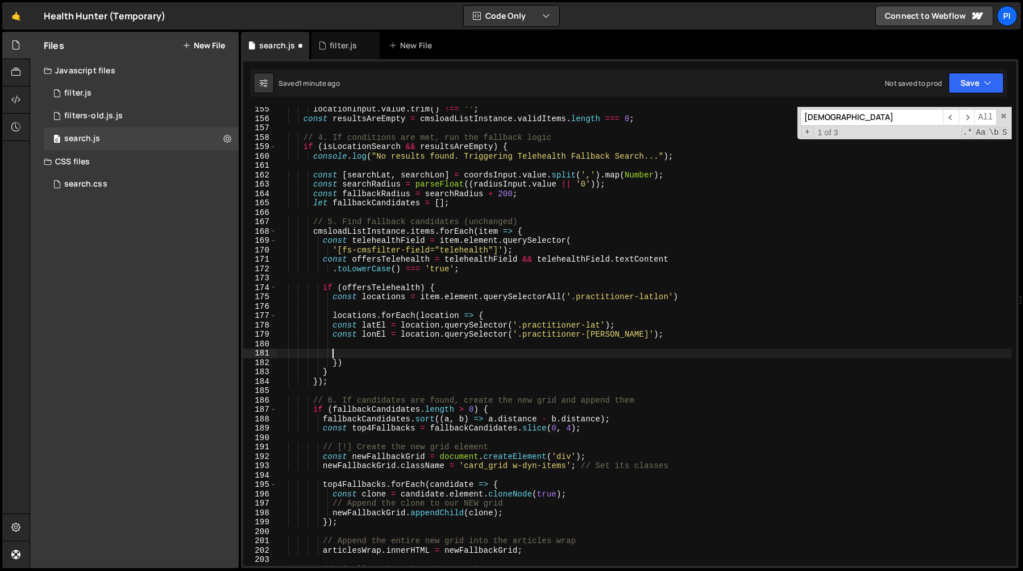
paste textarea "}"
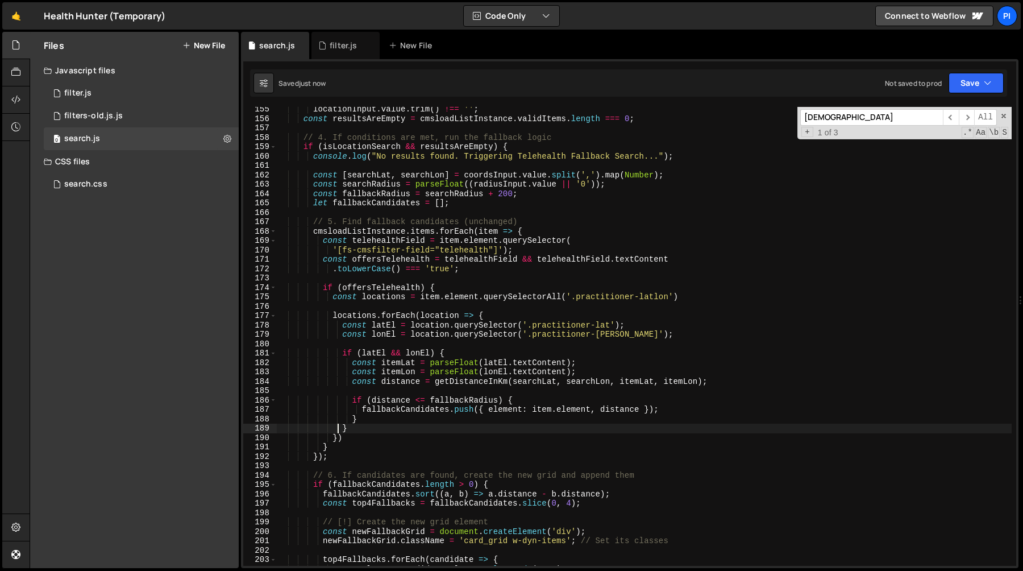
click at [369, 356] on div "locationInput . value . trim ( ) !== '' ; const resultsAreEmpty = cmsloadListIn…" at bounding box center [644, 343] width 735 height 477
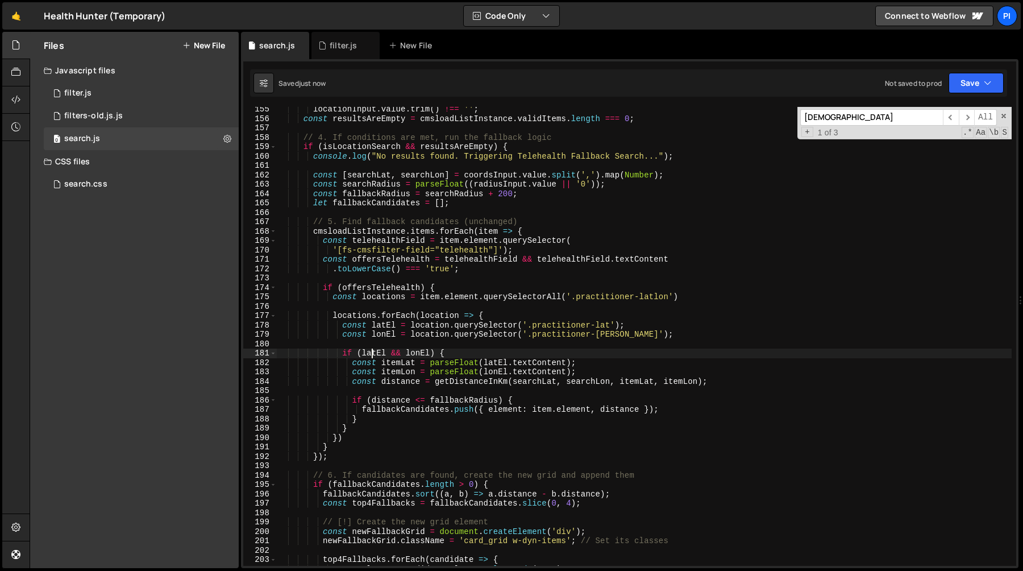
click at [369, 356] on div "locationInput . value . trim ( ) !== '' ; const resultsAreEmpty = cmsloadListIn…" at bounding box center [644, 343] width 735 height 477
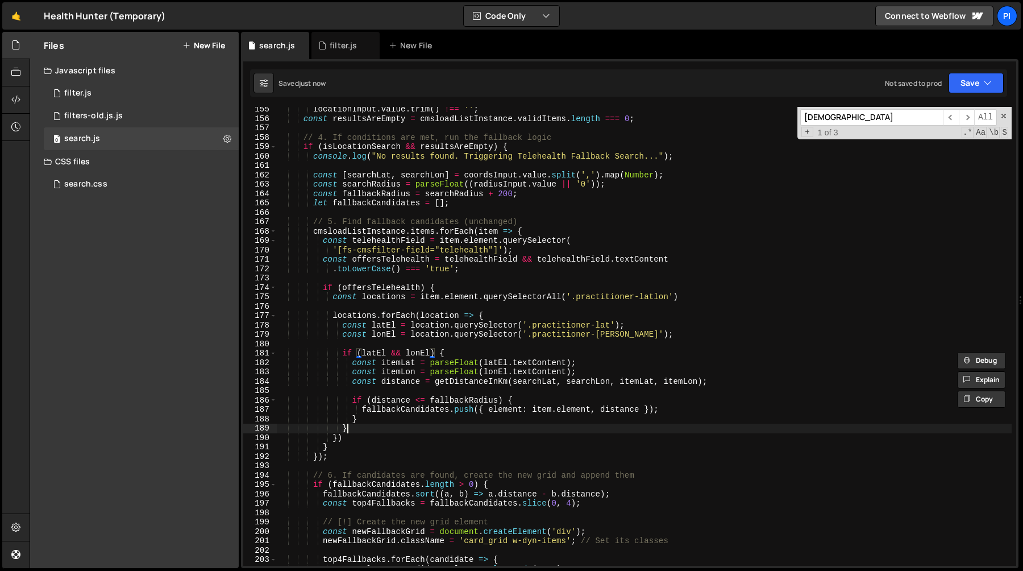
click at [360, 430] on div "locationInput . value . trim ( ) !== '' ; const resultsAreEmpty = cmsloadListIn…" at bounding box center [644, 343] width 735 height 477
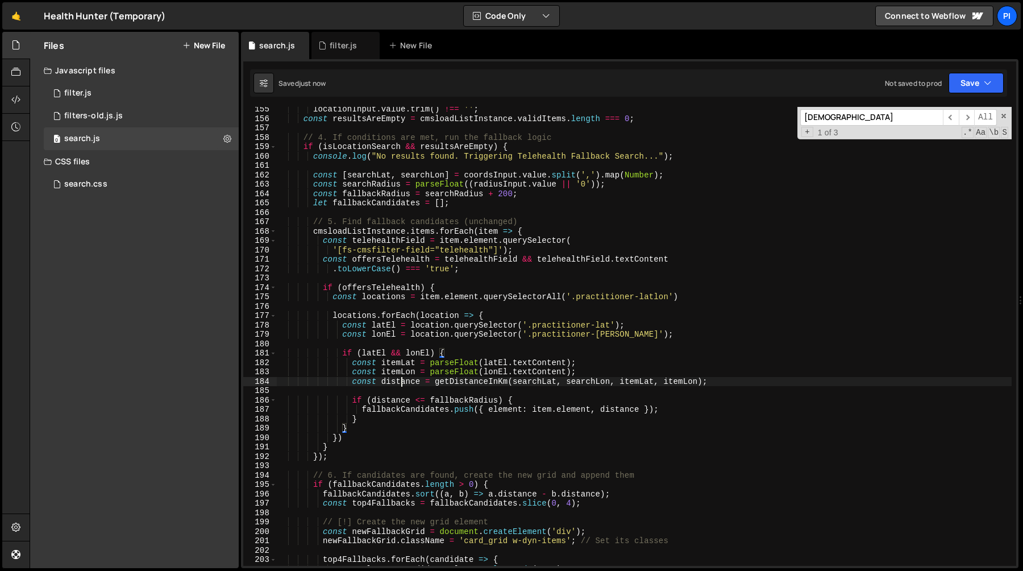
click at [402, 382] on div "locationInput . value . trim ( ) !== '' ; const resultsAreEmpty = cmsloadListIn…" at bounding box center [644, 343] width 735 height 477
click at [400, 408] on div "locationInput . value . trim ( ) !== '' ; const resultsAreEmpty = cmsloadListIn…" at bounding box center [644, 343] width 735 height 477
type textarea "fallbackCandidates.push({ element: item.element, distance });"
click at [400, 408] on div "locationInput . value . trim ( ) !== '' ; const resultsAreEmpty = cmsloadListIn…" at bounding box center [644, 343] width 735 height 477
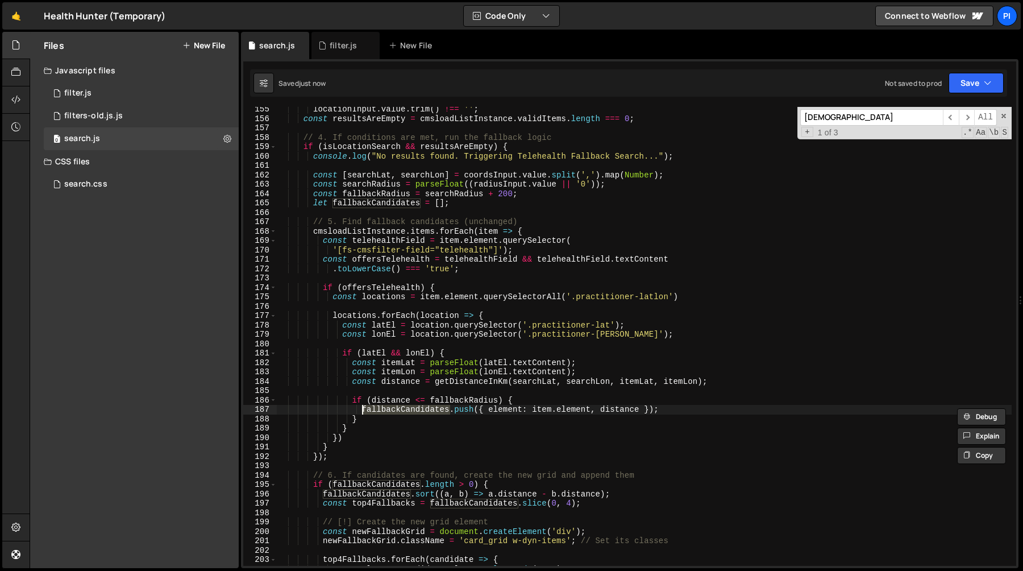
click at [427, 273] on div "locationInput . value . trim ( ) !== '' ; const resultsAreEmpty = cmsloadListIn…" at bounding box center [644, 343] width 735 height 477
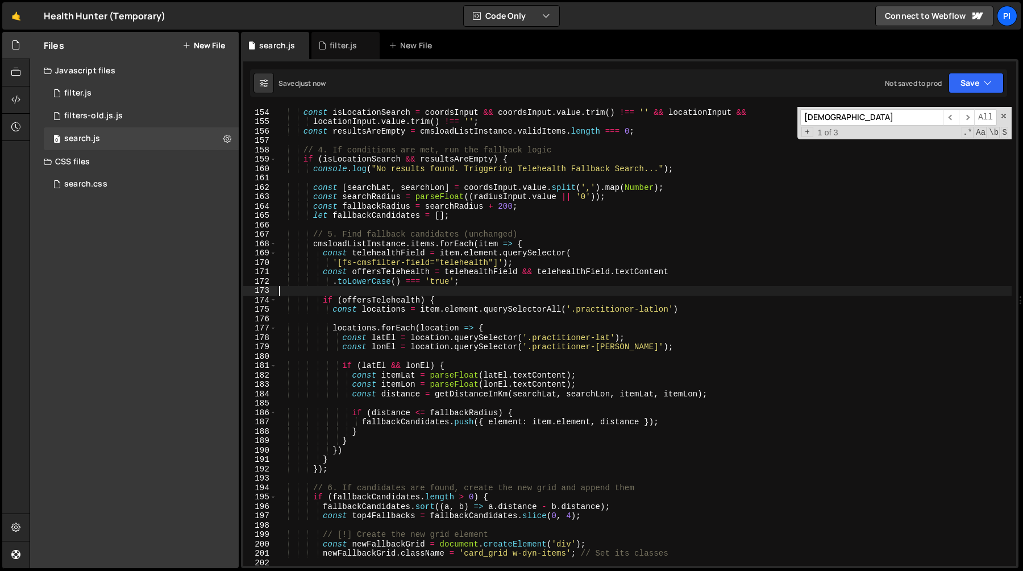
scroll to position [1430, 0]
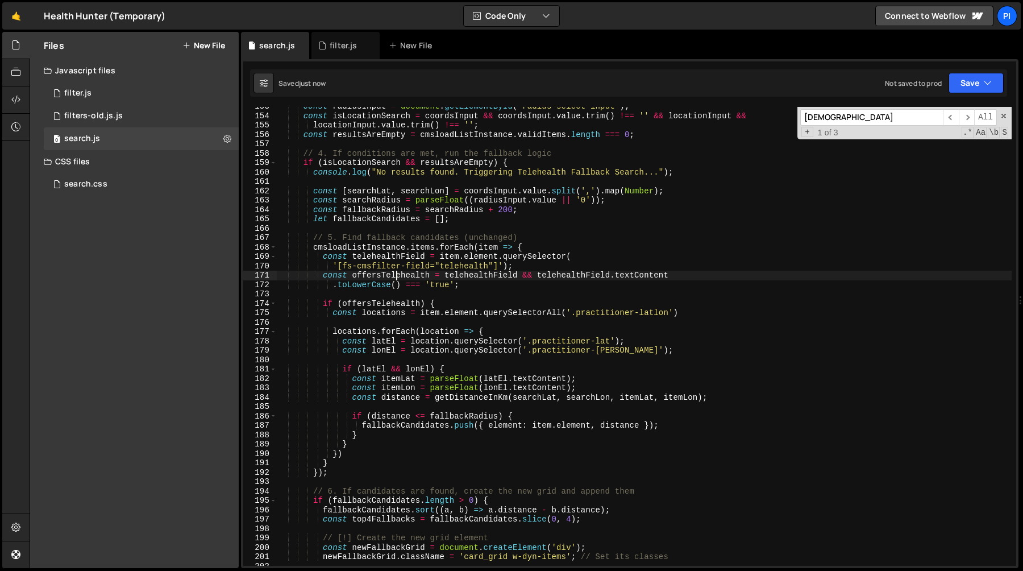
click at [398, 277] on div "const radiusInput = document . getElementById ( 'radius-select-input' ) ; const…" at bounding box center [644, 340] width 735 height 477
click at [344, 305] on div "const radiusInput = document . getElementById ( 'radius-select-input' ) ; const…" at bounding box center [644, 340] width 735 height 477
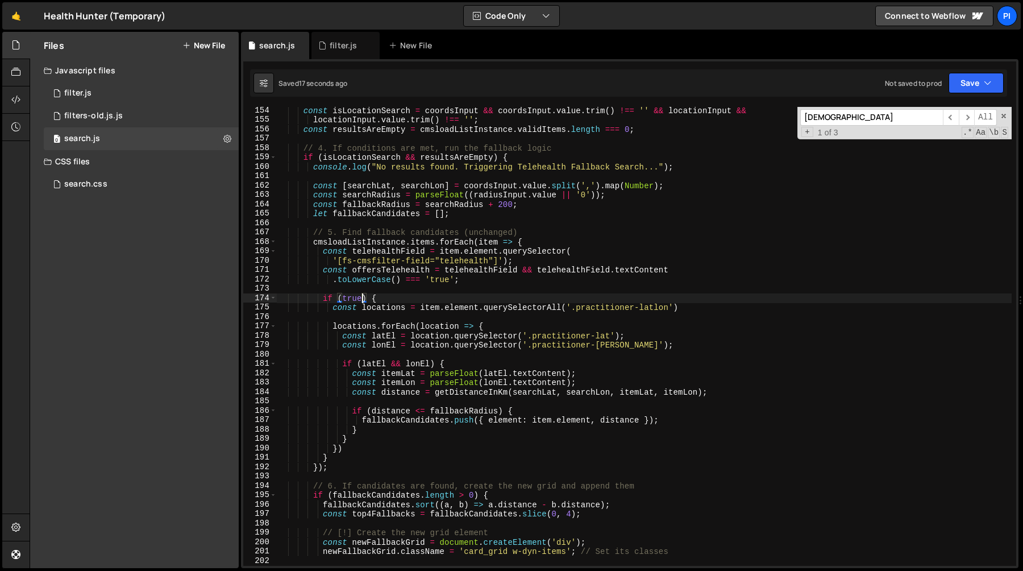
scroll to position [1444, 0]
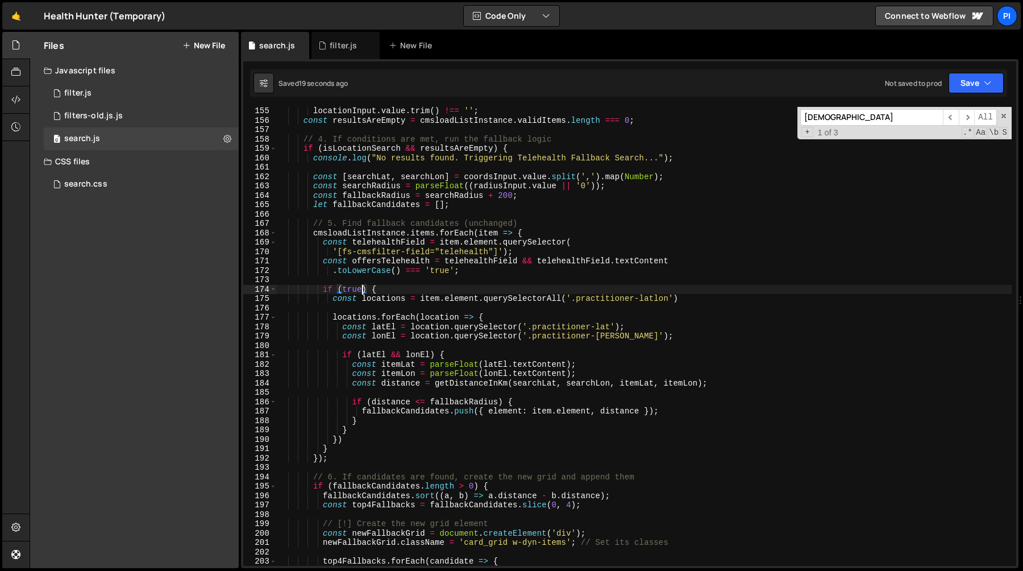
click at [392, 289] on div "locationInput . value . trim ( ) !== '' ; const resultsAreEmpty = cmsloadListIn…" at bounding box center [644, 344] width 735 height 477
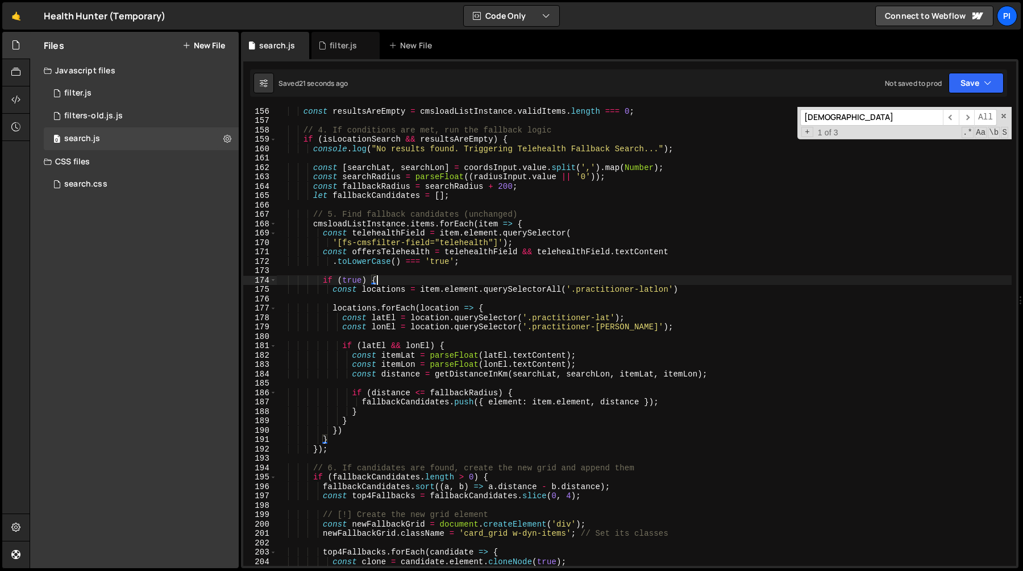
scroll to position [1454, 0]
click at [410, 292] on div "const resultsAreEmpty = cmsloadListInstance . validItems . length === 0 ; // 4.…" at bounding box center [644, 344] width 735 height 477
type textarea "const locations = item.element.querySelectorAll('.practitioner-latlon')"
click at [409, 301] on div "const resultsAreEmpty = cmsloadListInstance . validItems . length === 0 ; // 4.…" at bounding box center [644, 344] width 735 height 477
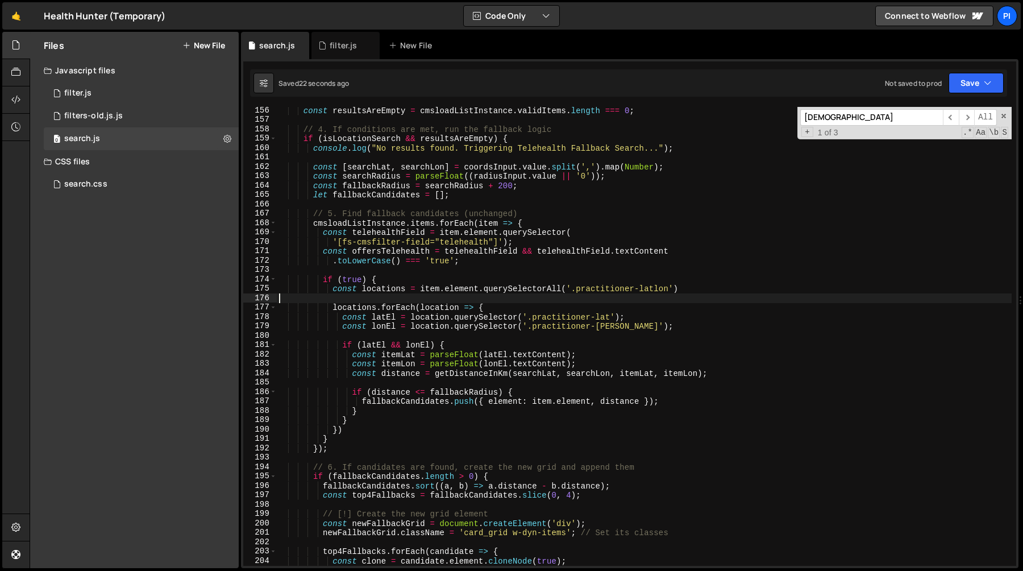
click at [409, 301] on div "const resultsAreEmpty = cmsloadListInstance . validItems . length === 0 ; // 4.…" at bounding box center [644, 344] width 735 height 477
click at [373, 277] on div "const resultsAreEmpty = cmsloadListInstance . validItems . length === 0 ; // 4.…" at bounding box center [644, 344] width 735 height 477
click at [543, 222] on div "const resultsAreEmpty = cmsloadListInstance . validItems . length === 0 ; // 4.…" at bounding box center [644, 344] width 735 height 477
click at [377, 439] on div "const resultsAreEmpty = cmsloadListInstance . validItems . length === 0 ; // 4.…" at bounding box center [644, 344] width 735 height 477
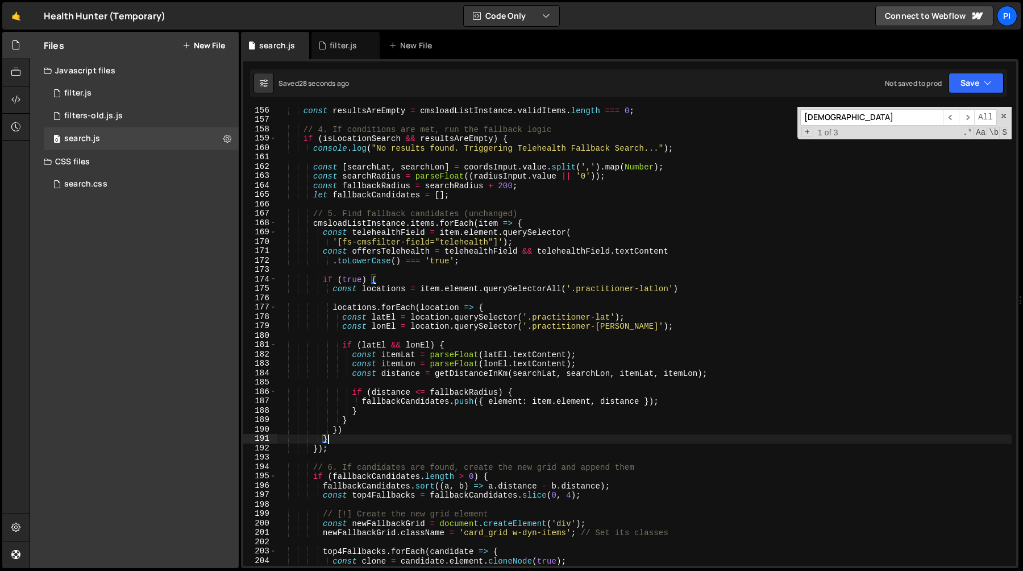
click at [371, 451] on div "const resultsAreEmpty = cmsloadListInstance . validItems . length === 0 ; // 4.…" at bounding box center [644, 344] width 735 height 477
type textarea "});"
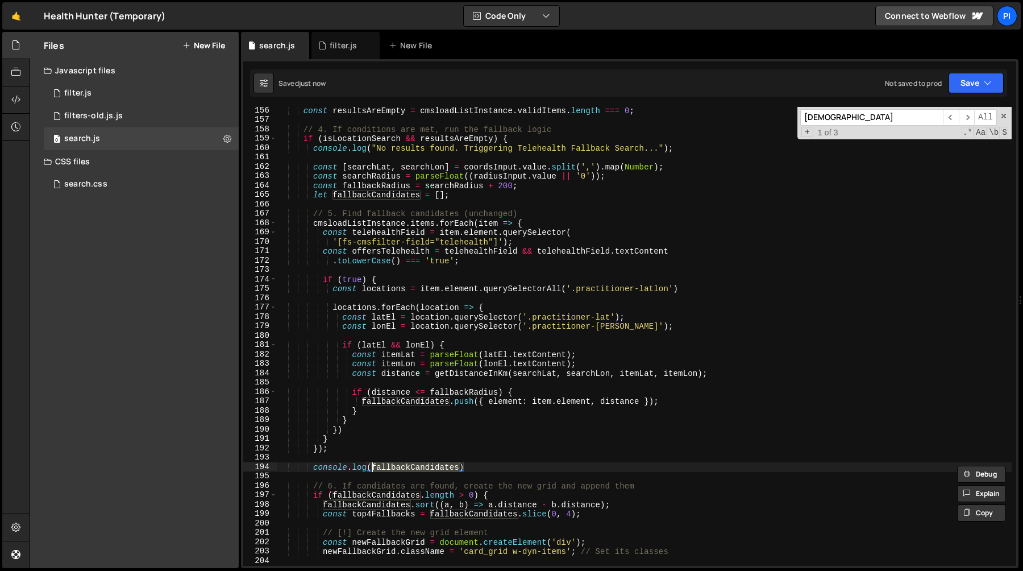
scroll to position [0, 6]
click at [445, 283] on div "const resultsAreEmpty = cmsloadListInstance . validItems . length === 0 ; // 4.…" at bounding box center [644, 344] width 735 height 477
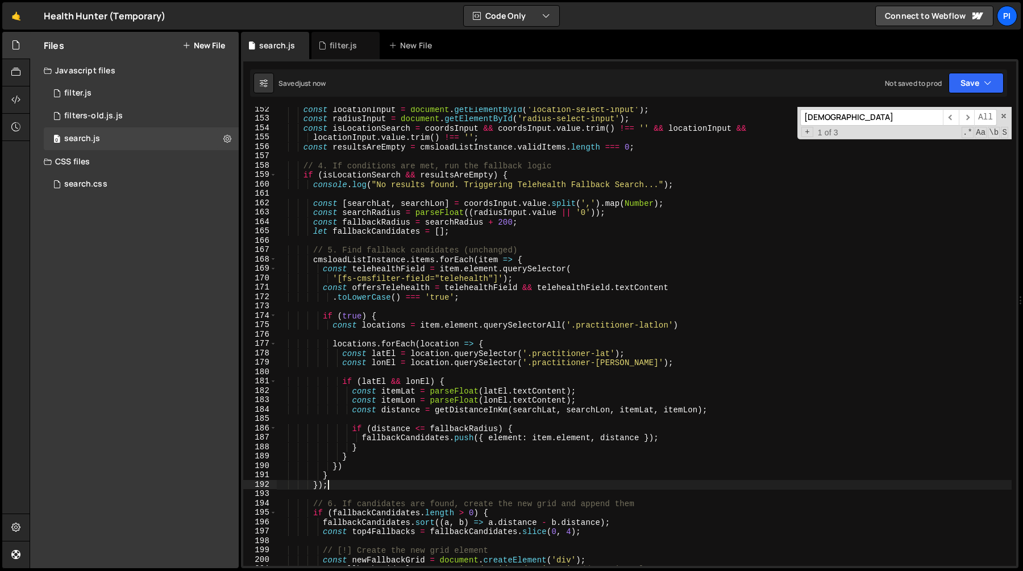
scroll to position [1401, 0]
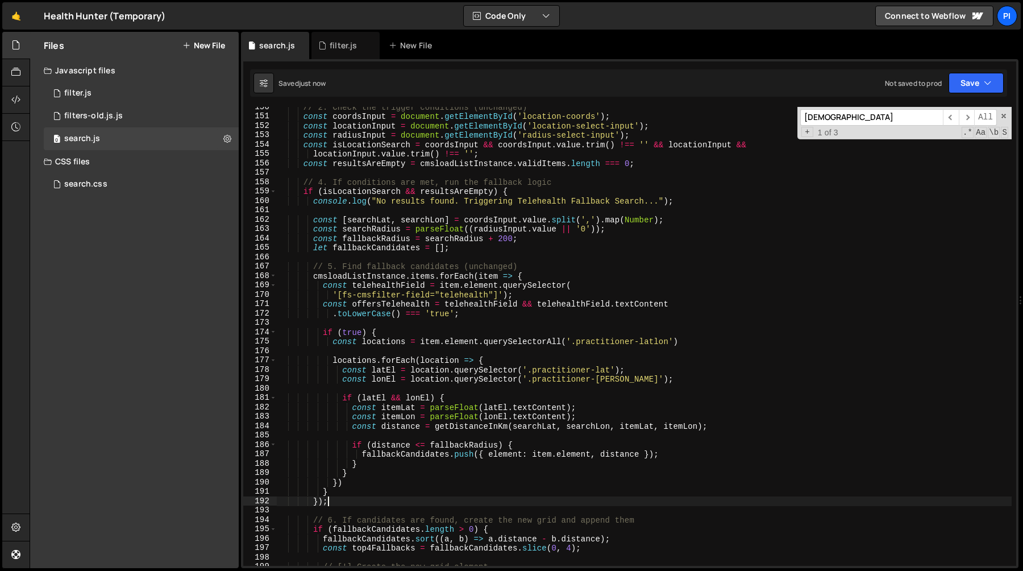
click at [497, 239] on div "// 2. Check the trigger conditions (unchanged) const coordsInput = document . g…" at bounding box center [644, 340] width 735 height 477
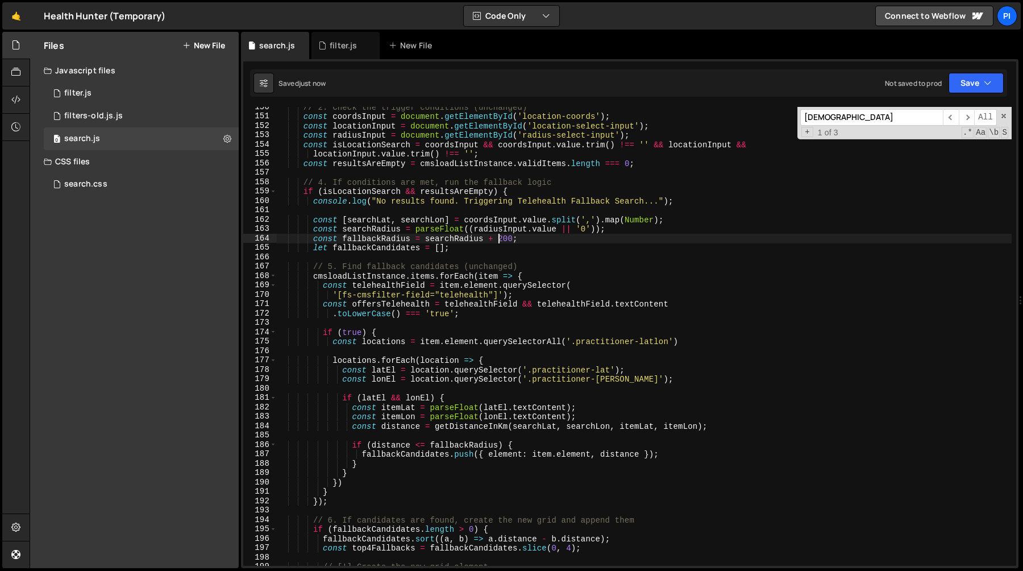
click at [474, 239] on div "// 2. Check the trigger conditions (unchanged) const coordsInput = document . g…" at bounding box center [644, 340] width 735 height 477
click at [514, 223] on div "// 2. Check the trigger conditions (unchanged) const coordsInput = document . g…" at bounding box center [644, 340] width 735 height 477
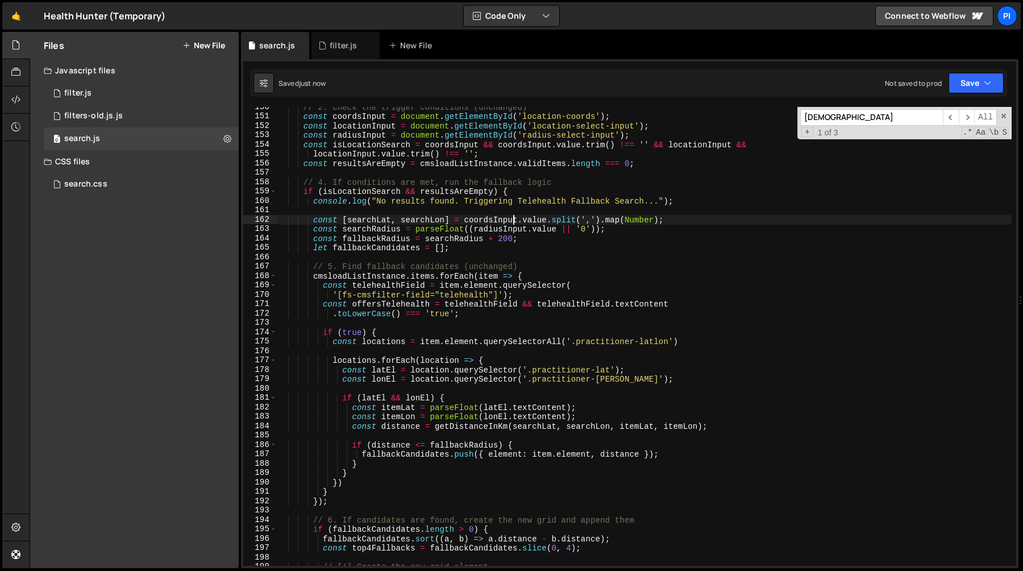
click at [507, 227] on div "// 2. Check the trigger conditions (unchanged) const coordsInput = document . g…" at bounding box center [644, 340] width 735 height 477
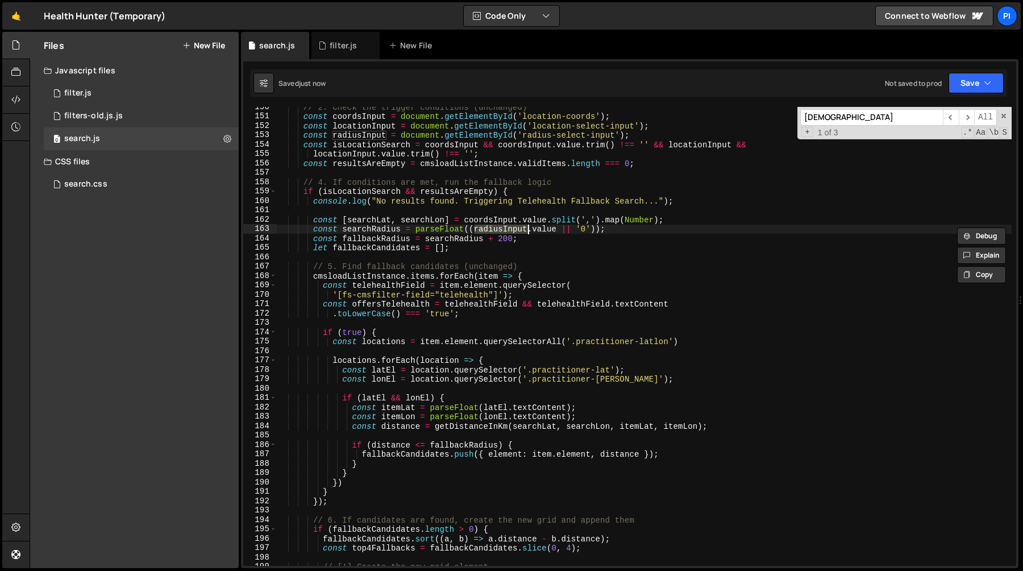
click at [543, 228] on div "// 2. Check the trigger conditions (unchanged) const coordsInput = document . g…" at bounding box center [644, 340] width 735 height 477
click at [514, 228] on div "// 2. Check the trigger conditions (unchanged) const coordsInput = document . g…" at bounding box center [644, 340] width 735 height 477
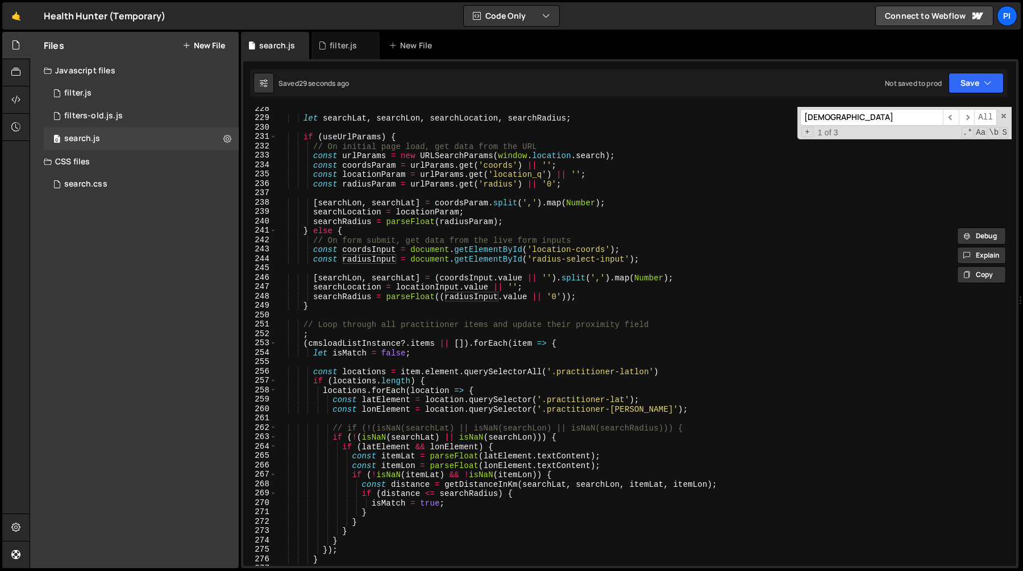
scroll to position [2129, 0]
click at [332, 439] on div "let searchLat , searchLon , searchLocation , searchRadius ; if ( useUrlParams )…" at bounding box center [644, 344] width 735 height 477
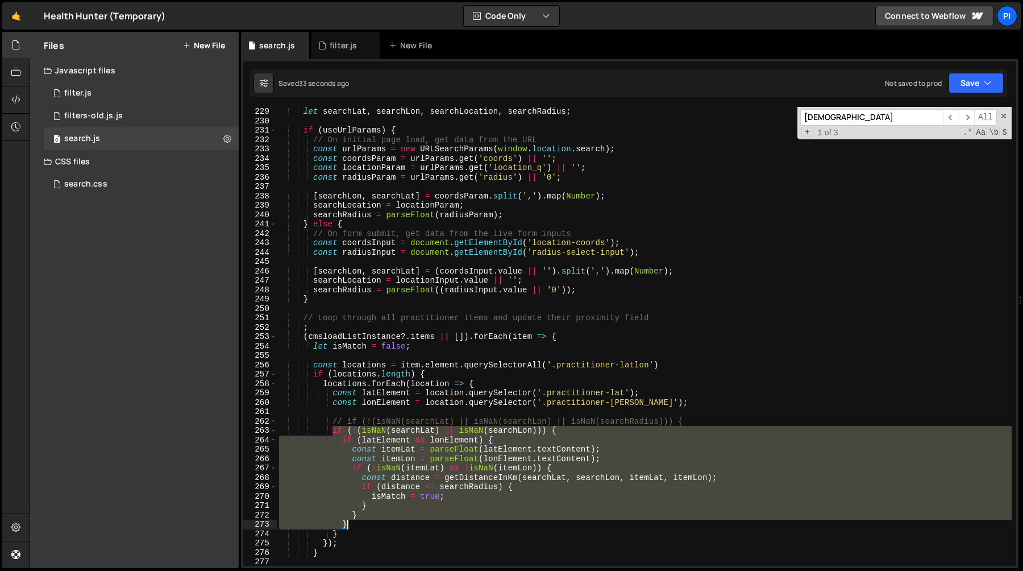
click at [355, 529] on div "let searchLat , searchLon , searchLocation , searchRadius ; if ( useUrlParams )…" at bounding box center [644, 345] width 735 height 477
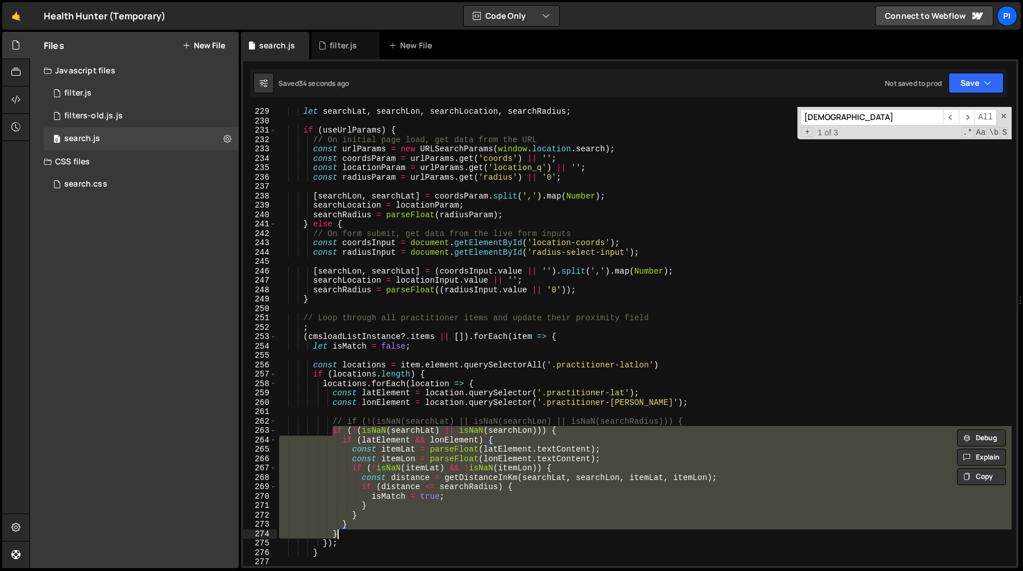
click at [364, 531] on div "let searchLat , searchLon , searchLocation , searchRadius ; if ( useUrlParams )…" at bounding box center [644, 345] width 735 height 477
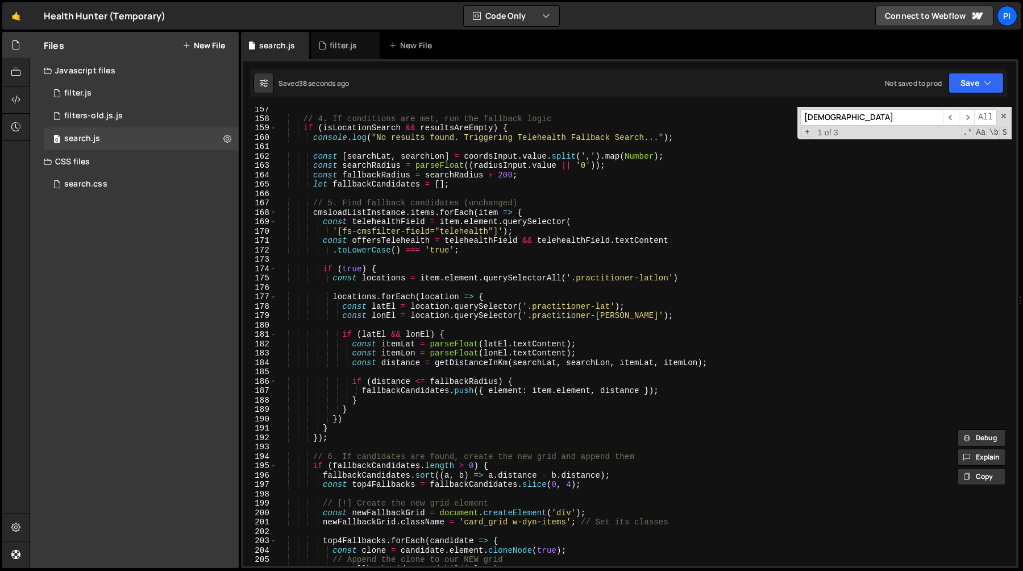
scroll to position [1465, 0]
click at [519, 297] on div "// 4. If conditions are met, run the fallback logic if ( isLocationSearch && re…" at bounding box center [644, 343] width 735 height 477
type textarea "locations.forEach(location => {"
click at [406, 292] on div "// 4. If conditions are met, run the fallback logic if ( isLocationSearch && re…" at bounding box center [644, 343] width 735 height 477
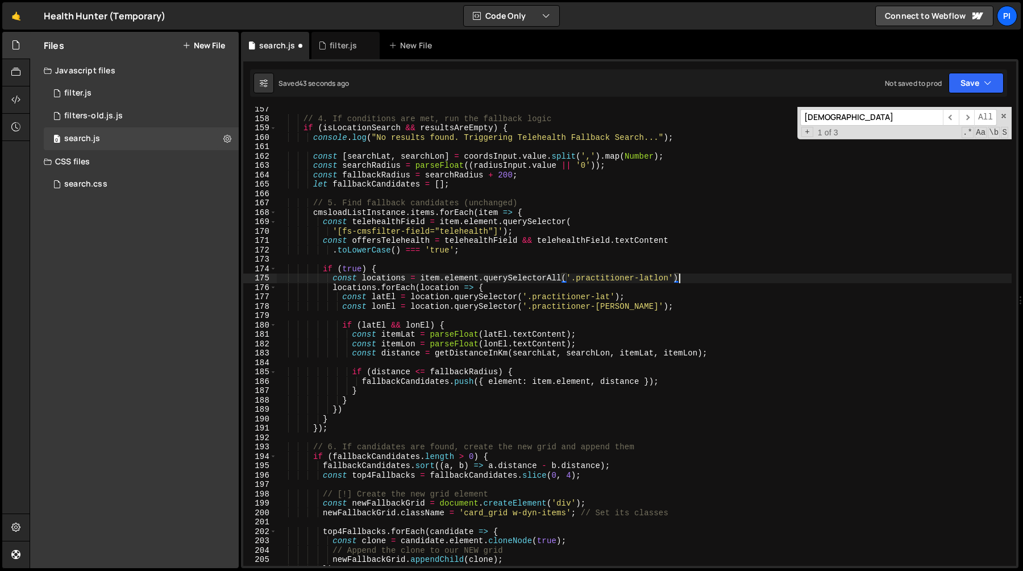
click at [360, 400] on div "// 4. If conditions are met, run the fallback logic if ( isLocationSearch && re…" at bounding box center [644, 343] width 735 height 477
type textarea "}"
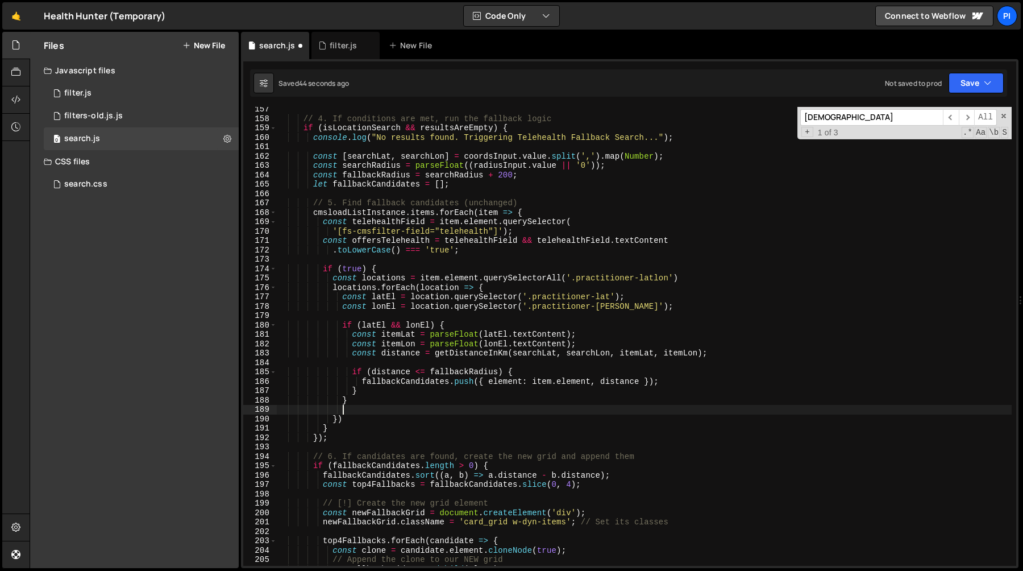
paste textarea "}"
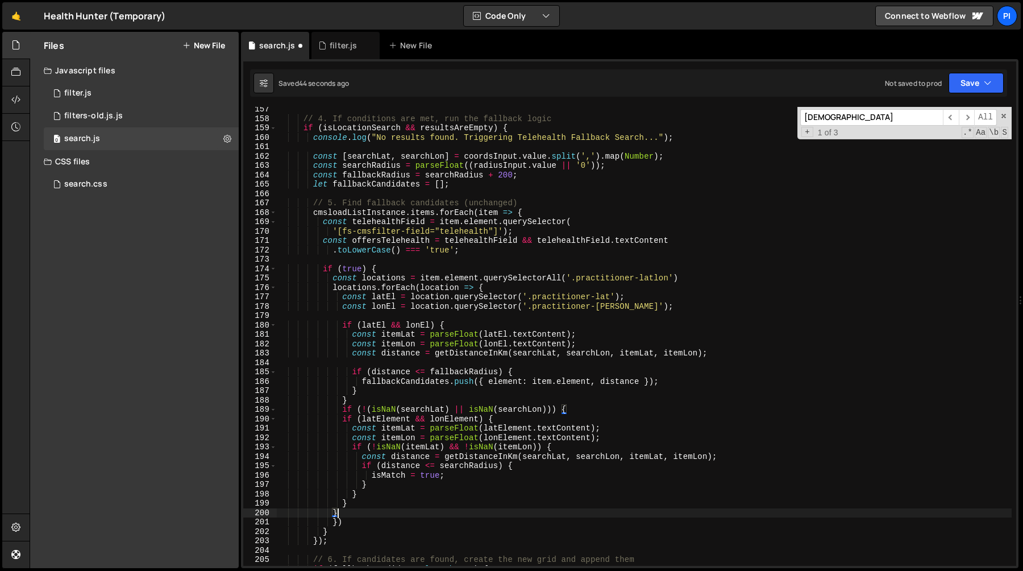
click at [358, 402] on div "// 4. If conditions are met, run the fallback logic if ( isLocationSearch && re…" at bounding box center [644, 343] width 735 height 477
type textarea "}"
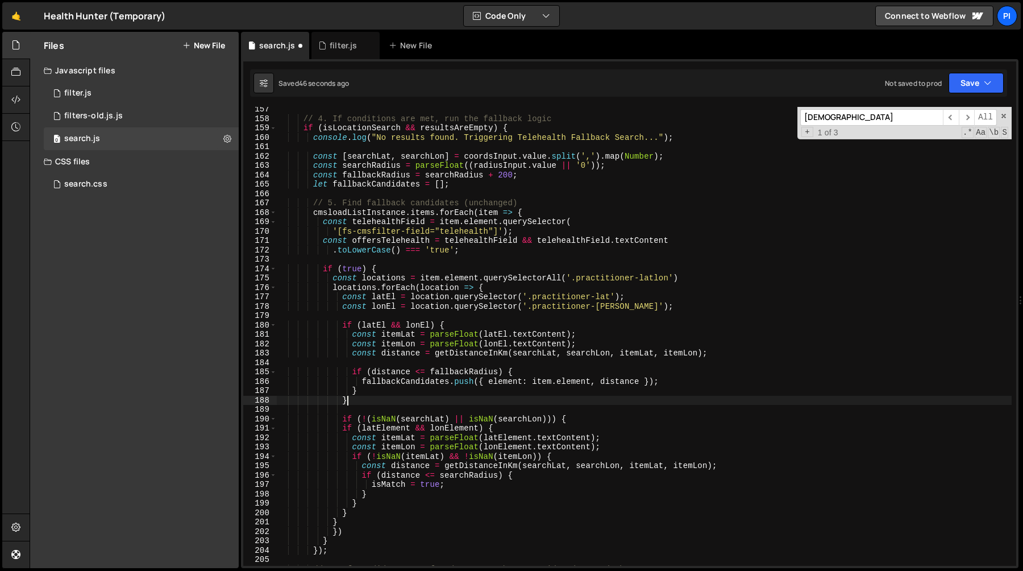
click at [359, 400] on div "// 4. If conditions are met, run the fallback logic if ( isLocationSearch && re…" at bounding box center [644, 343] width 735 height 477
type textarea "}"
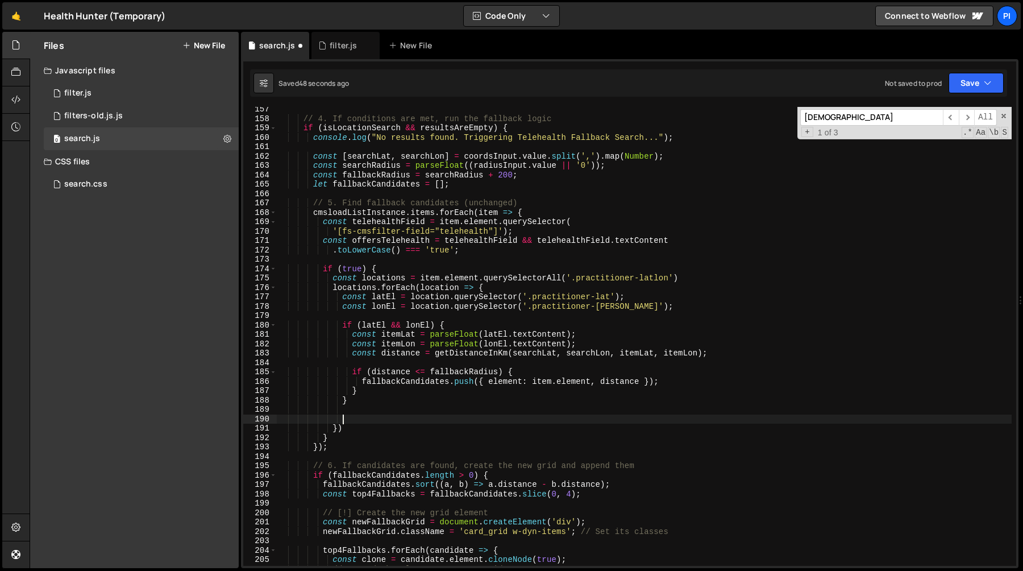
paste textarea "}"
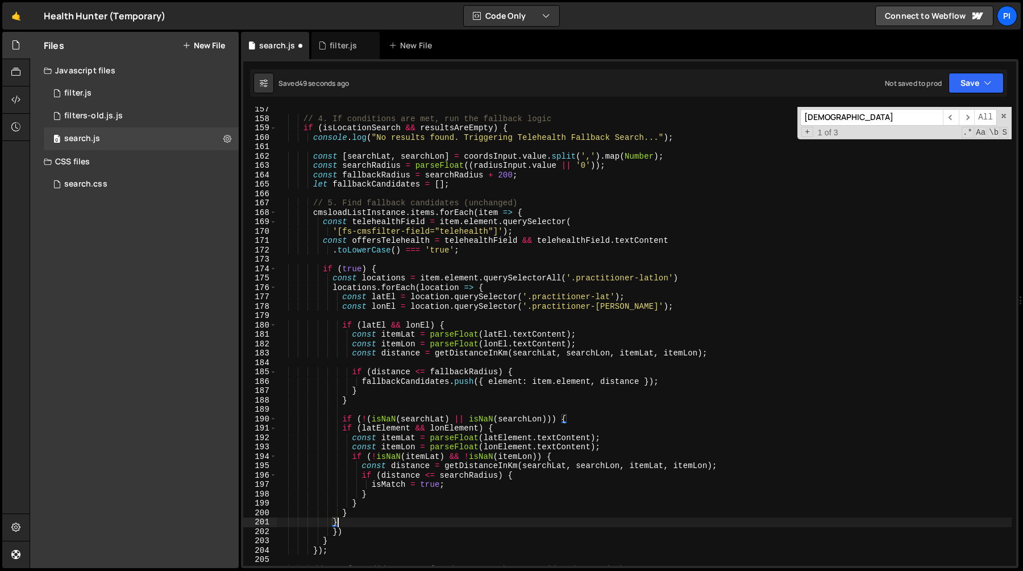
click at [357, 397] on div "// 4. If conditions are met, run the fallback logic if ( isLocationSearch && re…" at bounding box center [644, 343] width 735 height 477
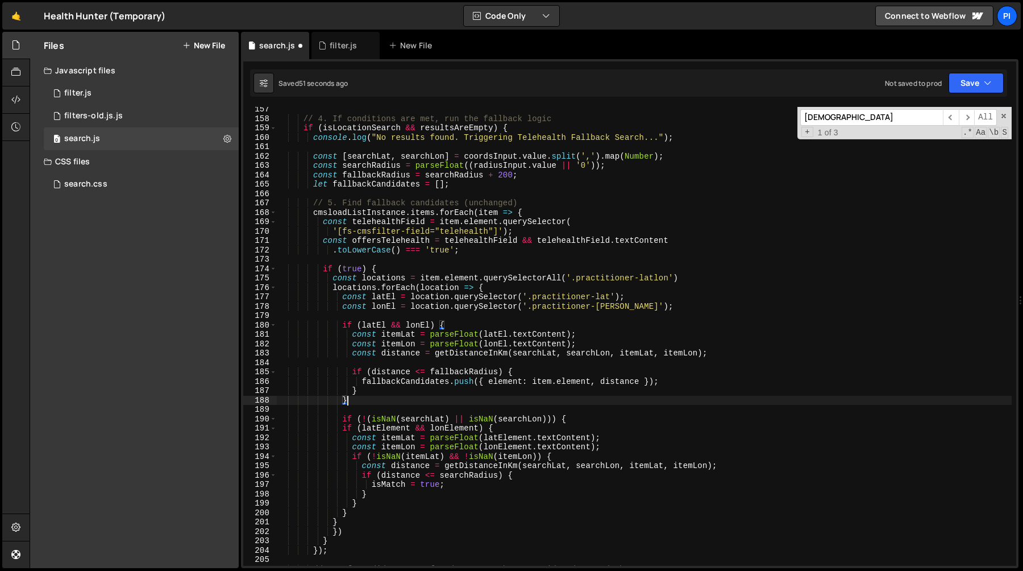
click at [342, 318] on div "// 4. If conditions are met, run the fallback logic if ( isLocationSearch && re…" at bounding box center [644, 343] width 735 height 477
type textarea "if (latEl && lonEl) {"
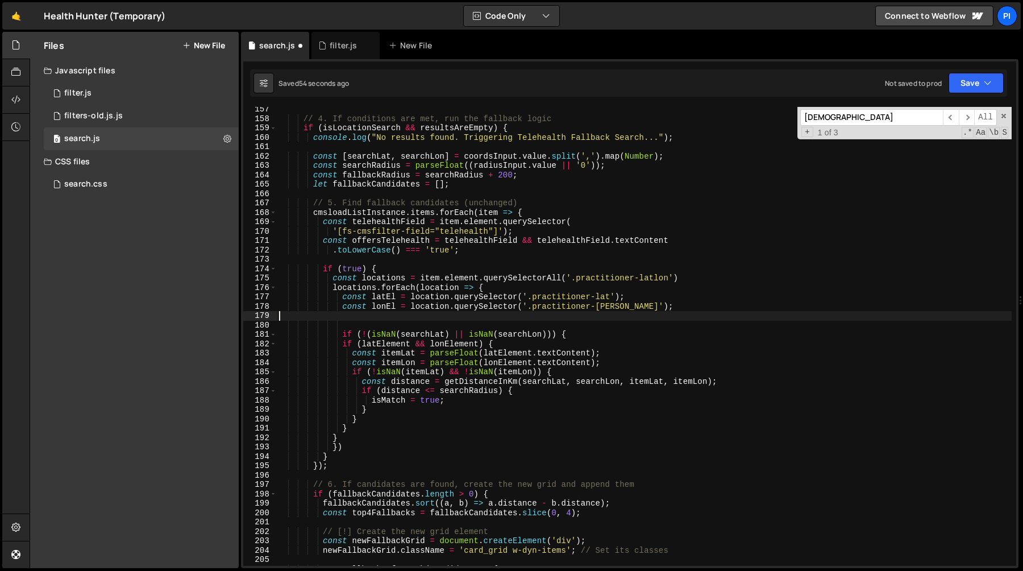
scroll to position [0, 0]
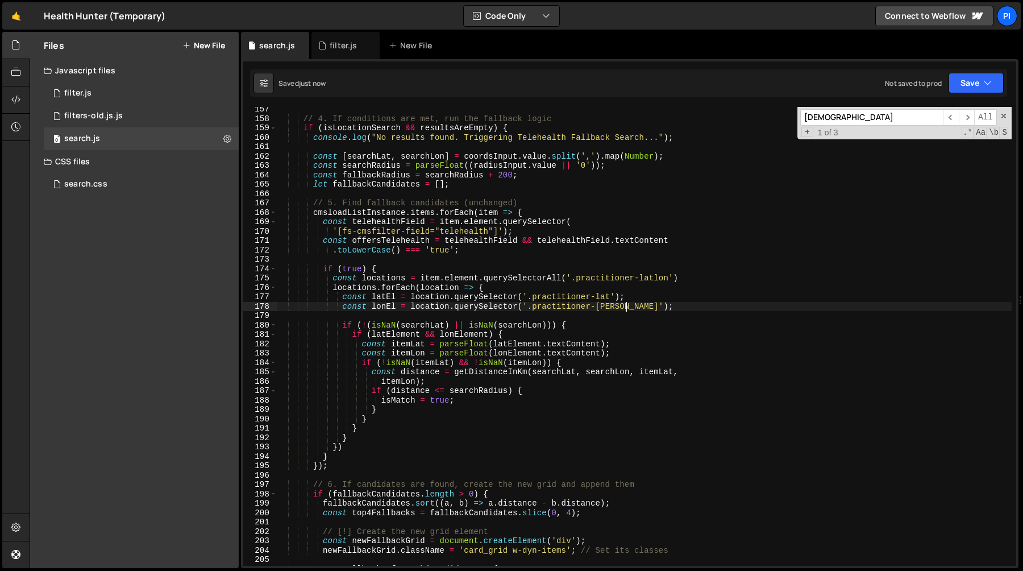
click at [426, 325] on div "// 4. If conditions are met, run the fallback logic if ( isLocationSearch && re…" at bounding box center [644, 343] width 735 height 477
type textarea "if (!(isNaN(searchLat) || isNaN(searchLon))) {"
click at [426, 325] on div "// 4. If conditions are met, run the fallback logic if ( isLocationSearch && re…" at bounding box center [644, 343] width 735 height 477
click at [535, 318] on div "// 4. If conditions are met, run the fallback logic if ( isLocationSearch && re…" at bounding box center [644, 343] width 735 height 477
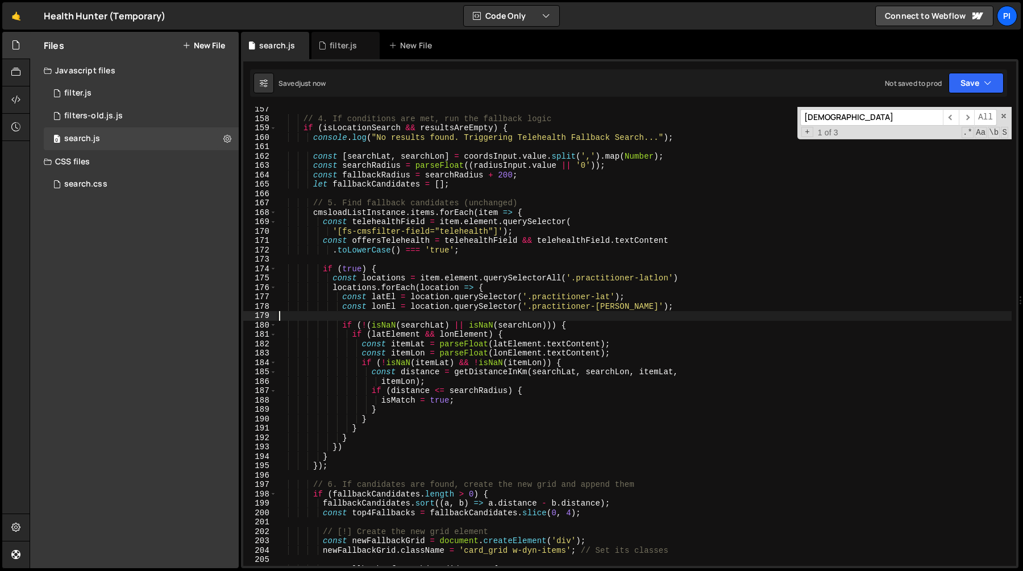
click at [531, 330] on div "// 4. If conditions are met, run the fallback logic if ( isLocationSearch && re…" at bounding box center [644, 343] width 735 height 477
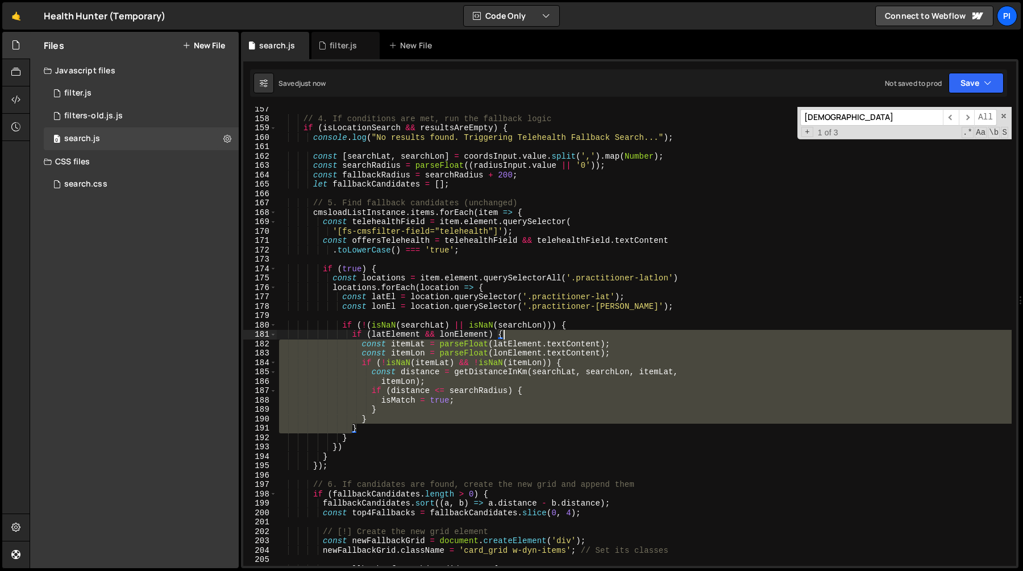
click at [531, 330] on div "// 4. If conditions are met, run the fallback logic if ( isLocationSearch && re…" at bounding box center [644, 343] width 735 height 477
click at [518, 347] on div "// 4. If conditions are met, run the fallback logic if ( isLocationSearch && re…" at bounding box center [644, 336] width 735 height 459
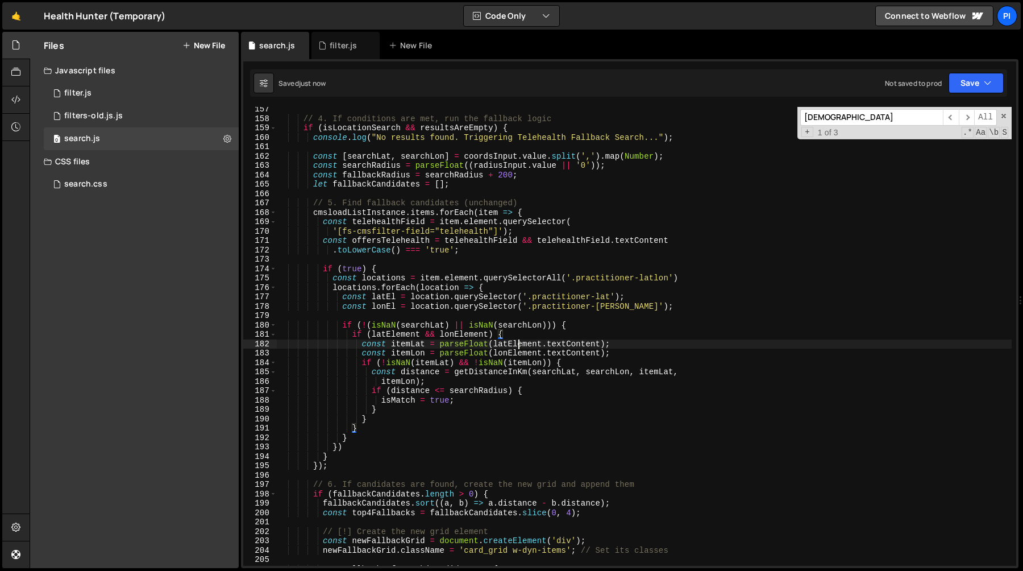
click at [518, 347] on div "// 4. If conditions are met, run the fallback logic if ( isLocationSearch && re…" at bounding box center [644, 343] width 735 height 477
click at [387, 295] on div "// 4. If conditions are met, run the fallback logic if ( isLocationSearch && re…" at bounding box center [644, 343] width 735 height 477
paste textarea "ement"
click at [513, 355] on div "// 4. If conditions are met, run the fallback logic if ( isLocationSearch && re…" at bounding box center [644, 343] width 735 height 477
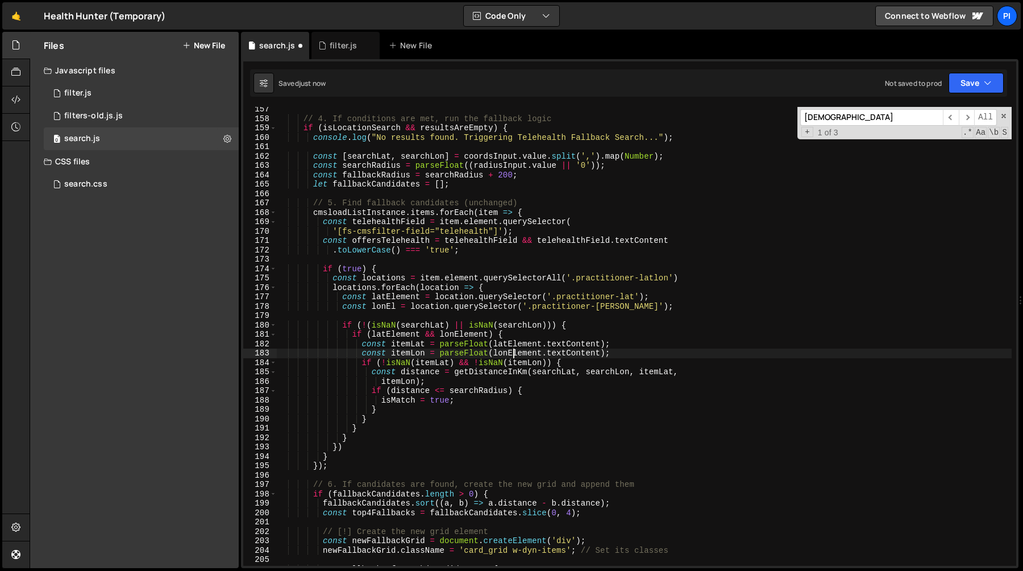
click at [513, 355] on div "// 4. If conditions are met, run the fallback logic if ( isLocationSearch && re…" at bounding box center [644, 343] width 735 height 477
click at [380, 307] on div "// 4. If conditions are met, run the fallback logic if ( isLocationSearch && re…" at bounding box center [644, 343] width 735 height 477
paste textarea "ement"
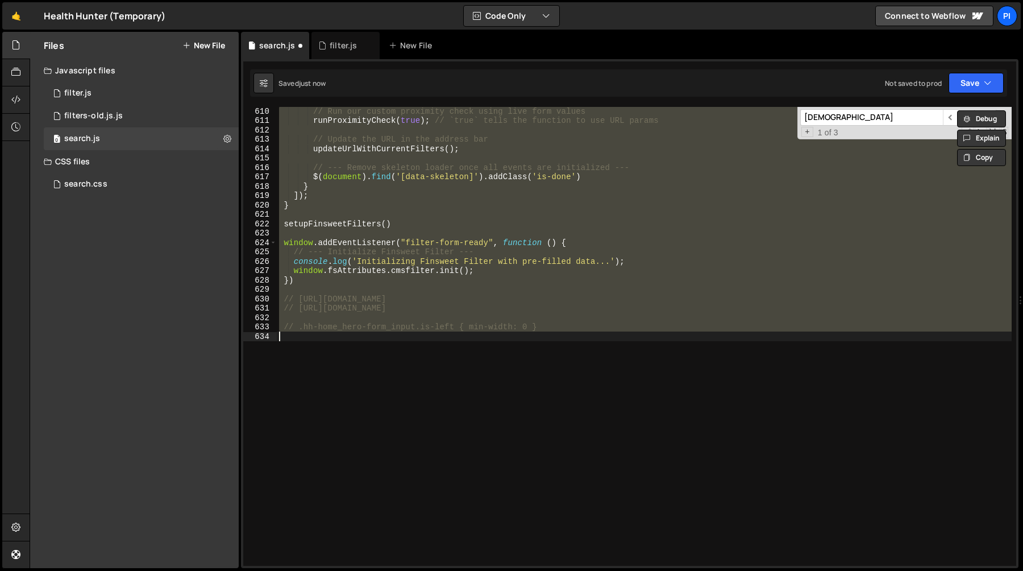
type textarea "} }"
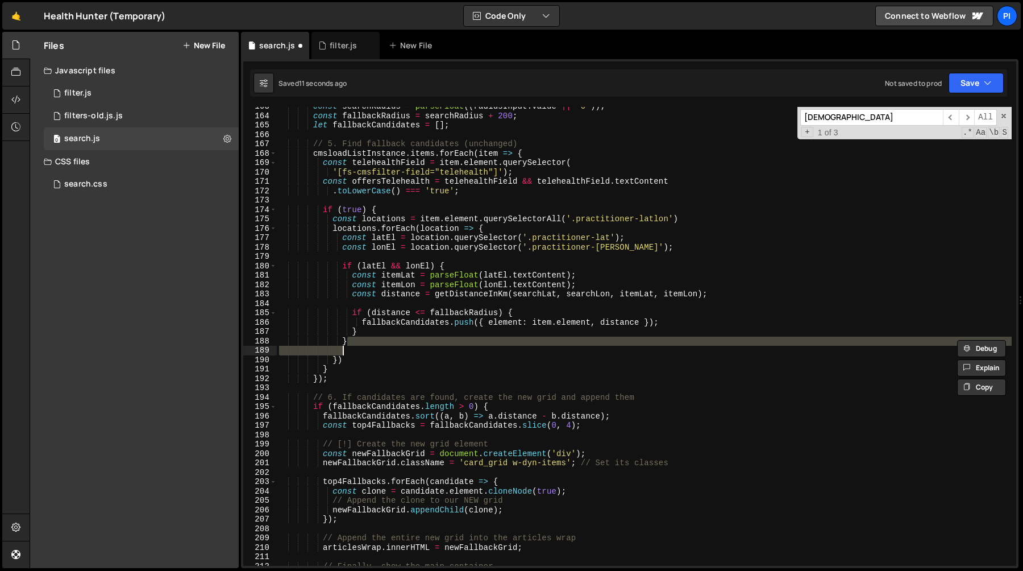
click at [362, 324] on div "const searchRadius = parseFloat (( radiusInput . value || '0' )) ; const fallba…" at bounding box center [644, 340] width 735 height 477
type textarea "fallbackCandidates.push({ element: item.element, distance });"
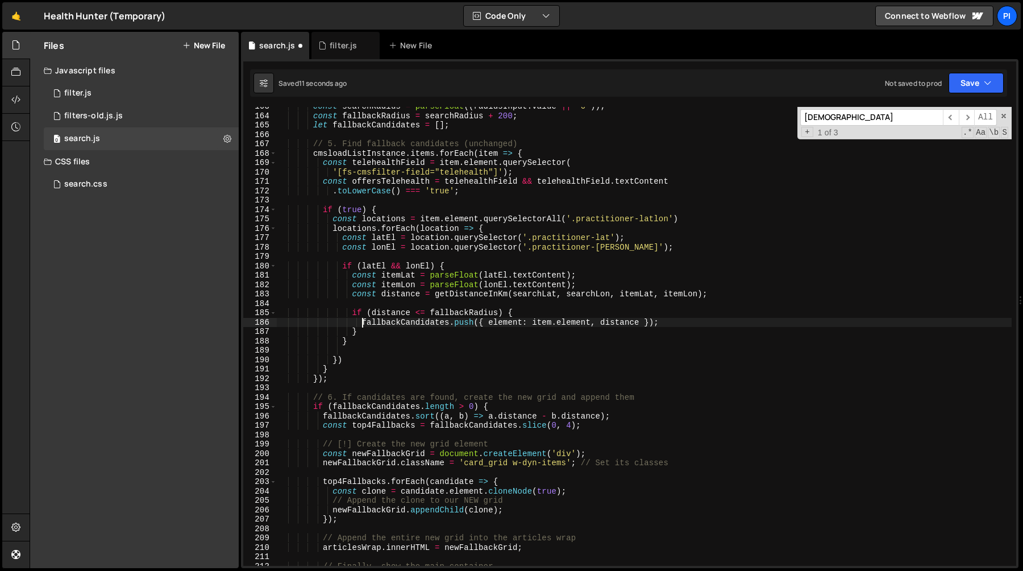
click at [687, 323] on div "const searchRadius = parseFloat (( radiusInput . value || '0' )) ; const fallba…" at bounding box center [644, 340] width 735 height 477
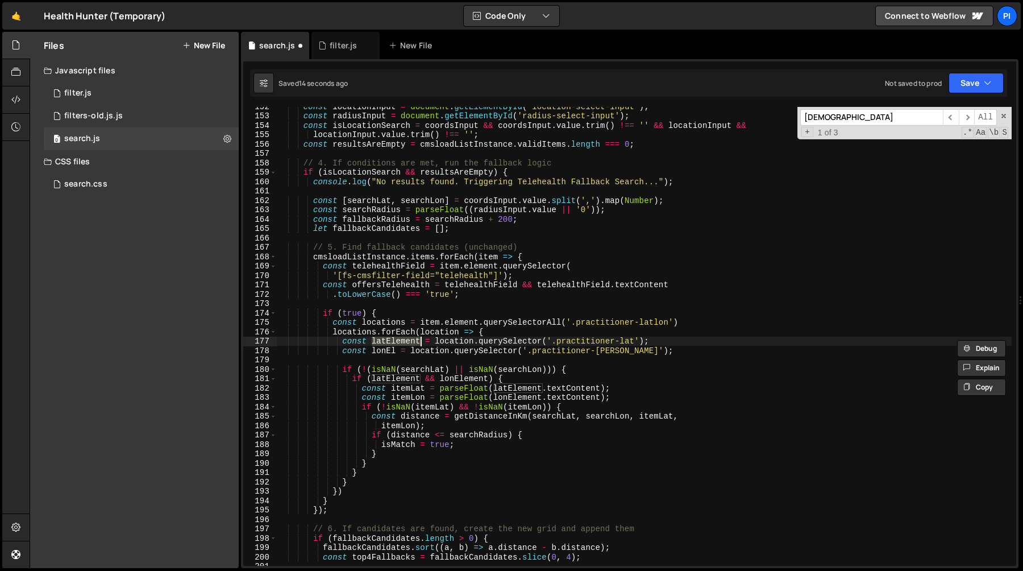
scroll to position [1421, 0]
click at [486, 436] on div "const locationInput = document . getElementById ( 'location-select-input' ) ; c…" at bounding box center [644, 340] width 735 height 477
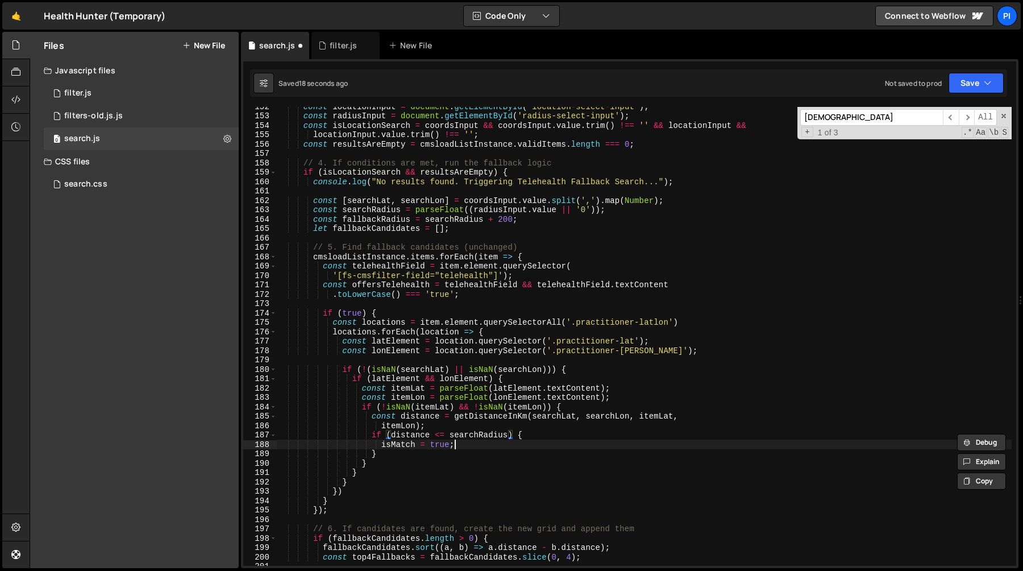
click at [464, 448] on div "const locationInput = document . getElementById ( 'location-select-input' ) ; c…" at bounding box center [644, 340] width 735 height 477
click at [381, 447] on div "const locationInput = document . getElementById ( 'location-select-input' ) ; c…" at bounding box center [644, 340] width 735 height 477
paste textarea "fallbackCandidates.push({ element: item.element, distance })"
click at [472, 432] on div "const locationInput = document . getElementById ( 'location-select-input' ) ; c…" at bounding box center [644, 340] width 735 height 477
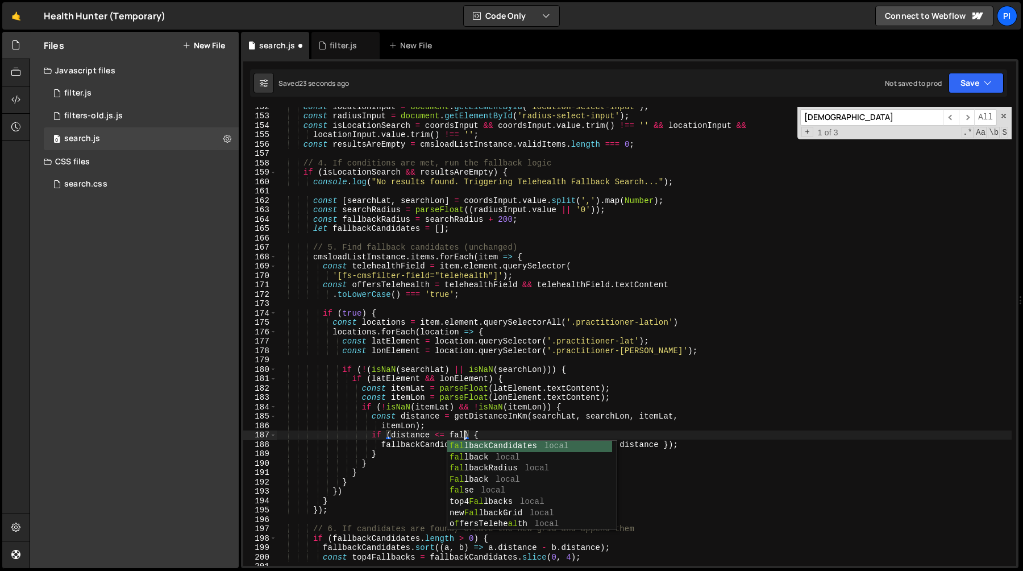
scroll to position [0, 13]
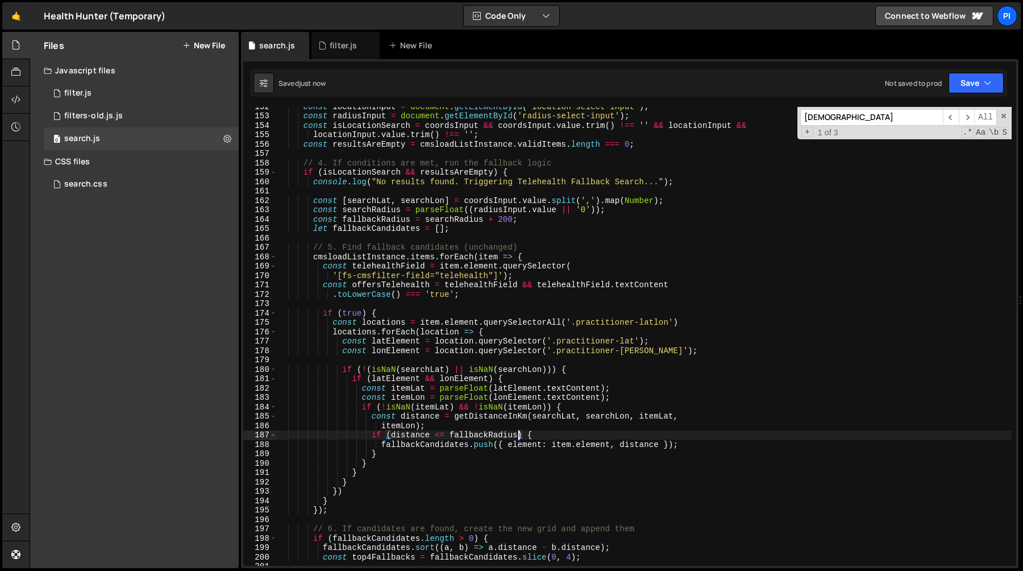
click at [448, 429] on div "const locationInput = document . getElementById ( 'location-select-input' ) ; c…" at bounding box center [644, 340] width 735 height 477
click at [505, 325] on div "const locationInput = document . getElementById ( 'location-select-input' ) ; c…" at bounding box center [644, 340] width 735 height 477
click at [453, 308] on div "const locationInput = document . getElementById ( 'location-select-input' ) ; c…" at bounding box center [644, 340] width 735 height 477
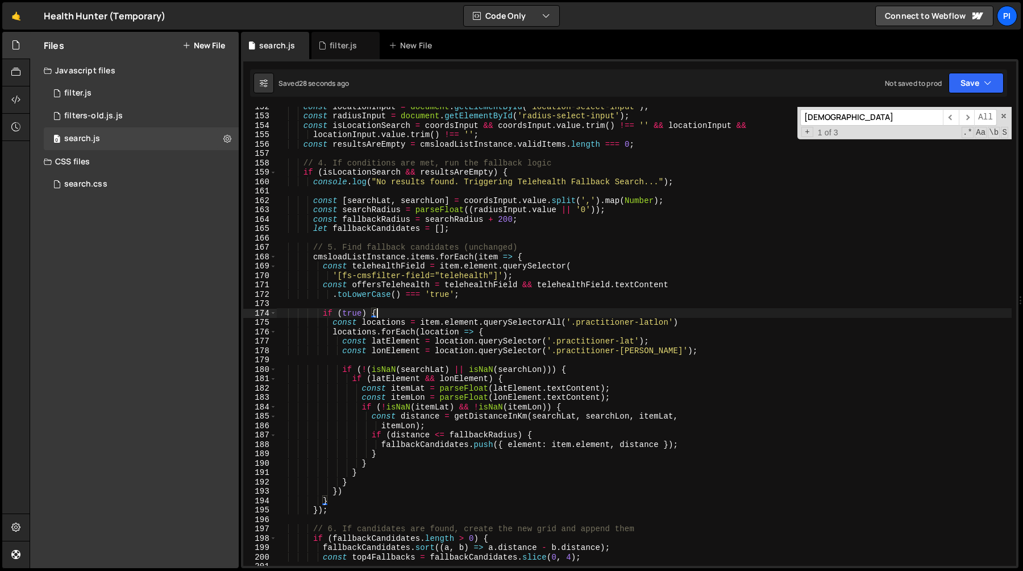
scroll to position [0, 6]
click at [398, 285] on div "const locationInput = document . getElementById ( 'location-select-input' ) ; c…" at bounding box center [644, 340] width 735 height 477
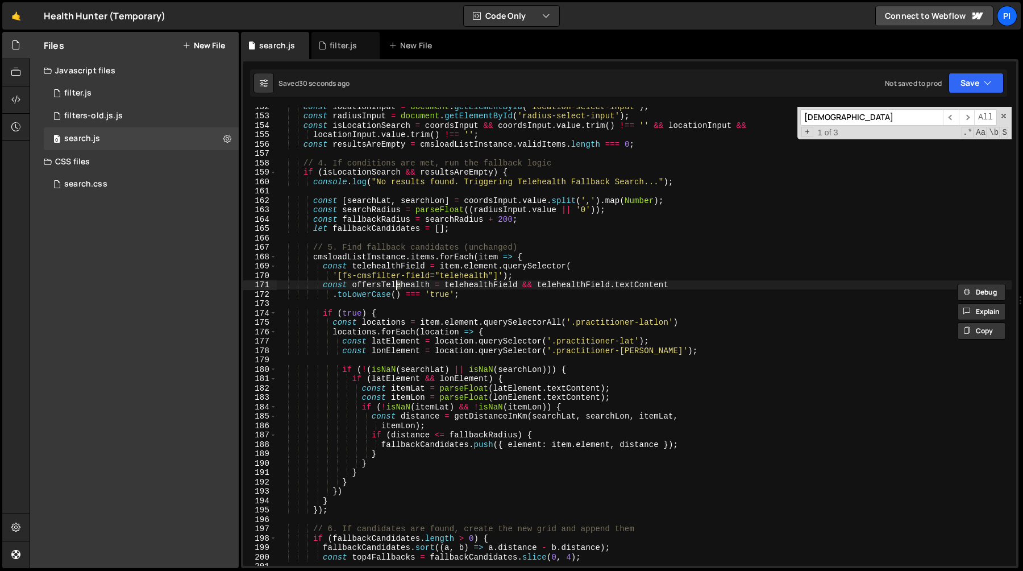
click at [398, 285] on div "const locationInput = document . getElementById ( 'location-select-input' ) ; c…" at bounding box center [644, 340] width 735 height 477
click at [394, 321] on div "const locationInput = document . getElementById ( 'location-select-input' ) ; c…" at bounding box center [644, 340] width 735 height 477
click at [397, 311] on div "const locationInput = document . getElementById ( 'location-select-input' ) ; c…" at bounding box center [644, 340] width 735 height 477
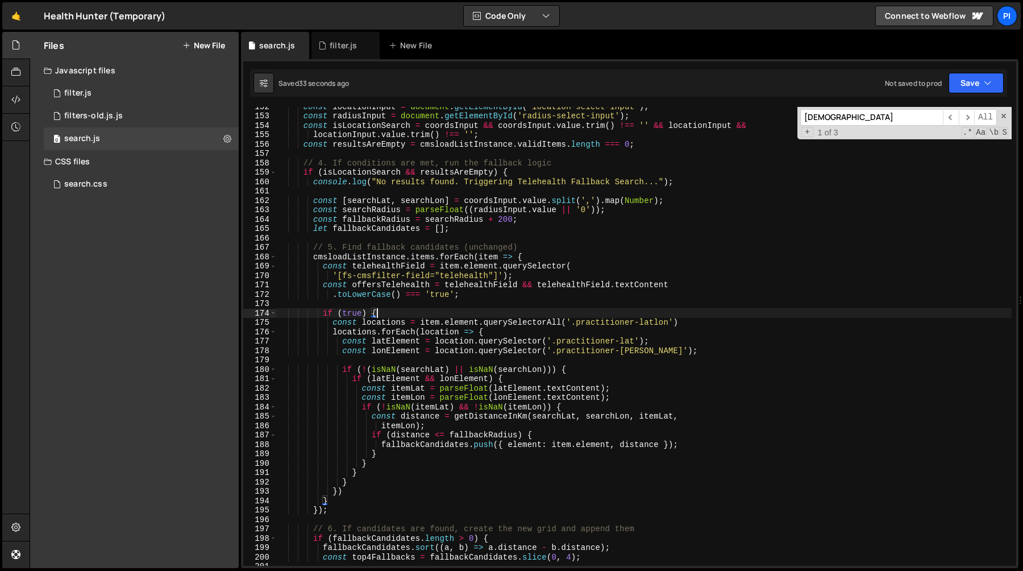
click at [370, 257] on div "const locationInput = document . getElementById ( 'location-select-input' ) ; c…" at bounding box center [644, 340] width 735 height 477
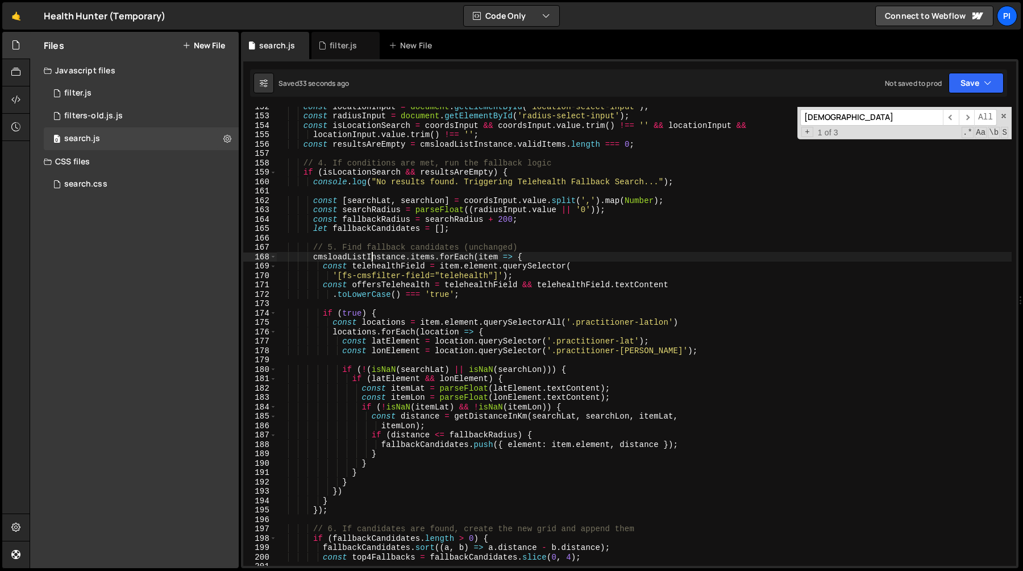
click at [370, 257] on div "const locationInput = document . getElementById ( 'location-select-input' ) ; c…" at bounding box center [644, 340] width 735 height 477
click at [436, 257] on div "const locationInput = document . getElementById ( 'location-select-input' ) ; c…" at bounding box center [644, 340] width 735 height 477
click at [539, 248] on div "const locationInput = document . getElementById ( 'location-select-input' ) ; c…" at bounding box center [644, 340] width 735 height 477
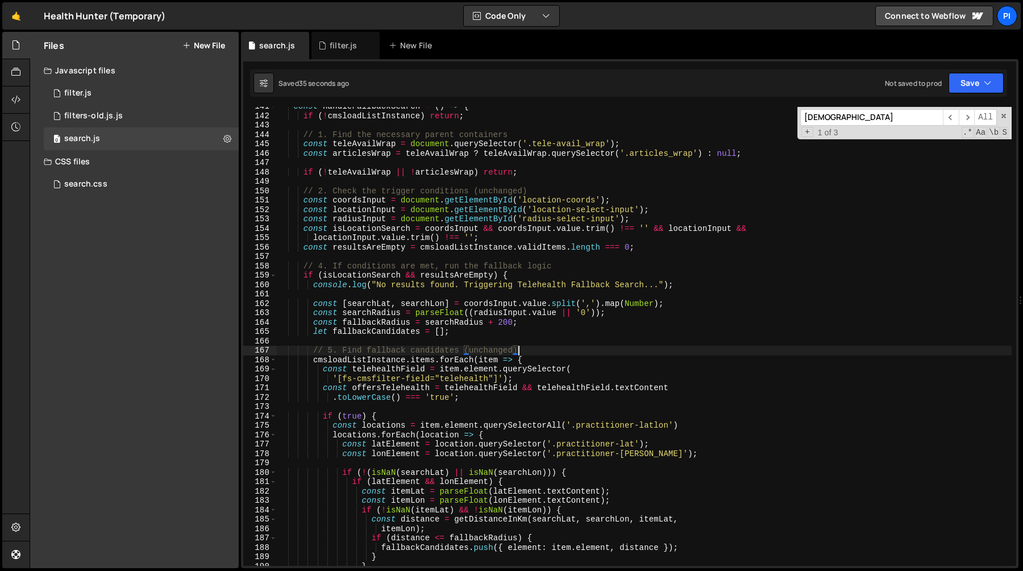
scroll to position [1301, 0]
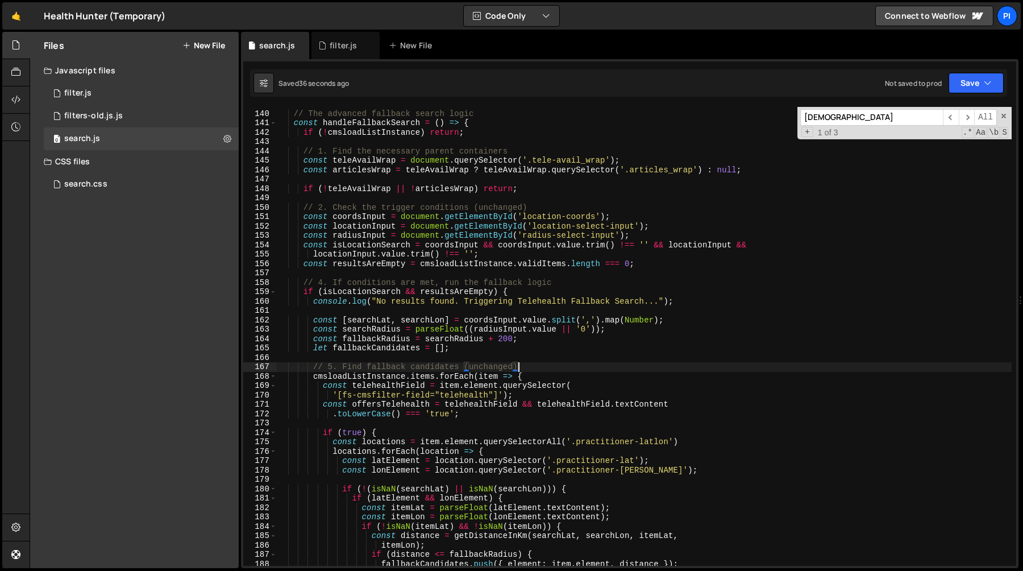
click at [324, 280] on div "// The advanced fallback search logic const handleFallbackSearch = ( ) => { if …" at bounding box center [644, 337] width 735 height 477
click at [334, 416] on div "// The advanced fallback search logic const handleFallbackSearch = ( ) => { if …" at bounding box center [644, 337] width 735 height 477
click at [333, 370] on div "// The advanced fallback search logic const handleFallbackSearch = ( ) => { if …" at bounding box center [644, 337] width 735 height 477
type textarea "// 4. Find fallback candidates (unchanged)"
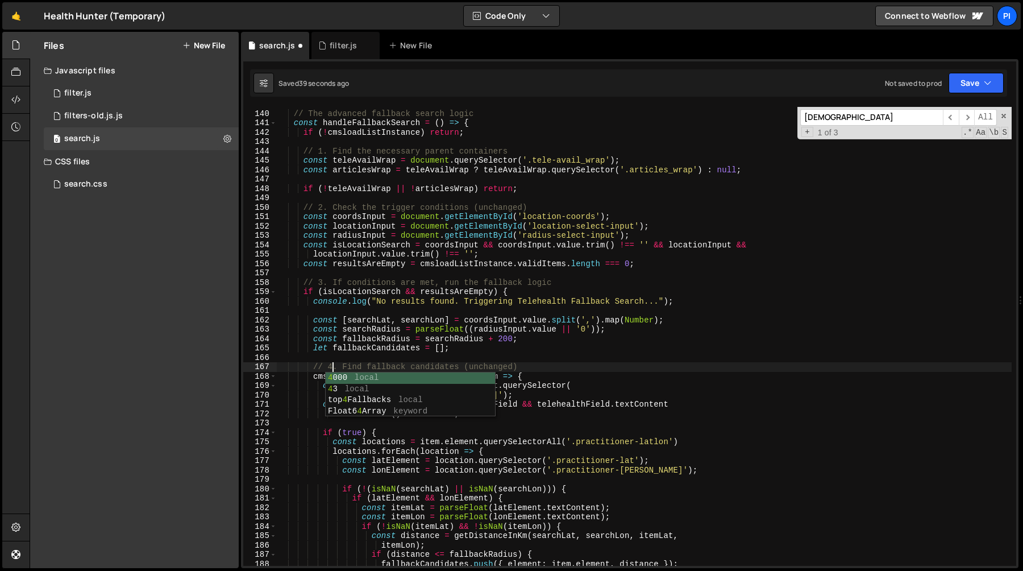
click at [535, 369] on div "// The advanced fallback search logic const handleFallbackSearch = ( ) => { if …" at bounding box center [644, 337] width 735 height 477
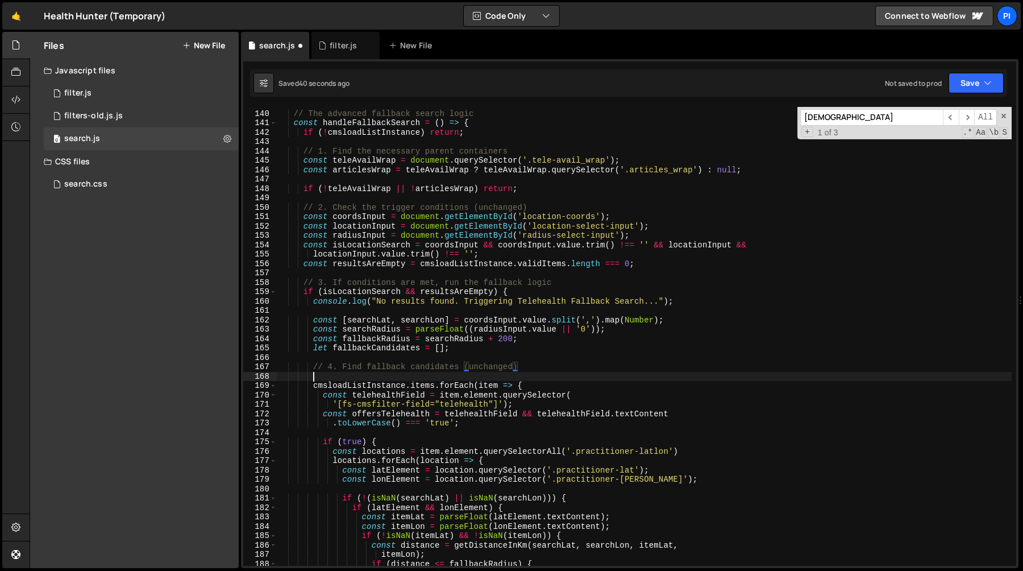
paste textarea "cmsloadListInstance.items"
type textarea "cmsloadListInstance.items"
paste textarea "cmsloadListInstance.items)"
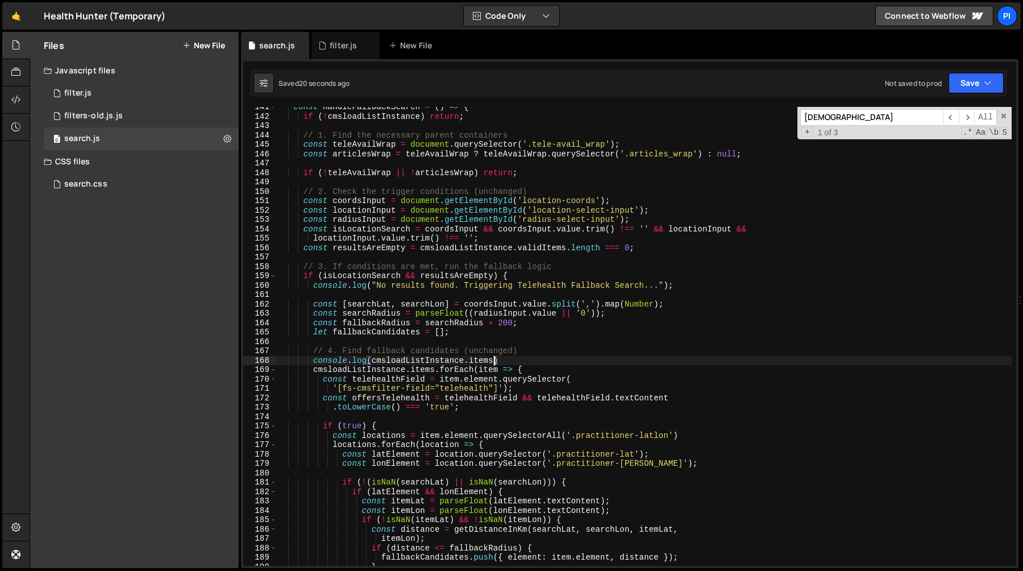
scroll to position [1320, 0]
click at [521, 360] on div "const handleFallbackSearch = ( ) => { if ( ! cmsloadListInstance ) return ; // …" at bounding box center [644, 338] width 735 height 477
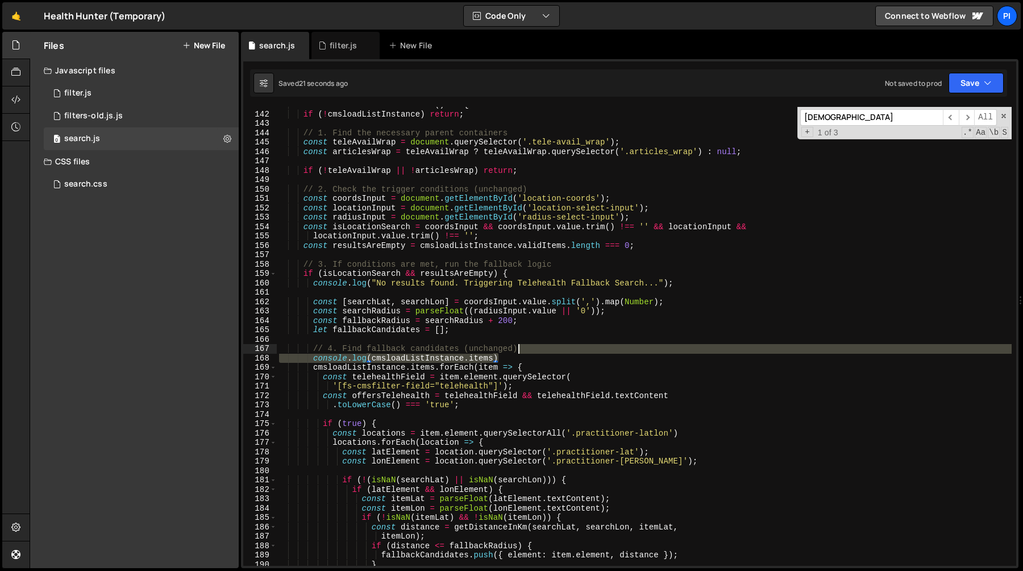
click at [529, 353] on div "const handleFallbackSearch = ( ) => { if ( ! cmsloadListInstance ) return ; // …" at bounding box center [644, 338] width 735 height 477
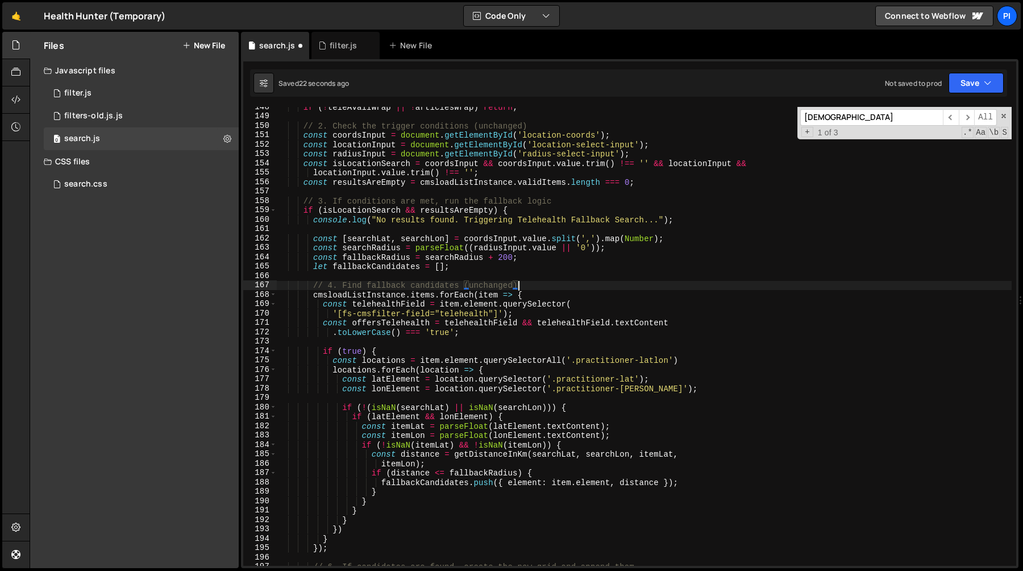
scroll to position [1438, 0]
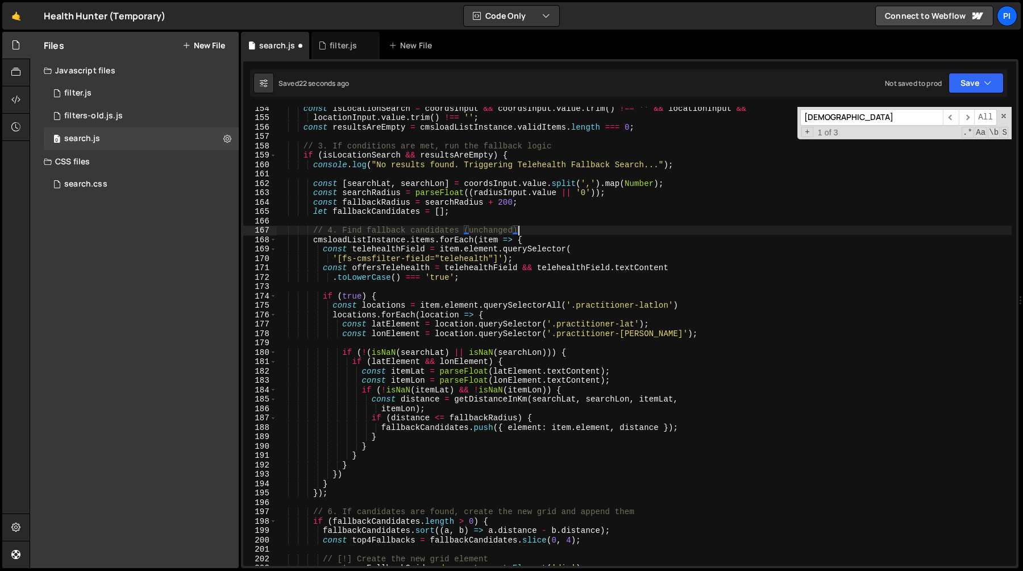
click at [392, 334] on div "const isLocationSearch = coordsInput && coordsInput . value . trim ( ) !== '' &…" at bounding box center [644, 341] width 735 height 477
click at [380, 359] on div "const isLocationSearch = coordsInput && coordsInput . value . trim ( ) !== '' &…" at bounding box center [644, 341] width 735 height 477
click at [383, 393] on div "const isLocationSearch = coordsInput && coordsInput . value . trim ( ) !== '' &…" at bounding box center [644, 341] width 735 height 477
click at [383, 427] on div "const isLocationSearch = coordsInput && coordsInput . value . trim ( ) !== '' &…" at bounding box center [644, 341] width 735 height 477
click at [423, 428] on div "const isLocationSearch = coordsInput && coordsInput . value . trim ( ) !== '' &…" at bounding box center [644, 341] width 735 height 477
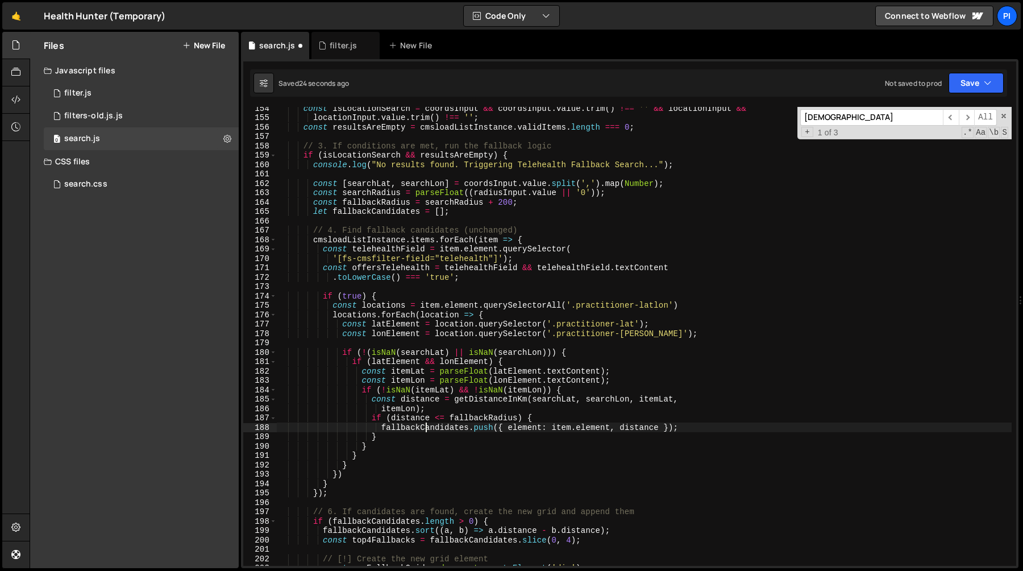
click at [423, 428] on div "const isLocationSearch = coordsInput && coordsInput . value . trim ( ) !== '' &…" at bounding box center [644, 341] width 735 height 477
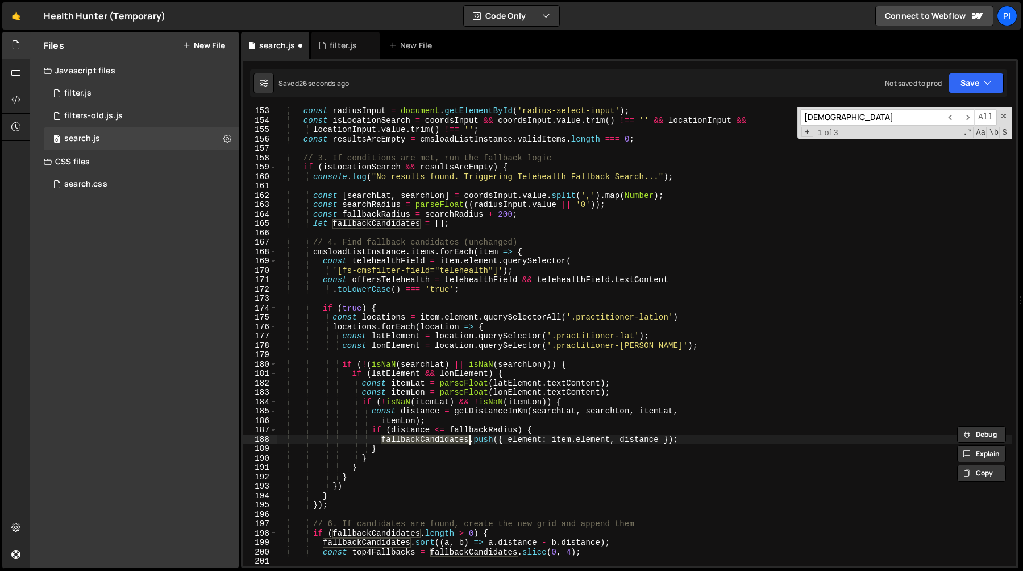
scroll to position [1424, 0]
click at [517, 439] on div "const locationInput = document . getElementById ( 'location-select-input' ) ; c…" at bounding box center [644, 336] width 735 height 477
click at [651, 444] on div "const locationInput = document . getElementById ( 'location-select-input' ) ; c…" at bounding box center [644, 336] width 735 height 477
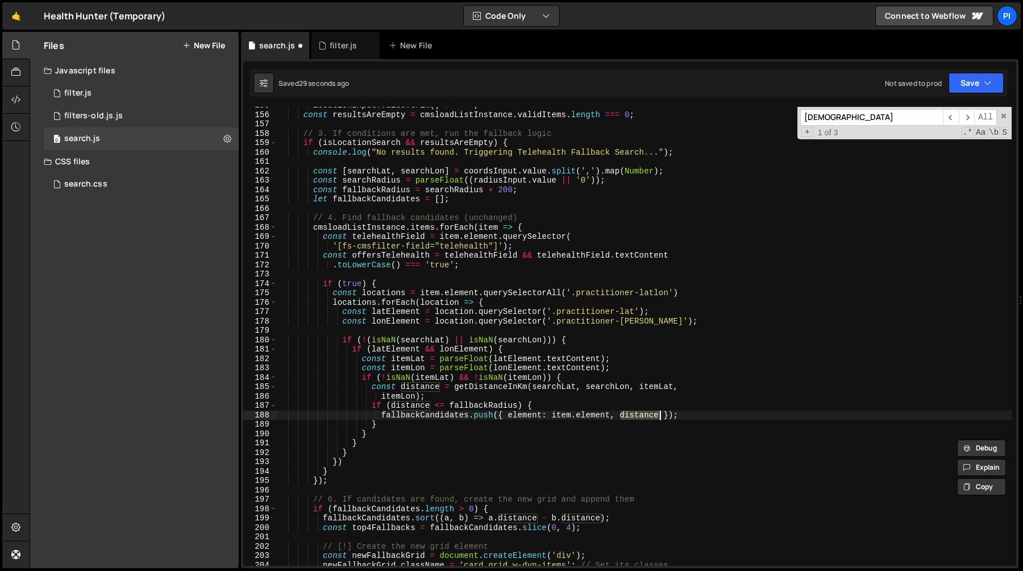
scroll to position [1450, 0]
click at [360, 478] on div "locationInput . value . trim ( ) !== '' ; const resultsAreEmpty = cmsloadListIn…" at bounding box center [644, 339] width 735 height 477
type textarea "});"
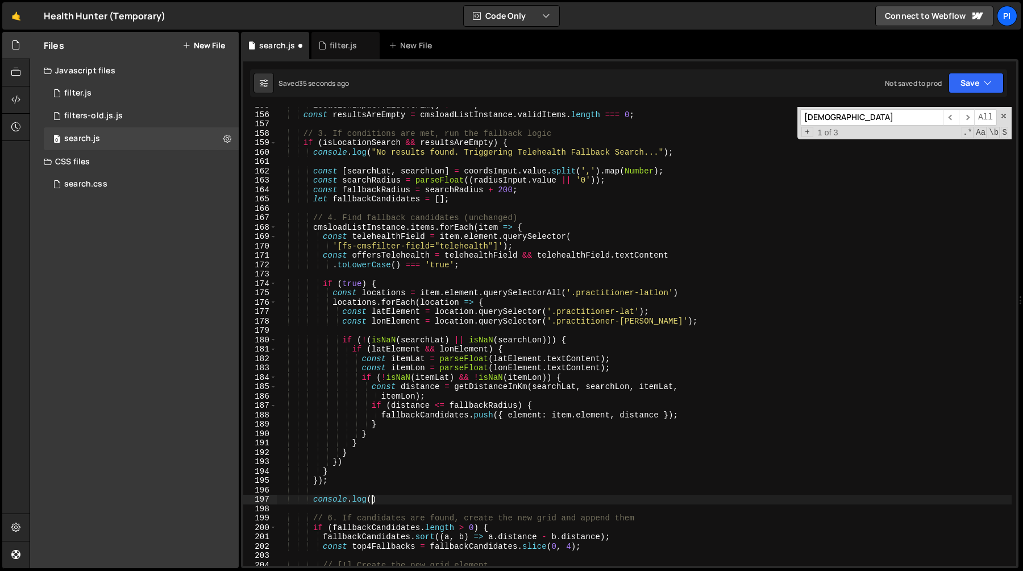
scroll to position [0, 6]
paste textarea "[URL][DOMAIN_NAME])"
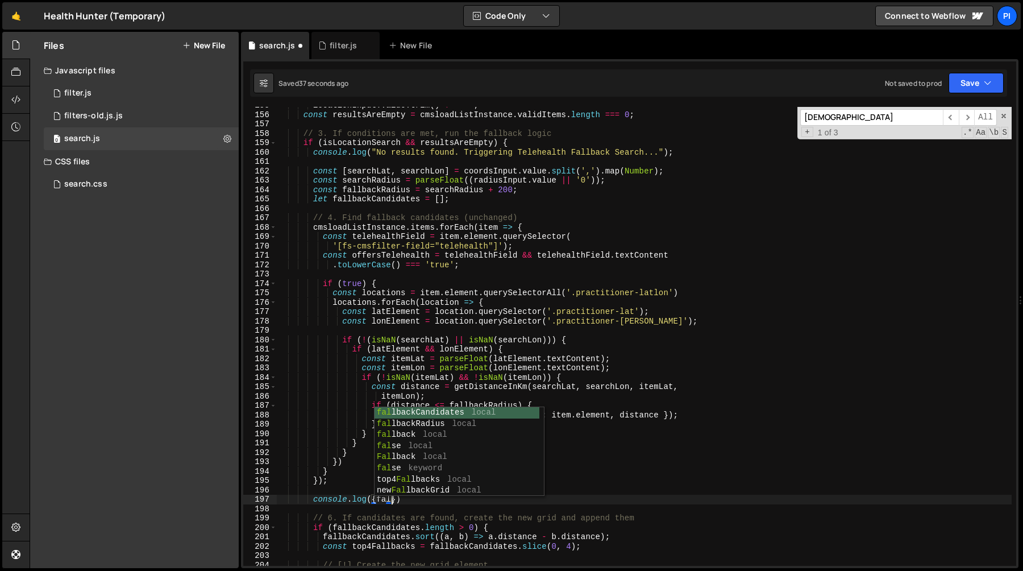
scroll to position [0, 8]
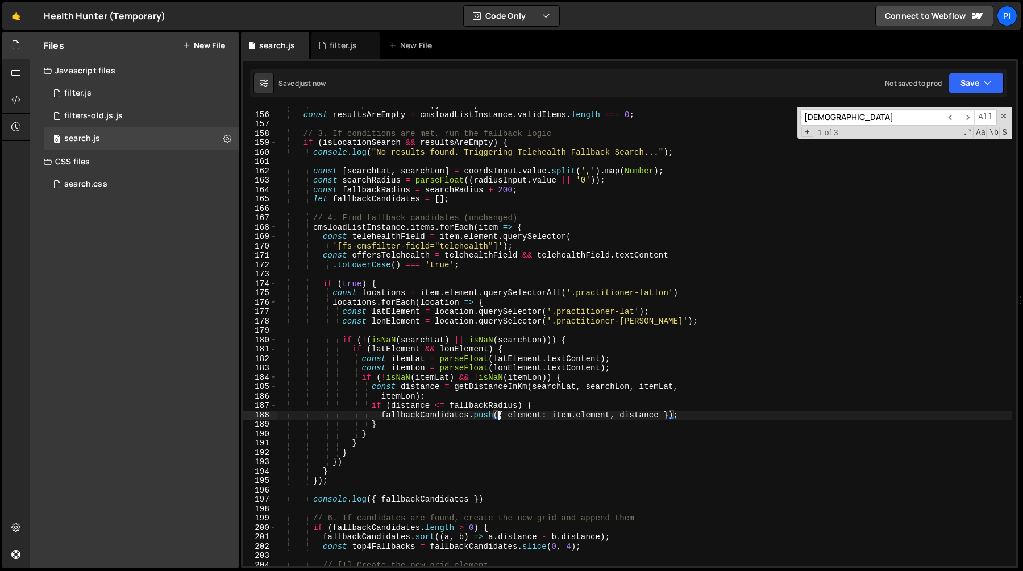
click at [498, 418] on div "locationInput . value . trim ( ) !== '' ; const resultsAreEmpty = cmsloadListIn…" at bounding box center [644, 339] width 735 height 477
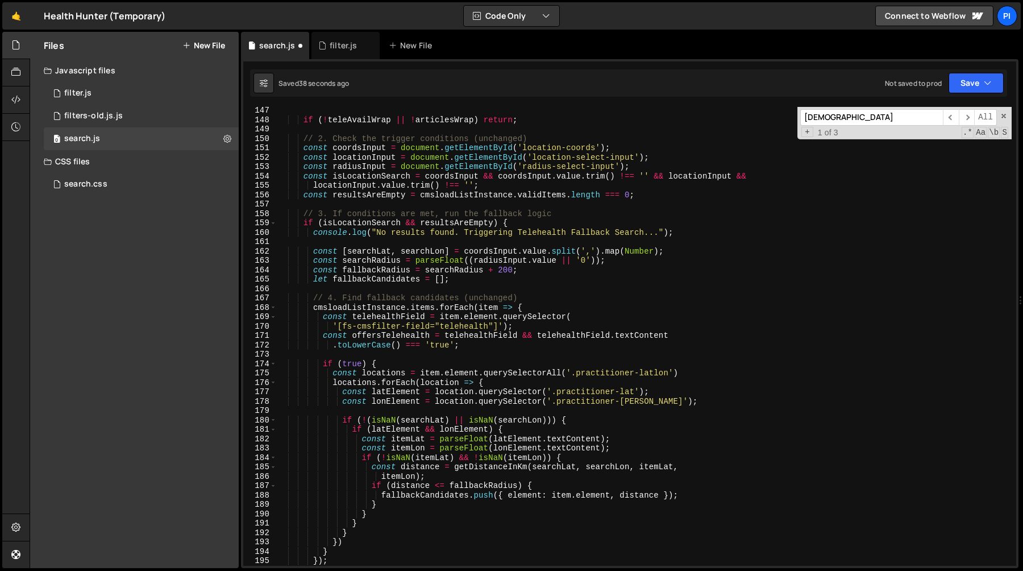
scroll to position [1370, 0]
click at [367, 252] on div "if ( ! teleAvailWrap || ! articlesWrap ) return ; // 2. Check the trigger condi…" at bounding box center [644, 344] width 735 height 477
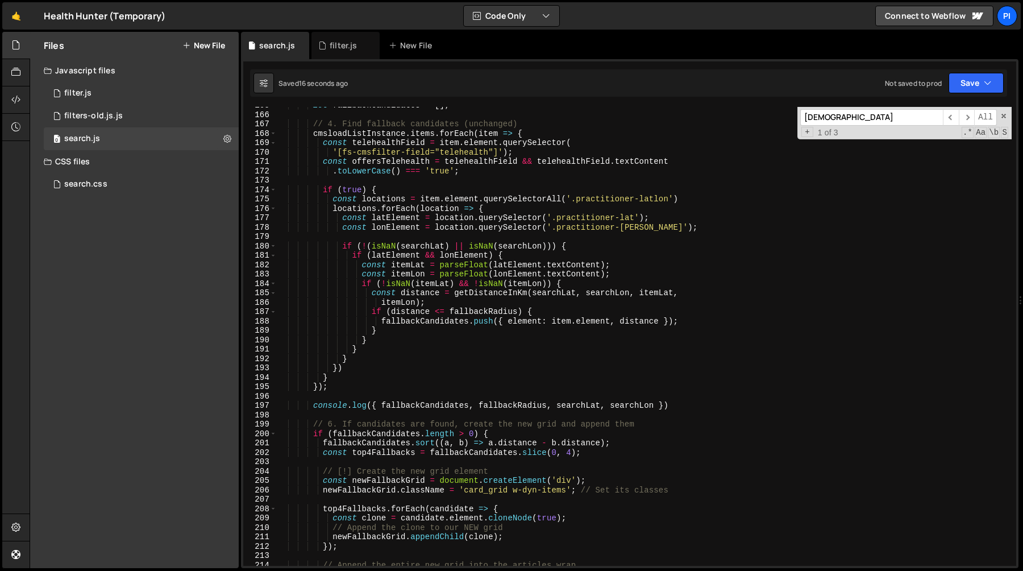
scroll to position [1549, 0]
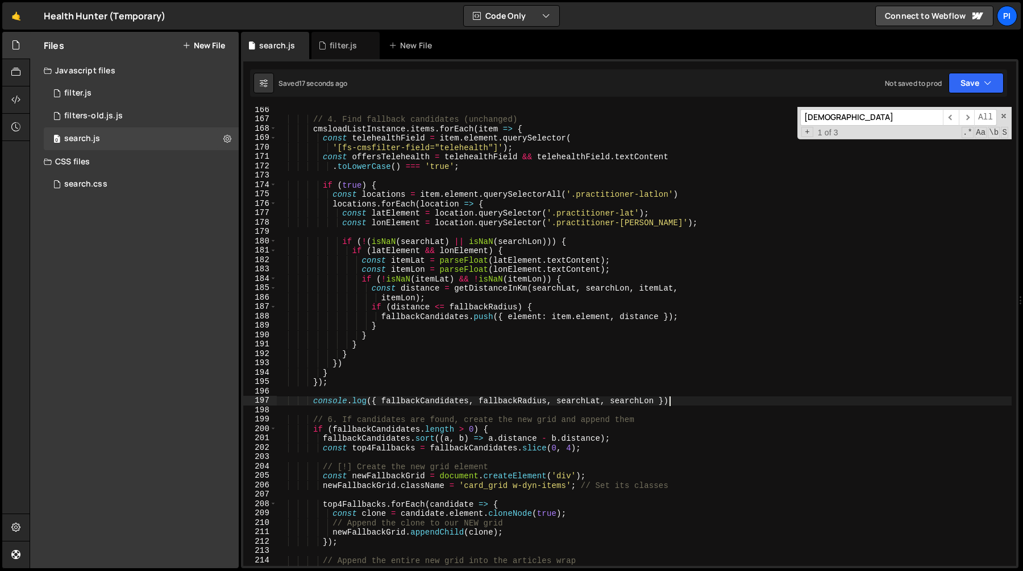
click at [688, 398] on div "// 4. Find fallback candidates (unchanged) cmsloadListInstance . items . forEac…" at bounding box center [644, 343] width 735 height 477
click at [680, 388] on div "// 4. Find fallback candidates (unchanged) cmsloadListInstance . items . forEac…" at bounding box center [644, 343] width 735 height 477
type textarea "console.log({ fallbackCandidates, fallbackRadius, searchLat, searchLon })"
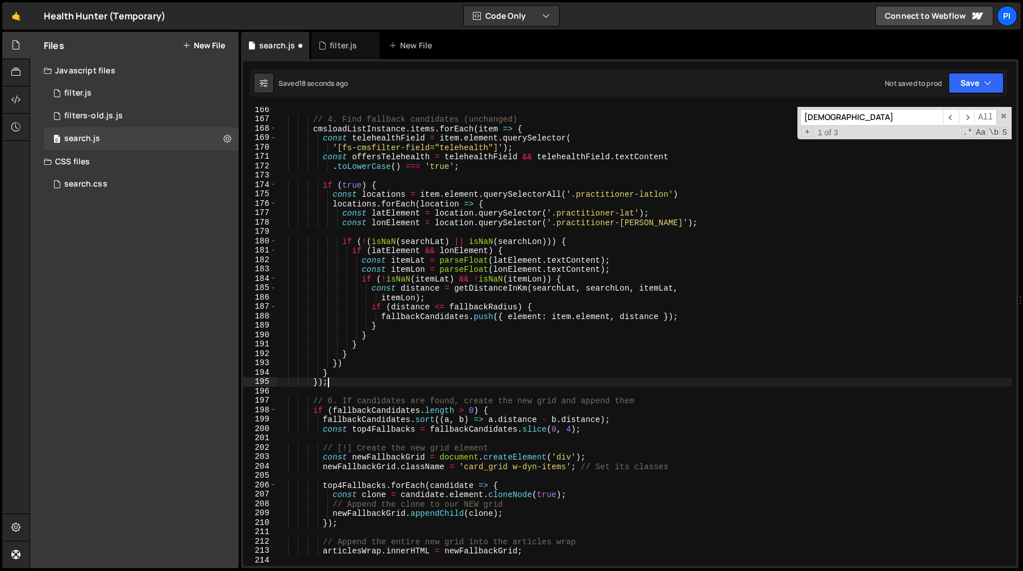
scroll to position [1532, 0]
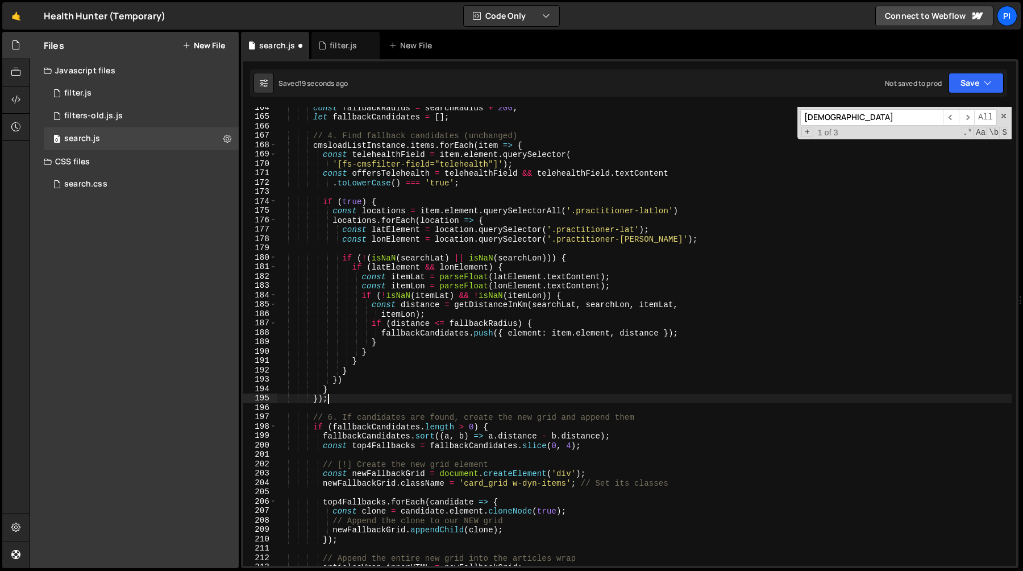
click at [377, 174] on div "const fallbackRadius = searchRadius + 200 ; let fallbackCandidates = [ ] ; // 4…" at bounding box center [644, 341] width 735 height 477
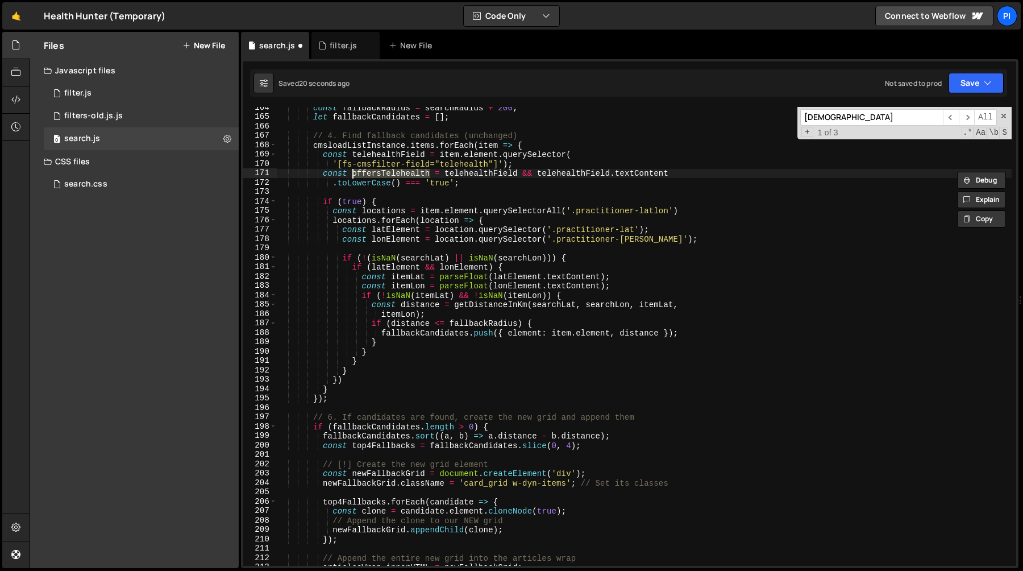
click at [353, 201] on div "const fallbackRadius = searchRadius + 200 ; let fallbackCandidates = [ ] ; // 4…" at bounding box center [644, 341] width 735 height 477
paste textarea "offersTelehealth"
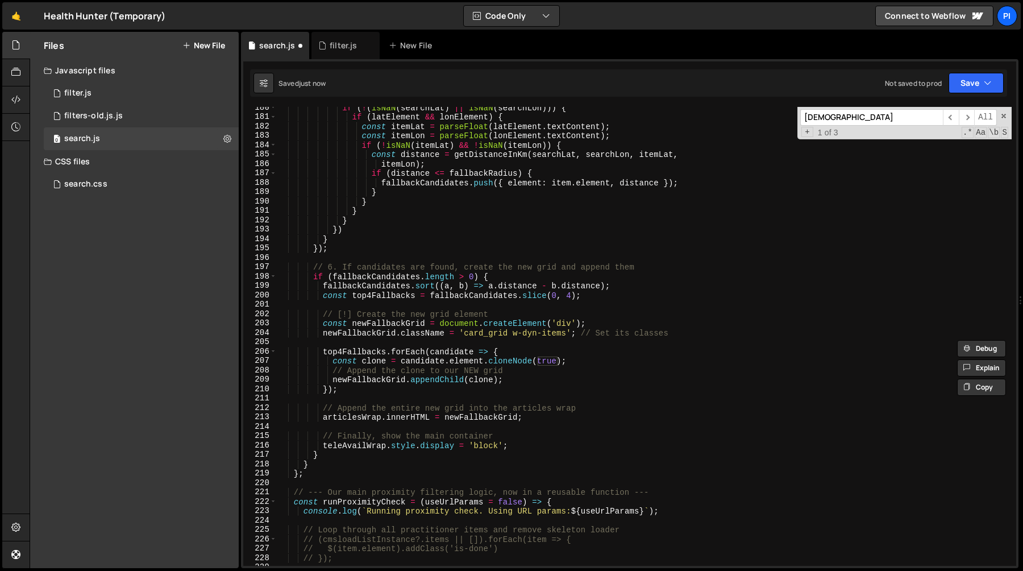
scroll to position [1684, 0]
click at [438, 280] on div "if ( ! ( isNaN ( searchLat ) || isNaN ( searchLon ))) { if ( latElement && lonE…" at bounding box center [644, 339] width 735 height 477
click at [536, 264] on div "if ( ! ( isNaN ( searchLat ) || isNaN ( searchLon ))) { if ( latElement && lonE…" at bounding box center [644, 339] width 735 height 477
click at [500, 291] on div "if ( ! ( isNaN ( searchLat ) || isNaN ( searchLon ))) { if ( latElement && lonE…" at bounding box center [644, 339] width 735 height 477
click at [456, 379] on div "if ( ! ( isNaN ( searchLat ) || isNaN ( searchLon ))) { if ( latElement && lonE…" at bounding box center [644, 339] width 735 height 477
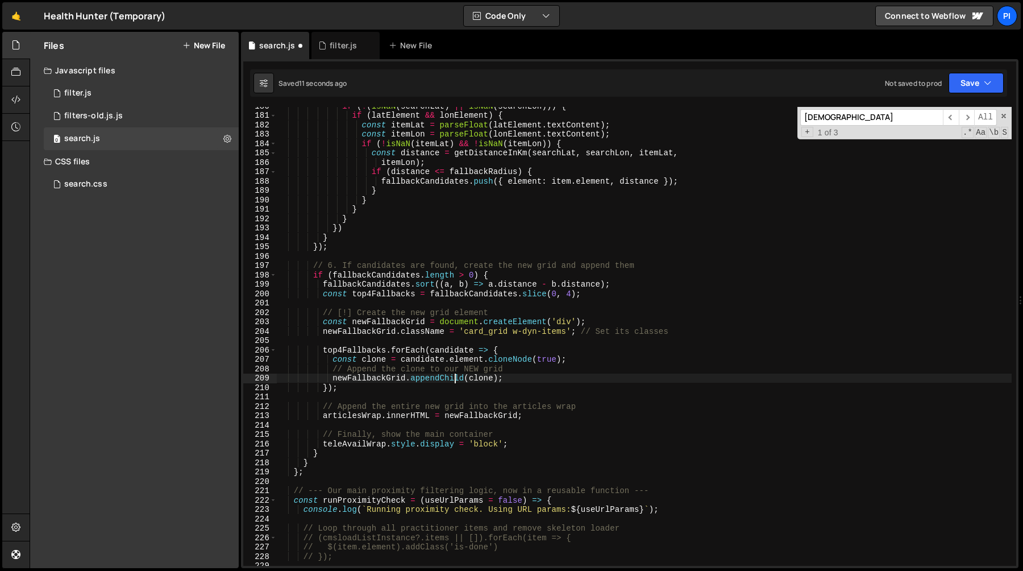
click at [520, 380] on div "if ( ! ( isNaN ( searchLat ) || isNaN ( searchLon ))) { if ( latElement && lonE…" at bounding box center [644, 339] width 735 height 477
click at [436, 380] on div "if ( ! ( isNaN ( searchLat ) || isNaN ( searchLon ))) { if ( latElement && lonE…" at bounding box center [644, 339] width 735 height 477
click at [485, 379] on div "if ( ! ( isNaN ( searchLat ) || isNaN ( searchLon ))) { if ( latElement && lonE…" at bounding box center [644, 339] width 735 height 477
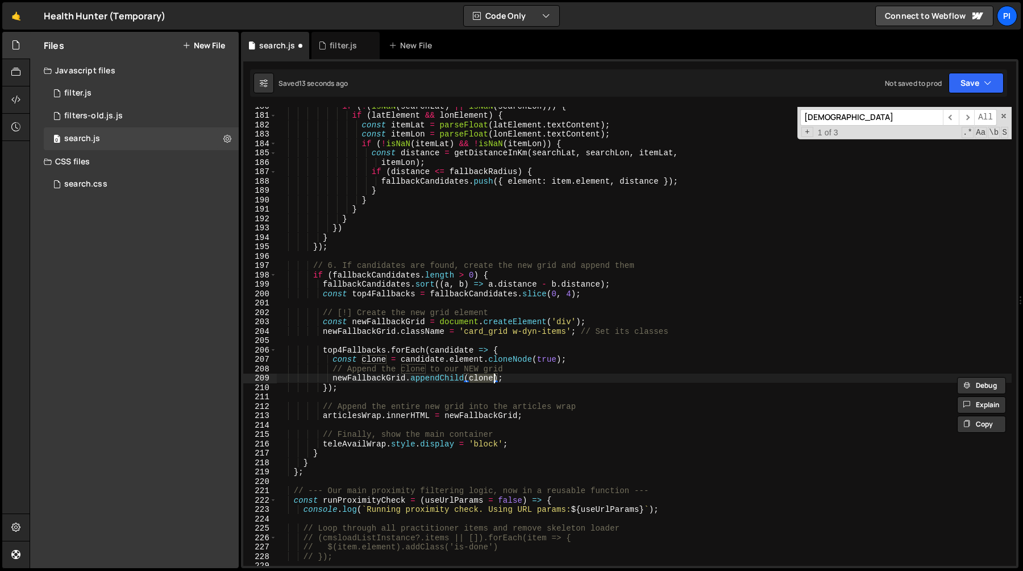
click at [509, 418] on div "if ( ! ( isNaN ( searchLat ) || isNaN ( searchLon ))) { if ( latElement && lonE…" at bounding box center [644, 339] width 735 height 477
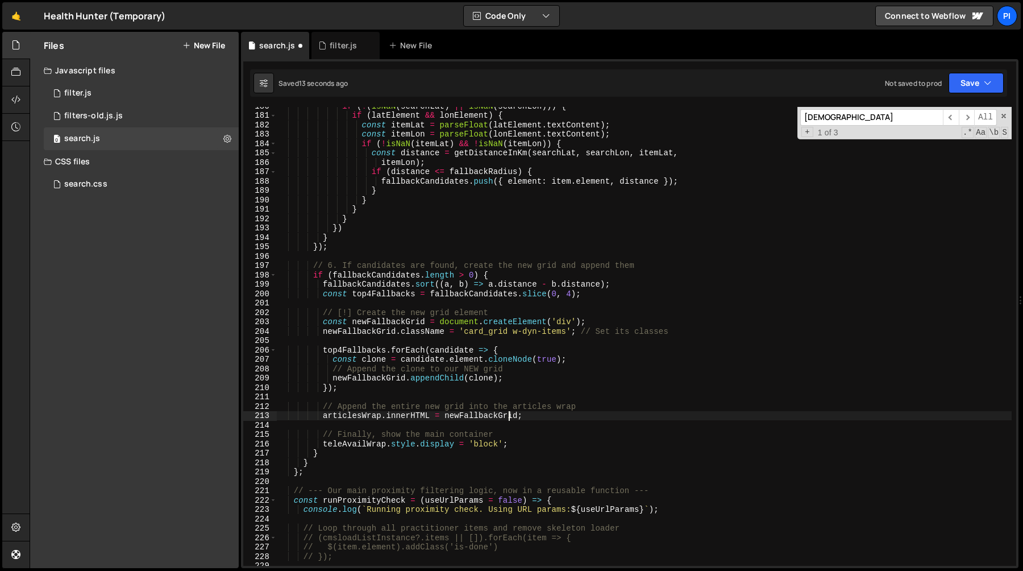
click at [509, 418] on div "if ( ! ( isNaN ( searchLat ) || isNaN ( searchLon ))) { if ( latElement && lonE…" at bounding box center [644, 339] width 735 height 477
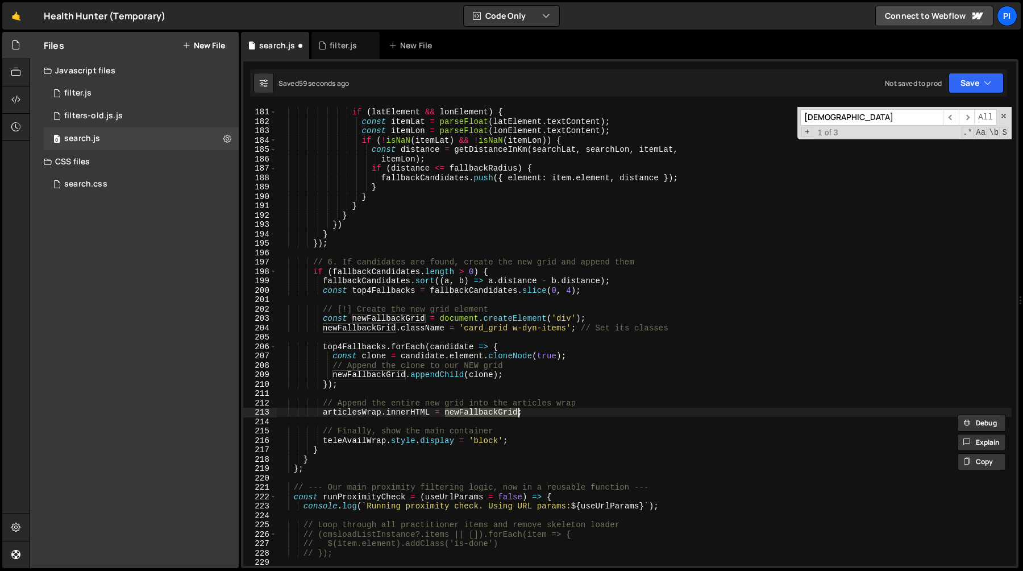
scroll to position [1708, 0]
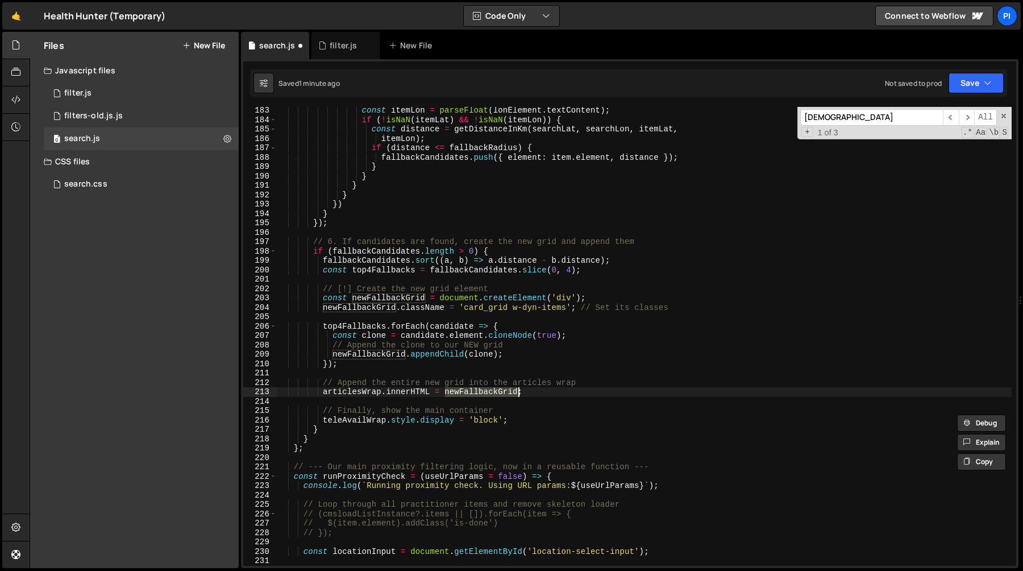
click at [373, 352] on div "const itemLon = parseFloat ( lonElement . textContent ) ; if ( ! isNaN ( itemLa…" at bounding box center [644, 344] width 735 height 477
type textarea "newFallbackGrid.appendChild(clone);"
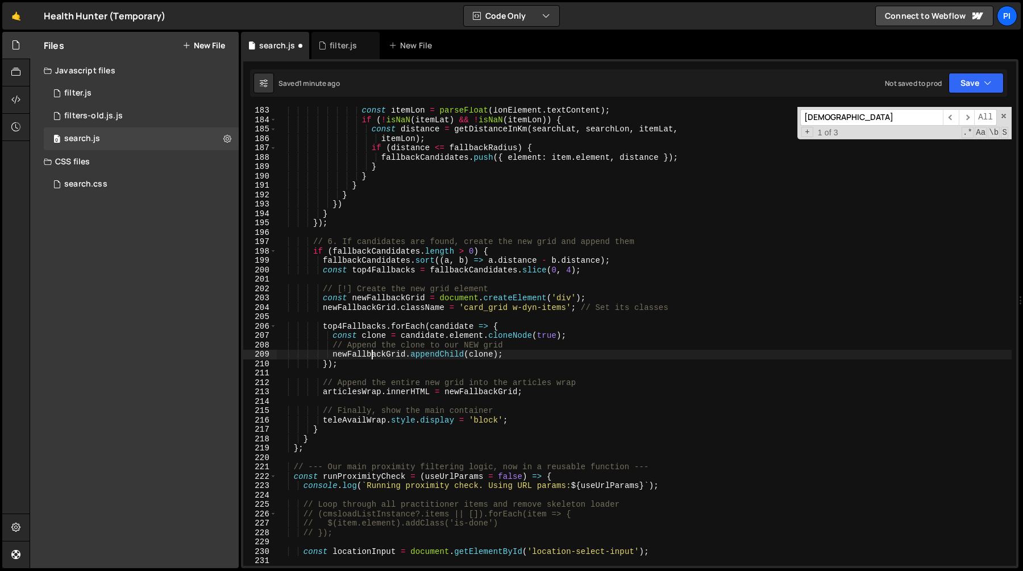
click at [373, 352] on div "const itemLon = parseFloat ( lonElement . textContent ) ; if ( ! isNaN ( itemLa…" at bounding box center [644, 344] width 735 height 477
click at [440, 357] on div "const itemLon = parseFloat ( lonElement . textContent ) ; if ( ! isNaN ( itemLa…" at bounding box center [644, 344] width 735 height 477
click at [413, 397] on div "const itemLon = parseFloat ( lonElement . textContent ) ; if ( ! isNaN ( itemLa…" at bounding box center [644, 344] width 735 height 477
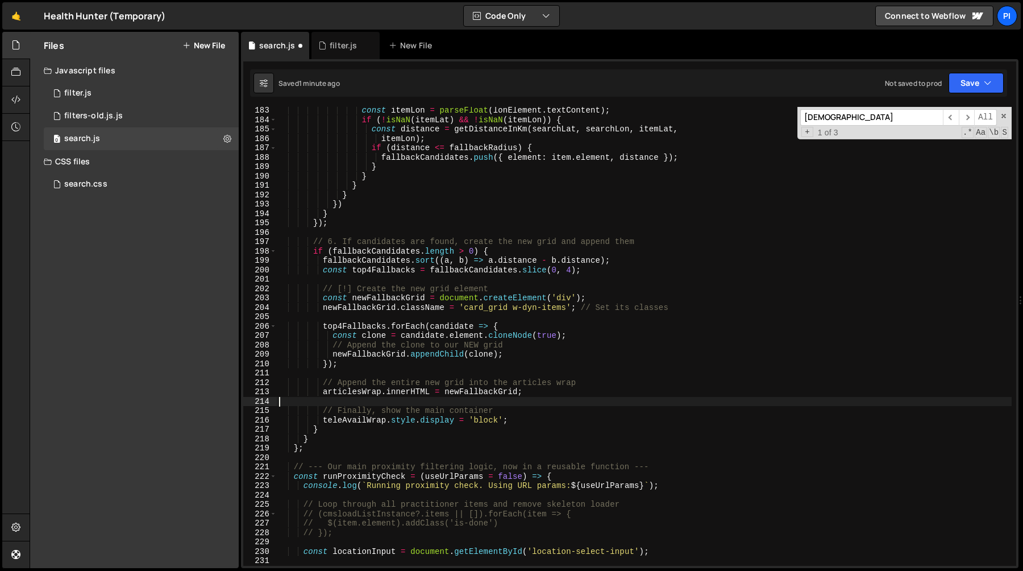
click at [413, 392] on div "const itemLon = parseFloat ( lonElement . textContent ) ; if ( ! isNaN ( itemLa…" at bounding box center [644, 344] width 735 height 477
type textarea "// Append the entire new grid into the articles wrap"
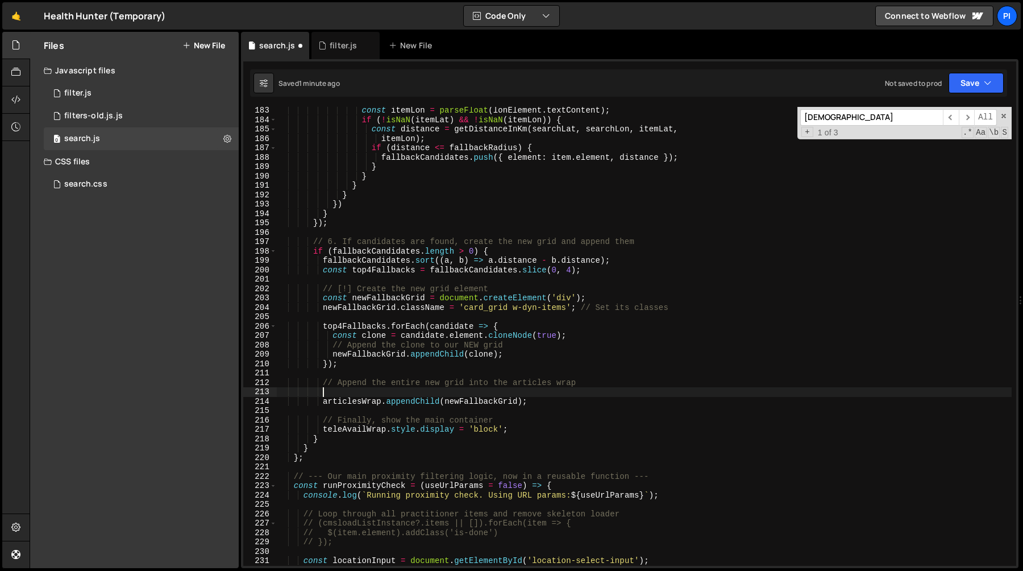
paste textarea "articlesWrap"
click at [357, 394] on div "const itemLon = parseFloat ( lonElement . textContent ) ; if ( ! isNaN ( itemLa…" at bounding box center [644, 344] width 735 height 477
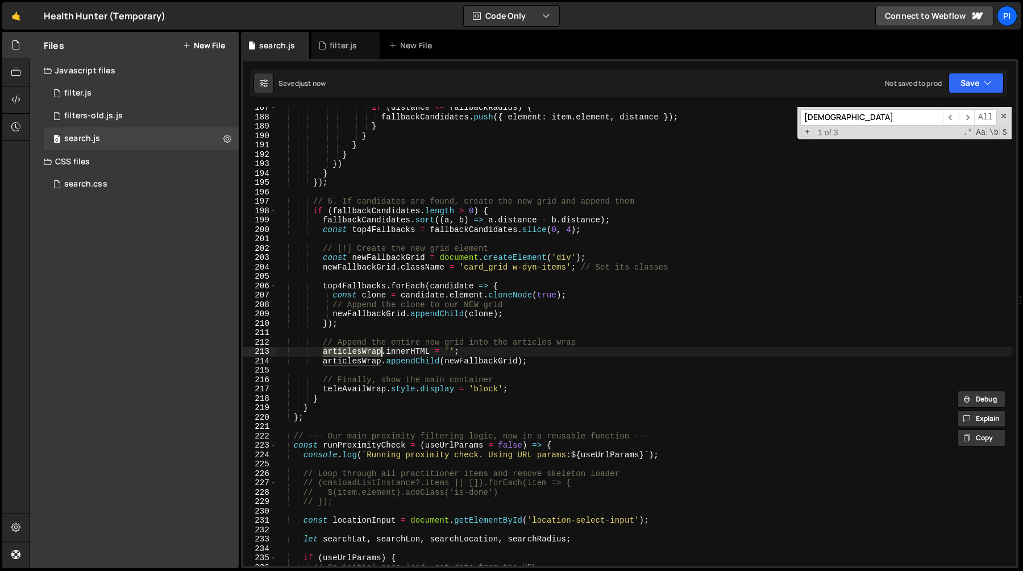
scroll to position [1761, 0]
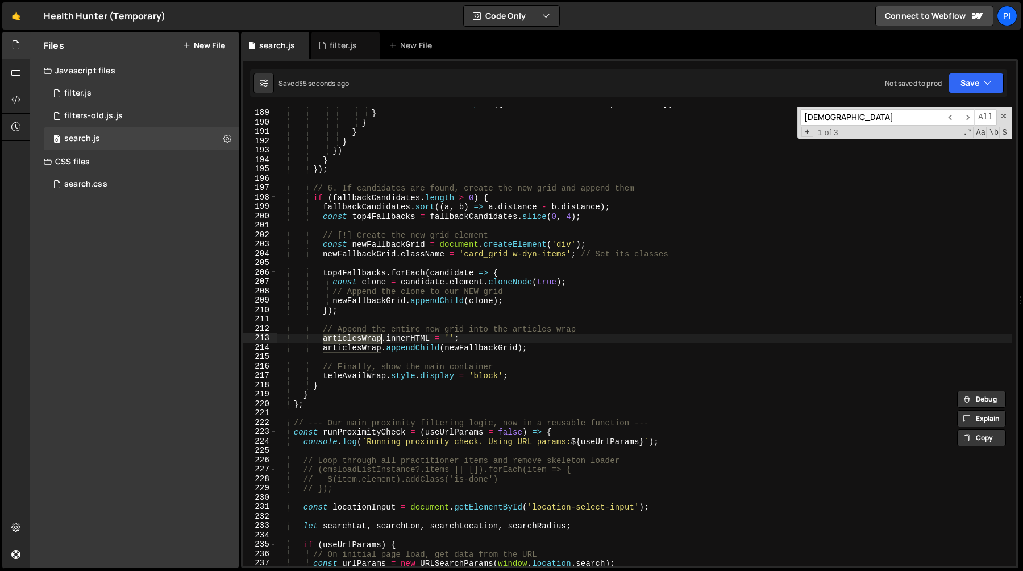
click at [420, 352] on div "fallbackCandidates . push ({ element : item . element , distance }) ; } } } } }…" at bounding box center [644, 337] width 735 height 477
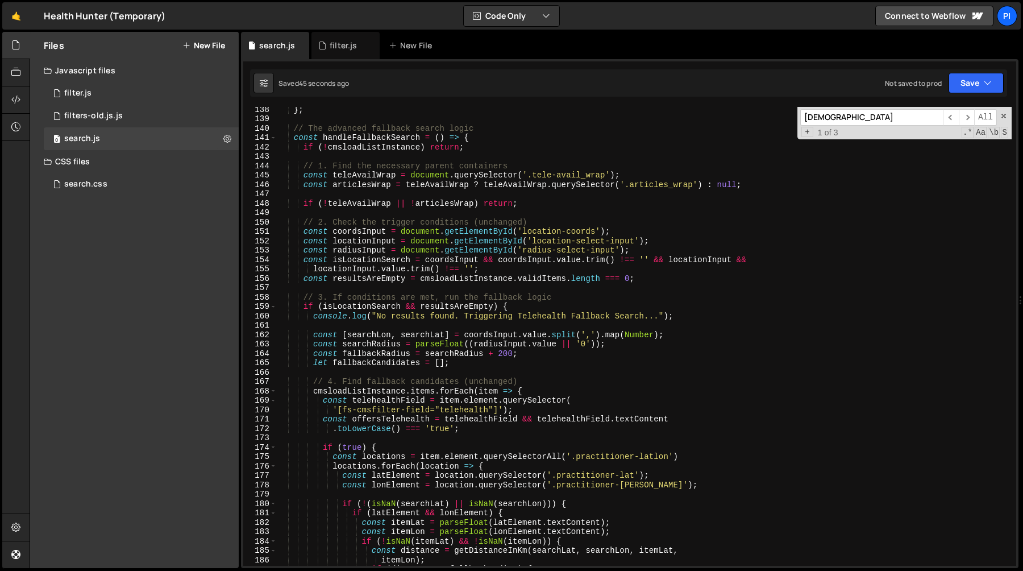
scroll to position [1284, 0]
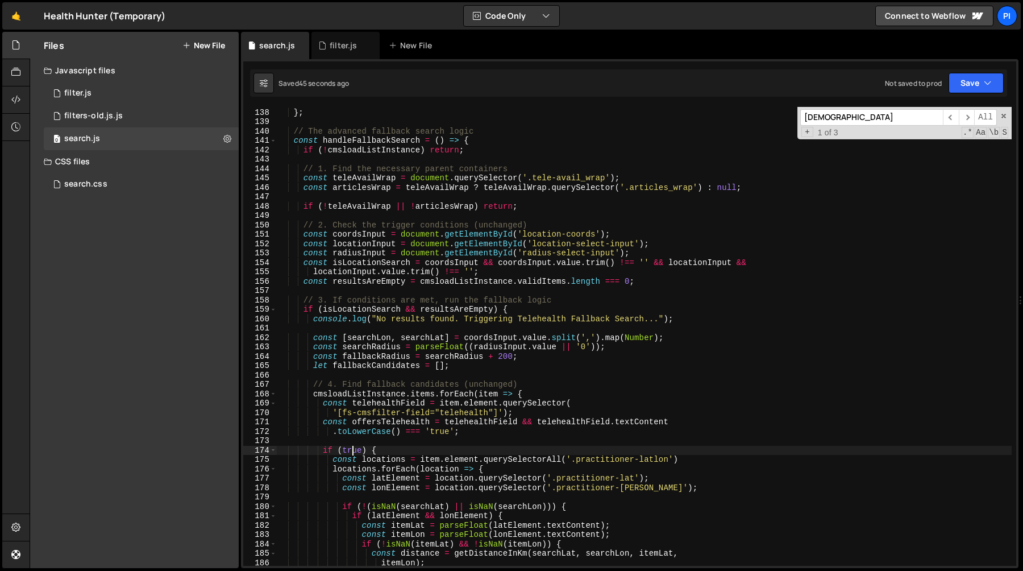
click at [354, 453] on div "} } ; // The advanced fallback search logic const handleFallbackSearch = ( ) =>…" at bounding box center [644, 336] width 735 height 477
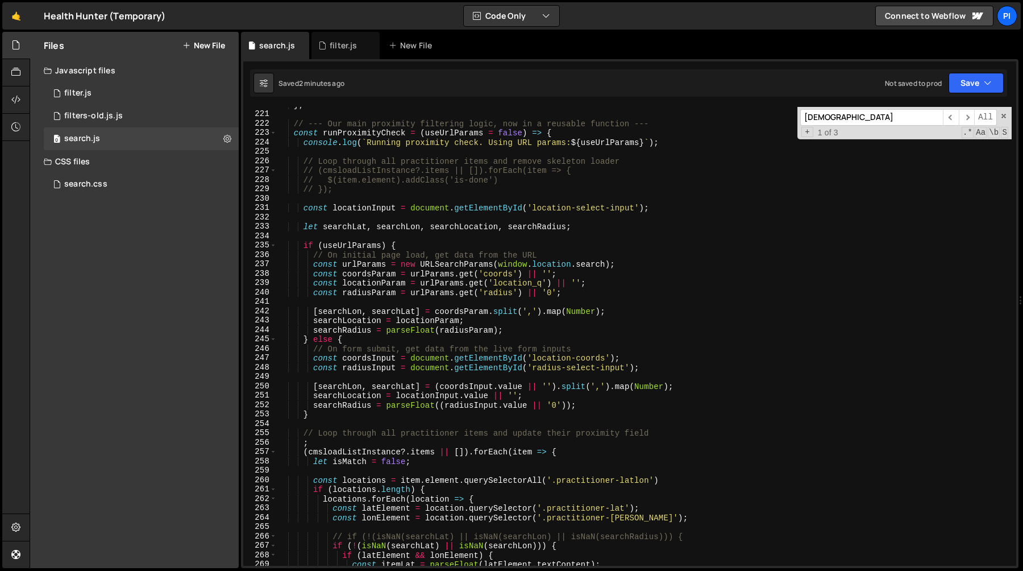
scroll to position [2059, 0]
click at [311, 363] on div "} ; // --- Our main proximity filtering logic, now in a reusable function --- c…" at bounding box center [644, 340] width 735 height 477
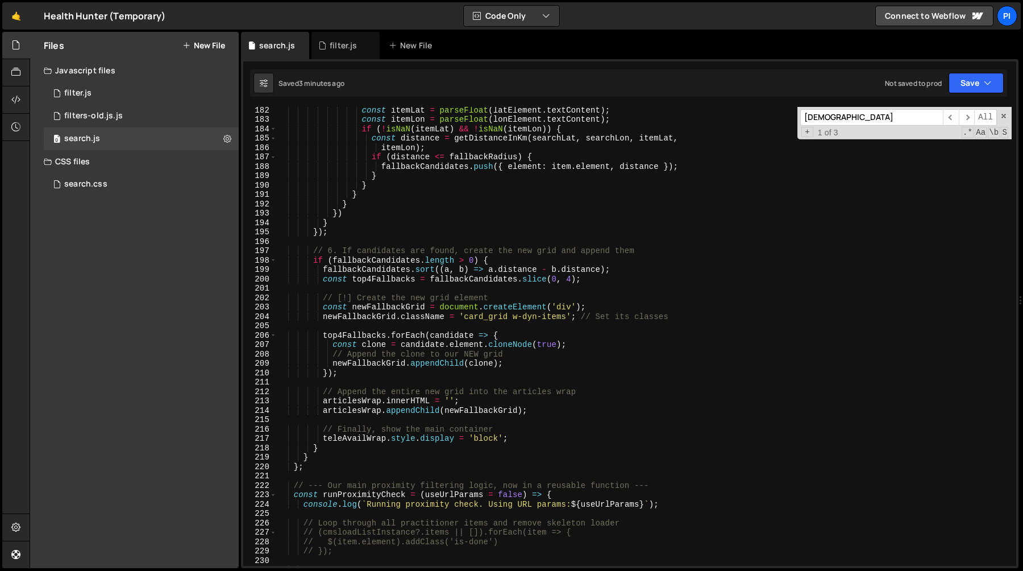
scroll to position [1703, 0]
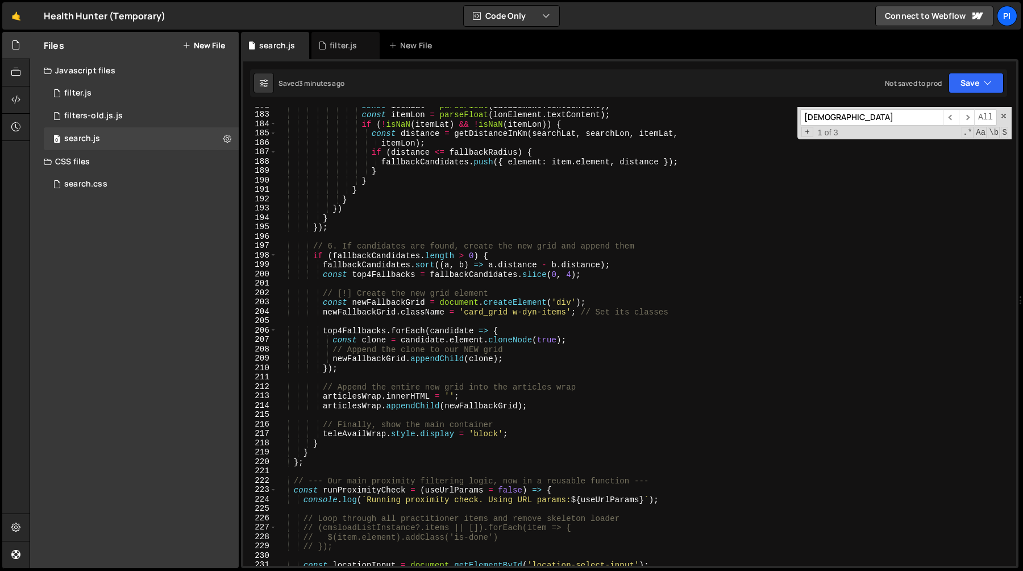
click at [356, 295] on div "const itemLat = parseFloat ( latElement . textContent ) ; const itemLon = parse…" at bounding box center [644, 339] width 735 height 477
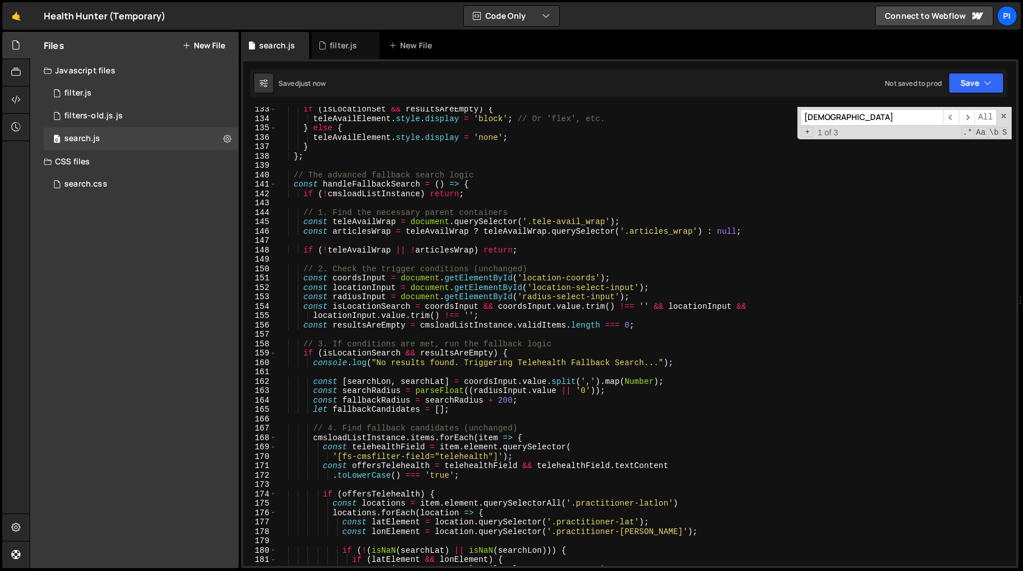
scroll to position [1208, 0]
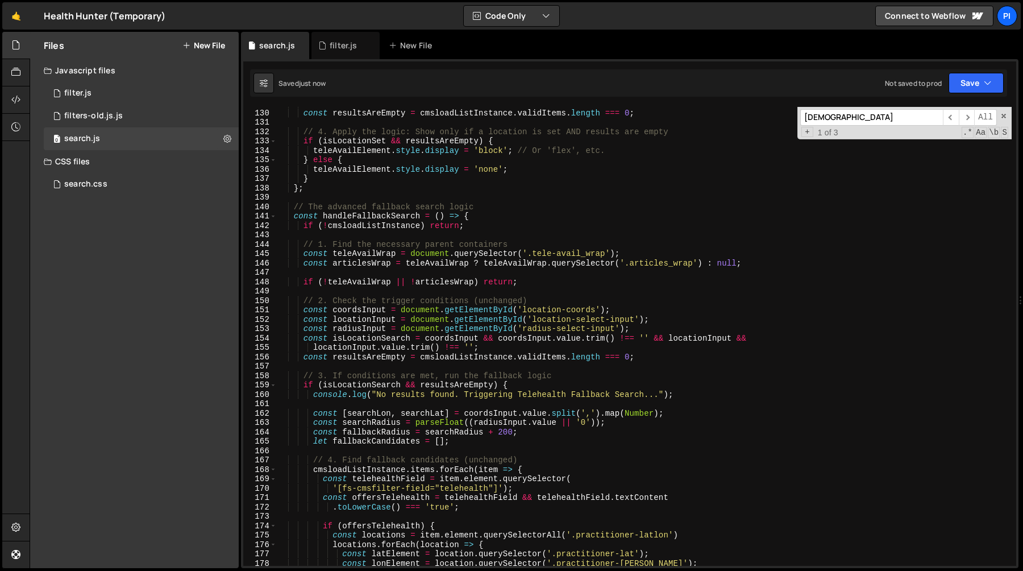
click at [542, 260] on div "// 3. Check if the current number of visible results is zero const resultsAreEm…" at bounding box center [644, 337] width 735 height 477
type textarea "const articlesWrap = teleAvailWrap ? teleAvailWrap.querySelector('.articles_wra…"
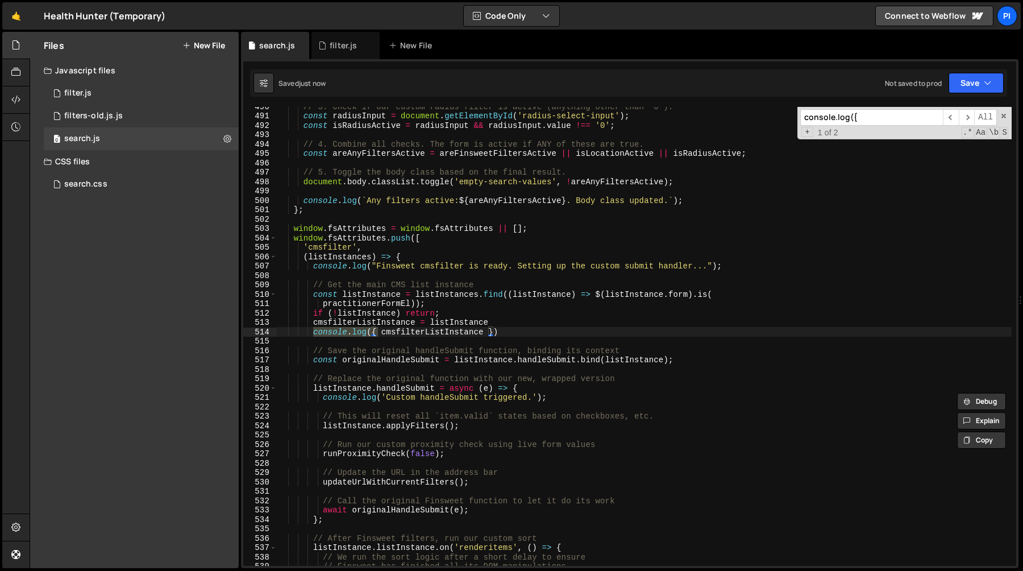
scroll to position [4590, 0]
type input "console.log({"
click at [514, 335] on div "// 3. Check if our custom radius filter is active (anything other than '0'). co…" at bounding box center [644, 340] width 735 height 477
click at [514, 324] on div "// 3. Check if our custom radius filter is active (anything other than '0'). co…" at bounding box center [644, 340] width 735 height 477
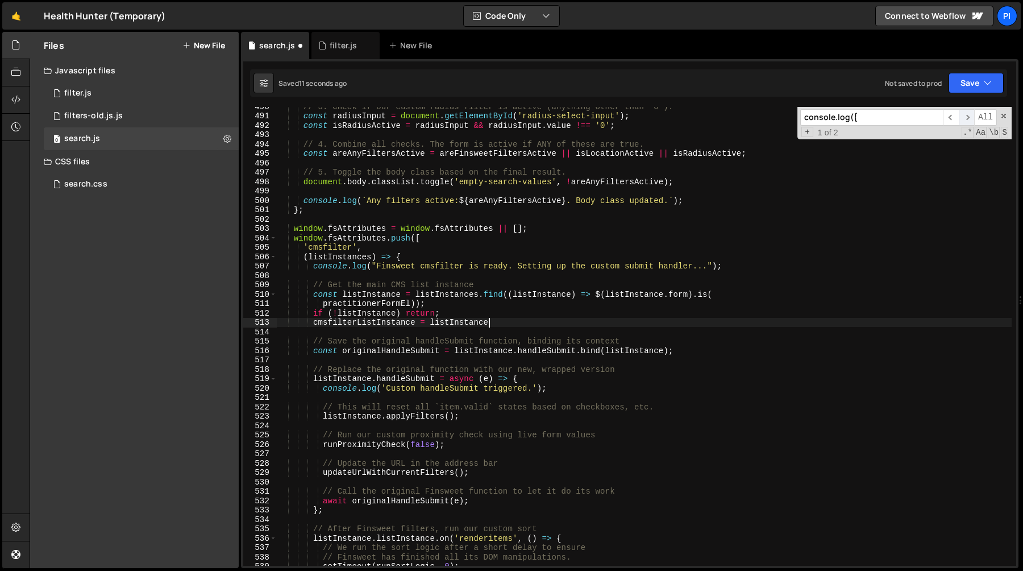
click at [971, 118] on span "​" at bounding box center [967, 117] width 16 height 16
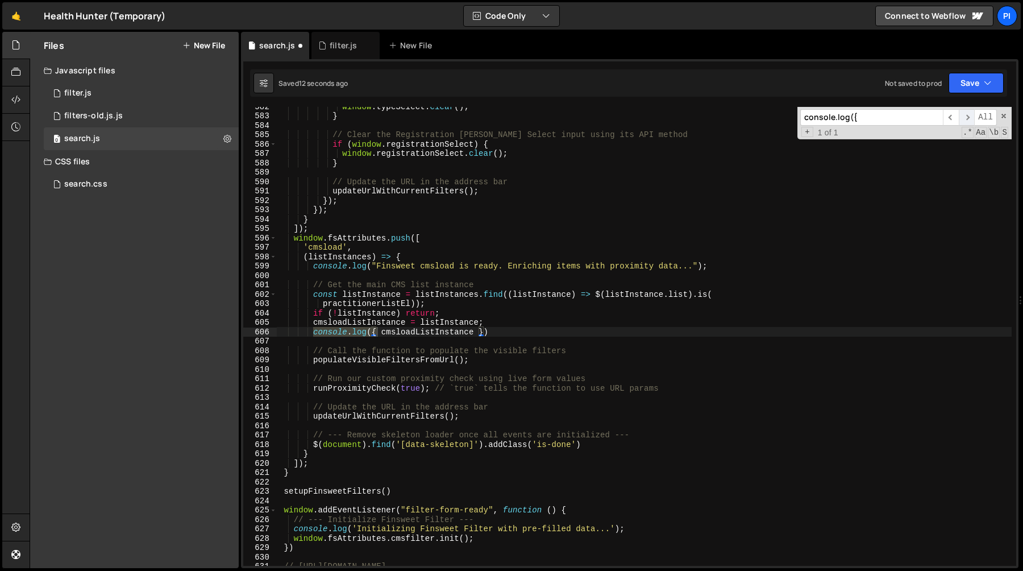
scroll to position [5453, 0]
click at [504, 331] on div "window . typeSelect . clear ( ) ; } // Clear the Registration [PERSON_NAME] Sel…" at bounding box center [644, 340] width 735 height 477
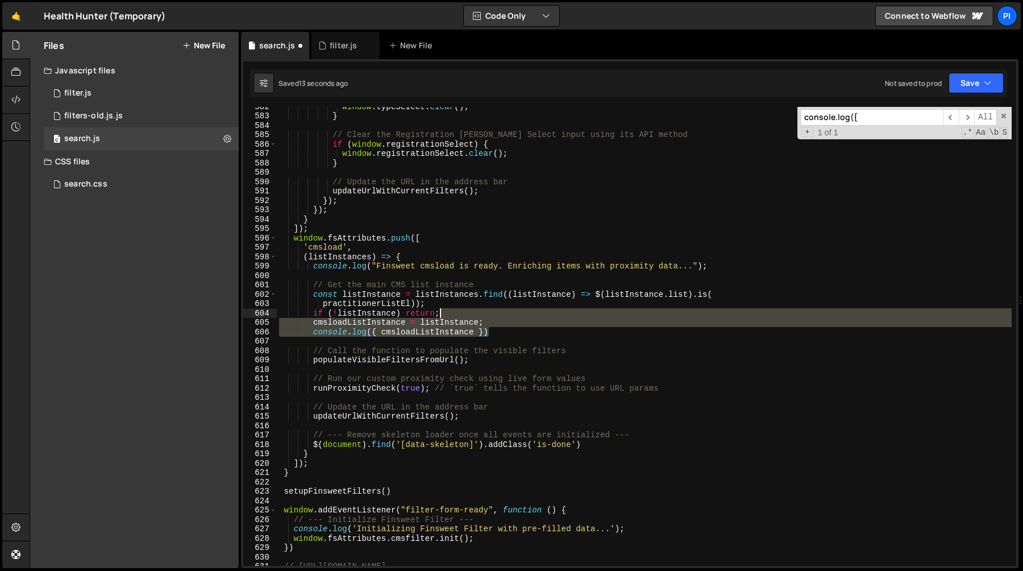
click at [513, 316] on div "window . typeSelect . clear ( ) ; } // Clear the Registration [PERSON_NAME] Sel…" at bounding box center [644, 340] width 735 height 477
click at [511, 322] on div "window . typeSelect . clear ( ) ; } // Clear the Registration [PERSON_NAME] Sel…" at bounding box center [644, 336] width 735 height 459
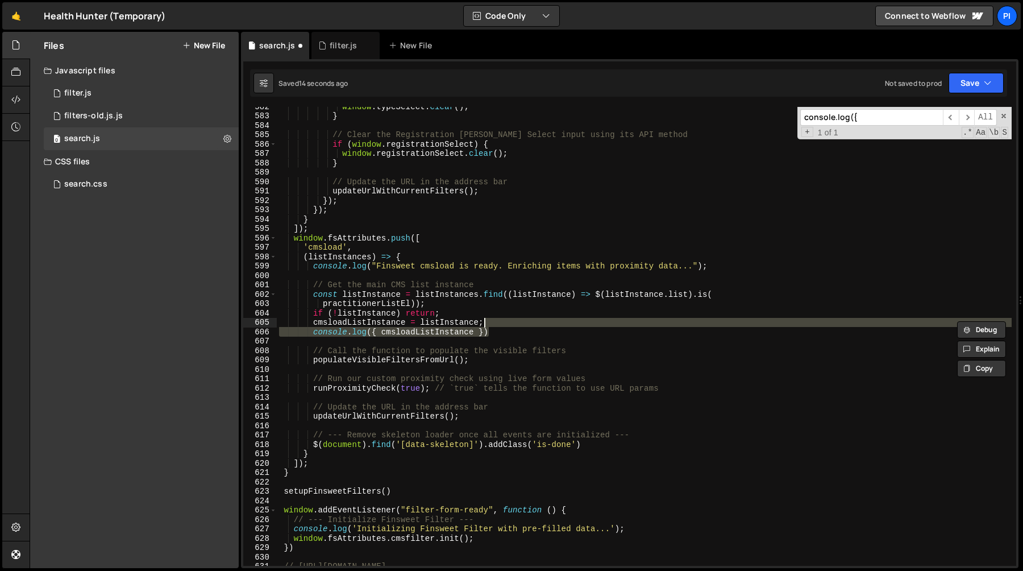
type textarea "cmsloadListInstance = listInstance;"
